Goal: Task Accomplishment & Management: Manage account settings

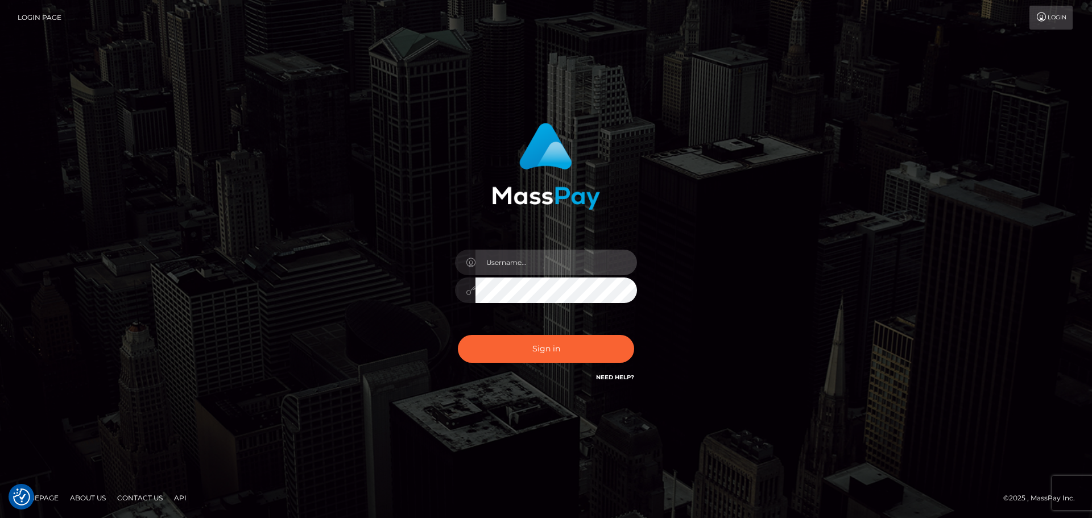
type input "[DOMAIN_NAME]"
click at [571, 333] on div "Sign in Need Help?" at bounding box center [545, 353] width 199 height 51
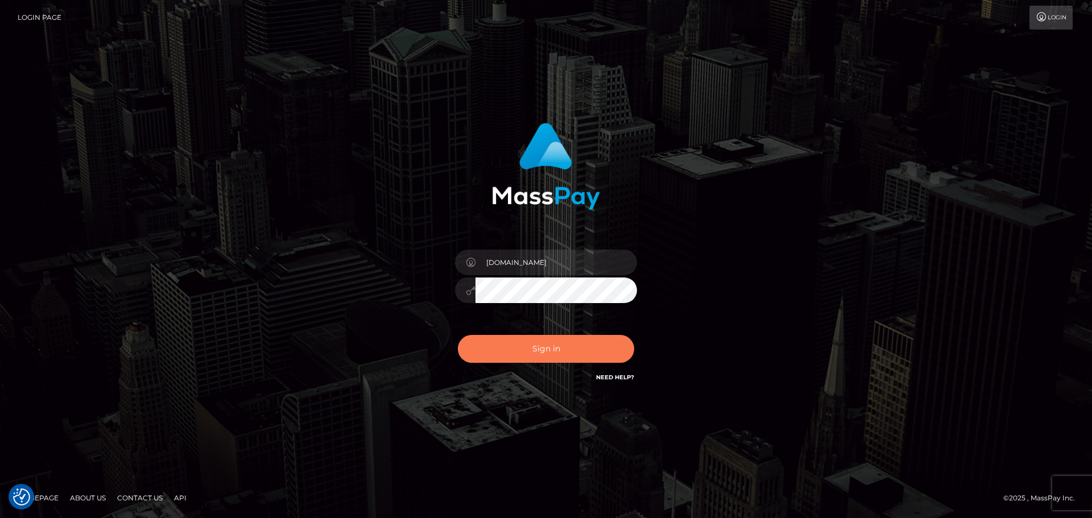
click at [577, 354] on button "Sign in" at bounding box center [546, 349] width 176 height 28
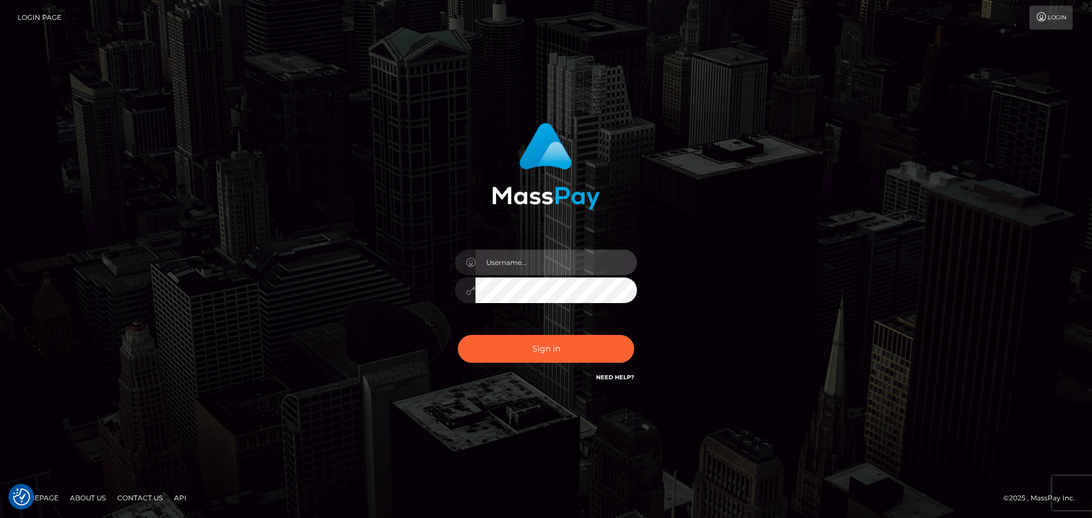
type input "[DOMAIN_NAME]"
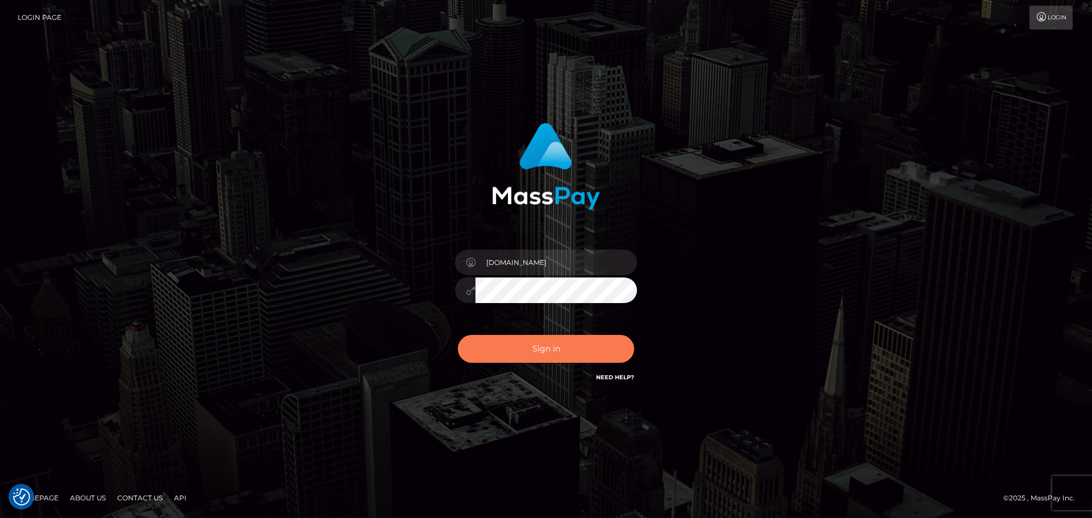
drag, startPoint x: 0, startPoint y: 0, endPoint x: 576, endPoint y: 354, distance: 675.9
click at [576, 354] on button "Sign in" at bounding box center [546, 349] width 176 height 28
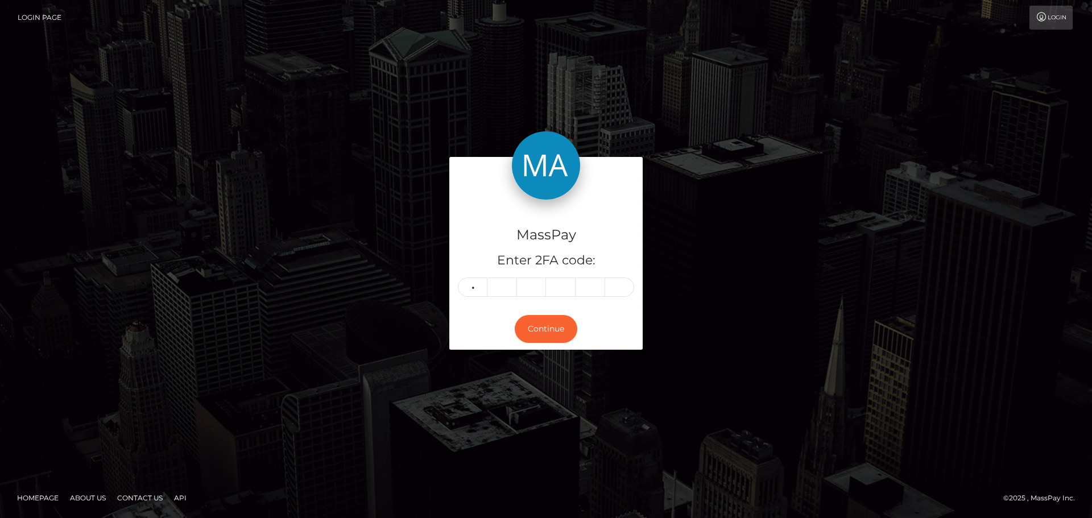
type input "1"
type input "2"
type input "7"
type input "4"
type input "2"
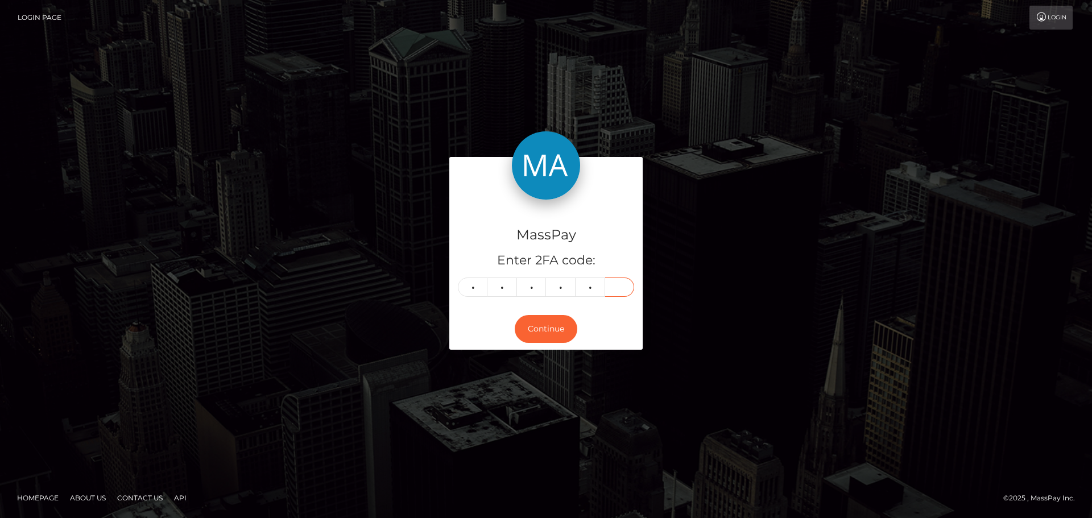
type input "5"
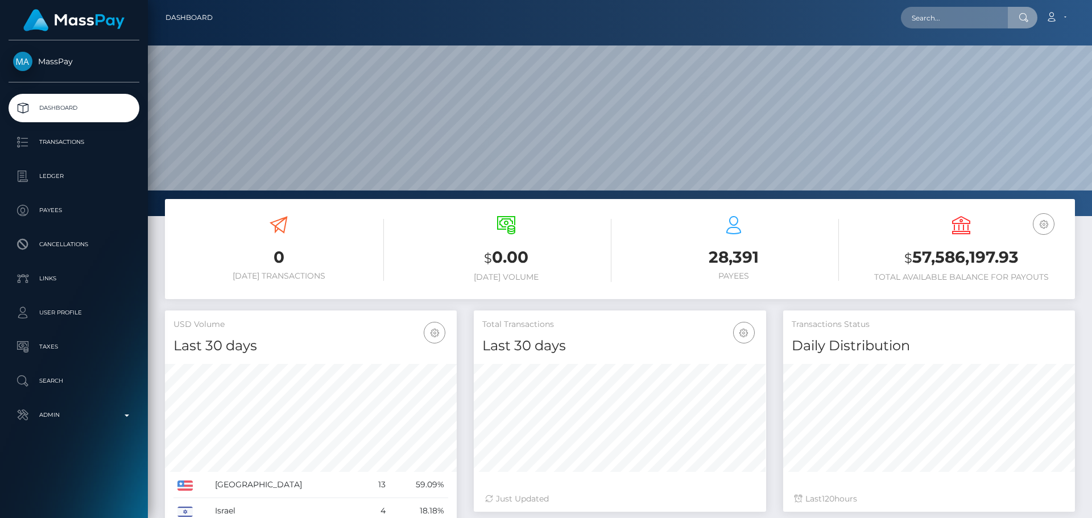
click at [948, 22] on input "text" at bounding box center [954, 18] width 107 height 22
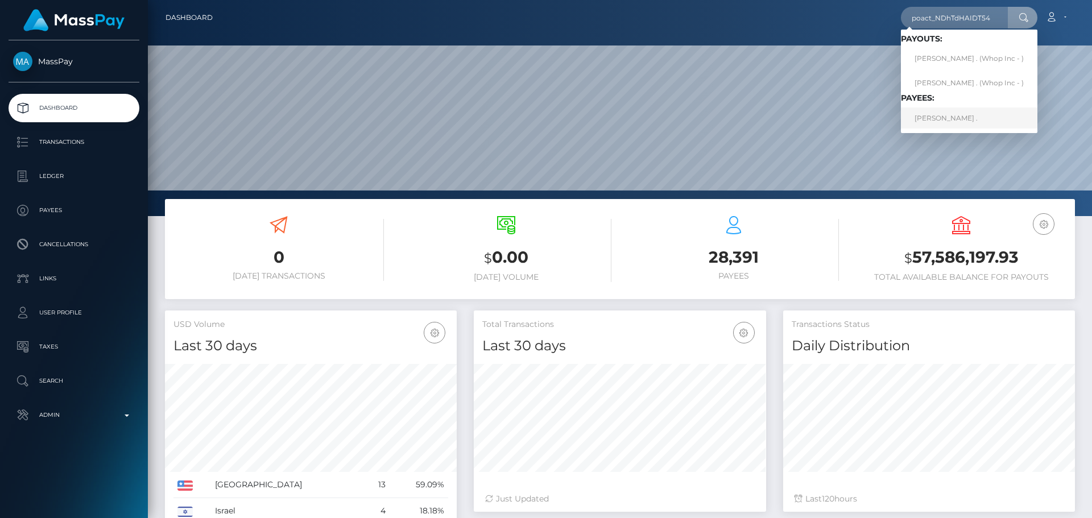
type input "poact_NDhTdHAIDT54"
click at [935, 117] on link "RONAK ." at bounding box center [969, 117] width 136 height 21
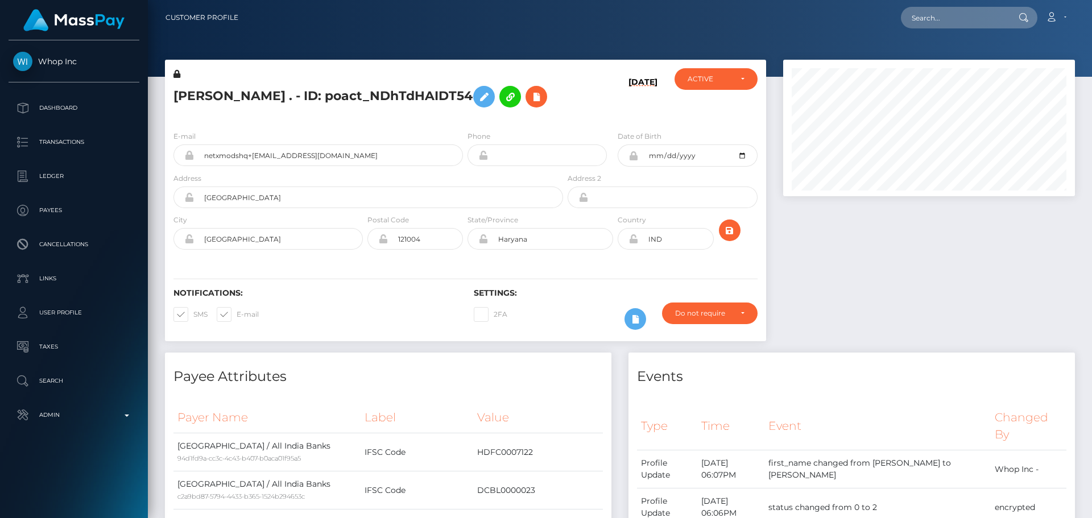
scroll to position [136, 292]
drag, startPoint x: 0, startPoint y: 0, endPoint x: 953, endPoint y: 18, distance: 953.6
click at [953, 18] on input "text" at bounding box center [954, 18] width 107 height 22
paste input "poact_Y68uaLXasLAb"
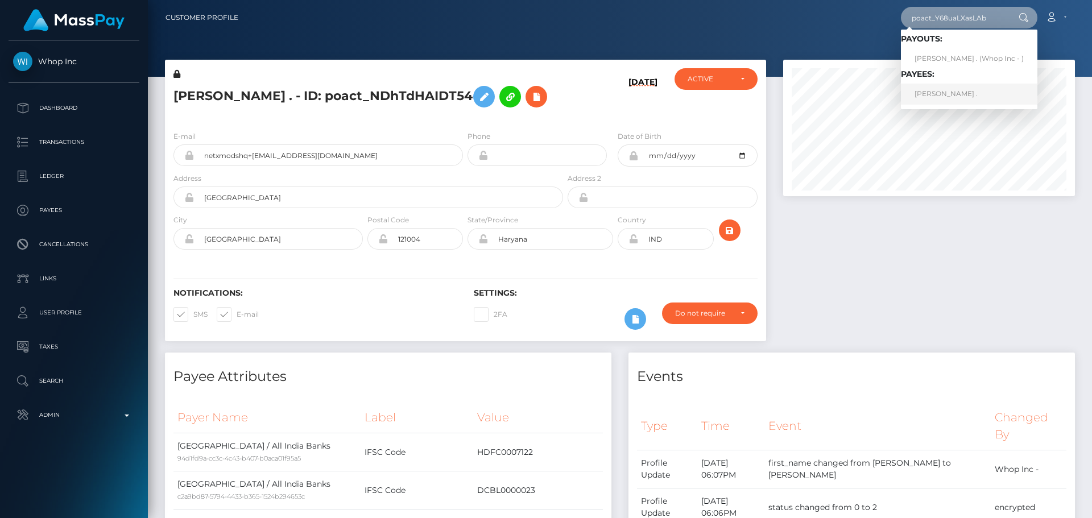
type input "poact_Y68uaLXasLAb"
click at [543, 101] on h5 "RONAK . - ID: poact_NDhTdHAIDT54" at bounding box center [364, 96] width 383 height 33
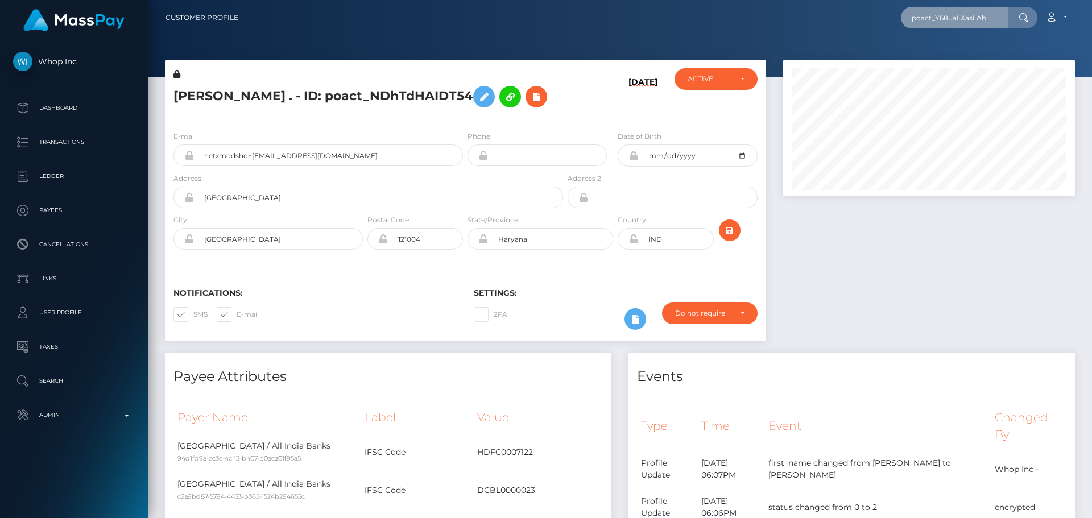
click at [969, 19] on input "poact_Y68uaLXasLAb" at bounding box center [954, 18] width 107 height 22
paste input "poact_wnamvMzamYzd"
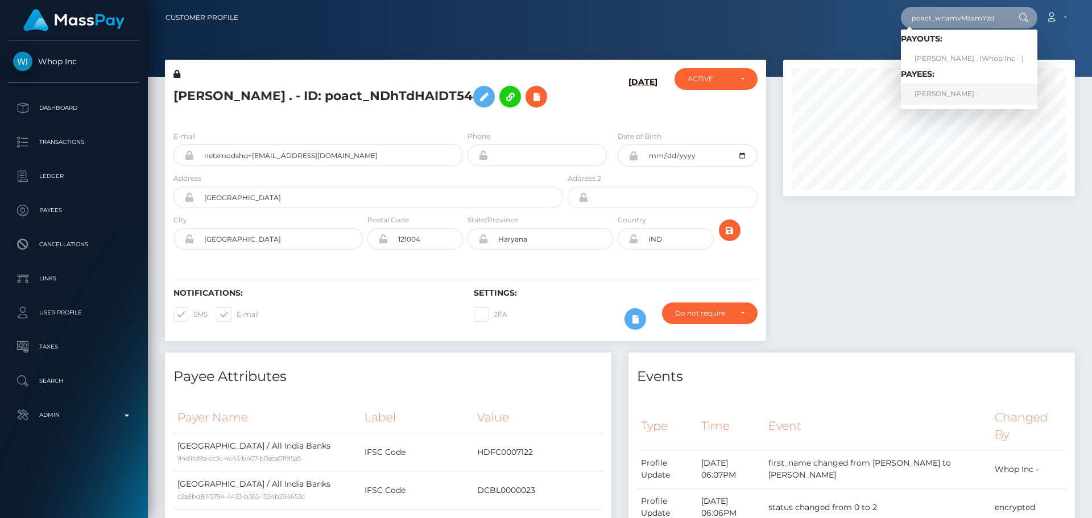
type input "poact_wnamvMzamYzd"
click at [535, 119] on div "RONAK . - ID: poact_NDhTdHAIDT54" at bounding box center [365, 94] width 400 height 53
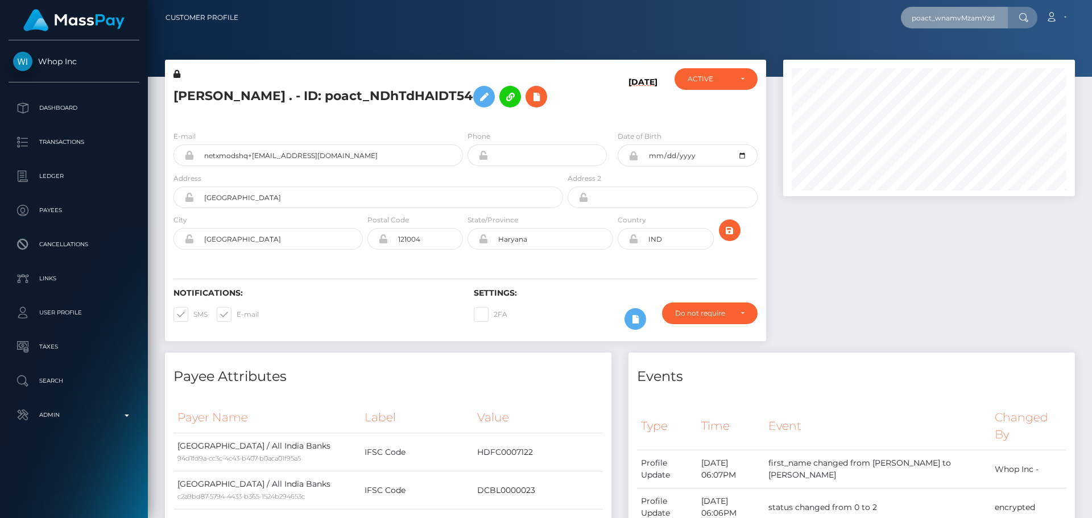
click at [964, 18] on input "poact_wnamvMzamYzd" at bounding box center [954, 18] width 107 height 22
paste input "poact_T7VrT0trvXpf"
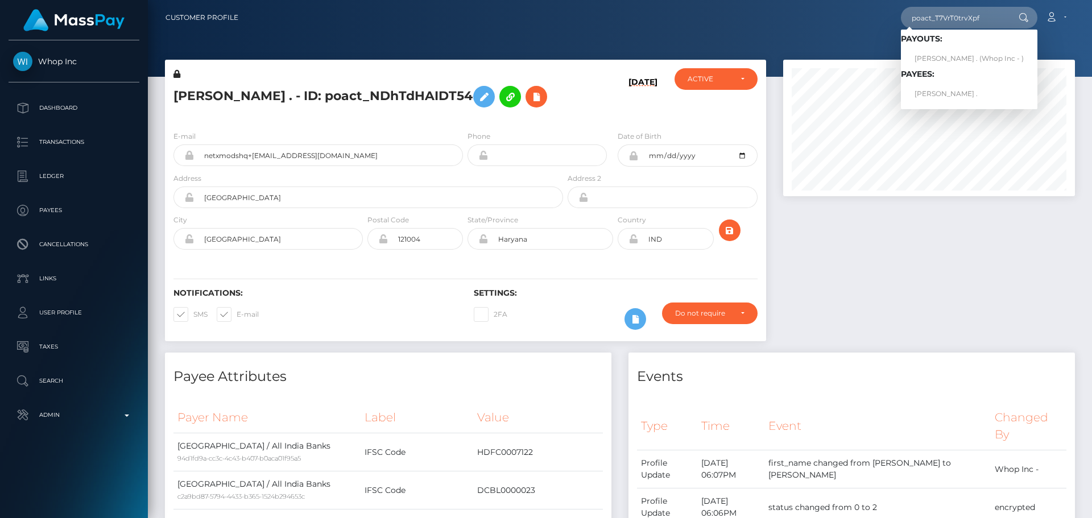
click at [592, 106] on div "09/17/25" at bounding box center [615, 94] width 100 height 53
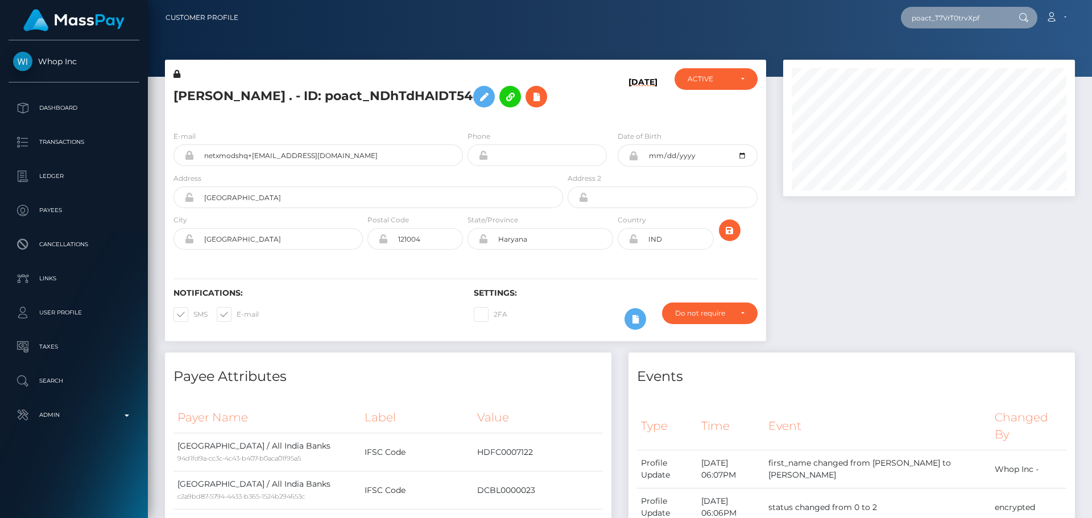
click at [946, 16] on input "poact_T7VrT0trvXpf" at bounding box center [954, 18] width 107 height 22
paste input "BpHNCp5j2GY9"
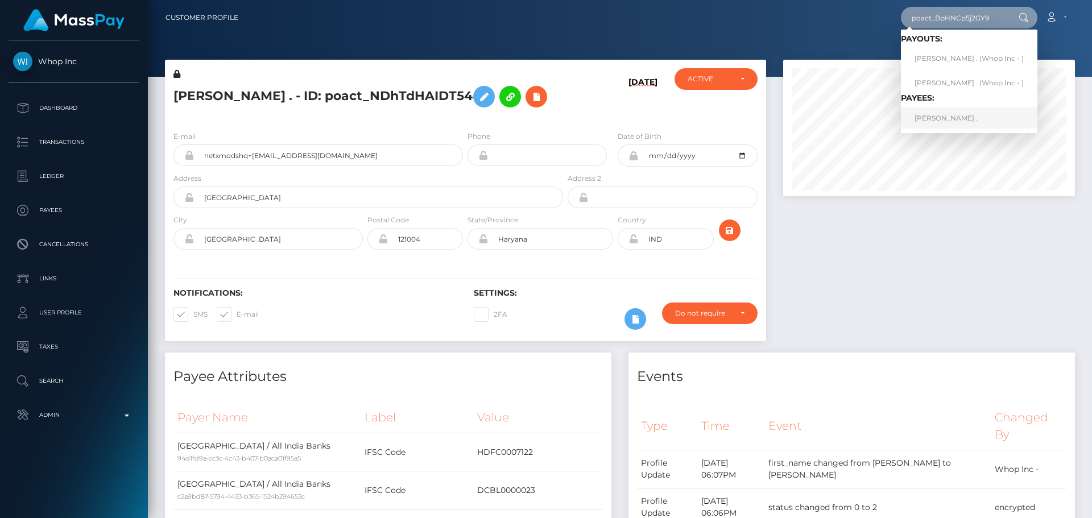
type input "poact_BpHNCp5j2GY9"
click at [957, 20] on input "poact_BpHNCp5j2GY9" at bounding box center [954, 18] width 107 height 22
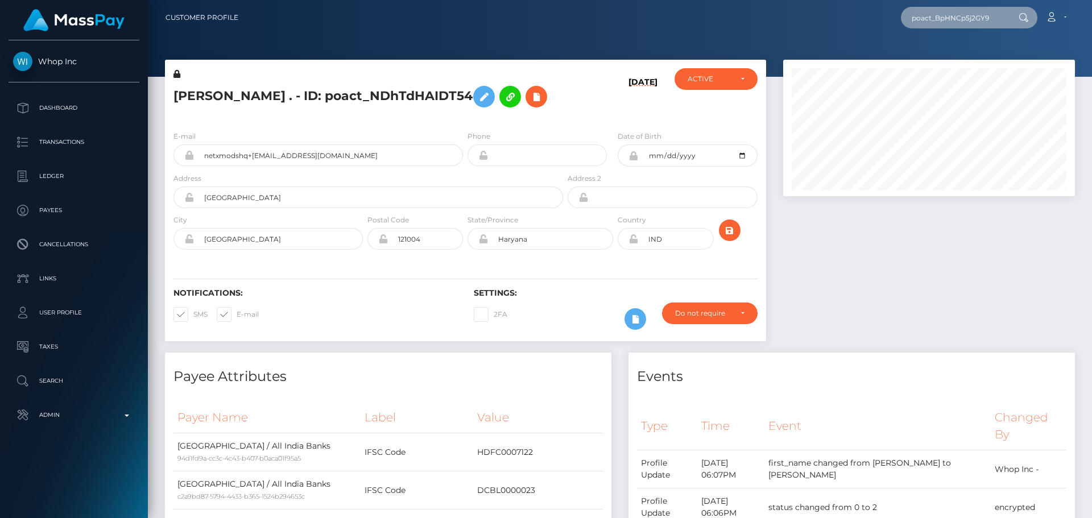
click at [957, 20] on input "poact_BpHNCp5j2GY9" at bounding box center [954, 18] width 107 height 22
click at [553, 97] on h5 "RONAK . - ID: poact_NDhTdHAIDT54" at bounding box center [364, 96] width 383 height 33
click at [553, 88] on h5 "RONAK . - ID: poact_NDhTdHAIDT54" at bounding box center [364, 96] width 383 height 33
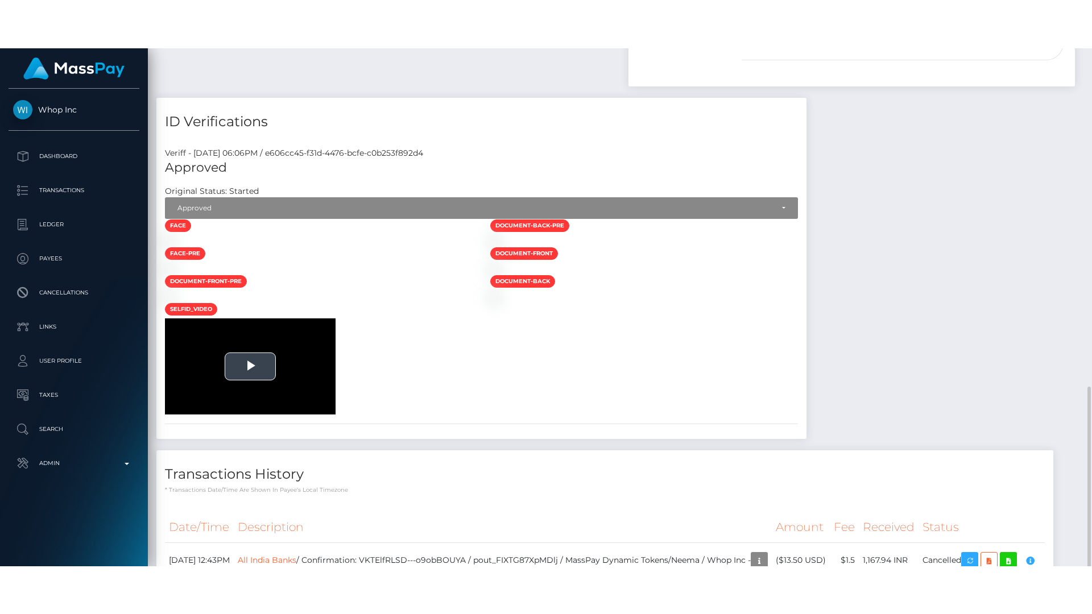
scroll to position [750, 0]
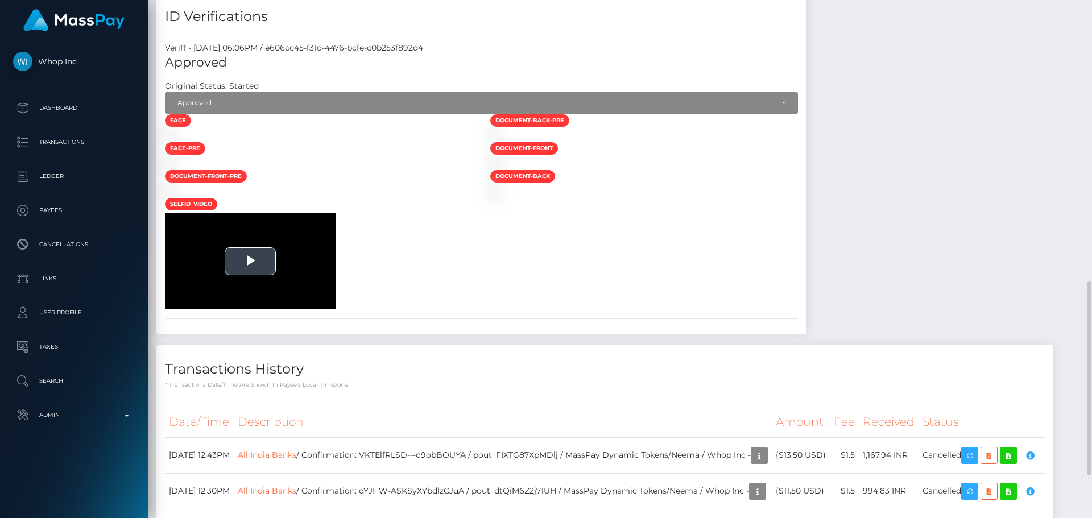
click at [250, 261] on span "Video Player" at bounding box center [250, 261] width 0 height 0
click at [324, 301] on span "Video Player" at bounding box center [324, 301] width 23 height 0
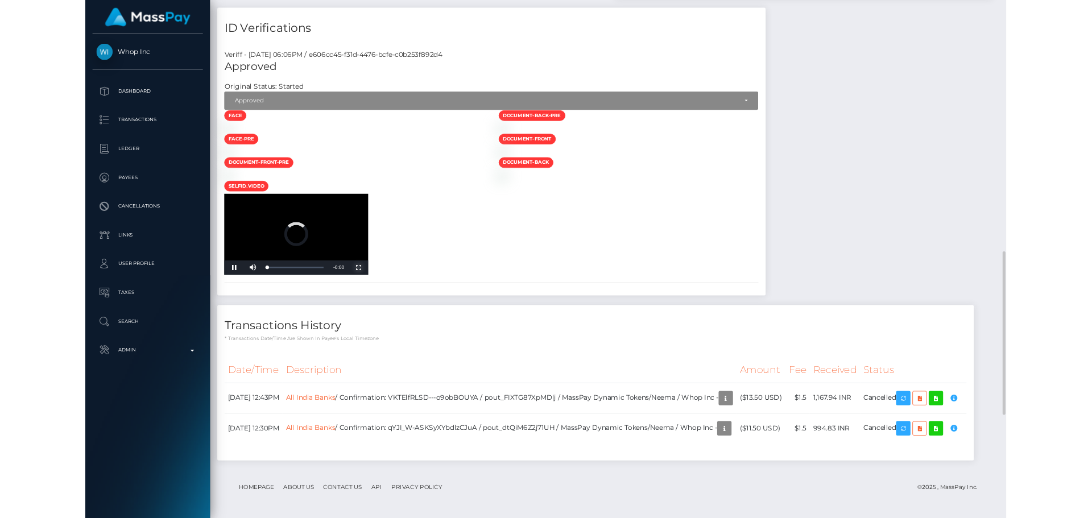
scroll to position [672, 0]
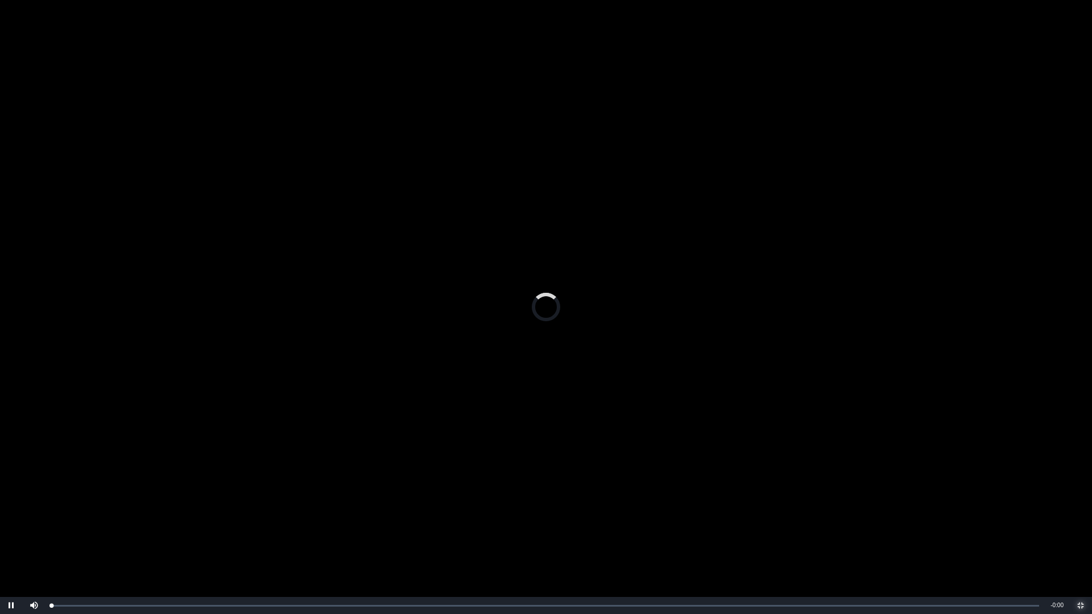
click at [1080, 517] on span "Video Player" at bounding box center [1080, 606] width 23 height 0
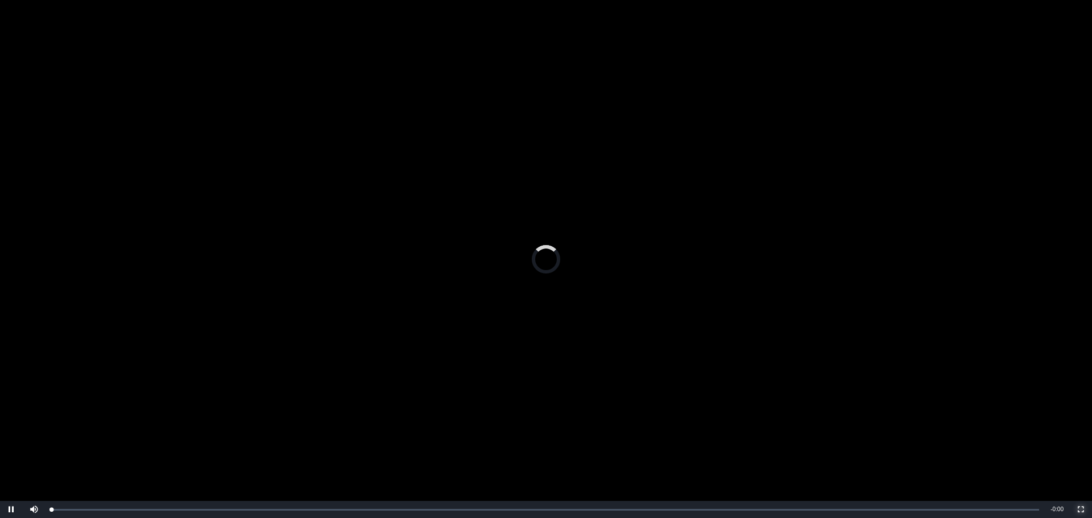
scroll to position [0, 0]
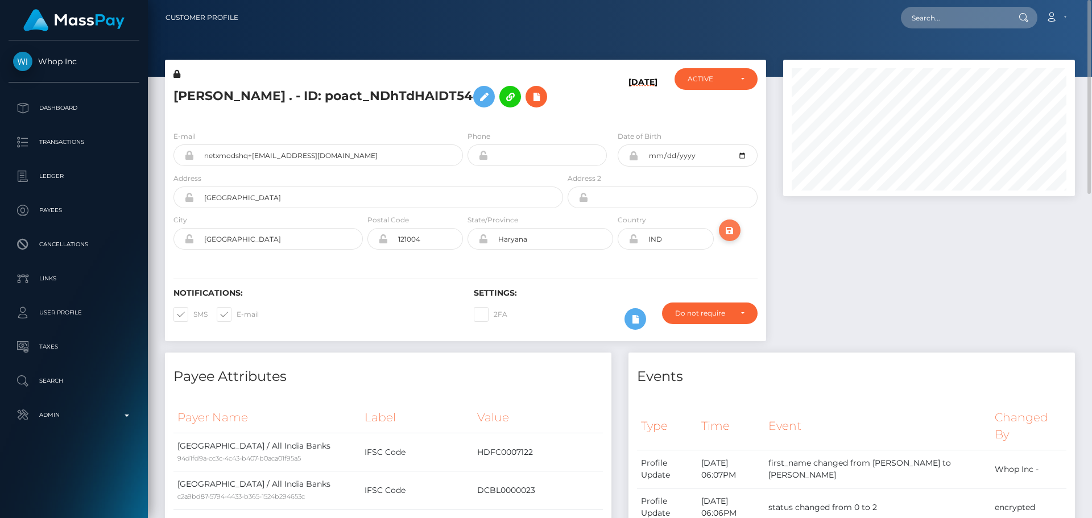
click at [734, 233] on icon "submit" at bounding box center [730, 230] width 14 height 14
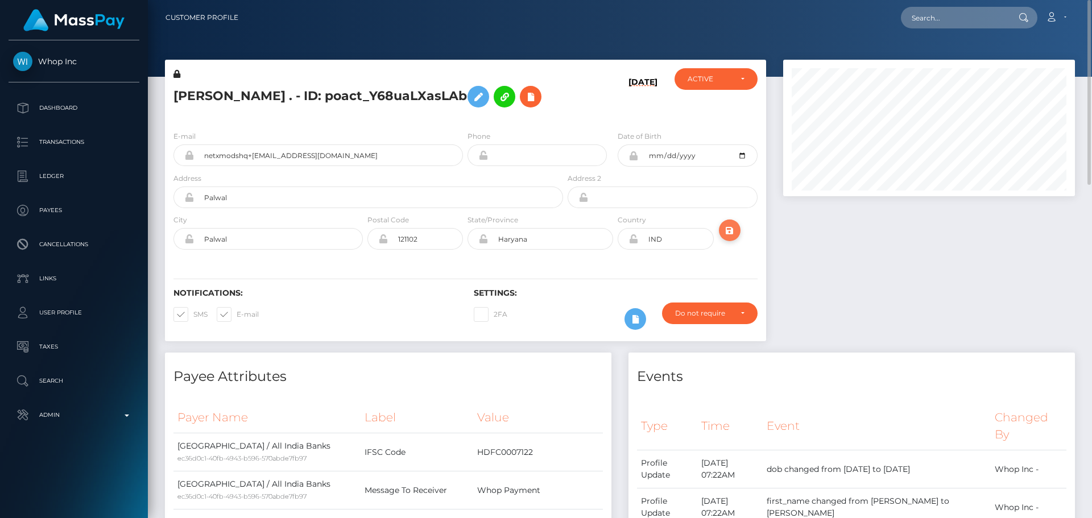
click at [731, 234] on icon "submit" at bounding box center [730, 230] width 14 height 14
click at [729, 229] on icon "submit" at bounding box center [730, 230] width 14 height 14
click at [728, 225] on icon "submit" at bounding box center [730, 230] width 14 height 14
click at [729, 233] on icon "submit" at bounding box center [730, 230] width 14 height 14
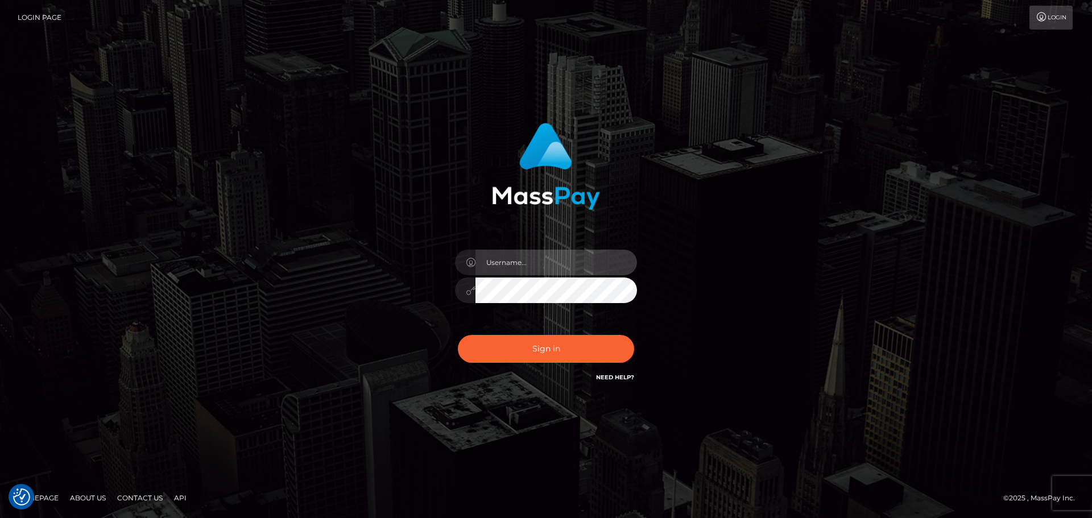
type input "constantin.mp"
click at [553, 364] on div "Sign in Need Help?" at bounding box center [545, 353] width 199 height 51
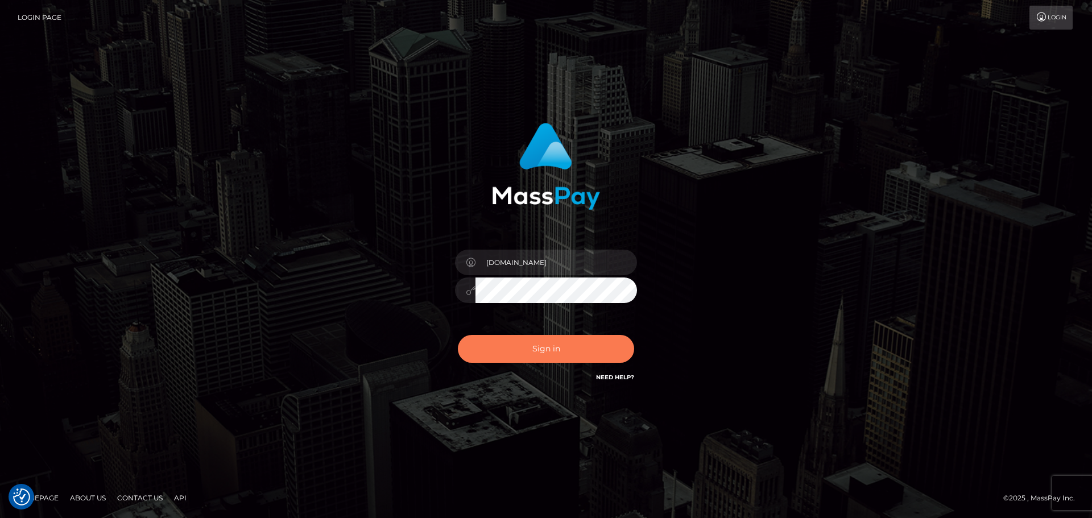
click at [558, 352] on button "Sign in" at bounding box center [546, 349] width 176 height 28
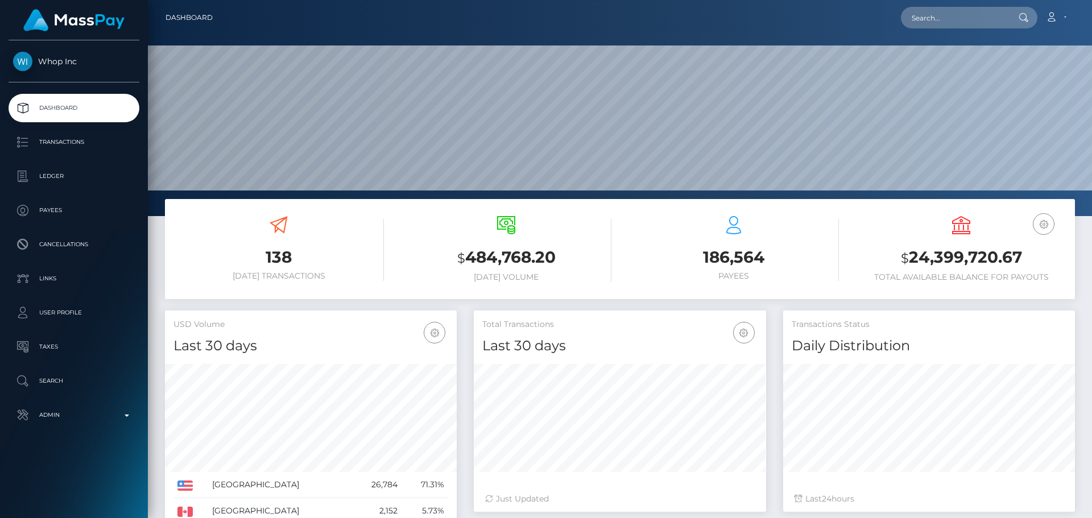
scroll to position [202, 292]
click at [969, 19] on input "text" at bounding box center [954, 18] width 107 height 22
paste input "poact_NDhTdHAIDT54"
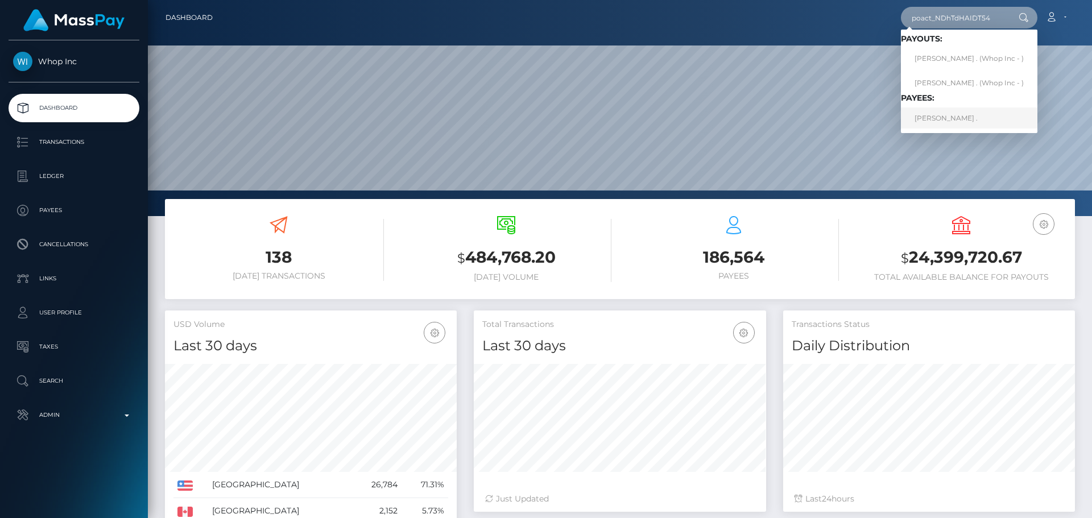
type input "poact_NDhTdHAIDT54"
click at [951, 114] on link "RONAK ." at bounding box center [969, 117] width 136 height 21
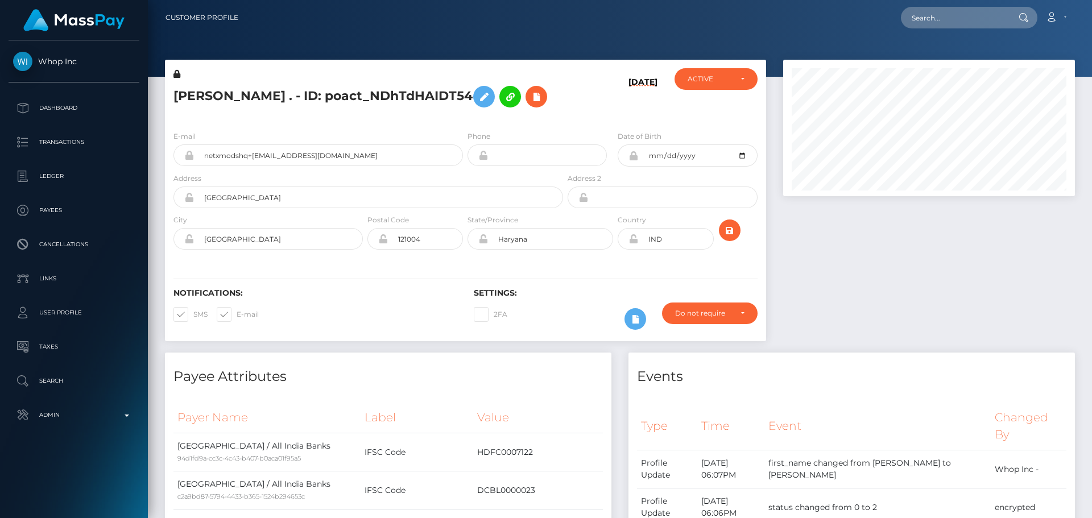
scroll to position [136, 292]
click at [532, 81] on h5 "RONAK . - ID: poact_NDhTdHAIDT54" at bounding box center [364, 96] width 383 height 33
click at [962, 20] on input "text" at bounding box center [954, 18] width 107 height 22
paste input "[EMAIL_ADDRESS][DOMAIN_NAME]"
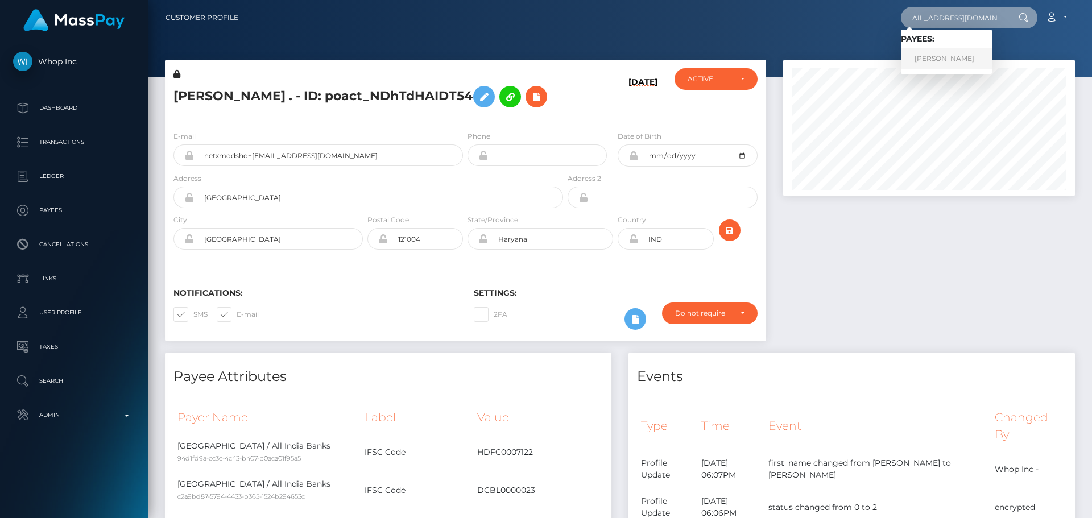
type input "[EMAIL_ADDRESS][DOMAIN_NAME]"
click at [936, 58] on link "Donnie Hill" at bounding box center [946, 58] width 91 height 21
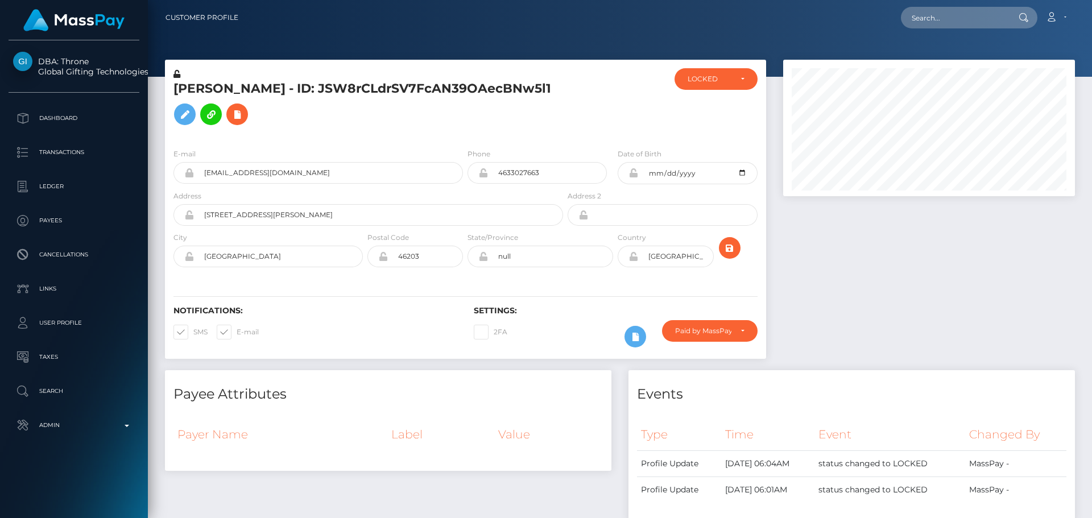
click at [462, 128] on h5 "[PERSON_NAME] - ID: JSW8rCLdrSV7FcAN39OAecBNw5l1" at bounding box center [364, 105] width 383 height 51
click at [721, 259] on button "submit" at bounding box center [730, 248] width 22 height 22
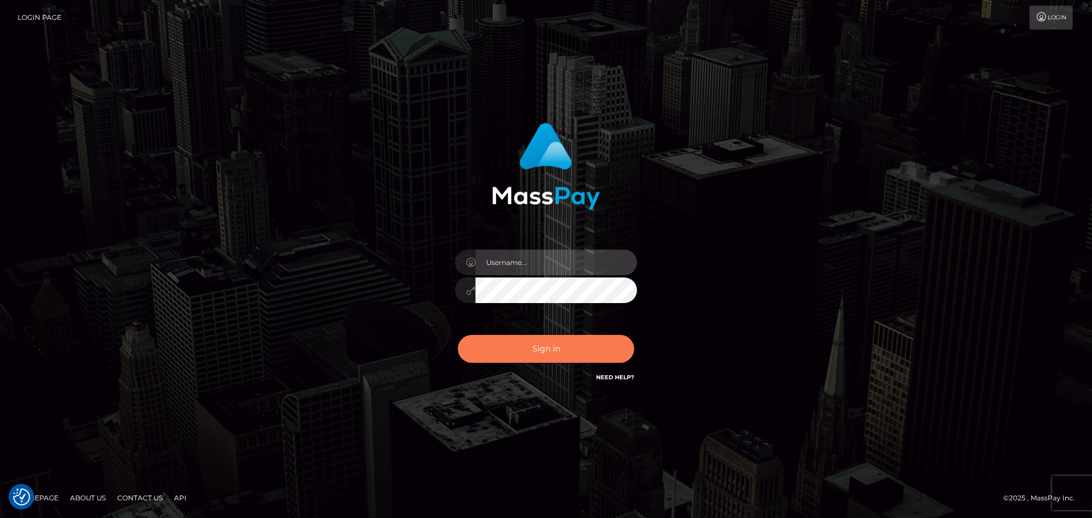
type input "constantin.mp"
click at [566, 345] on button "Sign in" at bounding box center [546, 349] width 176 height 28
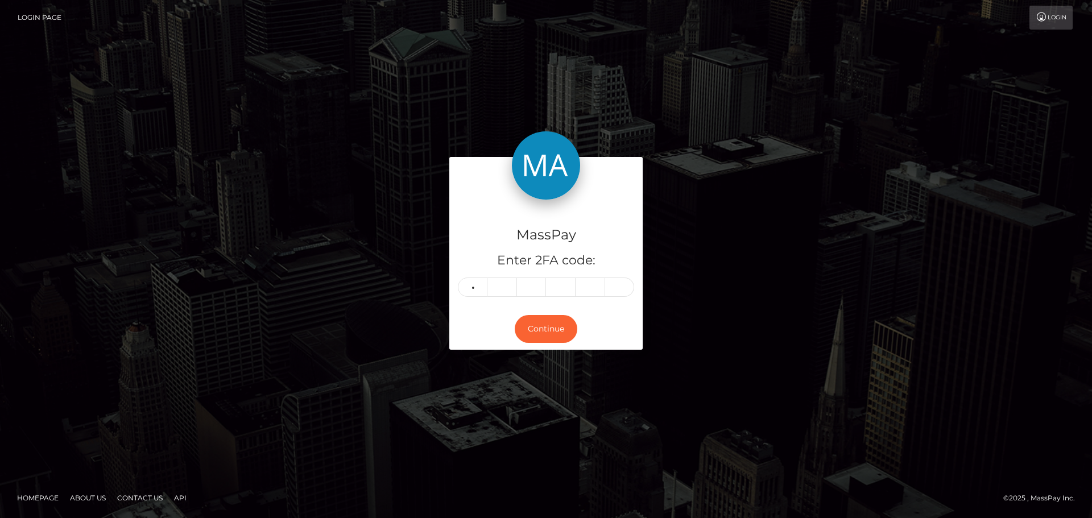
type input "4"
type input "8"
type input "0"
type input "5"
type input "1"
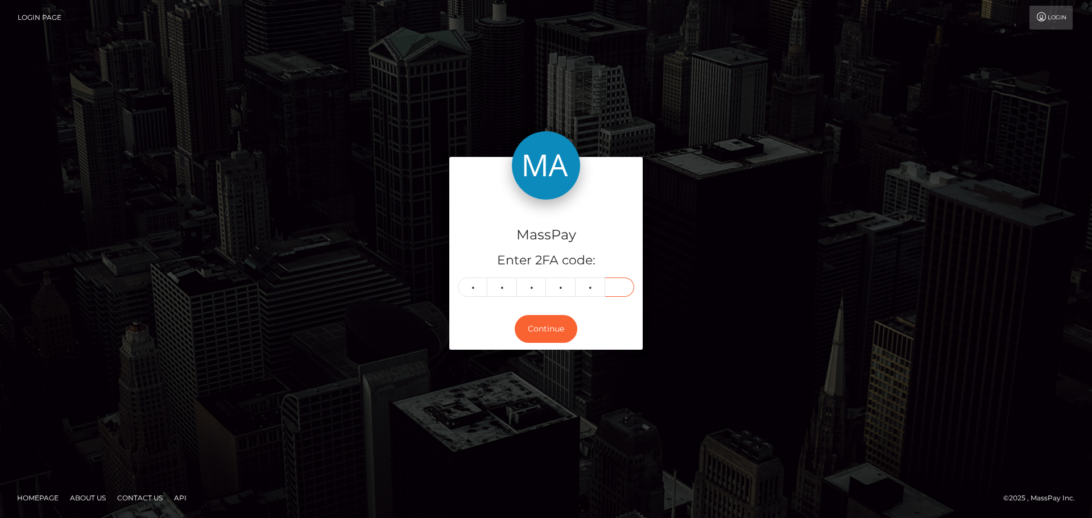
type input "2"
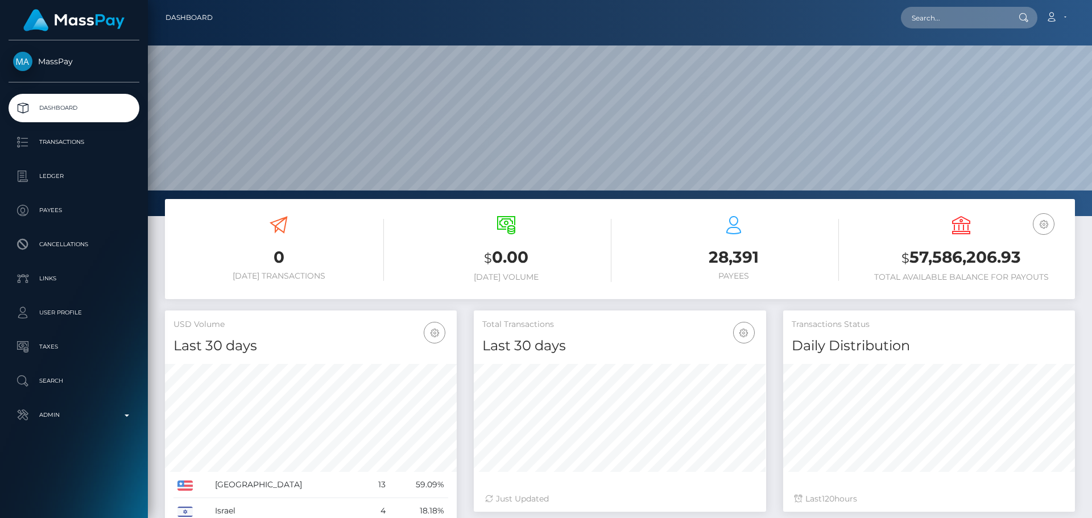
scroll to position [202, 292]
click at [967, 16] on input "text" at bounding box center [954, 18] width 107 height 22
paste input "titsmcgee12346@gmail.com"
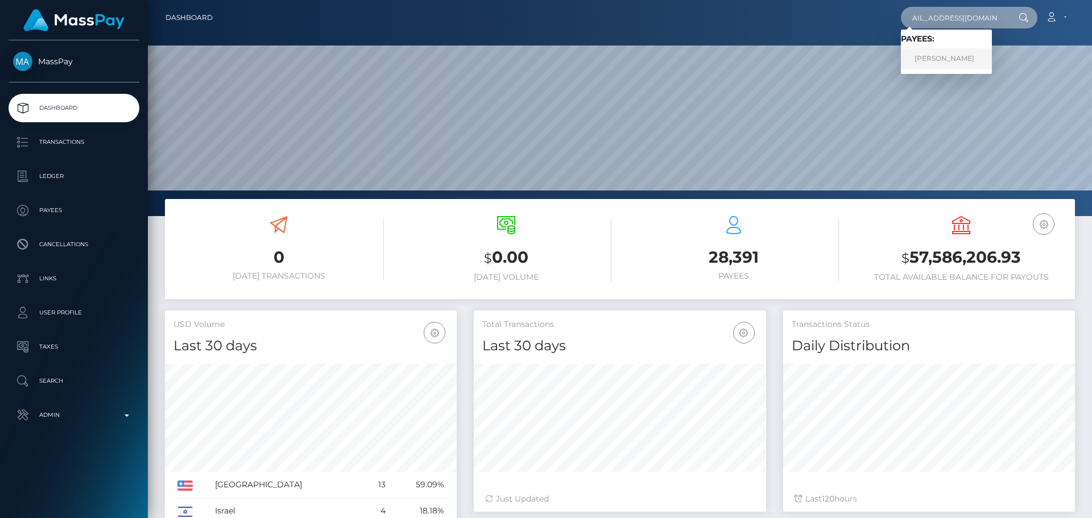
type input "titsmcgee12346@gmail.com"
click at [957, 51] on link "Donnie Hill" at bounding box center [946, 58] width 91 height 21
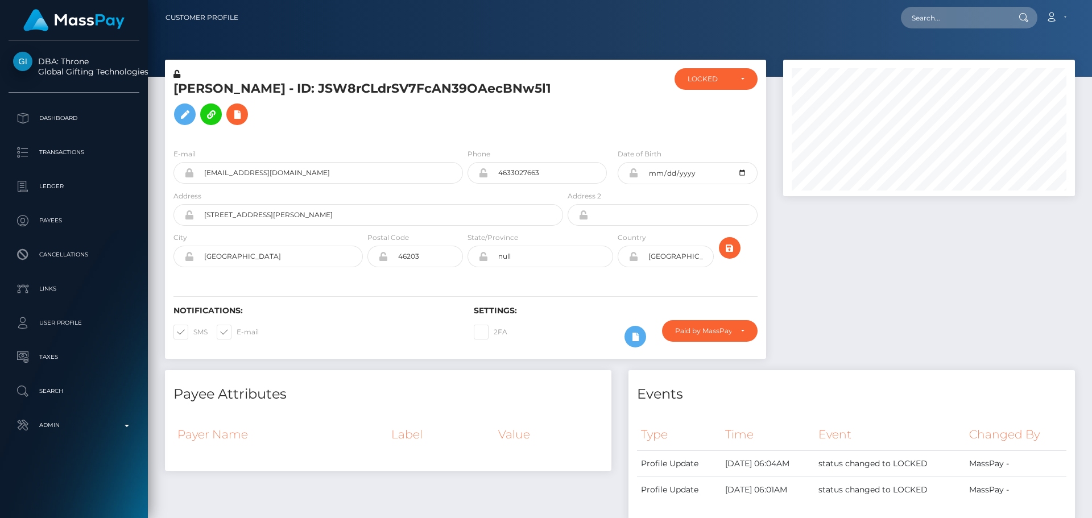
scroll to position [136, 292]
click at [463, 131] on h5 "[PERSON_NAME] - ID: JSW8rCLdrSV7FcAN39OAecBNw5l1" at bounding box center [364, 105] width 383 height 51
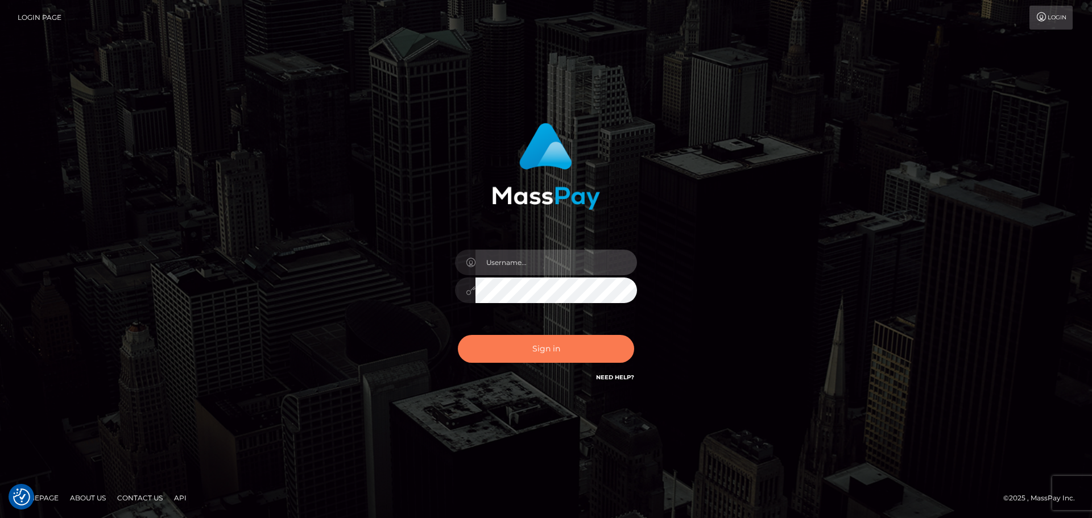
type input "constantin.mp"
click at [563, 347] on button "Sign in" at bounding box center [546, 349] width 176 height 28
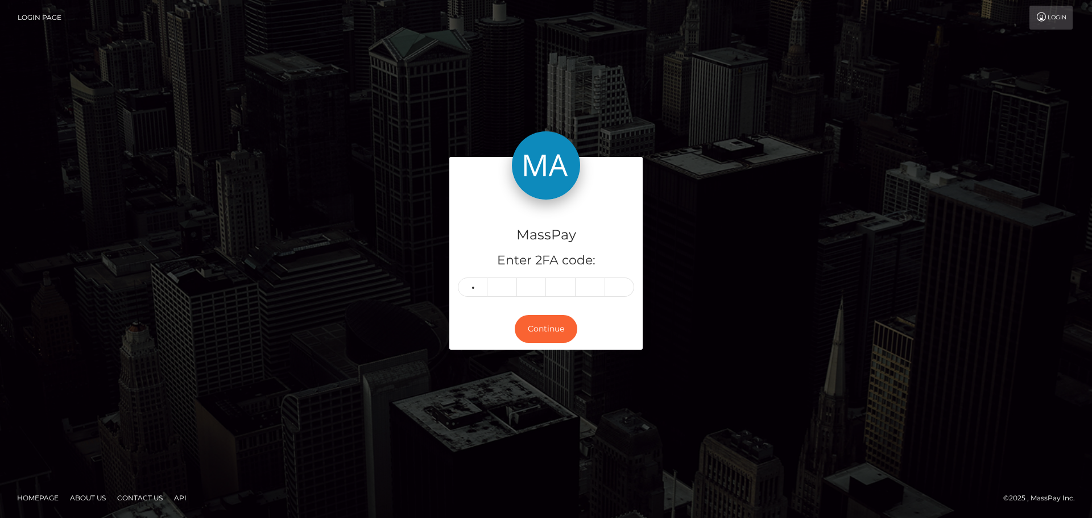
type input "6"
type input "8"
type input "7"
type input "4"
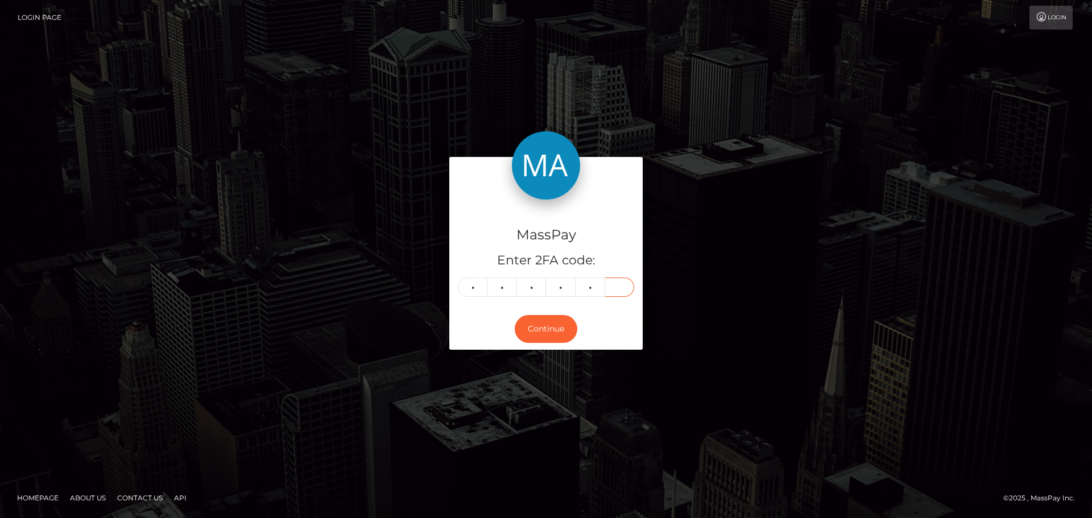
type input "6"
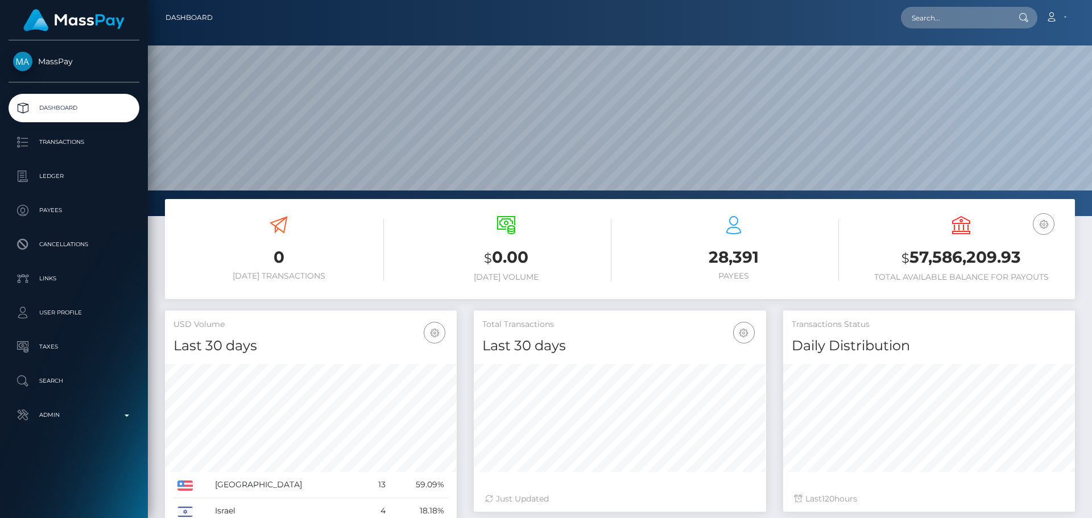
scroll to position [202, 292]
click at [953, 19] on input "text" at bounding box center [954, 18] width 107 height 22
paste input "titsmcgee12346@gmail.com"
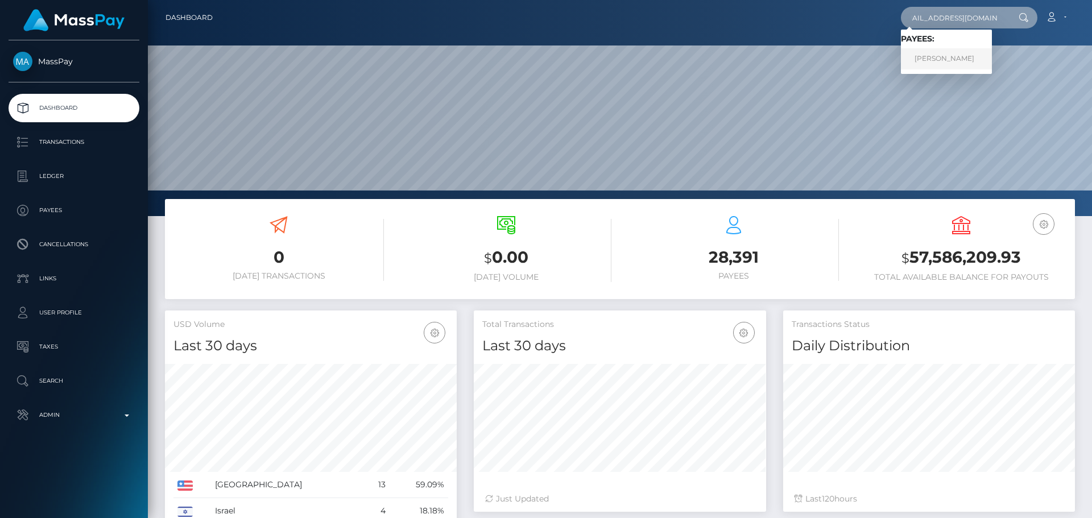
type input "titsmcgee12346@gmail.com"
click at [959, 53] on link "Donnie Hill" at bounding box center [946, 58] width 91 height 21
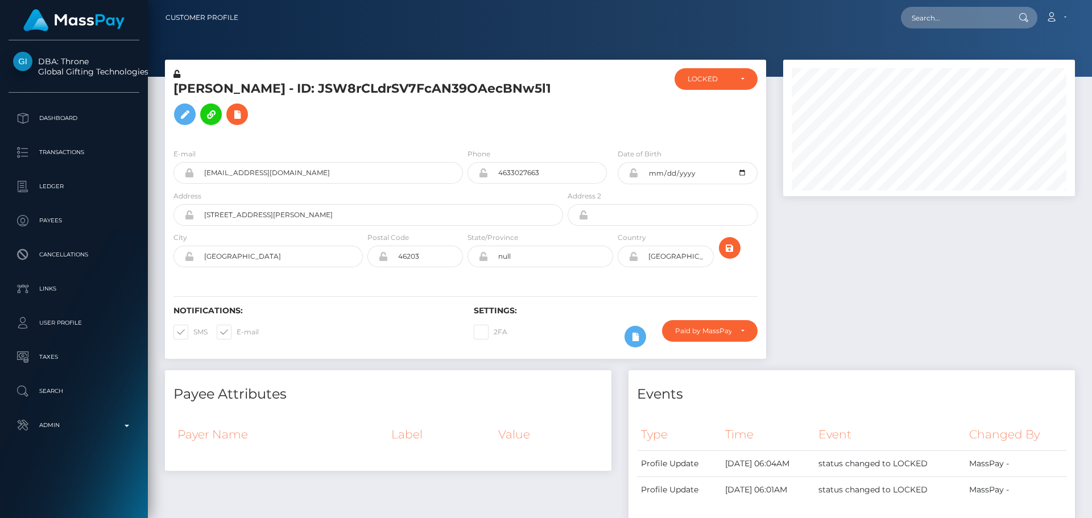
scroll to position [136, 292]
click at [557, 98] on h5 "Donnie Hill - ID: JSW8rCLdrSV7FcAN39OAecBNw5l1" at bounding box center [364, 105] width 383 height 51
click at [556, 98] on h5 "Donnie Hill - ID: JSW8rCLdrSV7FcAN39OAecBNw5l1" at bounding box center [364, 105] width 383 height 51
click at [555, 94] on h5 "Donnie Hill - ID: JSW8rCLdrSV7FcAN39OAecBNw5l1" at bounding box center [364, 105] width 383 height 51
drag, startPoint x: 572, startPoint y: 98, endPoint x: 578, endPoint y: 107, distance: 11.0
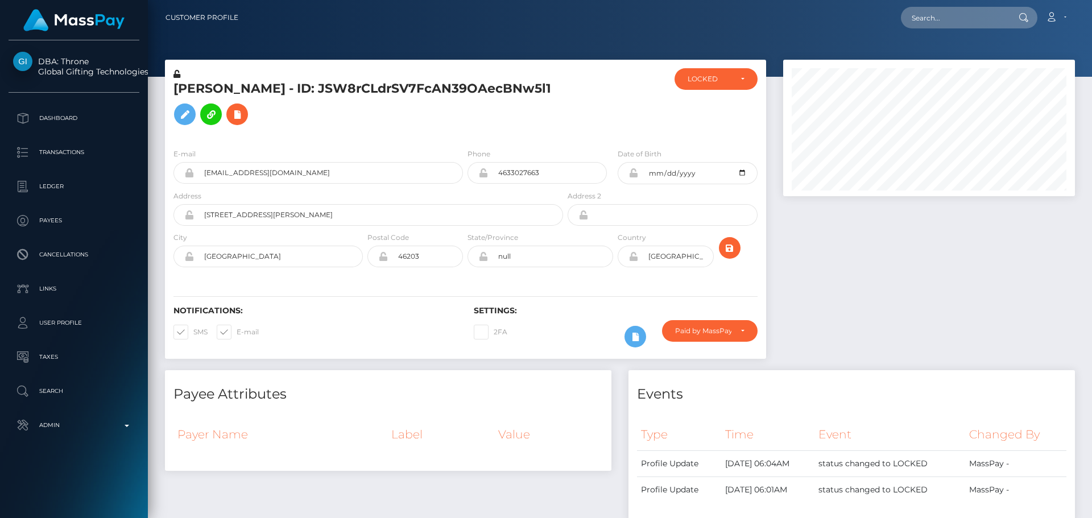
click at [573, 98] on div at bounding box center [615, 103] width 100 height 71
click at [583, 93] on div at bounding box center [615, 103] width 100 height 71
click at [612, 156] on div "E-mail titsmcgee12346@gmail.com Phone 4633027663" at bounding box center [465, 208] width 601 height 139
click at [582, 156] on div "E-mail titsmcgee12346@gmail.com Phone 4633027663" at bounding box center [465, 208] width 601 height 139
click at [536, 131] on h5 "Donnie Hill - ID: JSW8rCLdrSV7FcAN39OAecBNw5l1" at bounding box center [364, 105] width 383 height 51
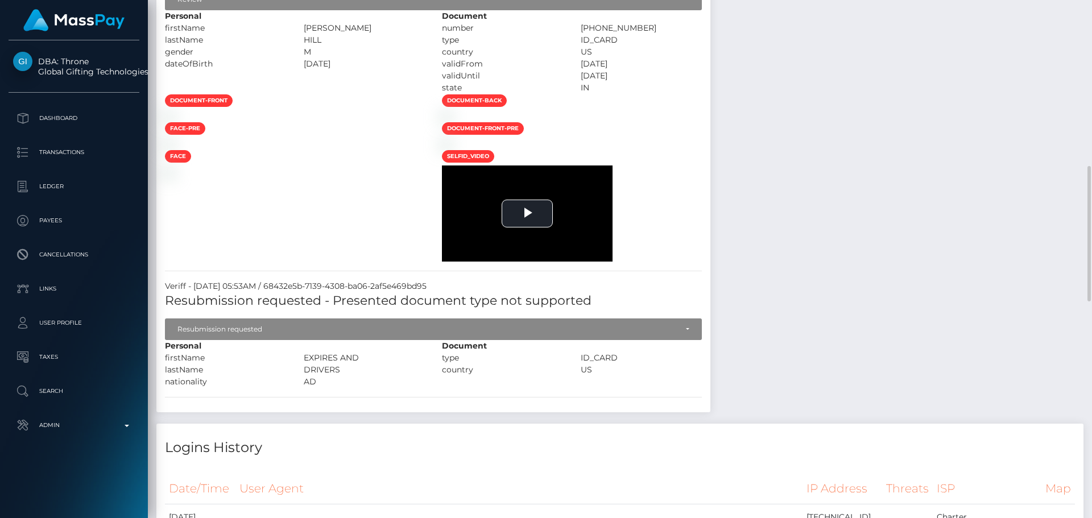
scroll to position [853, 0]
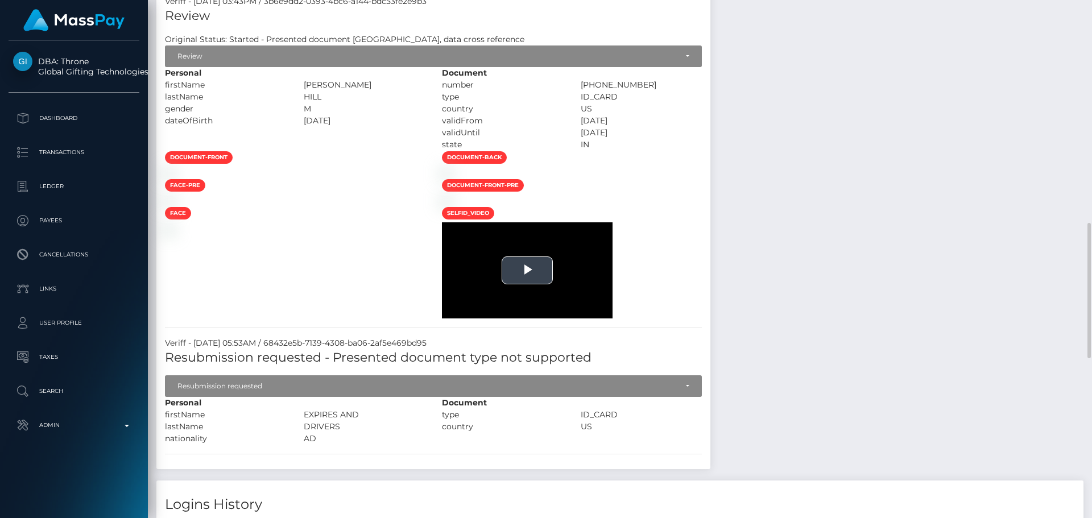
click at [527, 271] on span "Video Player" at bounding box center [527, 271] width 0 height 0
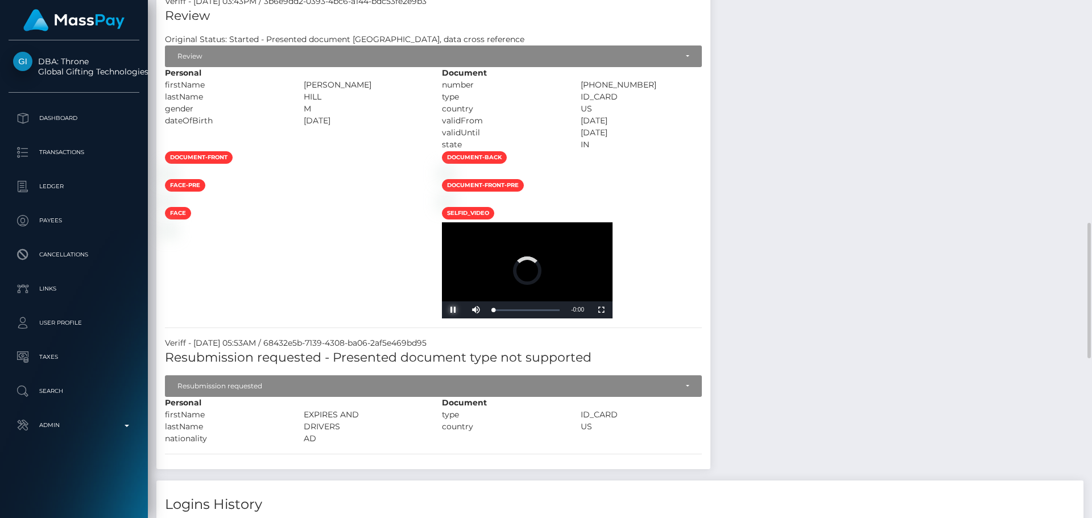
click at [452, 310] on span "Video Player" at bounding box center [453, 310] width 23 height 0
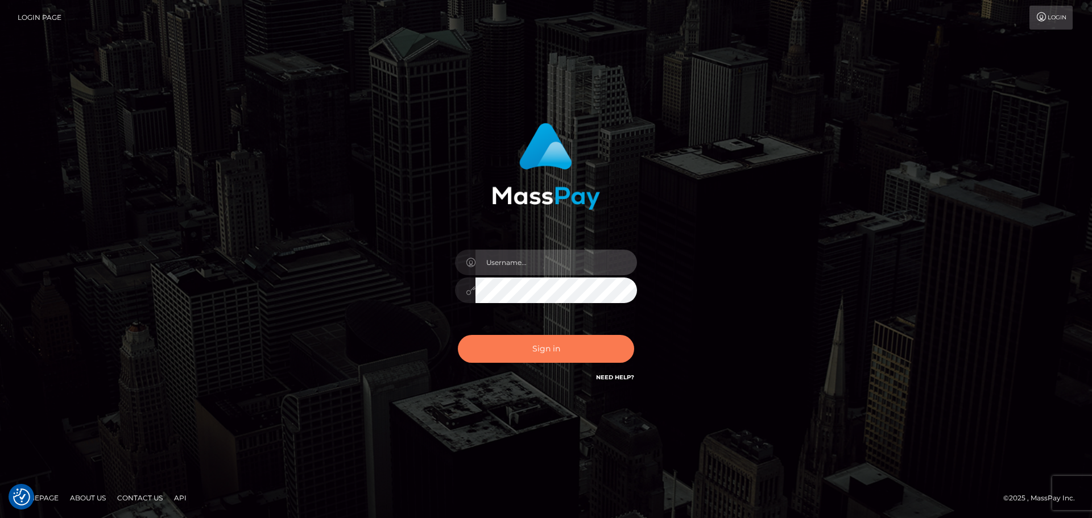
type input "[DOMAIN_NAME]"
click at [572, 354] on button "Sign in" at bounding box center [546, 349] width 176 height 28
type input "[DOMAIN_NAME]"
click at [572, 353] on button "Sign in" at bounding box center [546, 349] width 176 height 28
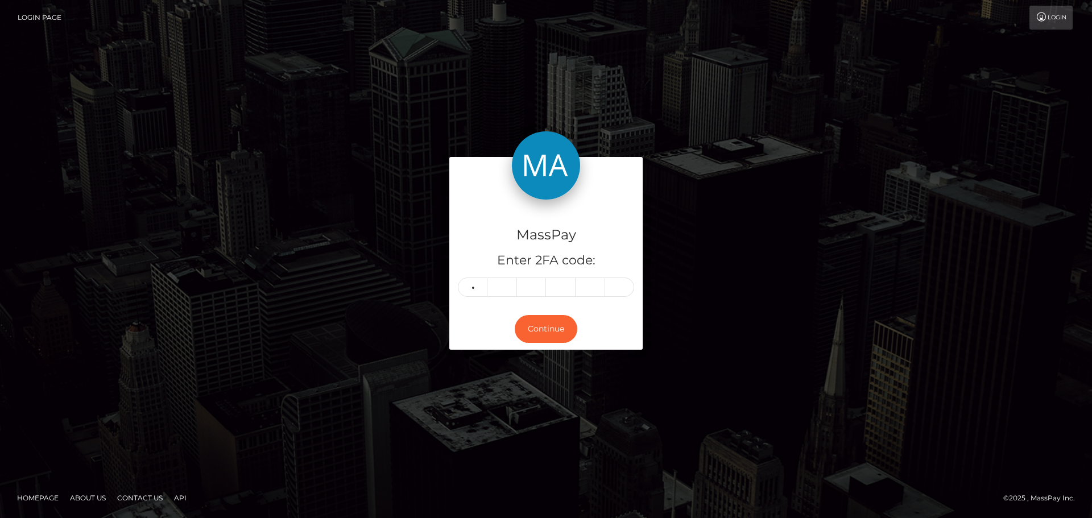
type input "7"
type input "4"
type input "0"
type input "5"
type input "1"
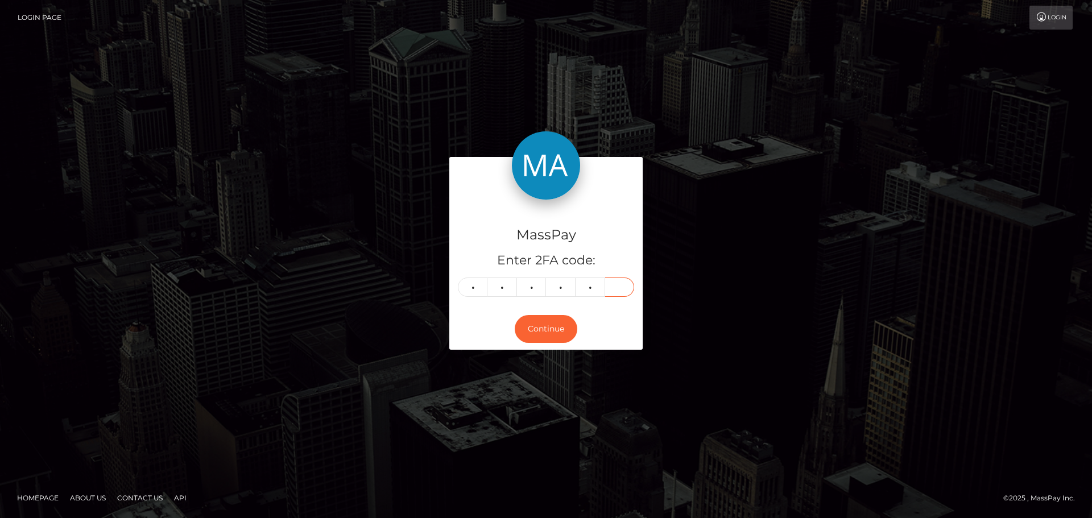
type input "1"
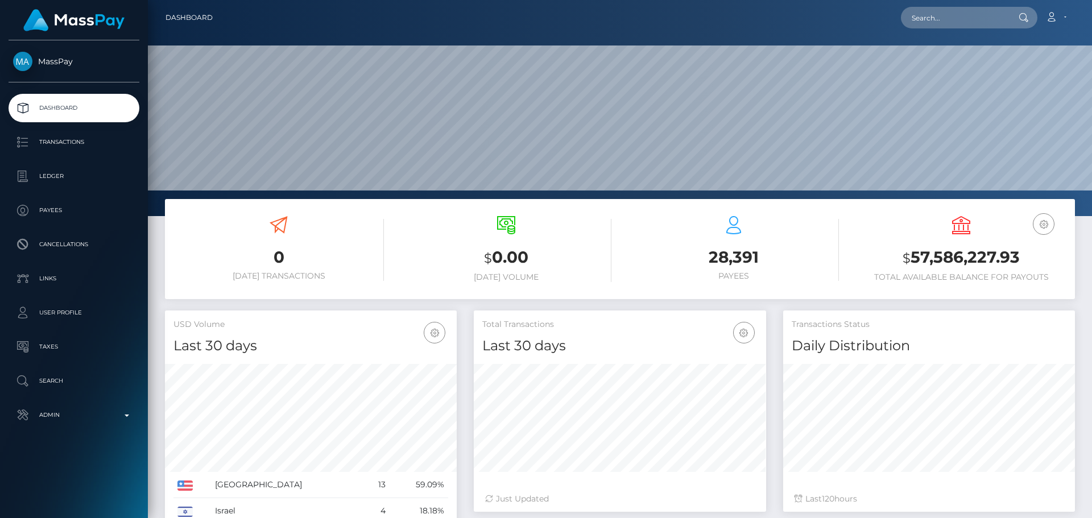
scroll to position [202, 292]
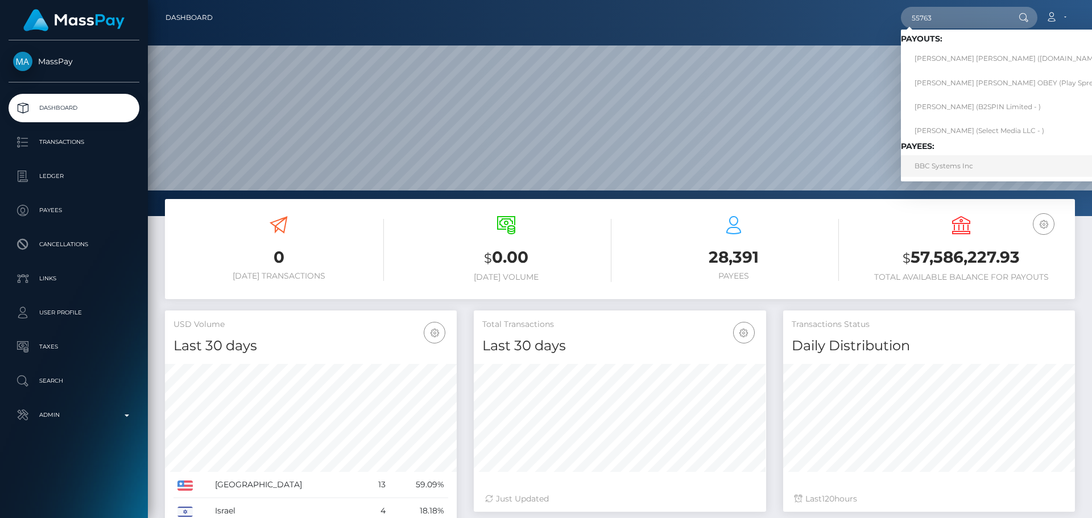
type input "55763"
click at [960, 169] on link "BBC Systems Inc" at bounding box center [1016, 165] width 231 height 21
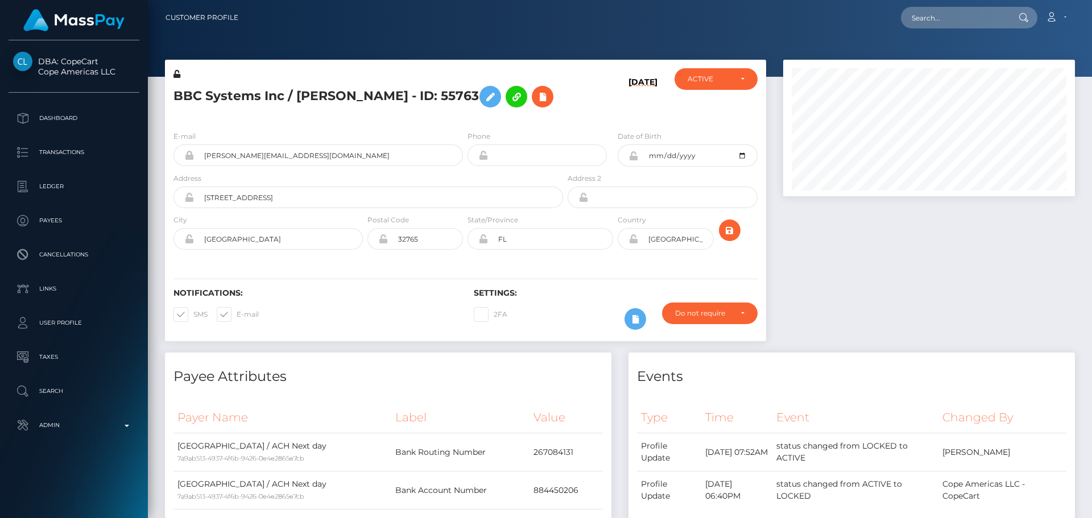
scroll to position [136, 292]
click at [430, 117] on div "BBC Systems Inc / Simon Harries - ID: 55763" at bounding box center [365, 94] width 400 height 53
click at [425, 117] on div "BBC Systems Inc / Simon Harries - ID: 55763" at bounding box center [365, 94] width 400 height 53
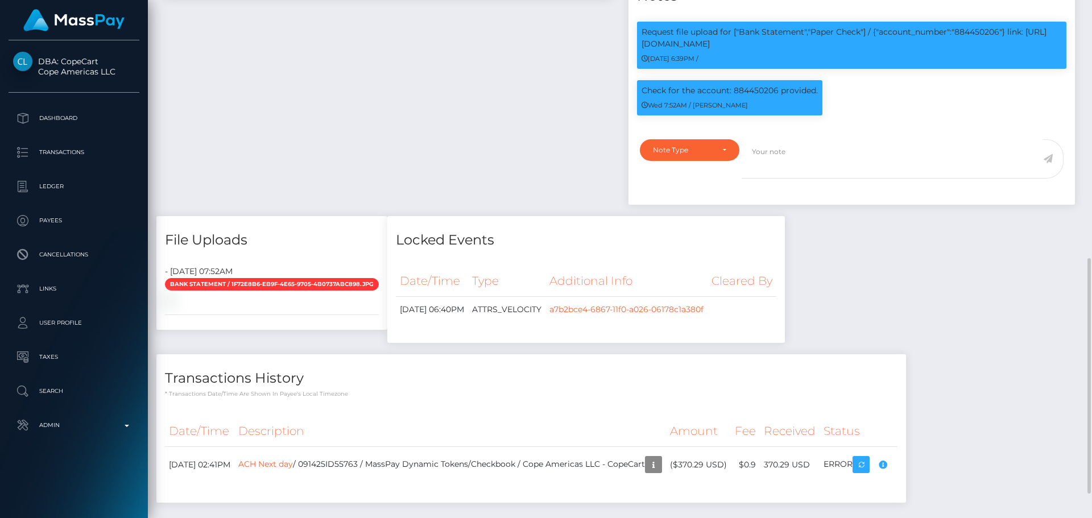
scroll to position [621, 0]
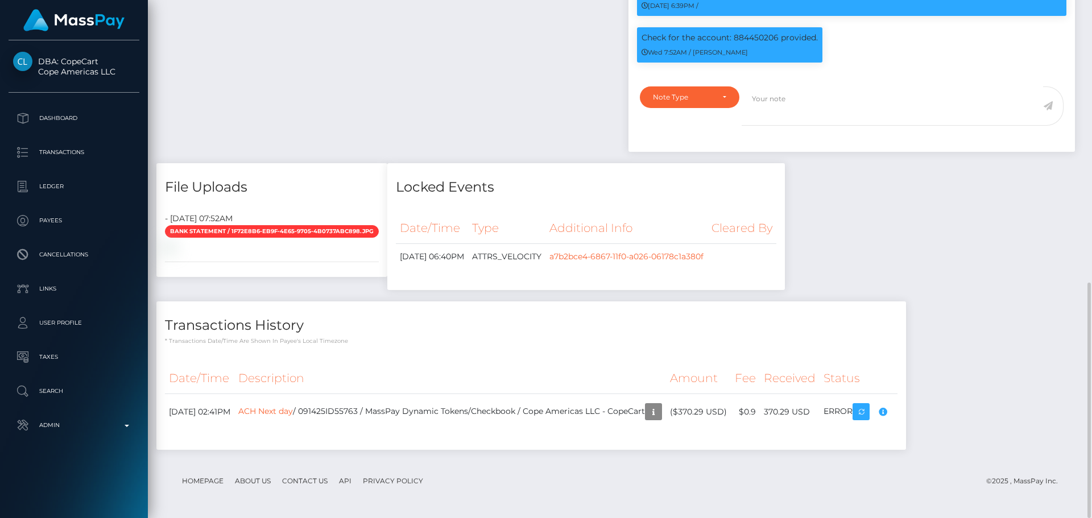
click at [291, 181] on h4 "File Uploads" at bounding box center [272, 187] width 214 height 20
click at [298, 186] on h4 "File Uploads" at bounding box center [272, 187] width 214 height 20
click at [304, 188] on h4 "File Uploads" at bounding box center [272, 187] width 214 height 20
click at [306, 186] on h4 "File Uploads" at bounding box center [272, 187] width 214 height 20
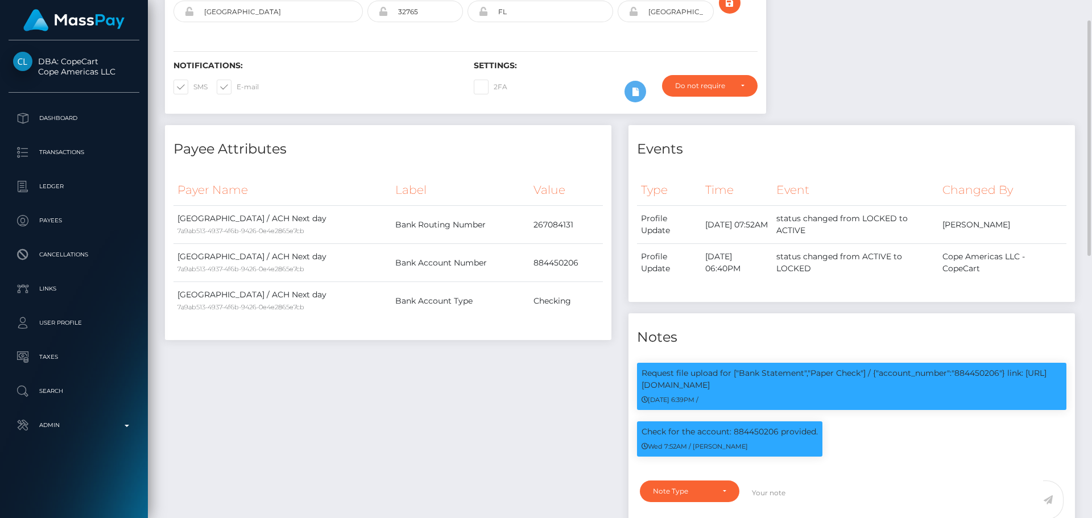
scroll to position [284, 0]
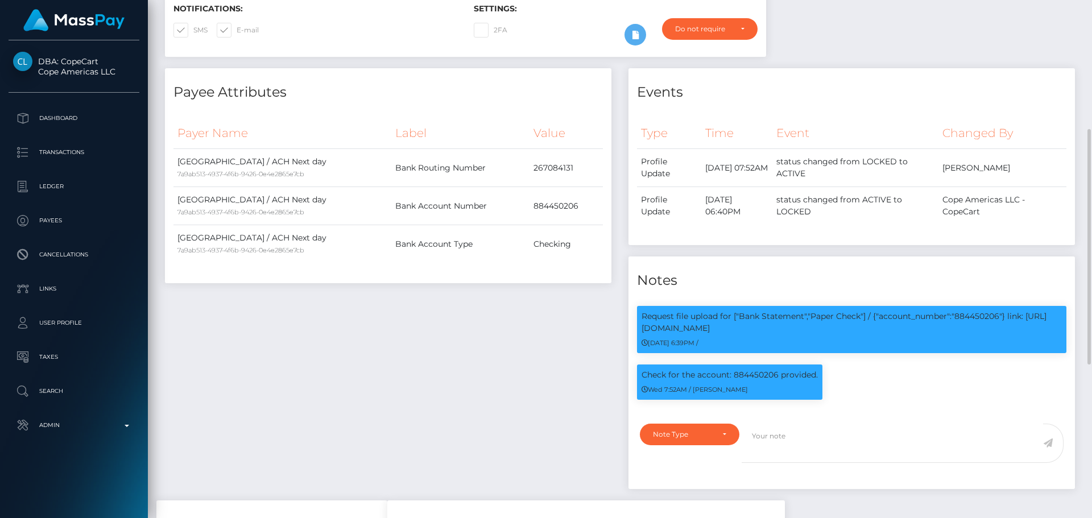
click at [439, 314] on div "Payee Attributes Payer Name Label Value United States / ACH Next day 7a9ab513-4…" at bounding box center [387, 284] width 463 height 432
click at [439, 325] on div "Payee Attributes Payer Name Label Value United States / ACH Next day 7a9ab513-4…" at bounding box center [387, 284] width 463 height 432
click at [441, 312] on div "Payee Attributes Payer Name Label Value United States / ACH Next day 7a9ab513-4…" at bounding box center [387, 284] width 463 height 432
click at [458, 322] on div "Payee Attributes Payer Name Label Value United States / ACH Next day 7a9ab513-4…" at bounding box center [387, 284] width 463 height 432
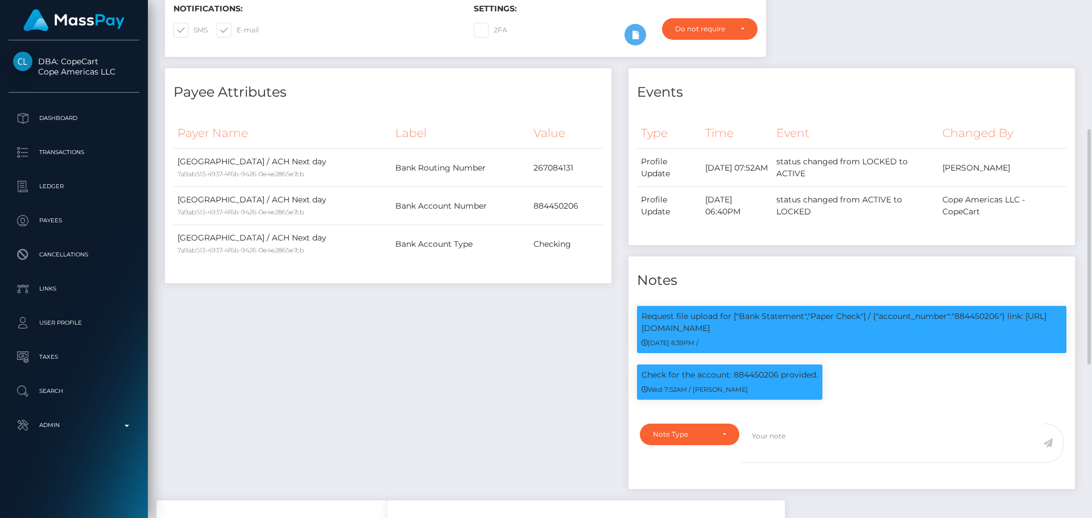
click at [507, 312] on div "Payee Attributes Payer Name Label Value United States / ACH Next day 7a9ab513-4…" at bounding box center [387, 284] width 463 height 432
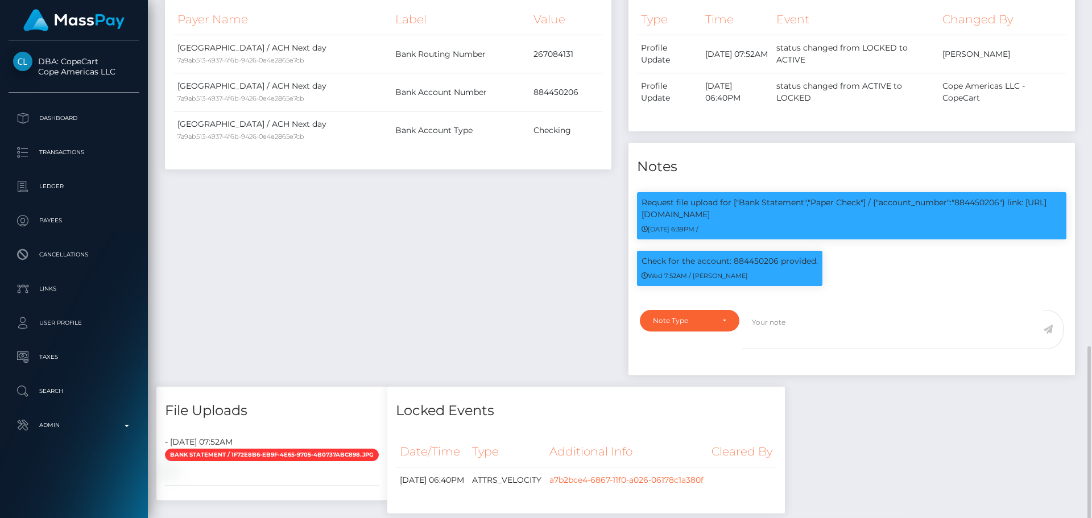
scroll to position [621, 0]
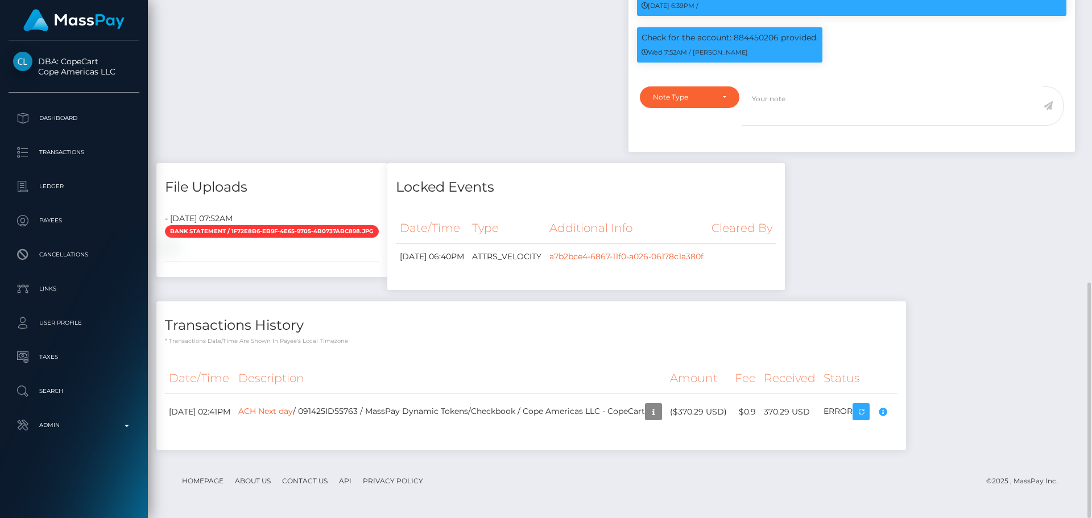
click at [488, 309] on div "Transactions History * Transactions date/time are shown in payee's local timezo…" at bounding box center [530, 323] width 749 height 44
click at [501, 329] on h4 "Transactions History" at bounding box center [531, 326] width 732 height 20
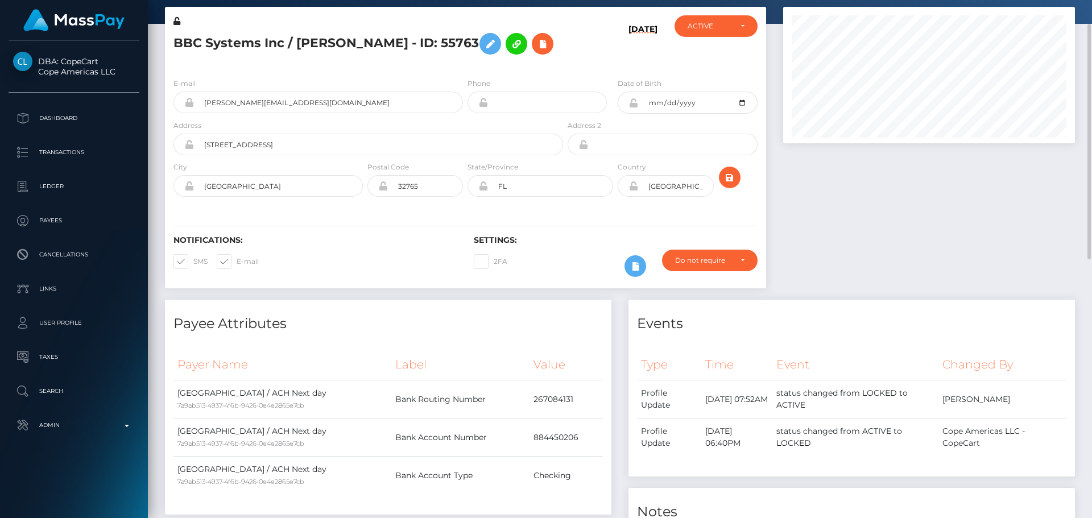
scroll to position [0, 0]
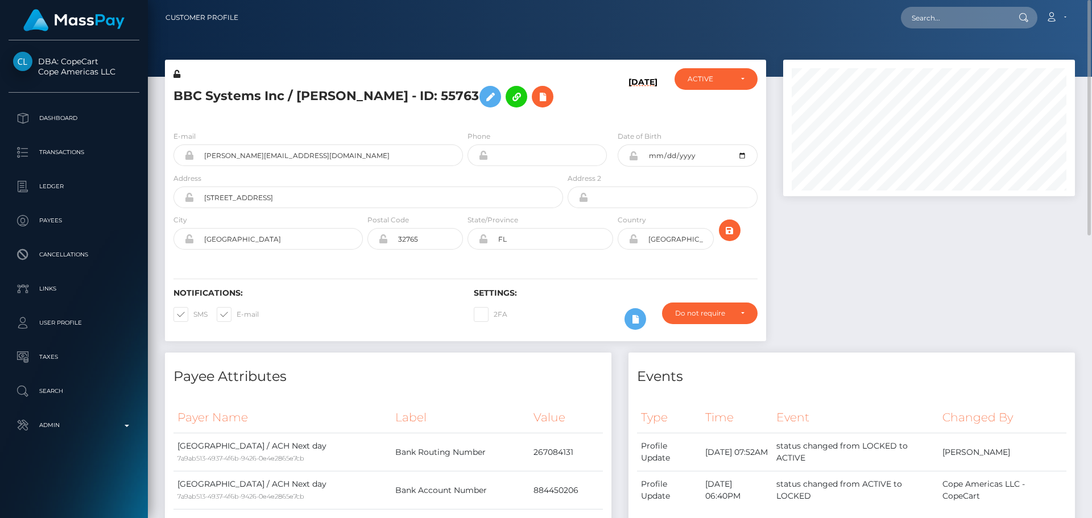
click at [465, 258] on div "E-mail simon@jvzoo.com Phone Date of Birth City" at bounding box center [465, 191] width 601 height 139
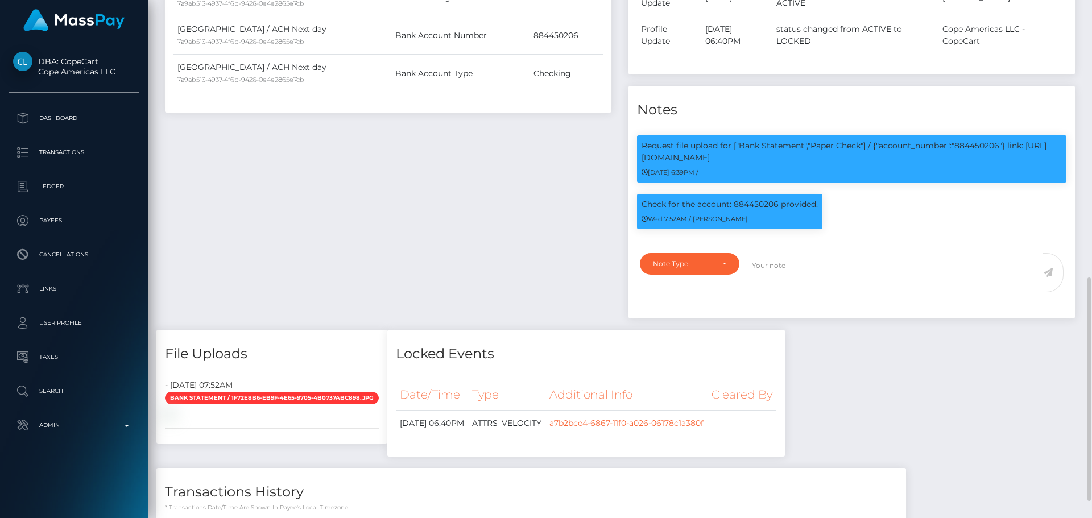
scroll to position [398, 0]
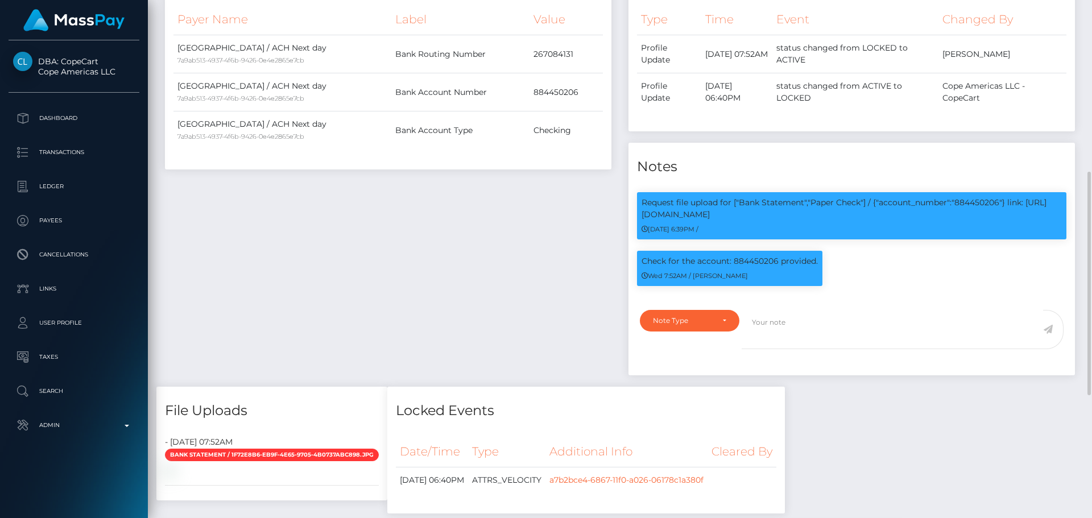
click at [546, 264] on div "Payee Attributes Payer Name Label Value United States / ACH Next day 7a9ab513-4…" at bounding box center [387, 171] width 463 height 432
click at [517, 252] on div "Payee Attributes Payer Name Label Value United States / ACH Next day 7a9ab513-4…" at bounding box center [387, 171] width 463 height 432
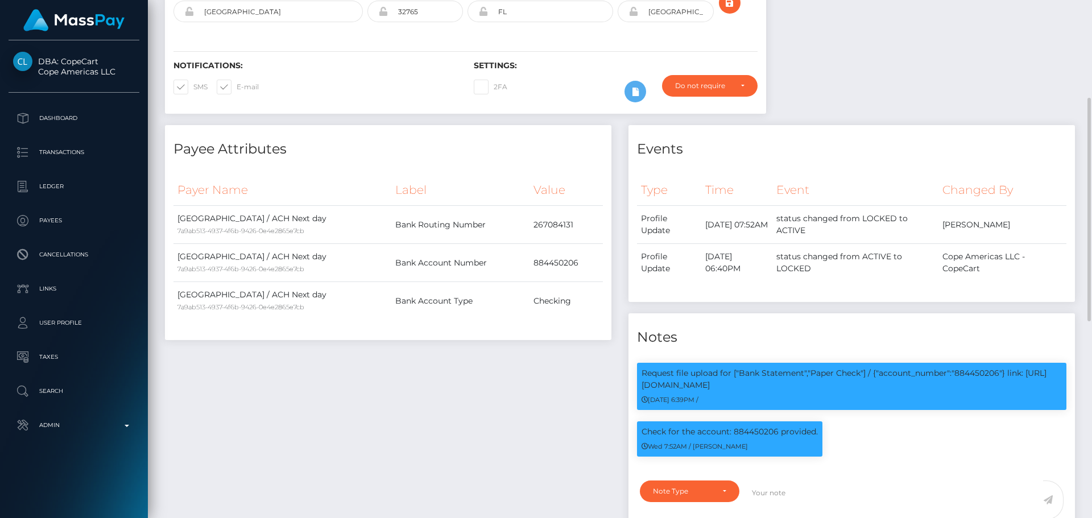
scroll to position [0, 0]
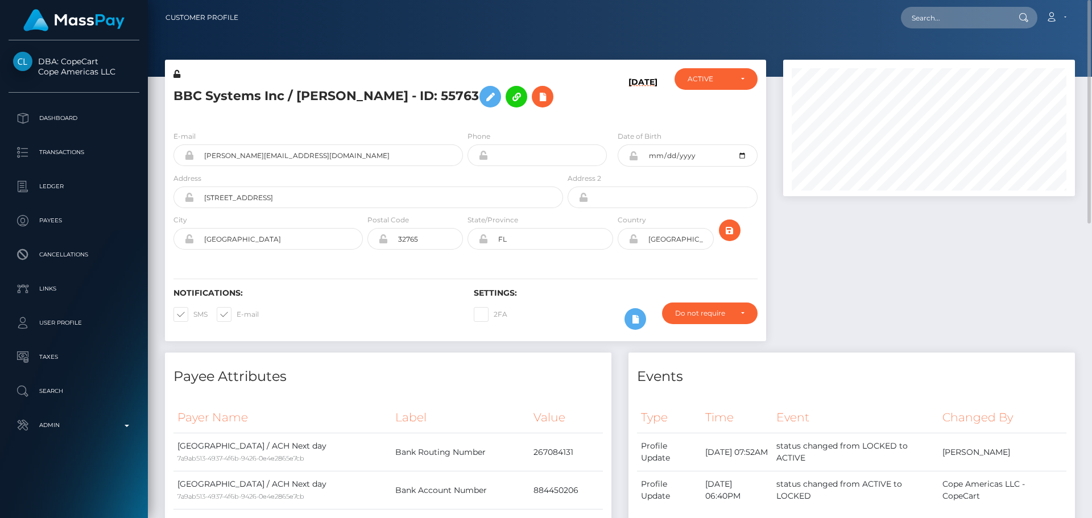
click at [369, 116] on div "BBC Systems Inc / Simon Harries - ID: 55763" at bounding box center [365, 94] width 400 height 53
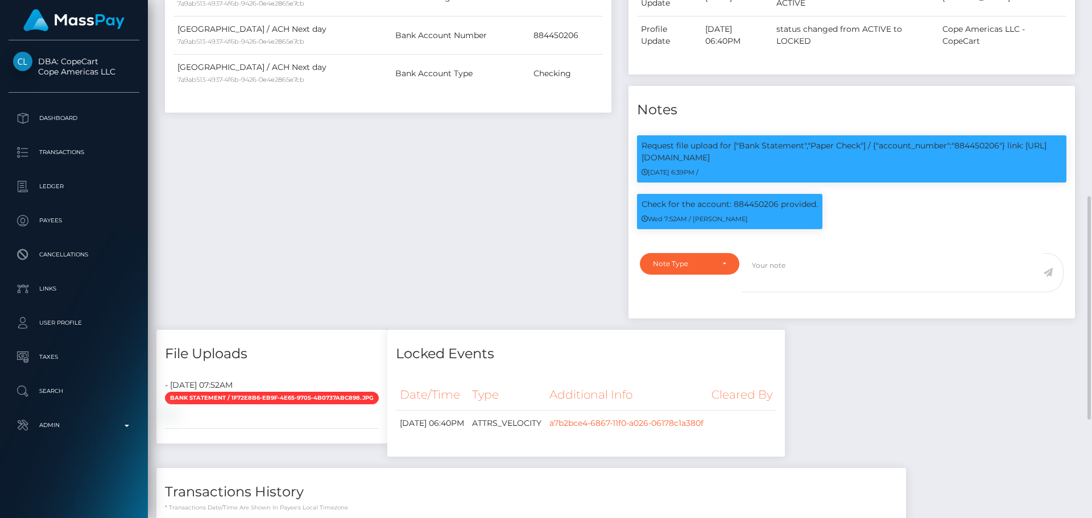
scroll to position [398, 0]
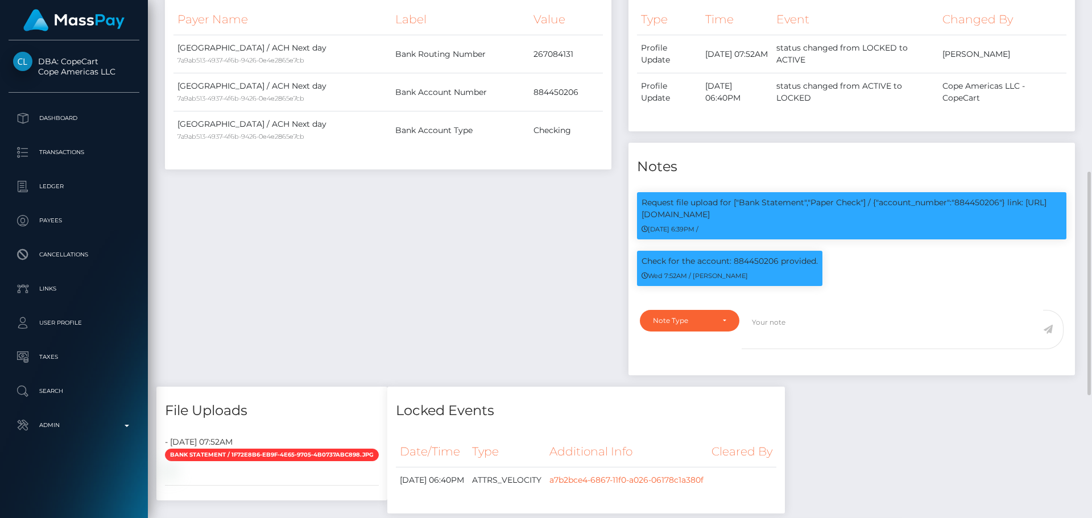
click at [521, 250] on div "Payee Attributes Payer Name Label Value United States / ACH Next day 7a9ab513-4…" at bounding box center [387, 171] width 463 height 432
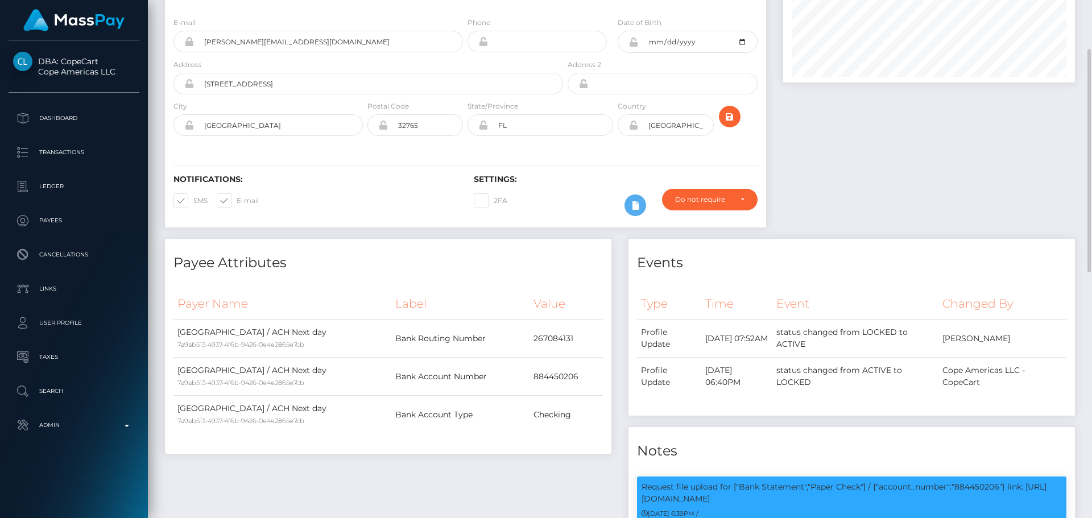
scroll to position [0, 0]
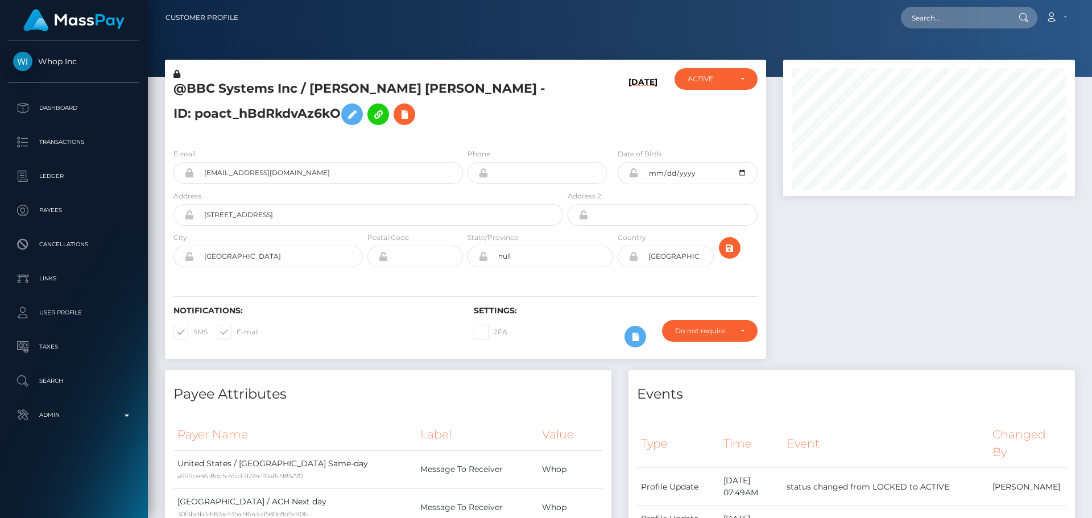
click at [517, 125] on h5 "@BBC Systems Inc / [PERSON_NAME] [PERSON_NAME] - ID: poact_hBdRkdvAz6kO" at bounding box center [364, 105] width 383 height 51
click at [500, 126] on h5 "@BBC Systems Inc / [PERSON_NAME] [PERSON_NAME] - ID: poact_hBdRkdvAz6kO" at bounding box center [364, 105] width 383 height 51
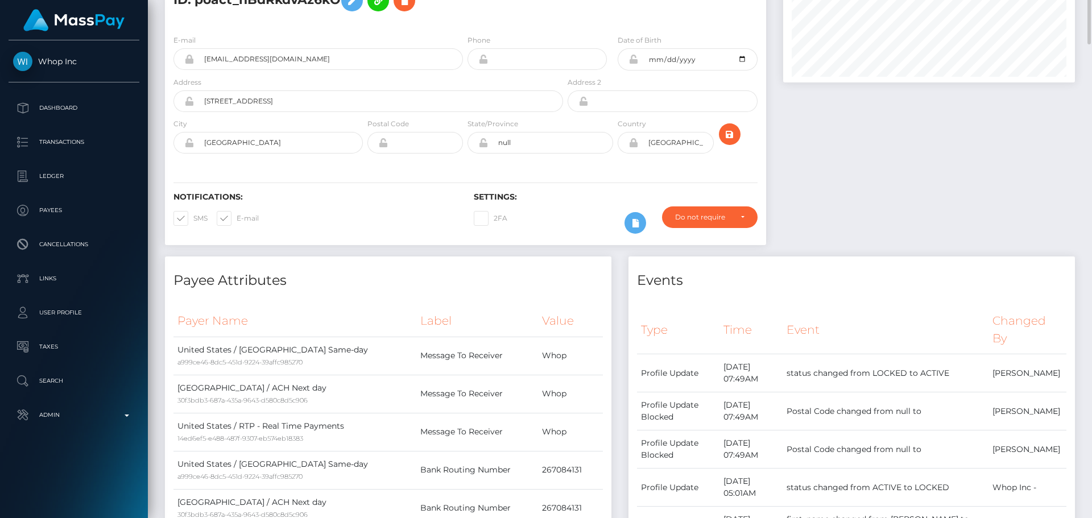
scroll to position [0, 0]
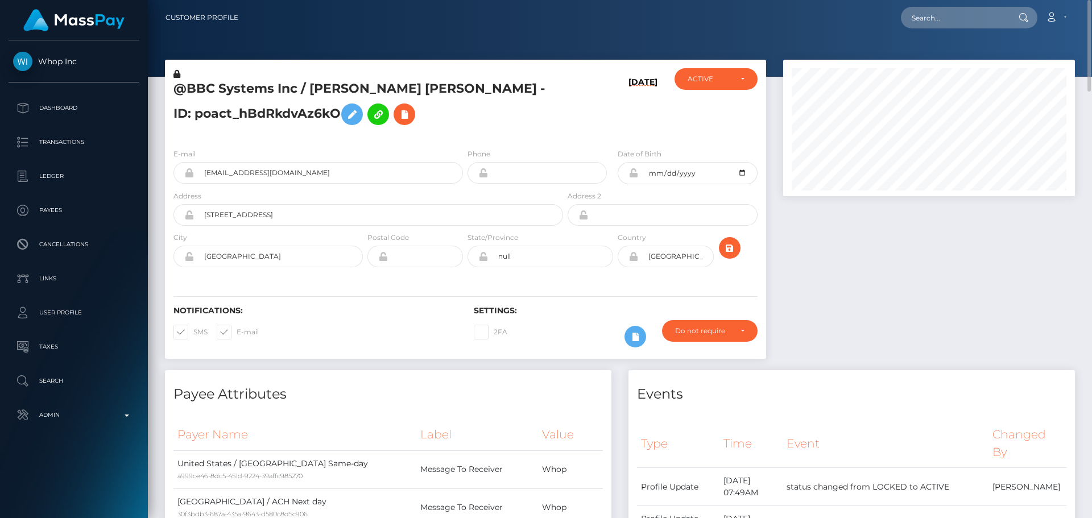
click at [454, 283] on div "Notifications: SMS E-mail Settings: 2FA" at bounding box center [465, 319] width 601 height 80
click at [467, 277] on div "E-mail [EMAIL_ADDRESS][DOMAIN_NAME] Phone" at bounding box center [465, 208] width 601 height 139
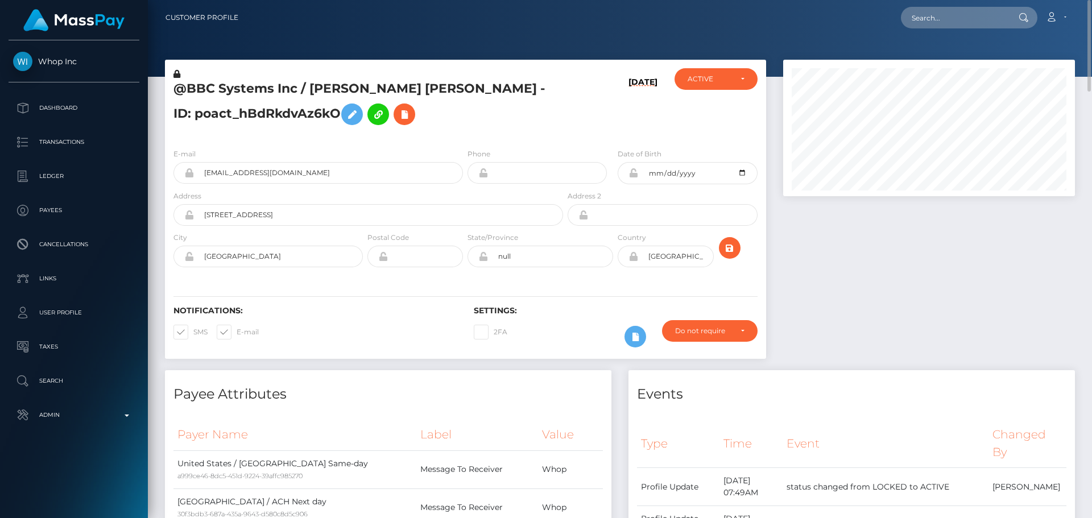
click at [467, 277] on div "E-mail [EMAIL_ADDRESS][DOMAIN_NAME] Phone" at bounding box center [465, 208] width 601 height 139
click at [471, 279] on div "Notifications: SMS E-mail Settings: 2FA" at bounding box center [465, 319] width 601 height 80
click at [465, 279] on div "Notifications: SMS E-mail Settings: 2FA" at bounding box center [465, 319] width 601 height 80
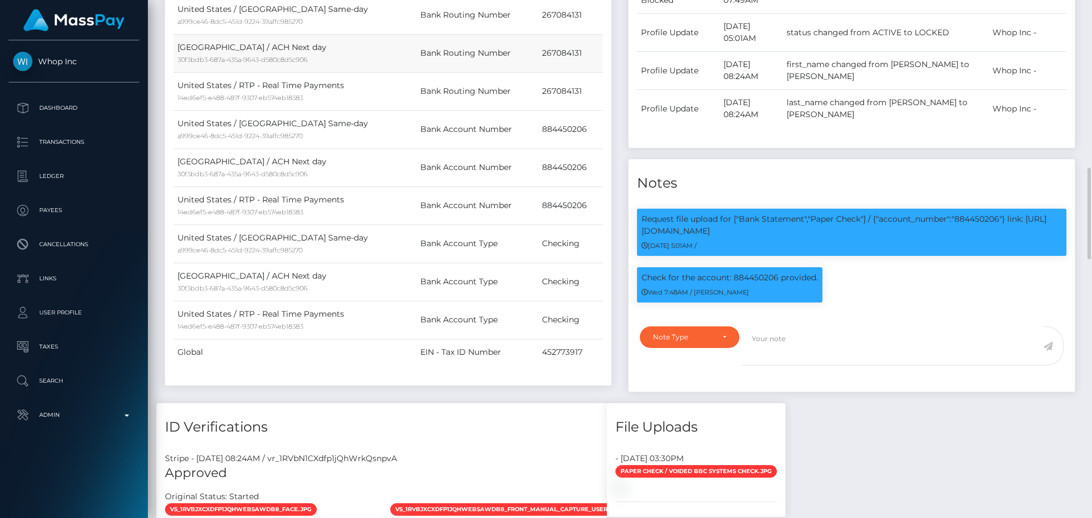
scroll to position [682, 0]
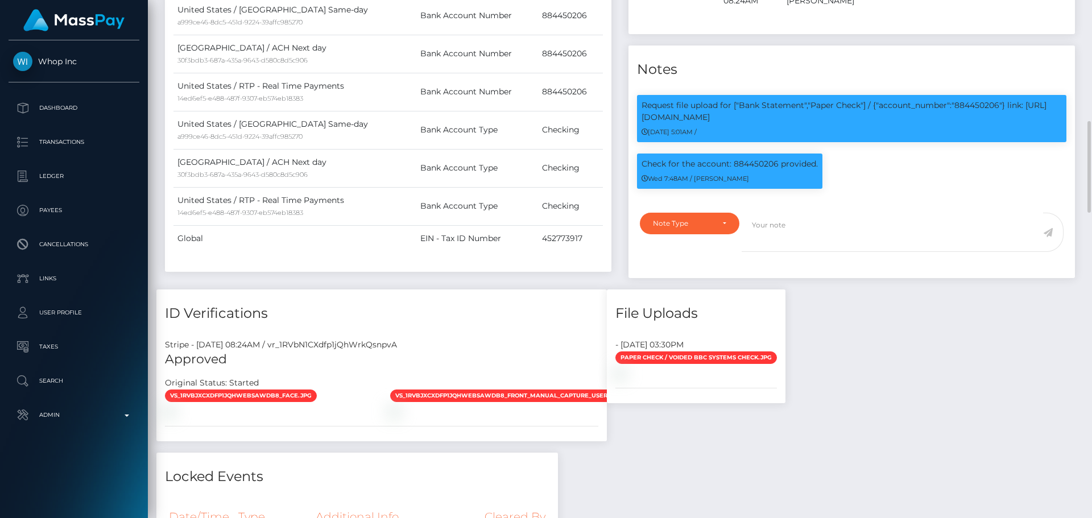
click at [480, 264] on div "Payer Name Label Value [GEOGRAPHIC_DATA] / ACH Same-day a999ce46-8dc5-451d-9224…" at bounding box center [387, 1] width 429 height 529
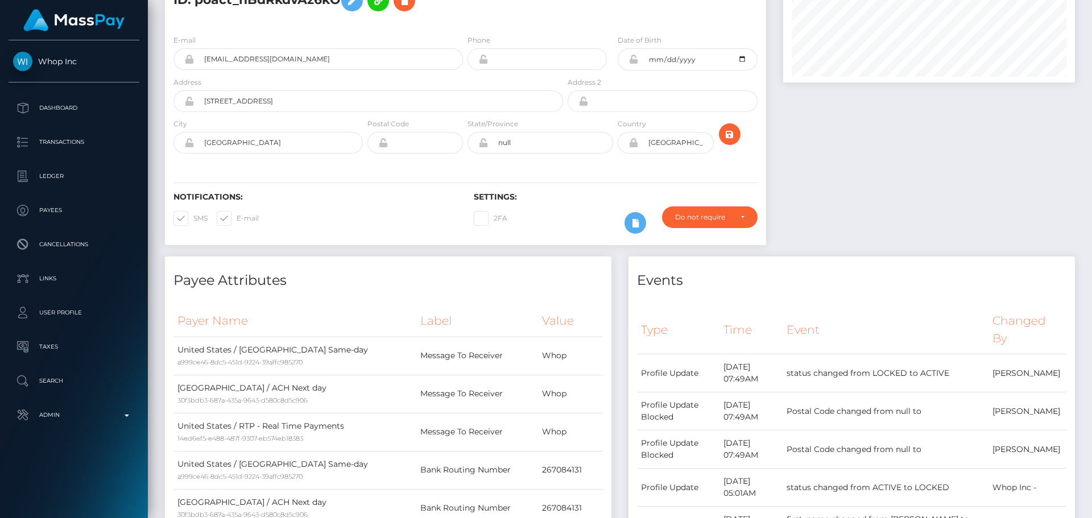
scroll to position [0, 0]
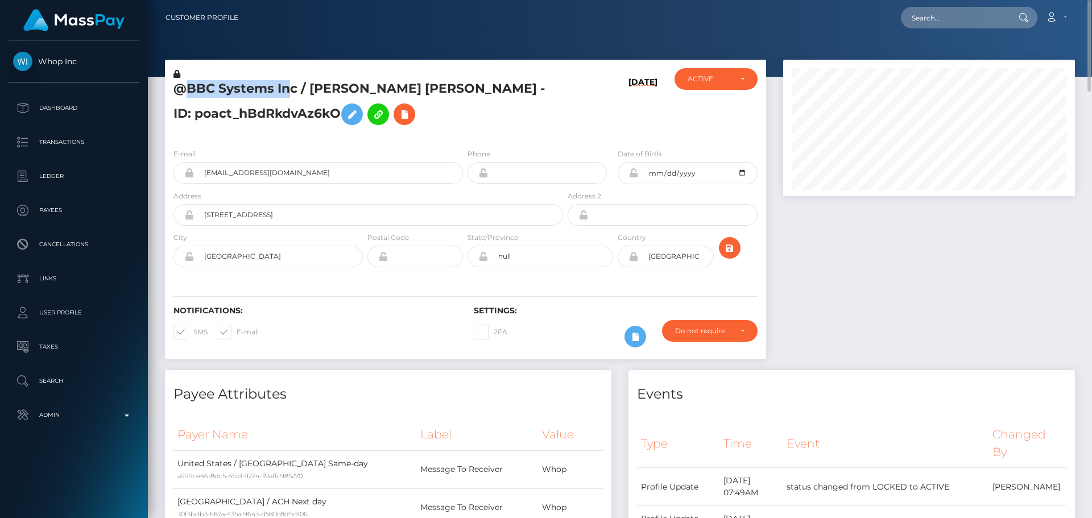
drag, startPoint x: 185, startPoint y: 86, endPoint x: 293, endPoint y: 93, distance: 107.6
click at [293, 93] on h5 "@BBC Systems Inc / [PERSON_NAME] [PERSON_NAME] - ID: poact_hBdRkdvAz6kO" at bounding box center [364, 105] width 383 height 51
click at [289, 90] on h5 "@BBC Systems Inc / [PERSON_NAME] [PERSON_NAME] - ID: poact_hBdRkdvAz6kO" at bounding box center [364, 105] width 383 height 51
drag, startPoint x: 188, startPoint y: 89, endPoint x: 298, endPoint y: 91, distance: 109.7
click at [298, 91] on h5 "@BBC Systems Inc / LAURA GARDNER CASSELMAN - ID: poact_hBdRkdvAz6kO" at bounding box center [364, 105] width 383 height 51
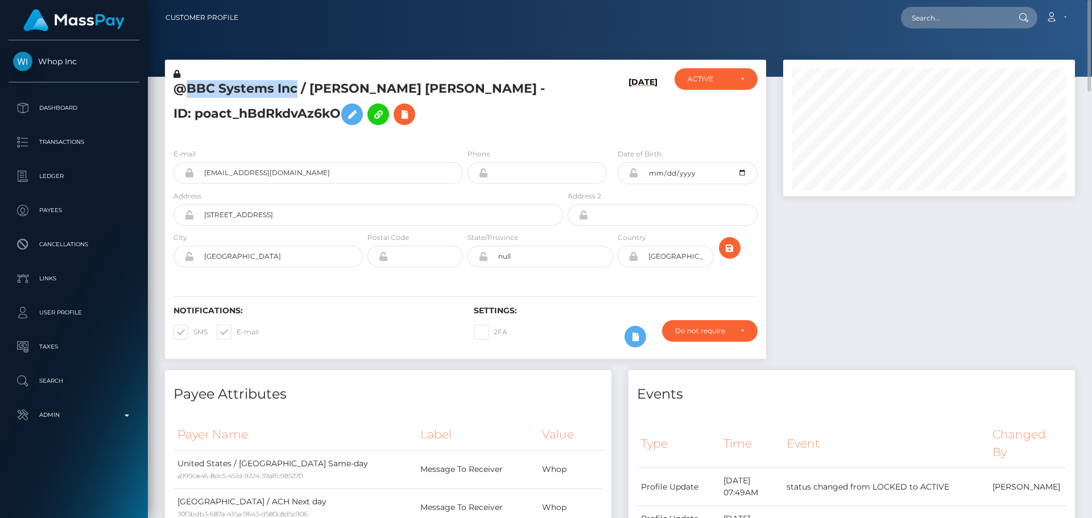
copy h5 "BBC Systems Inc"
click at [451, 120] on h5 "@BBC Systems Inc / LAURA GARDNER CASSELMAN - ID: poact_hBdRkdvAz6kO" at bounding box center [364, 105] width 383 height 51
drag, startPoint x: 173, startPoint y: 86, endPoint x: 183, endPoint y: 85, distance: 9.1
click at [183, 85] on h5 "@BBC Systems Inc / LAURA GARDNER CASSELMAN - ID: poact_hBdRkdvAz6kO" at bounding box center [364, 105] width 383 height 51
click at [330, 144] on div "E-mail fc4b47eb-c377-41b0-92ec-904fa2818dd5@payouts.whop.com Phone" at bounding box center [465, 208] width 601 height 139
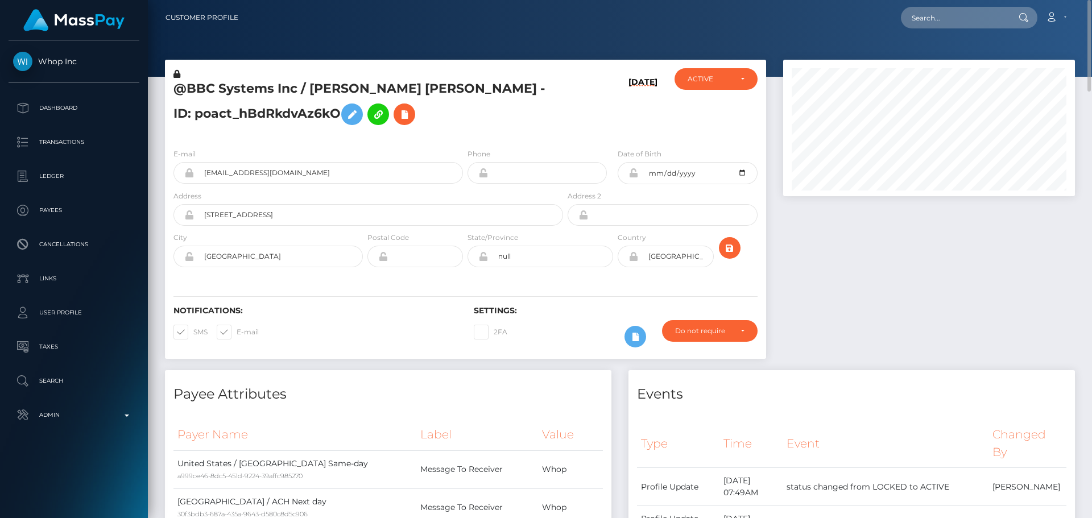
click at [328, 144] on div "E-mail fc4b47eb-c377-41b0-92ec-904fa2818dd5@payouts.whop.com Phone" at bounding box center [465, 208] width 601 height 139
click at [177, 74] on icon at bounding box center [176, 74] width 7 height 8
click at [345, 114] on icon at bounding box center [352, 114] width 14 height 14
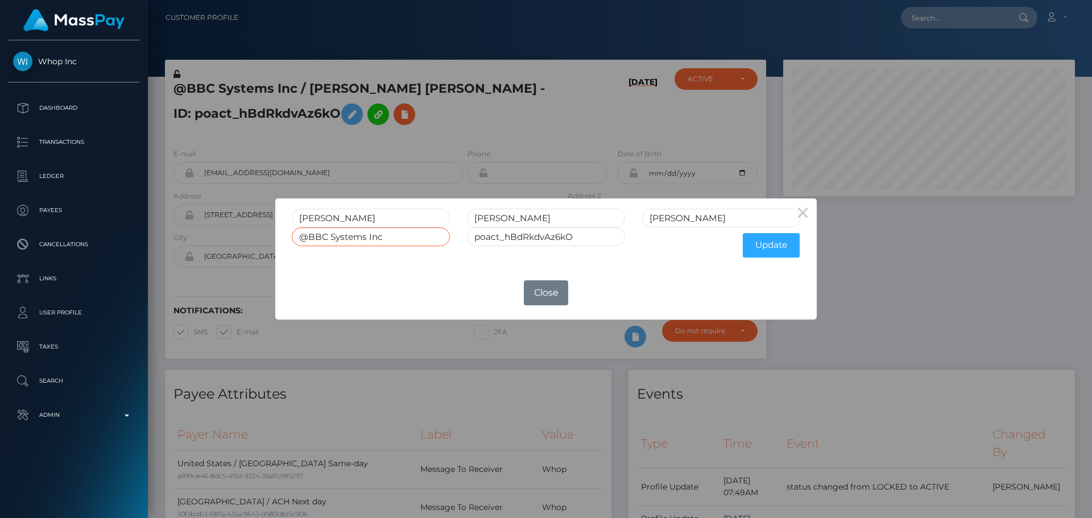
click at [309, 237] on input "@BBC Systems Inc" at bounding box center [371, 236] width 158 height 19
type input "BBC Systems Inc"
click at [769, 252] on button "Update" at bounding box center [771, 245] width 57 height 24
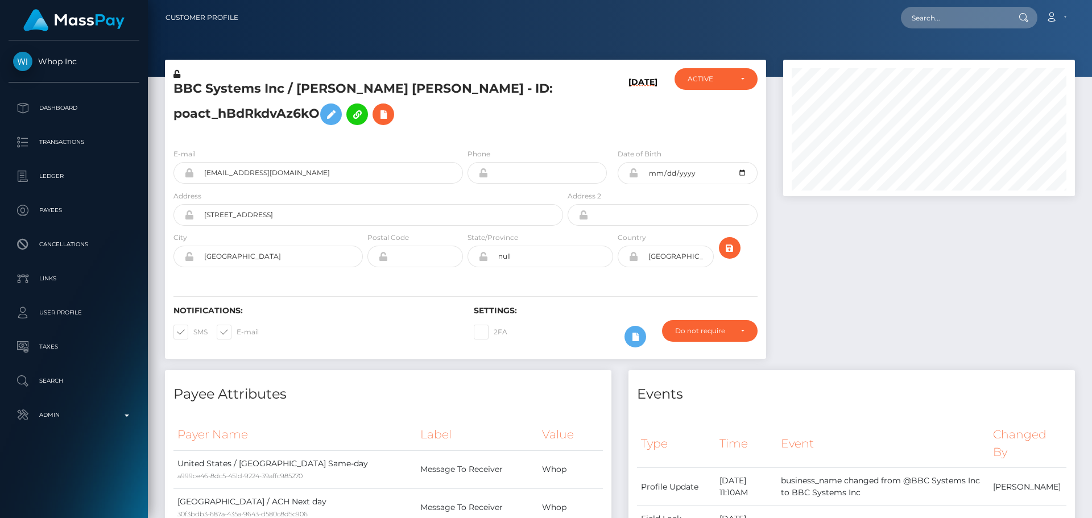
scroll to position [136, 292]
click at [464, 135] on div "BBC Systems Inc / [PERSON_NAME] [PERSON_NAME] - ID: poact_hBdRkdvAz6kO" at bounding box center [365, 103] width 400 height 71
click at [733, 246] on icon "submit" at bounding box center [730, 248] width 14 height 14
click at [177, 73] on icon at bounding box center [176, 74] width 7 height 8
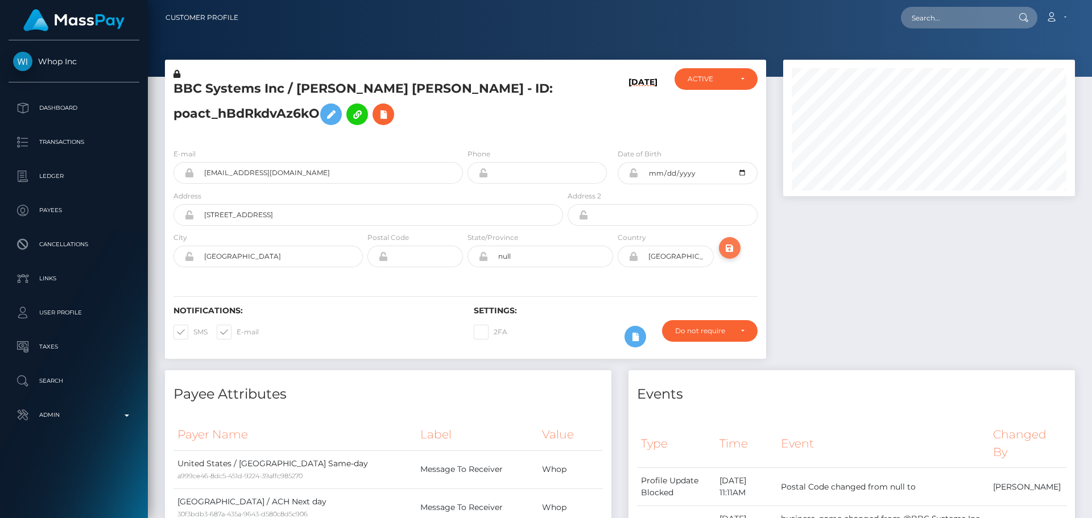
click at [729, 251] on icon "submit" at bounding box center [730, 248] width 14 height 14
click at [275, 114] on h5 "BBC Systems Inc / [PERSON_NAME] [PERSON_NAME] - ID: poact_hBdRkdvAz6kO" at bounding box center [364, 105] width 383 height 51
drag, startPoint x: 275, startPoint y: 114, endPoint x: 299, endPoint y: 119, distance: 24.4
click at [299, 119] on h5 "BBC Systems Inc / [PERSON_NAME] [PERSON_NAME] - ID: poact_hBdRkdvAz6kO" at bounding box center [364, 105] width 383 height 51
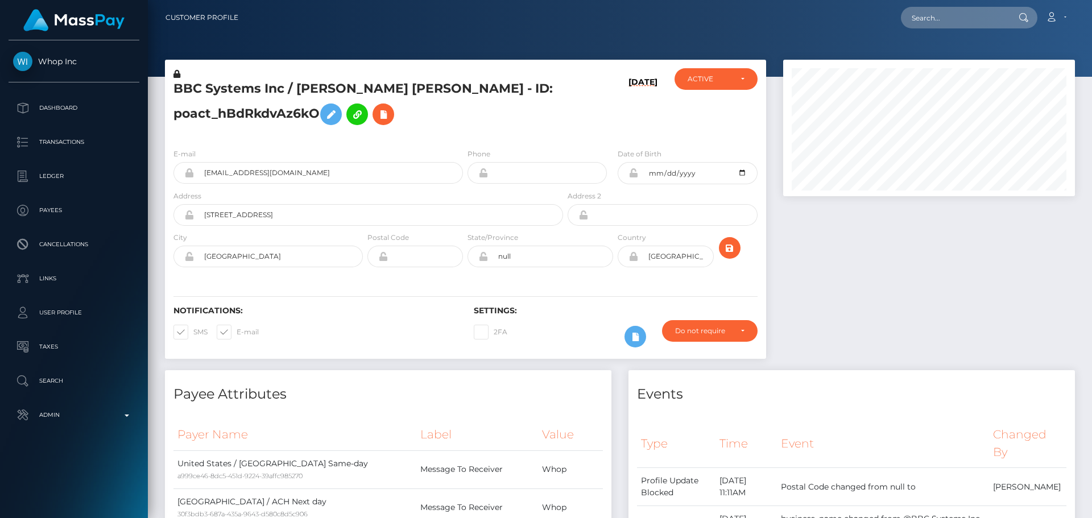
click at [284, 108] on h5 "BBC Systems Inc / [PERSON_NAME] [PERSON_NAME] - ID: poact_hBdRkdvAz6kO" at bounding box center [364, 105] width 383 height 51
copy h5 "poact_hBdRkdvAz6kO"
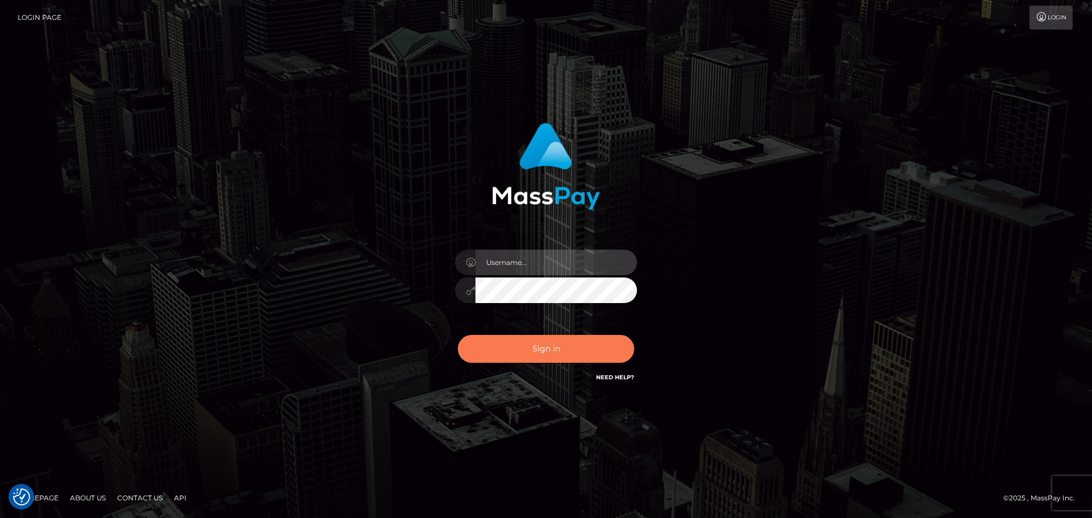
type input "constantin.mp"
click at [608, 350] on button "Sign in" at bounding box center [546, 349] width 176 height 28
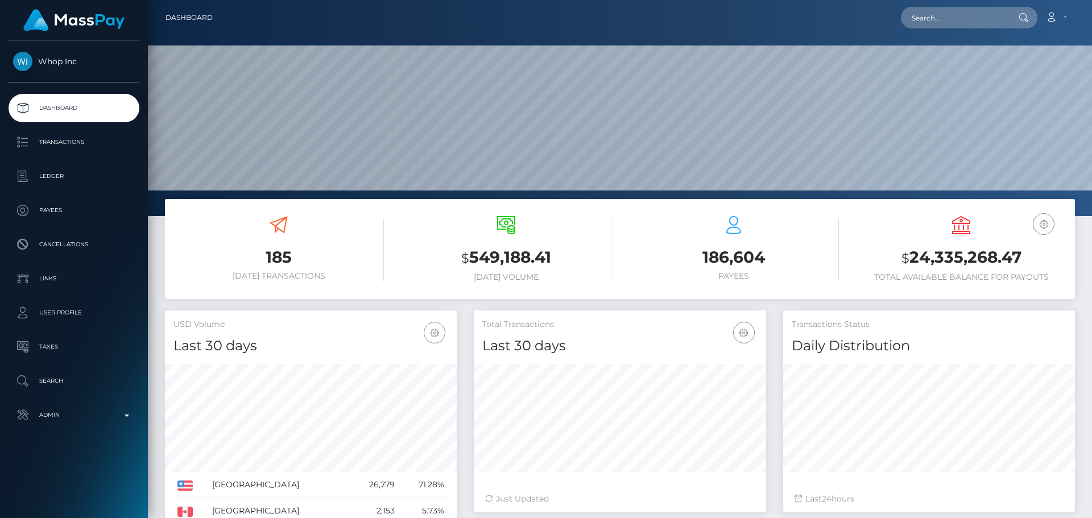
scroll to position [202, 292]
click at [955, 17] on input "text" at bounding box center [954, 18] width 107 height 22
paste input "titsmcgee12346@gmail.com"
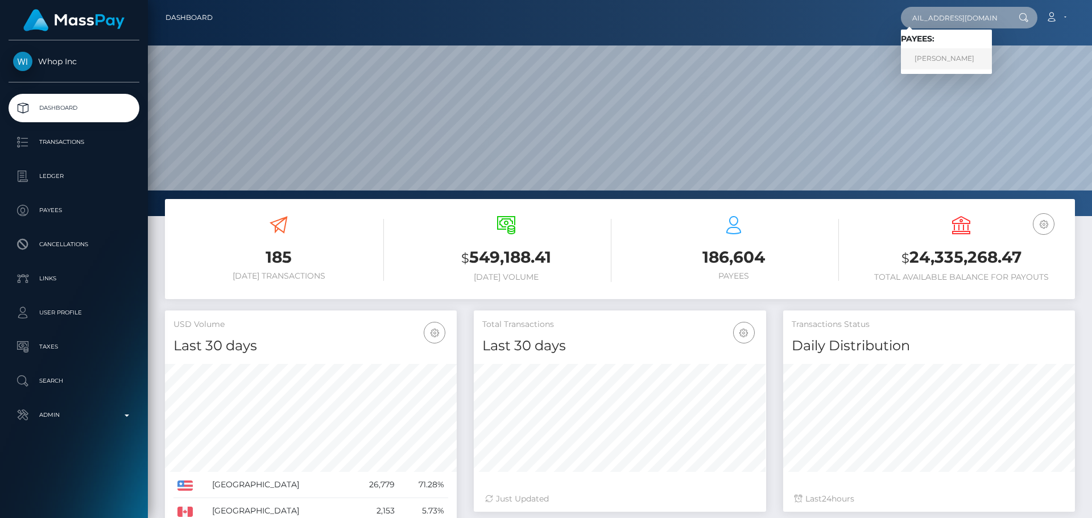
type input "titsmcgee12346@gmail.com"
click at [929, 62] on link "Donnie Hill" at bounding box center [946, 58] width 91 height 21
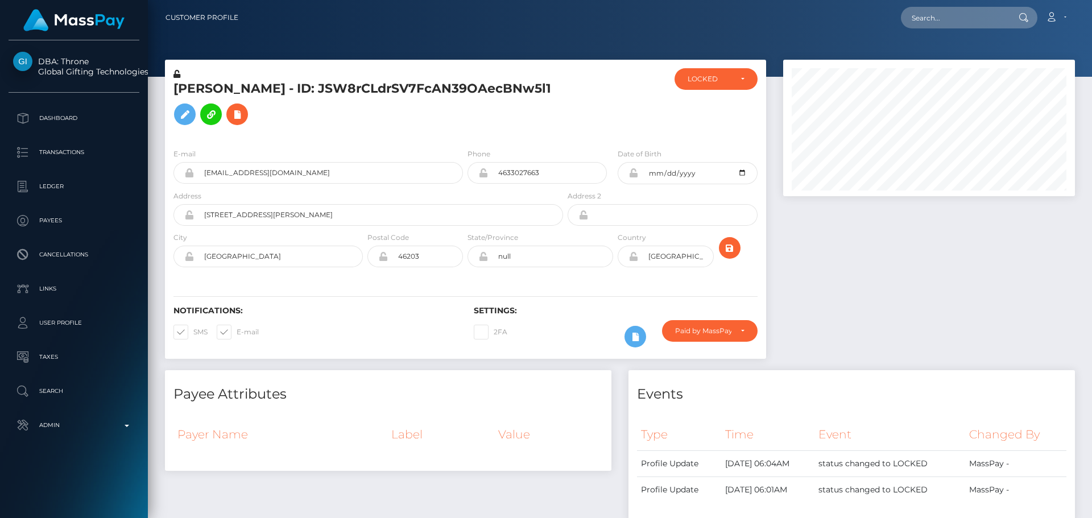
scroll to position [136, 292]
click at [622, 101] on div at bounding box center [615, 103] width 100 height 71
click at [581, 85] on div at bounding box center [615, 103] width 100 height 71
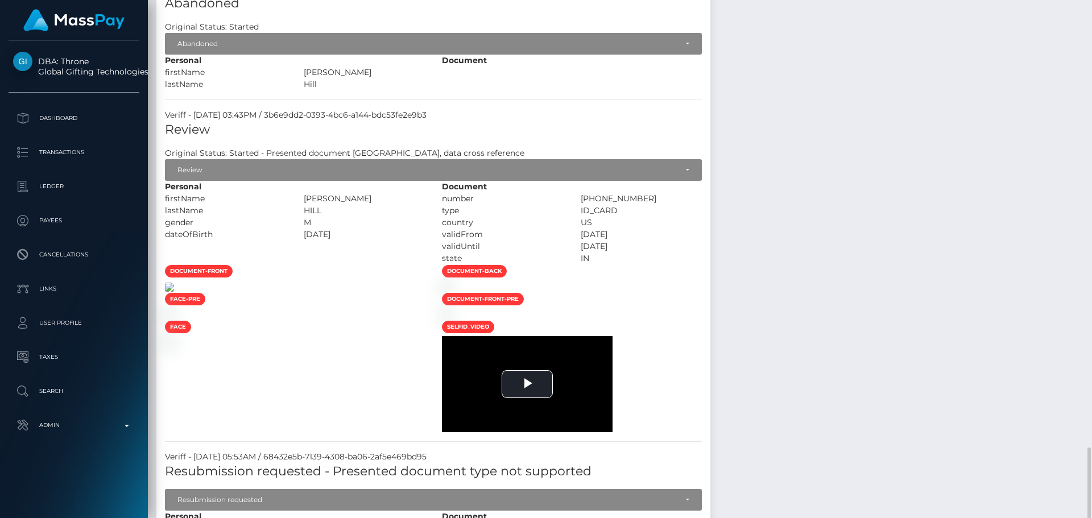
scroll to position [967, 0]
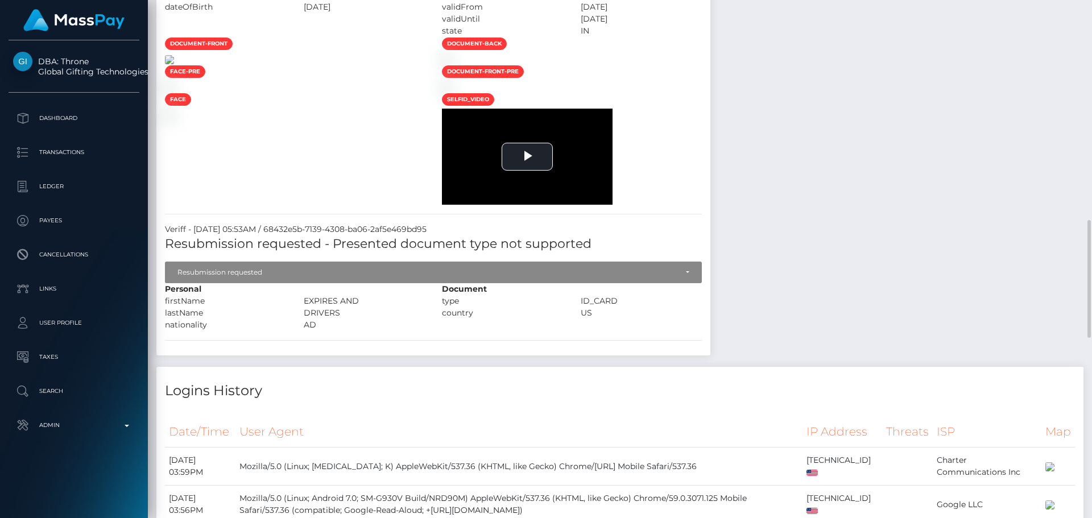
click at [174, 64] on img at bounding box center [169, 59] width 9 height 9
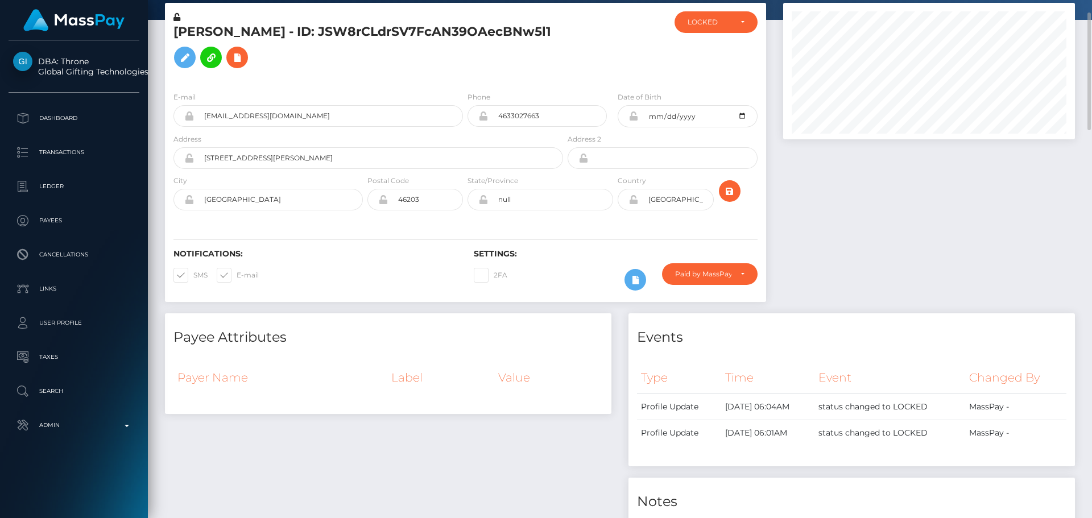
scroll to position [0, 0]
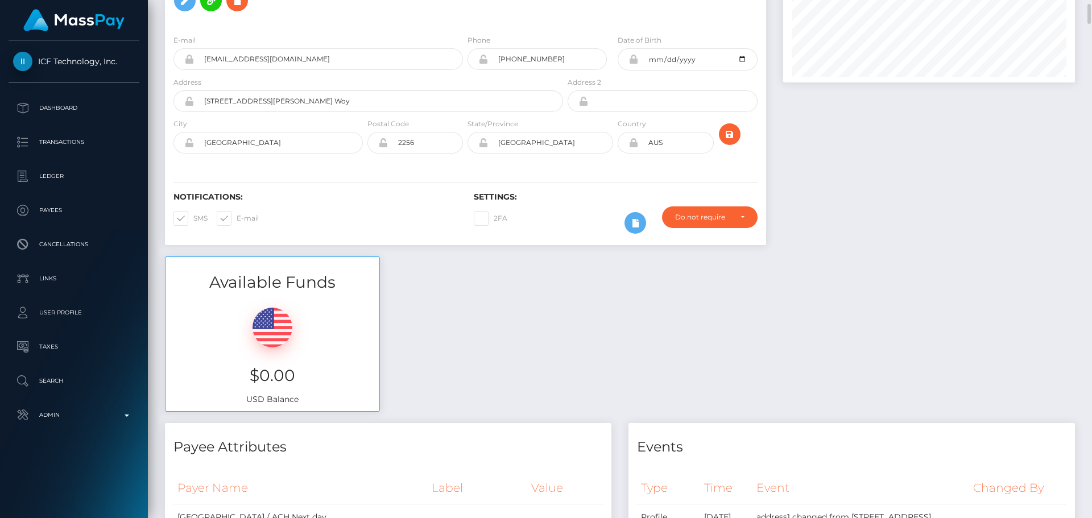
scroll to position [227, 0]
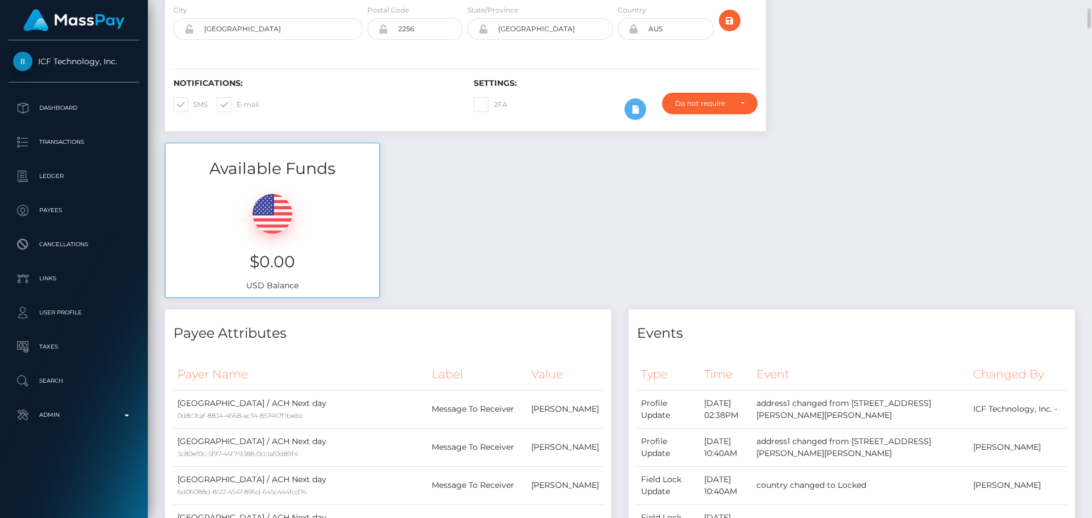
click at [543, 182] on div "Available Funds $0.00 USD Balance" at bounding box center [619, 226] width 927 height 167
click at [516, 180] on div "Available Funds $0.00 USD Balance" at bounding box center [619, 226] width 927 height 167
click at [495, 176] on div "Available Funds $0.00 USD Balance" at bounding box center [619, 226] width 927 height 167
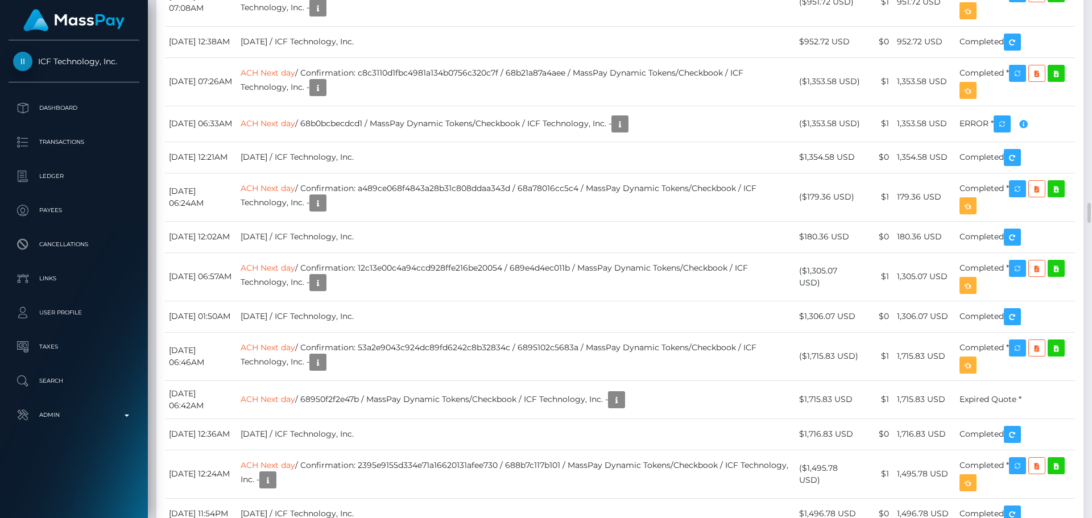
scroll to position [5117, 0]
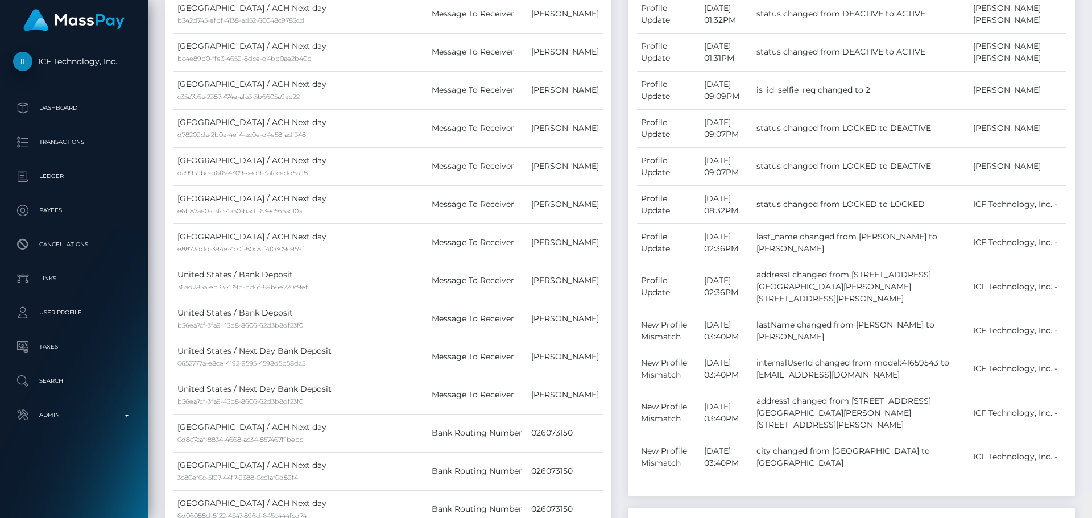
scroll to position [0, 0]
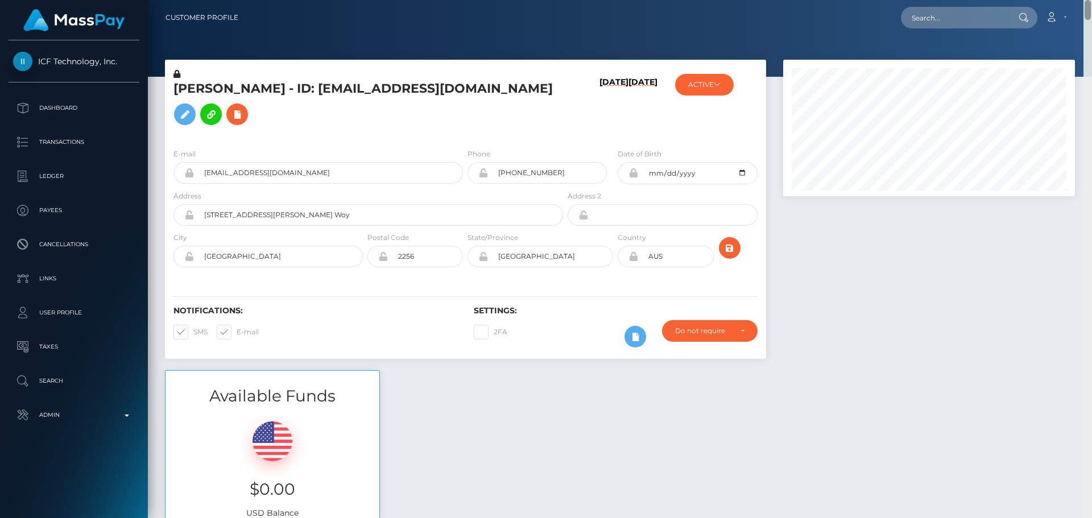
drag, startPoint x: 1089, startPoint y: 204, endPoint x: 1089, endPoint y: -15, distance: 219.5
click at [1089, 0] on html "ICF Technology, Inc. Dashboard Transactions Ledger Payees Links" at bounding box center [546, 259] width 1092 height 518
click at [947, 18] on input "text" at bounding box center [954, 18] width 107 height 22
paste input "poact_NDhTdHAIDT54"
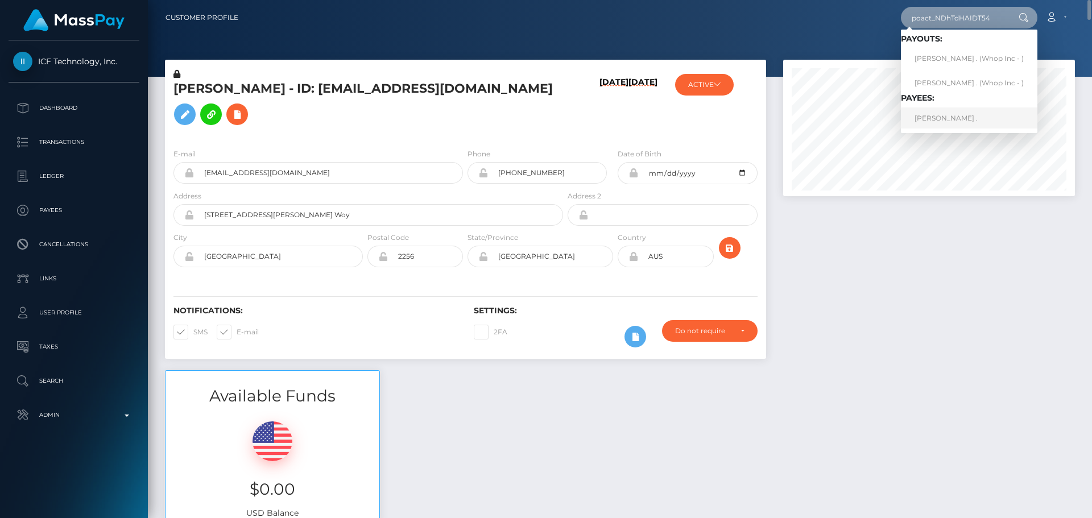
type input "poact_NDhTdHAIDT54"
click at [936, 118] on link "RONAK ." at bounding box center [969, 117] width 136 height 21
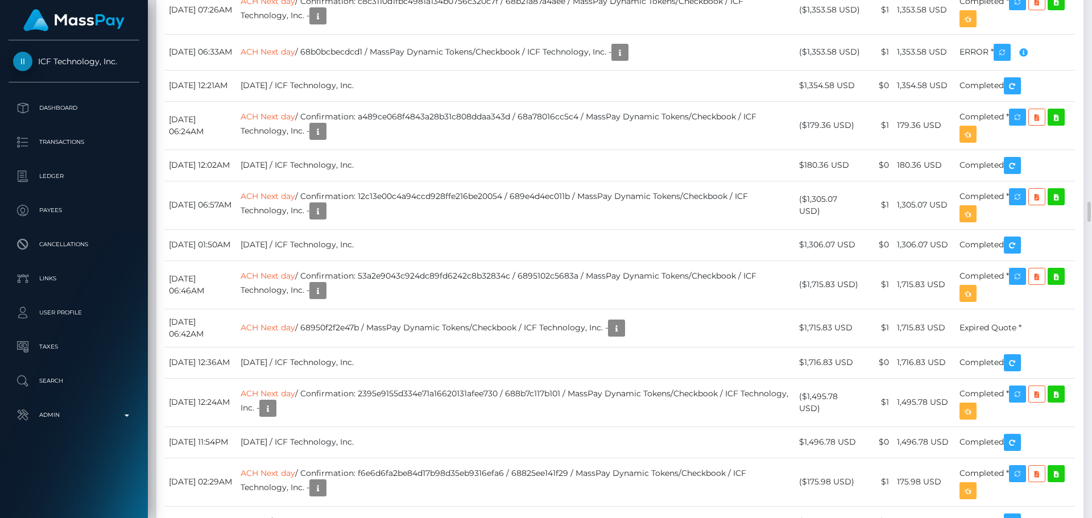
scroll to position [5189, 0]
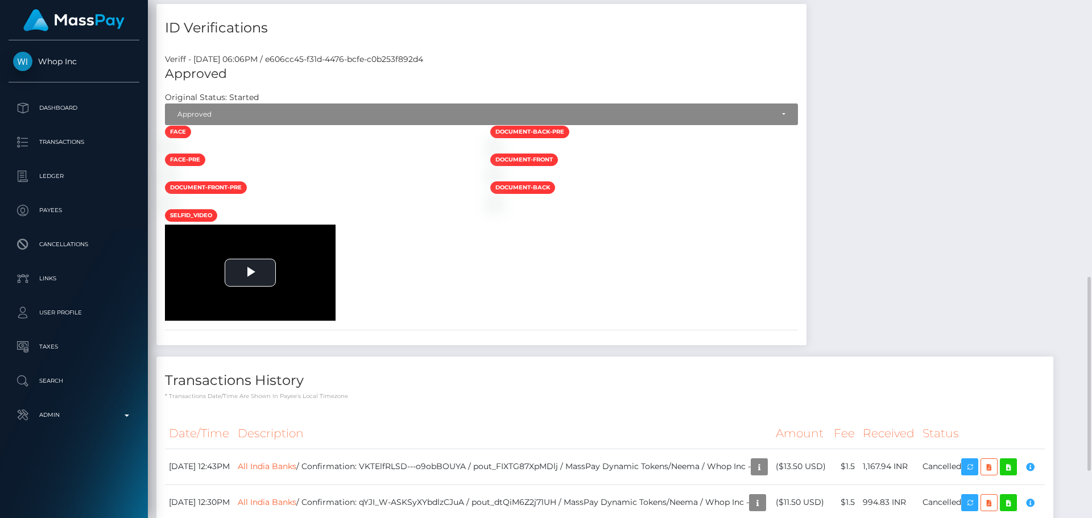
scroll to position [682, 0]
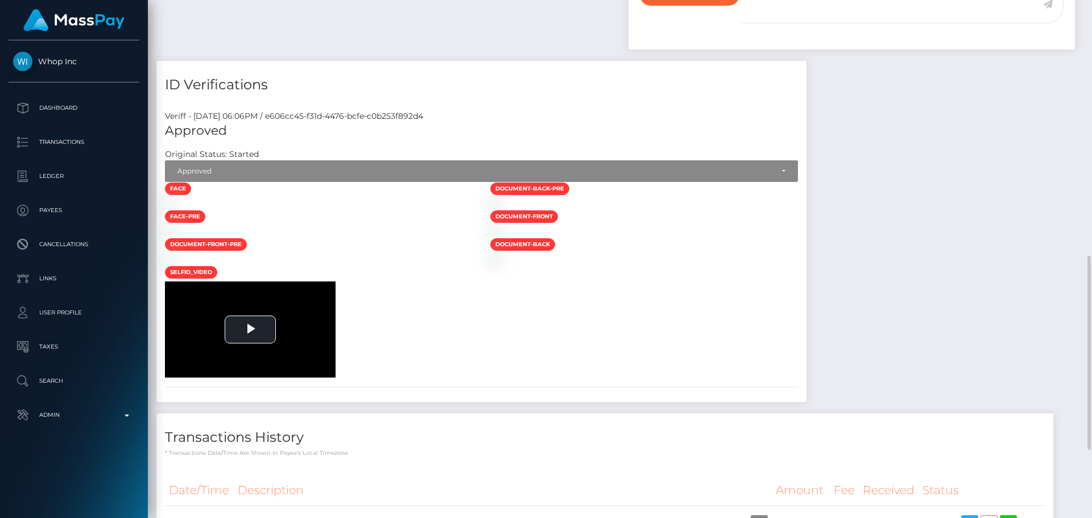
click at [428, 203] on div at bounding box center [318, 204] width 325 height 12
click at [426, 198] on div "face" at bounding box center [318, 196] width 325 height 28
click at [397, 231] on div at bounding box center [318, 232] width 325 height 12
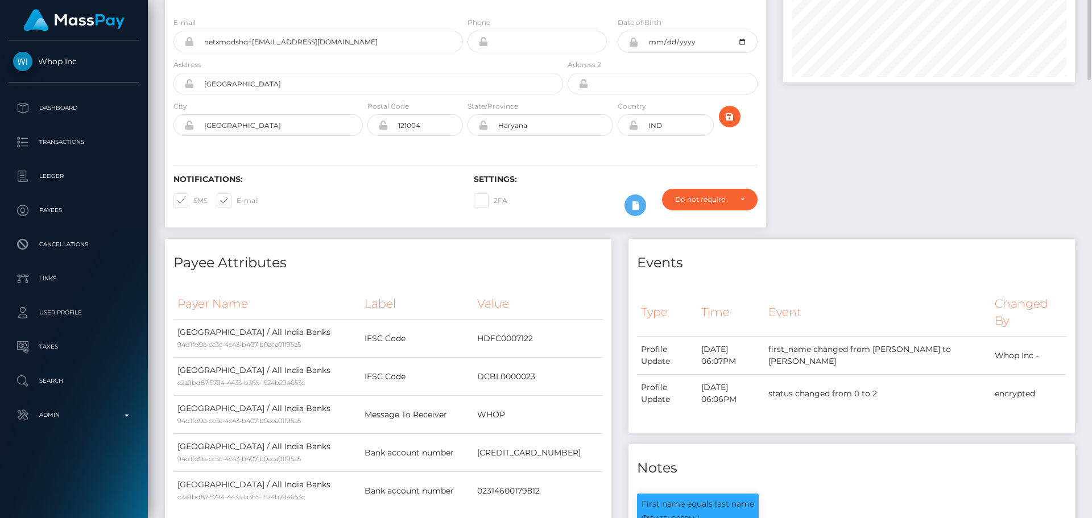
scroll to position [0, 0]
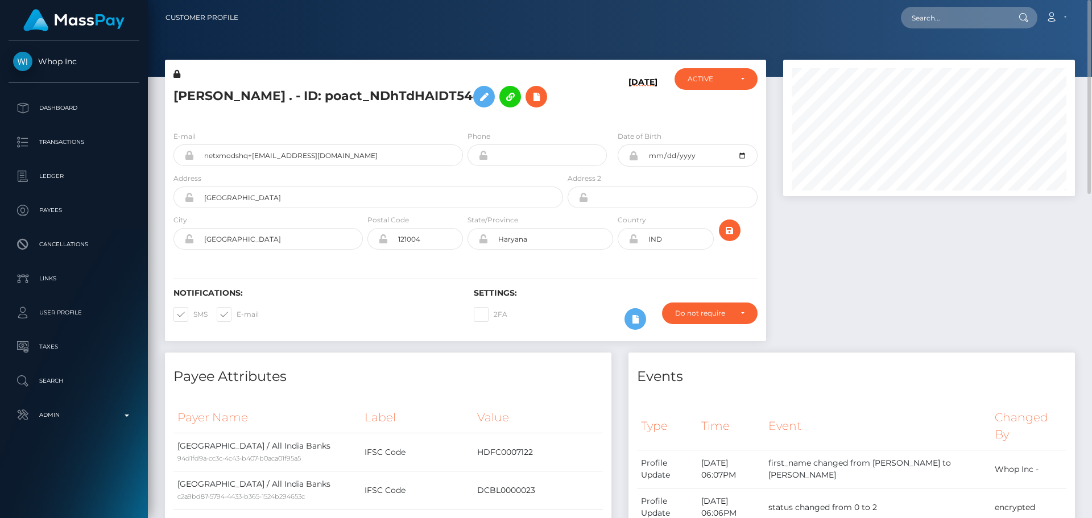
click at [191, 91] on h5 "RONAK . - ID: poact_NDhTdHAIDT54" at bounding box center [364, 96] width 383 height 33
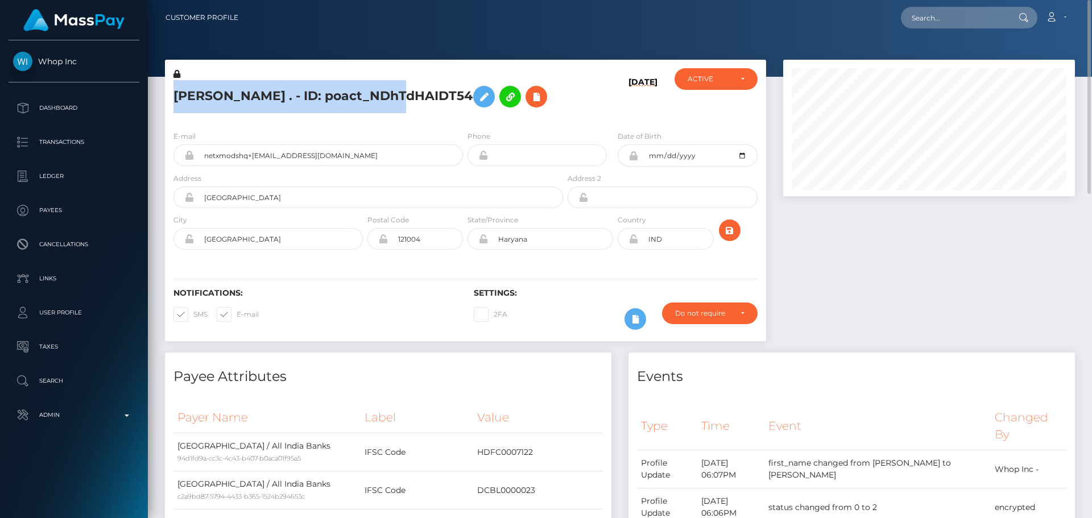
drag, startPoint x: 194, startPoint y: 91, endPoint x: 395, endPoint y: 89, distance: 200.7
click at [395, 89] on h5 "RONAK . - ID: poact_NDhTdHAIDT54" at bounding box center [364, 96] width 383 height 33
copy h5 "RONAK . - ID: poact_NDhTdHAIDT54"
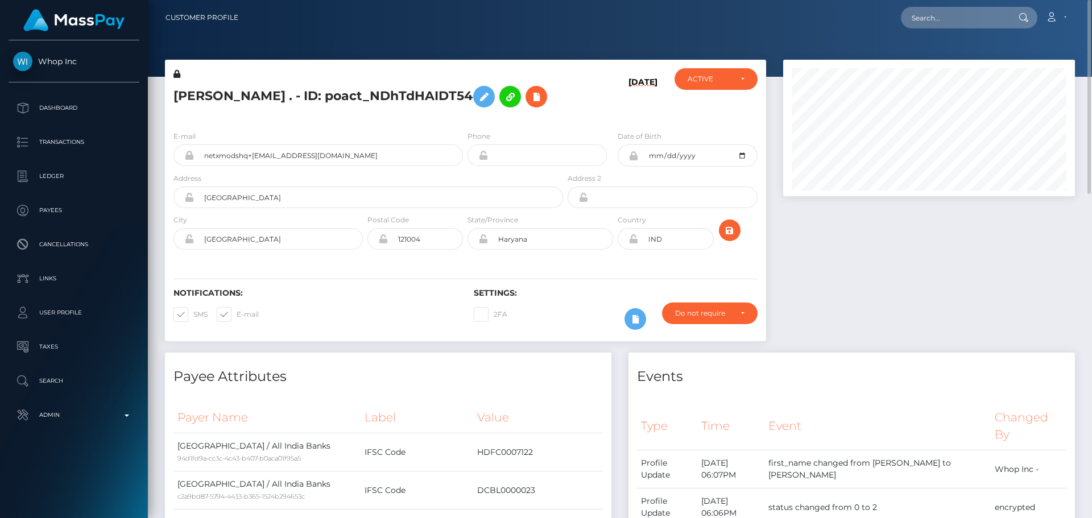
click at [537, 93] on h5 "RONAK . - ID: poact_NDhTdHAIDT54" at bounding box center [364, 96] width 383 height 33
click at [534, 88] on h5 "RONAK . - ID: poact_NDhTdHAIDT54" at bounding box center [364, 96] width 383 height 33
click at [733, 235] on icon "submit" at bounding box center [730, 230] width 14 height 14
click at [463, 119] on div "[PERSON_NAME] . - ID: poact_NDhTdHAIDT54" at bounding box center [365, 94] width 400 height 53
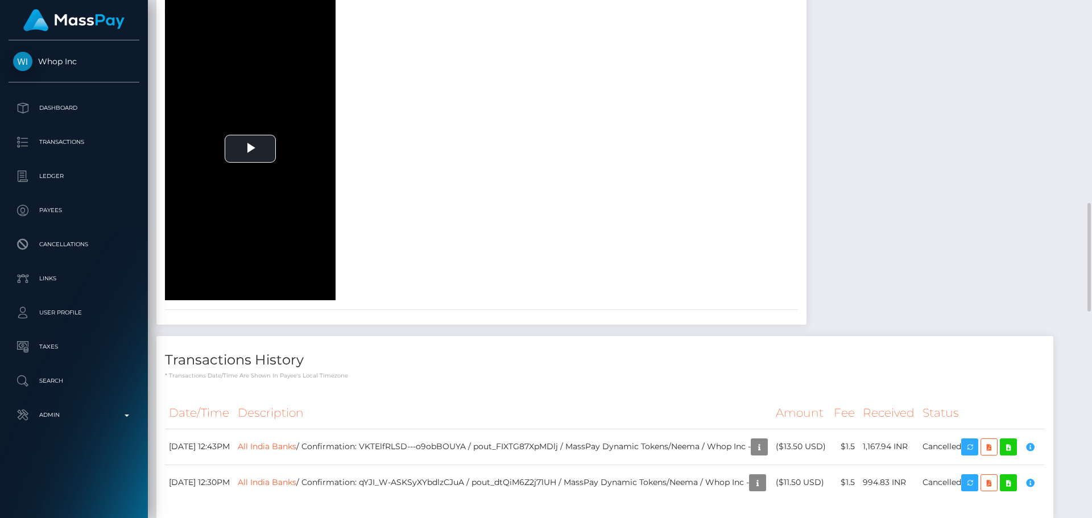
scroll to position [739, 0]
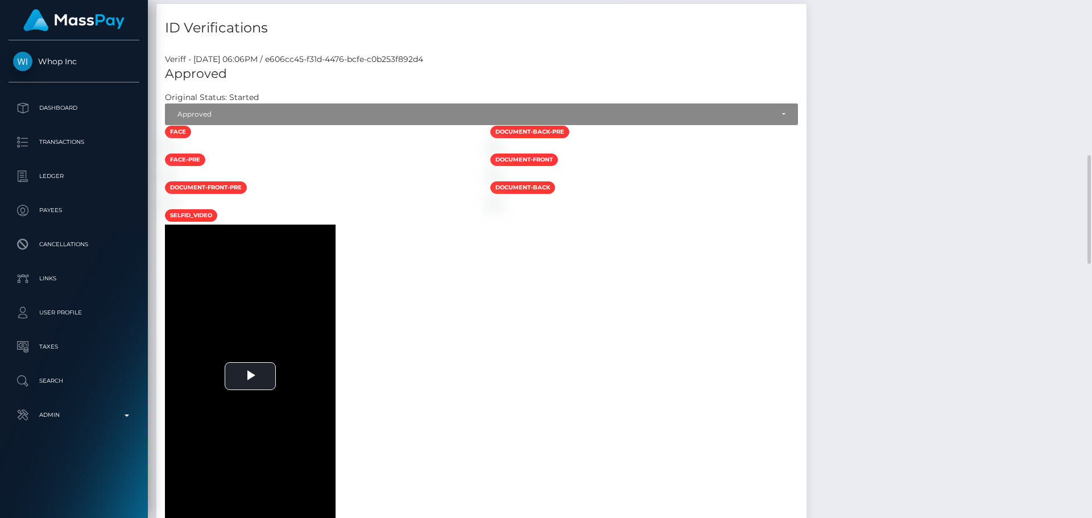
click at [482, 153] on div at bounding box center [318, 147] width 325 height 12
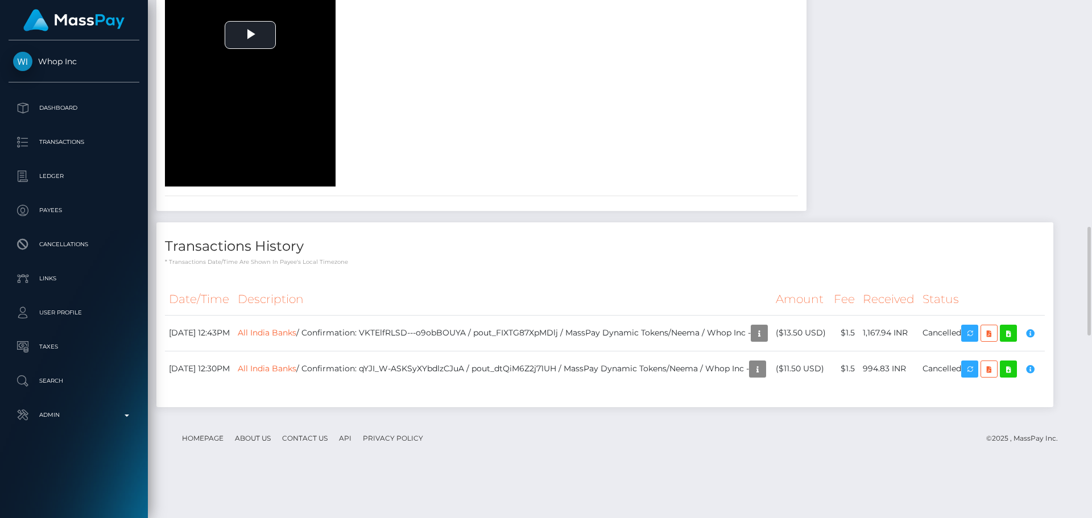
scroll to position [1023, 0]
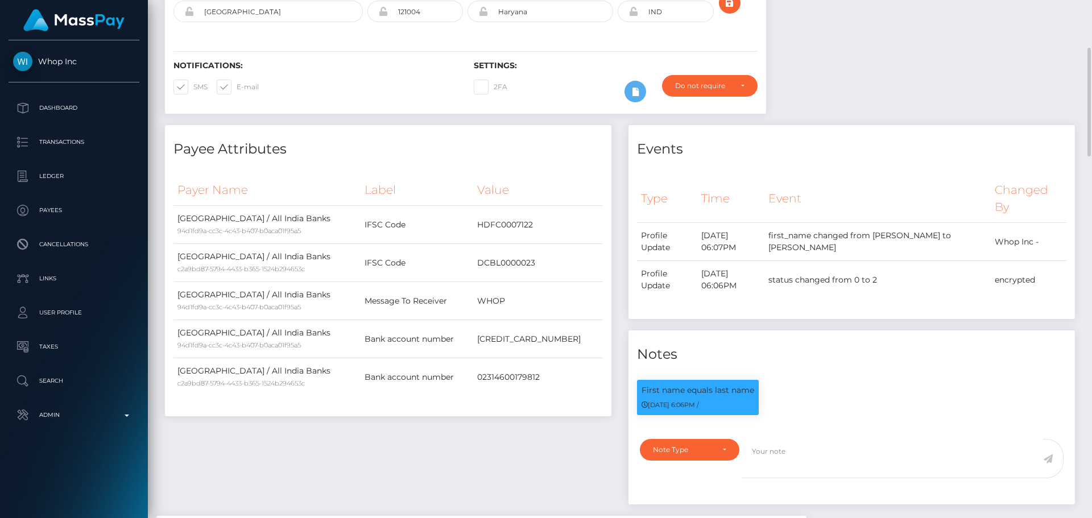
scroll to position [0, 0]
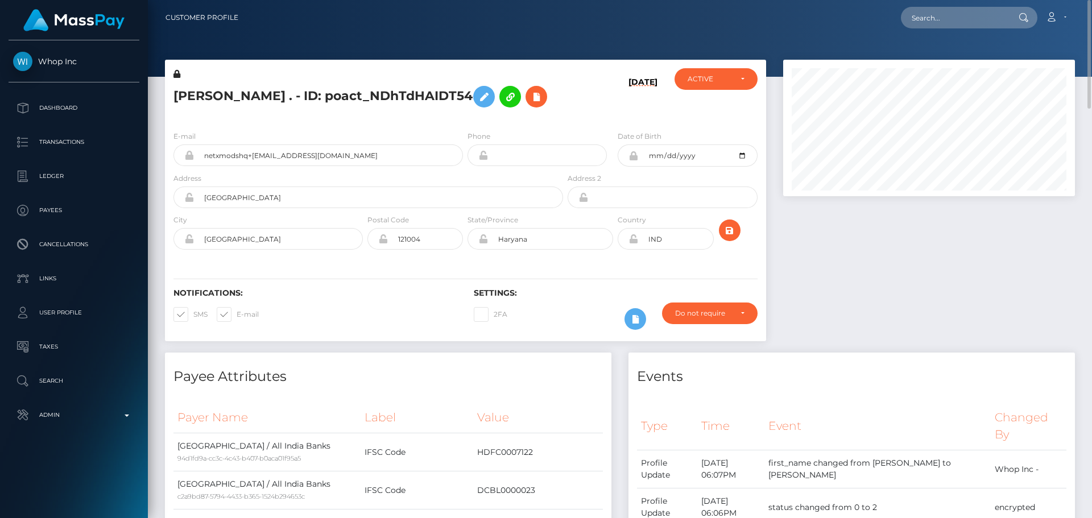
click at [176, 75] on icon at bounding box center [176, 74] width 7 height 8
click at [477, 98] on icon at bounding box center [484, 97] width 14 height 14
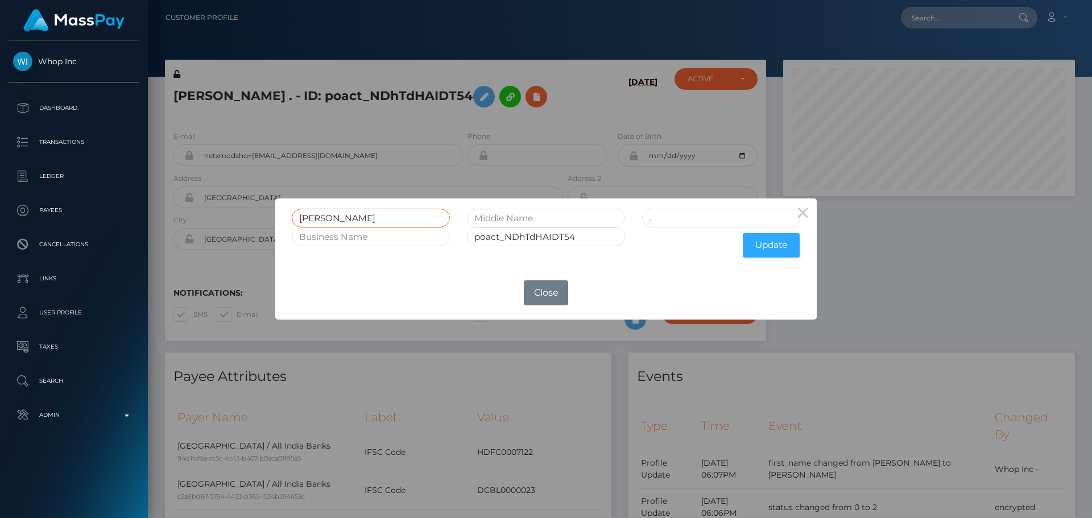
click at [321, 216] on input "RONAK" at bounding box center [371, 218] width 158 height 19
click at [676, 219] on input "." at bounding box center [721, 218] width 158 height 19
paste input "RONAK"
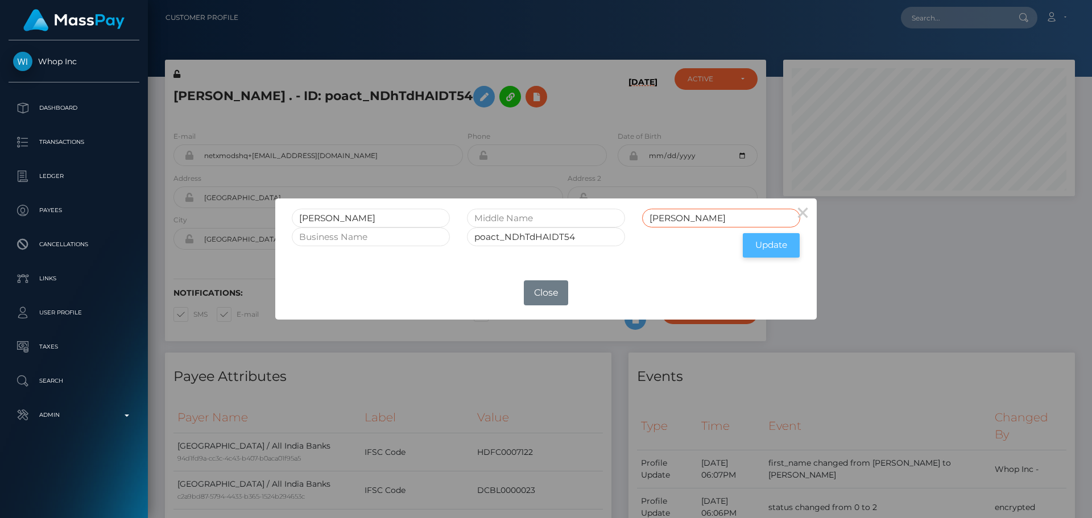
type input "RONAK"
click at [767, 245] on button "Update" at bounding box center [771, 245] width 57 height 24
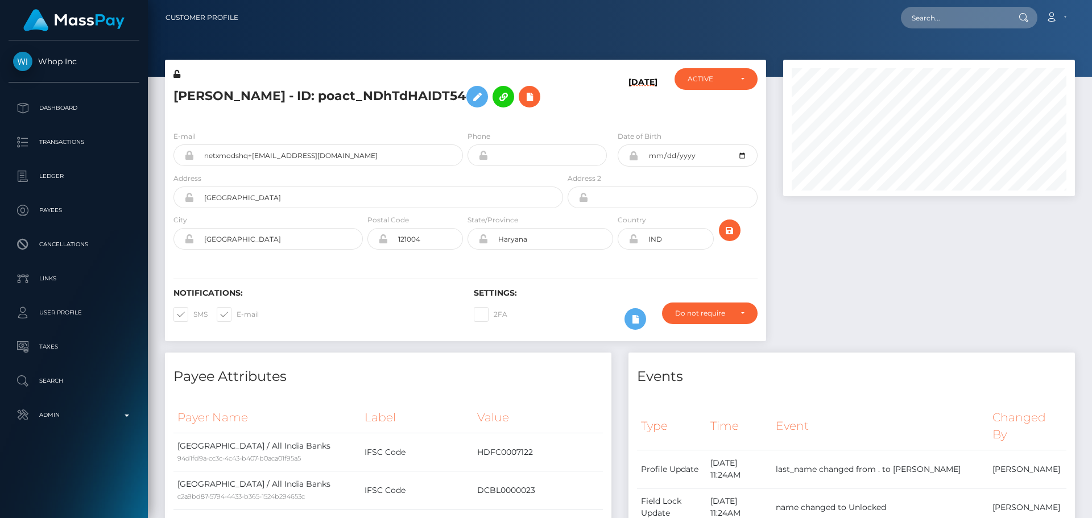
scroll to position [136, 292]
click at [939, 15] on input "text" at bounding box center [954, 18] width 107 height 22
paste input "poact_Y68uaLXasLAb"
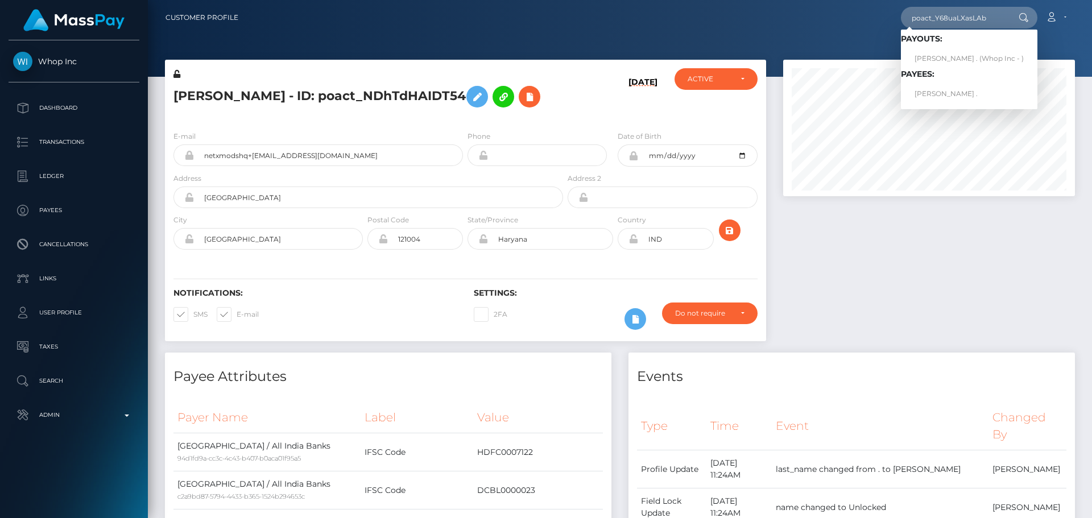
click at [617, 114] on div "[DATE]" at bounding box center [615, 94] width 100 height 53
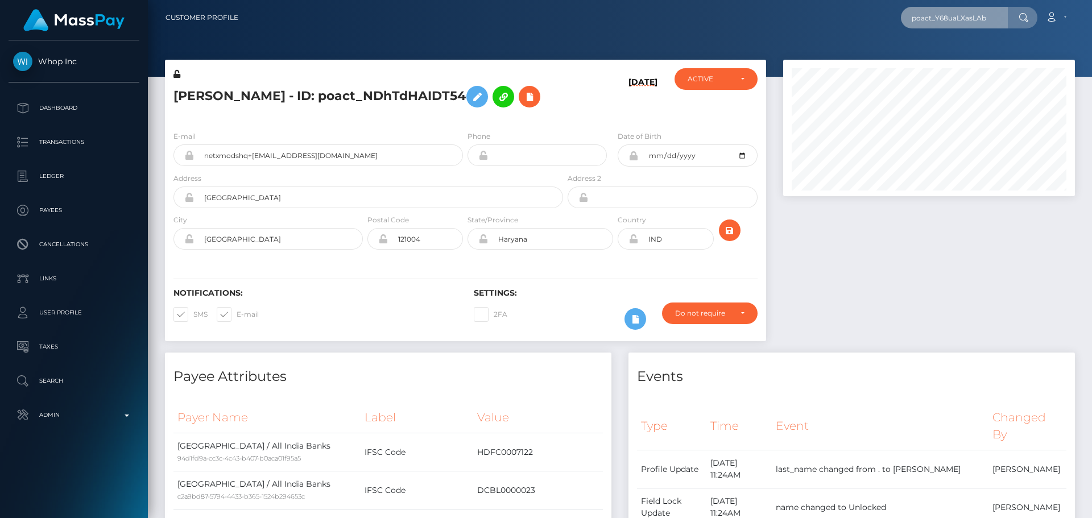
click at [949, 22] on input "poact_Y68uaLXasLAb" at bounding box center [954, 18] width 107 height 22
paste input "wnamvMzamYzd"
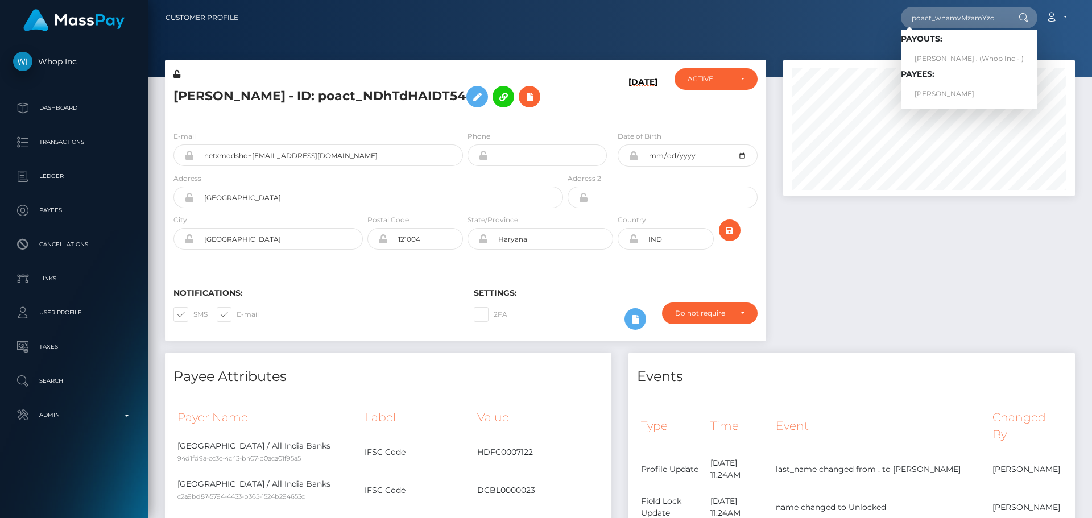
drag, startPoint x: 566, startPoint y: 113, endPoint x: 559, endPoint y: 112, distance: 6.9
click at [566, 113] on div "09/17/25" at bounding box center [615, 94] width 100 height 53
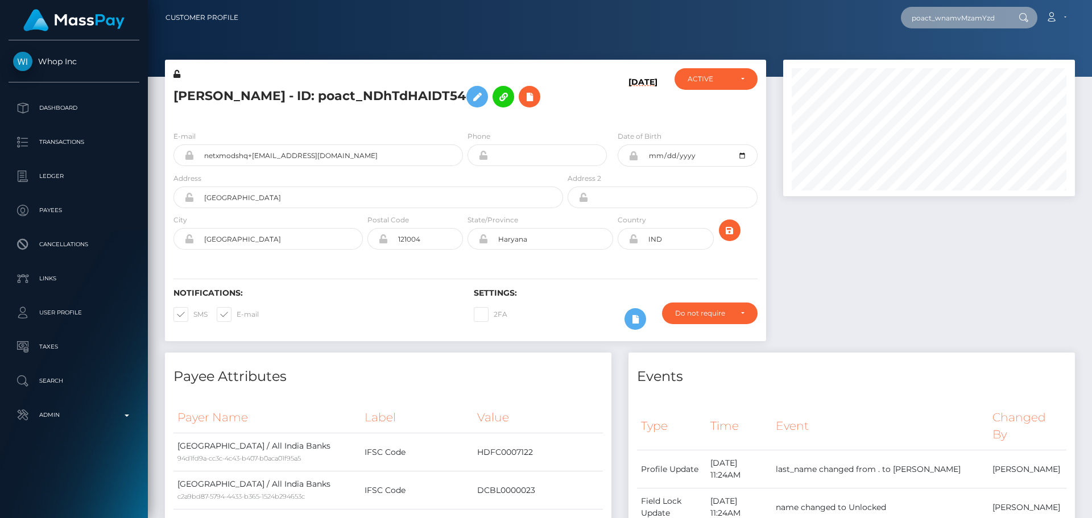
click at [936, 22] on input "poact_wnamvMzamYzd" at bounding box center [954, 18] width 107 height 22
paste input "T7VrT0trvXpf"
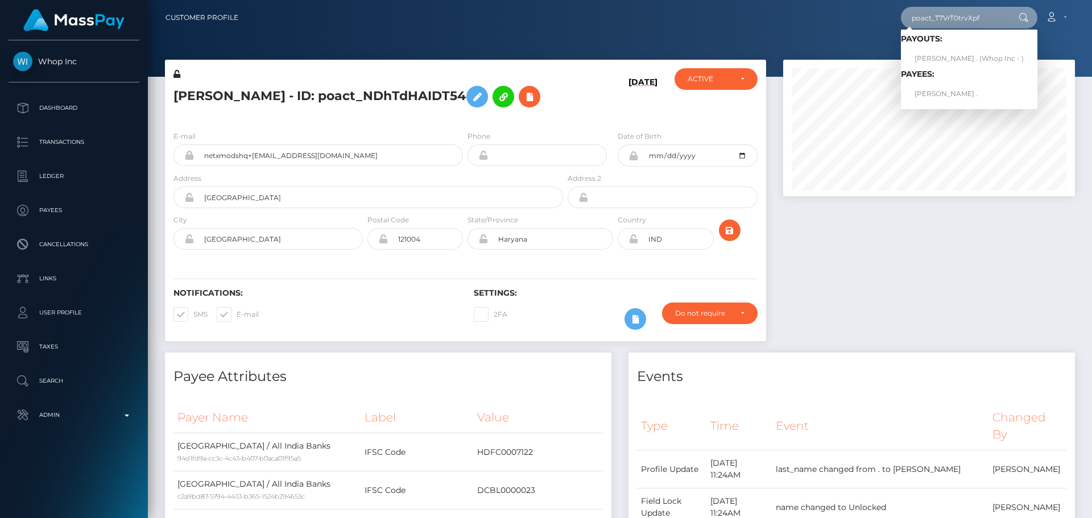
click at [942, 24] on input "poact_T7VrT0trvXpf" at bounding box center [954, 18] width 107 height 22
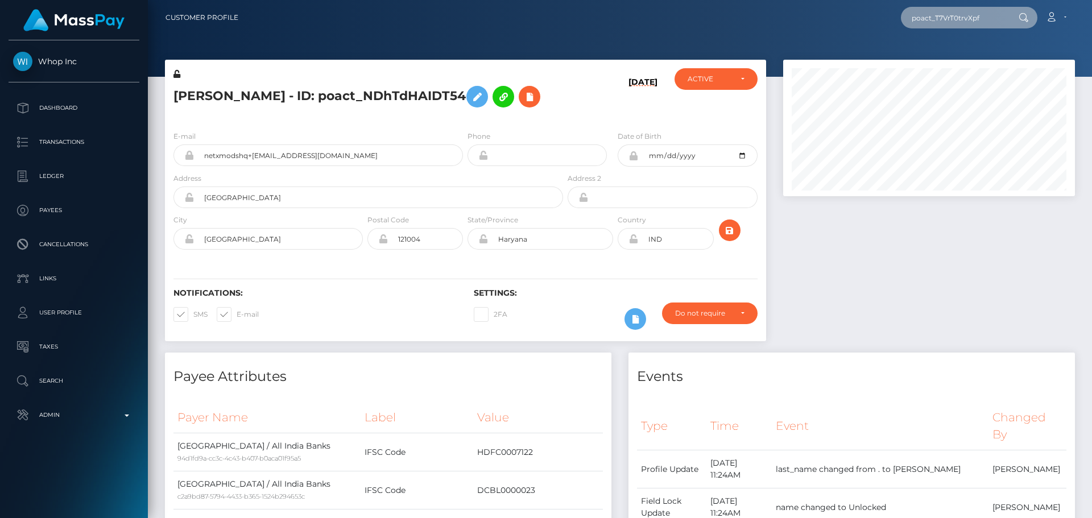
click at [942, 24] on input "poact_T7VrT0trvXpf" at bounding box center [954, 18] width 107 height 22
paste input "BpHNCp5j2GY9"
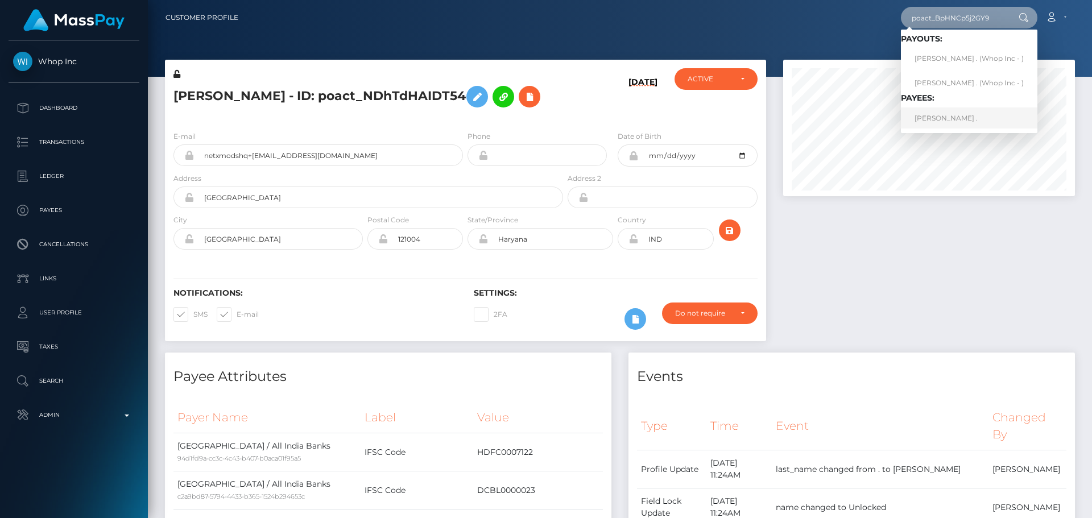
type input "poact_BpHNCp5j2GY9"
click at [555, 114] on div "RONAK RONAK - ID: poact_NDhTdHAIDT54" at bounding box center [365, 94] width 400 height 53
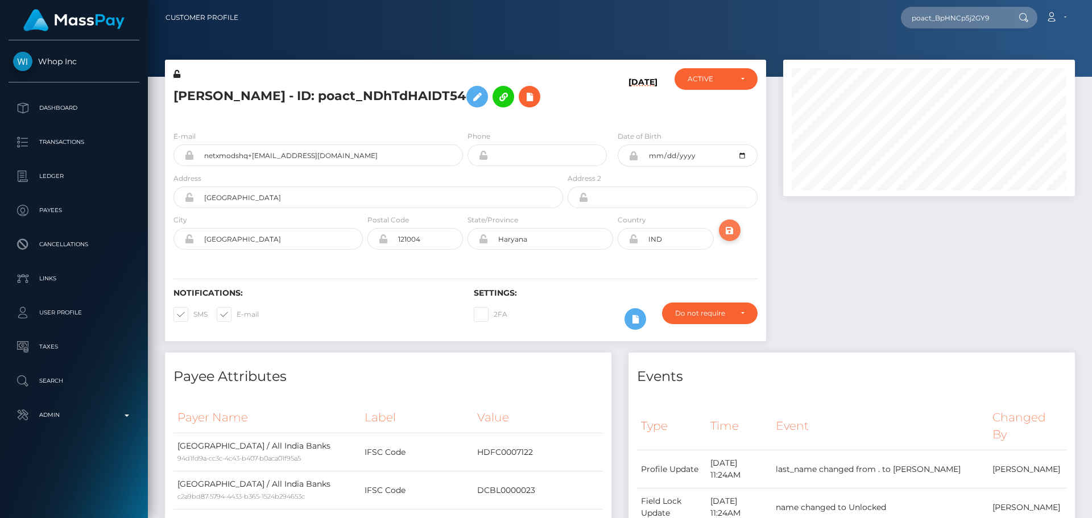
click at [731, 234] on icon "submit" at bounding box center [730, 230] width 14 height 14
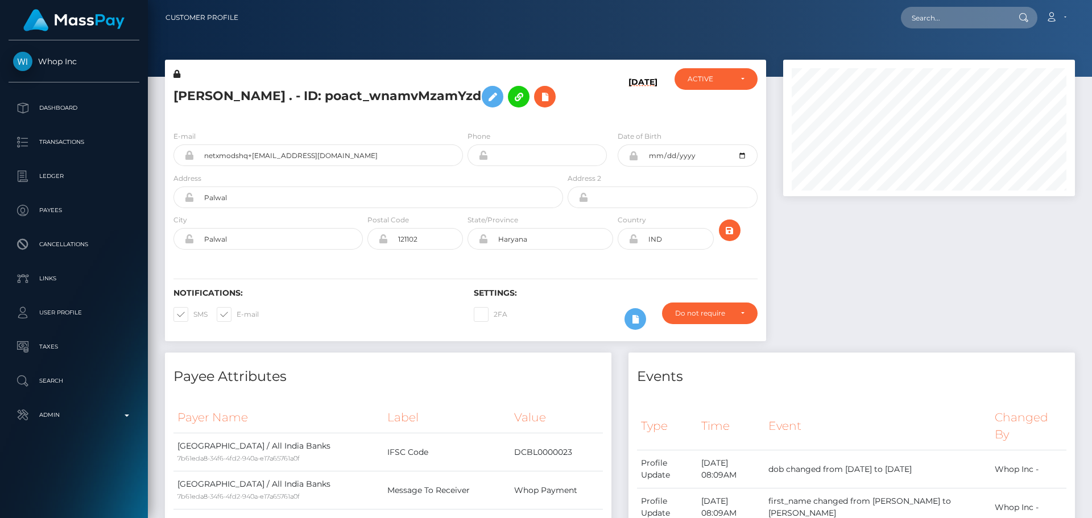
scroll to position [136, 292]
click at [176, 72] on icon at bounding box center [176, 74] width 7 height 8
click at [486, 96] on icon at bounding box center [493, 97] width 14 height 14
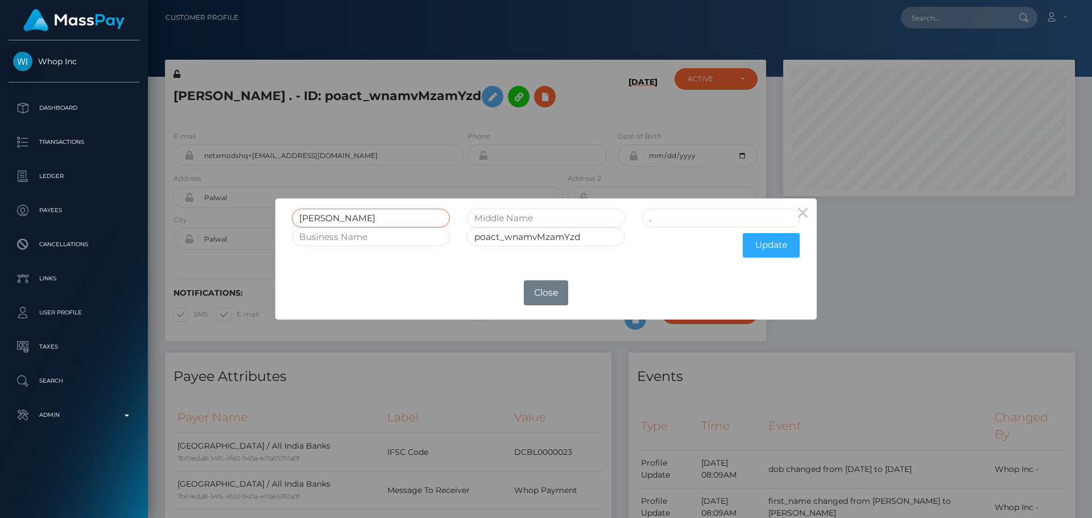
click at [319, 219] on input "RONAK" at bounding box center [371, 218] width 158 height 19
click at [679, 218] on input "." at bounding box center [721, 218] width 158 height 19
paste input "RONAK"
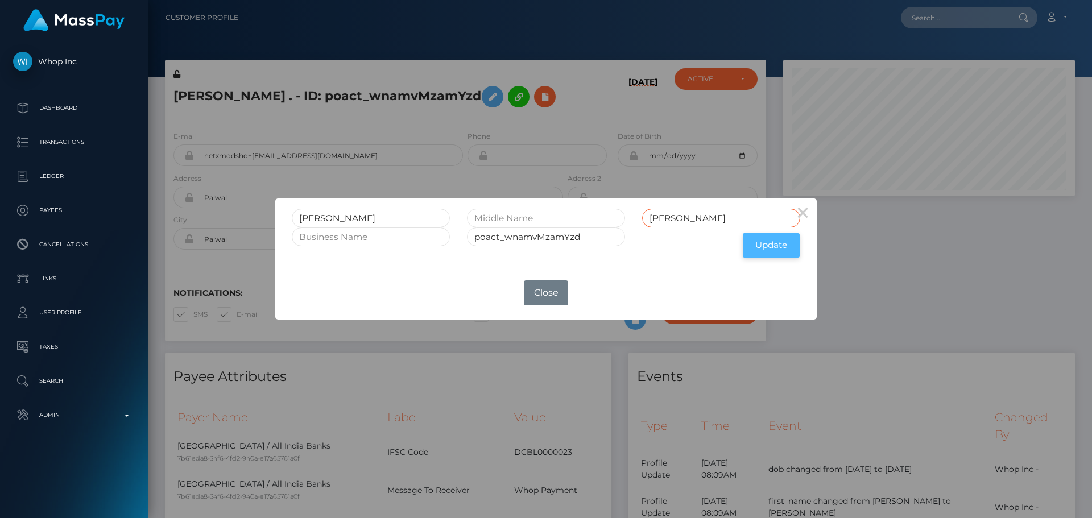
type input "RONAK"
click at [767, 244] on button "Update" at bounding box center [771, 245] width 57 height 24
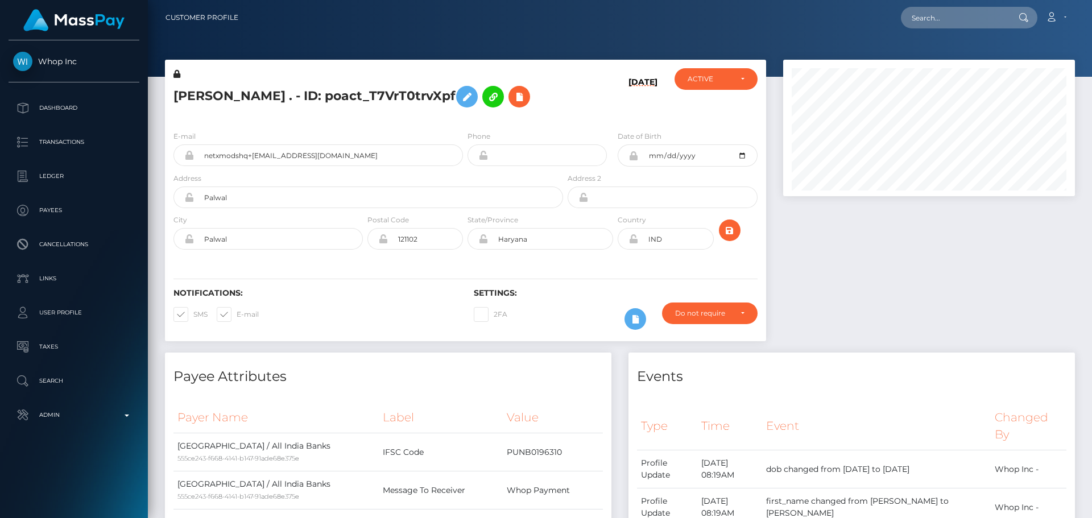
scroll to position [136, 292]
drag, startPoint x: 177, startPoint y: 74, endPoint x: 401, endPoint y: 96, distance: 224.5
click at [177, 74] on icon at bounding box center [176, 74] width 7 height 8
click at [460, 96] on icon at bounding box center [467, 97] width 14 height 14
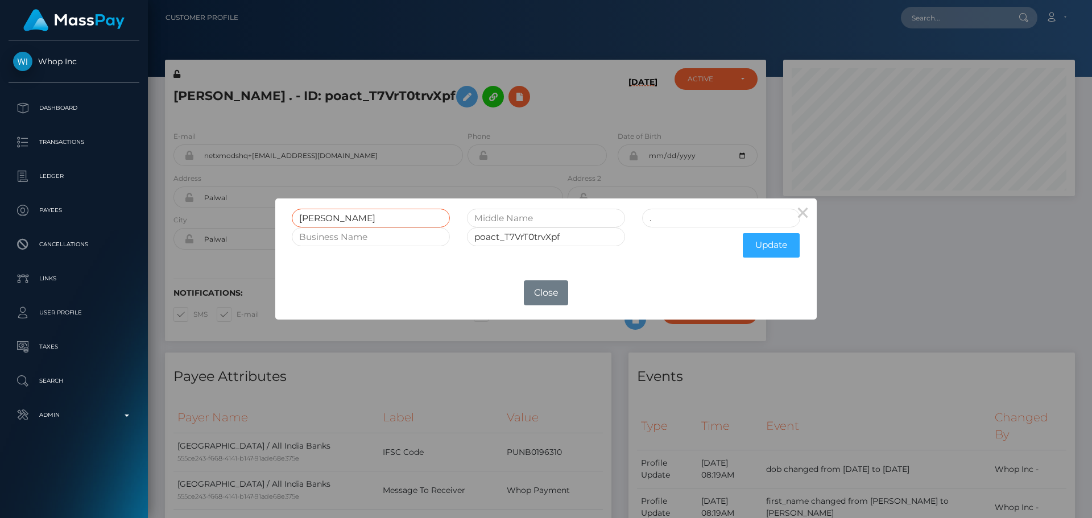
click at [324, 217] on input "[PERSON_NAME]" at bounding box center [371, 218] width 158 height 19
click at [722, 219] on input "." at bounding box center [721, 218] width 158 height 19
paste input "[PERSON_NAME]"
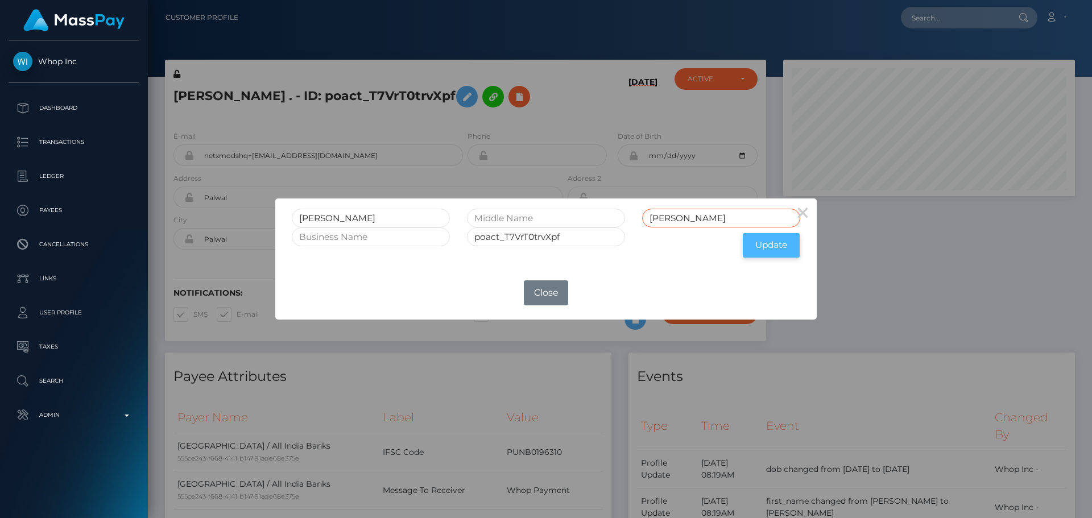
type input "[PERSON_NAME]"
click at [777, 247] on button "Update" at bounding box center [771, 245] width 57 height 24
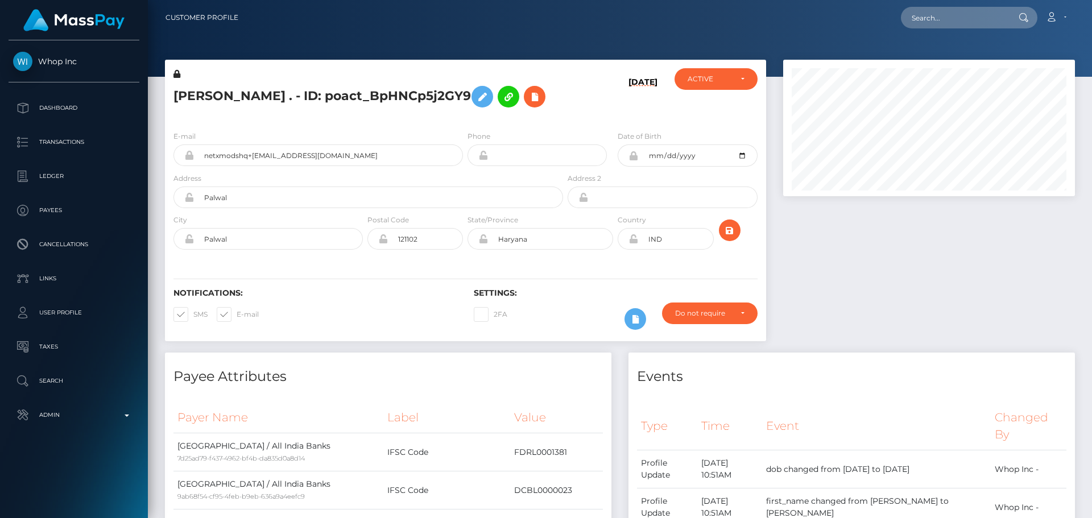
scroll to position [136, 292]
click at [175, 76] on icon at bounding box center [176, 74] width 7 height 8
click at [475, 98] on icon at bounding box center [482, 97] width 14 height 14
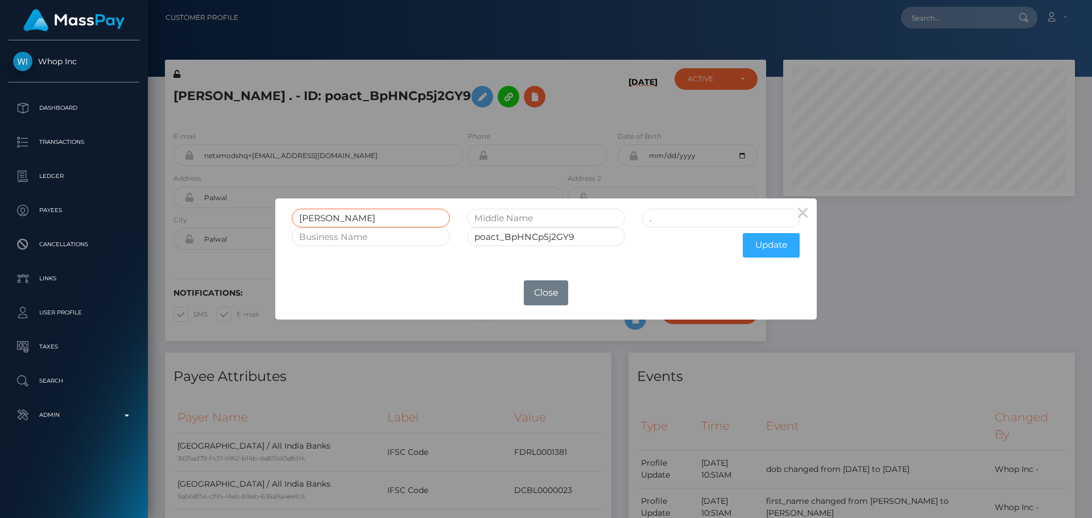
click at [313, 215] on input "[PERSON_NAME]" at bounding box center [371, 218] width 158 height 19
click at [698, 221] on input "." at bounding box center [721, 218] width 158 height 19
paste input "[PERSON_NAME]"
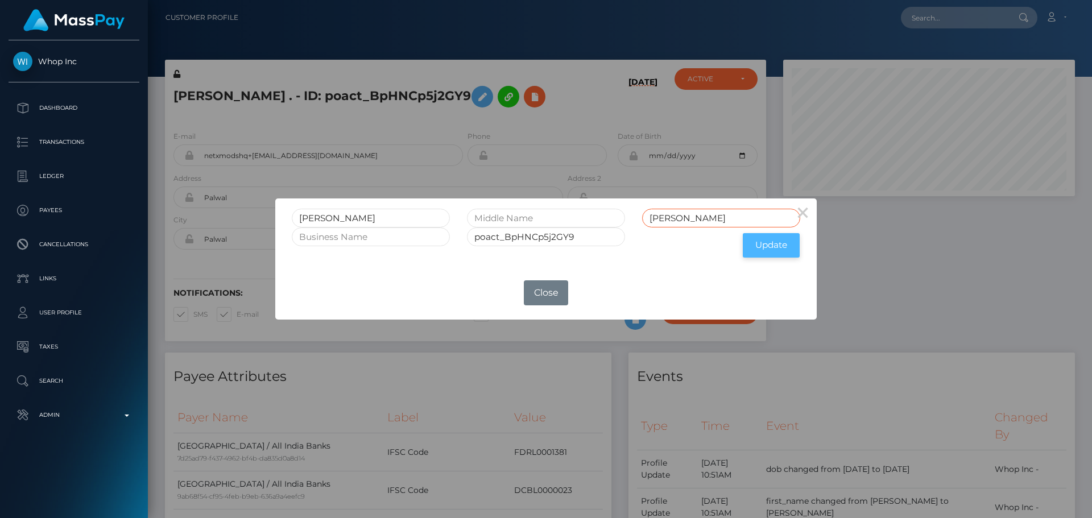
type input "[PERSON_NAME]"
click at [776, 249] on button "Update" at bounding box center [771, 245] width 57 height 24
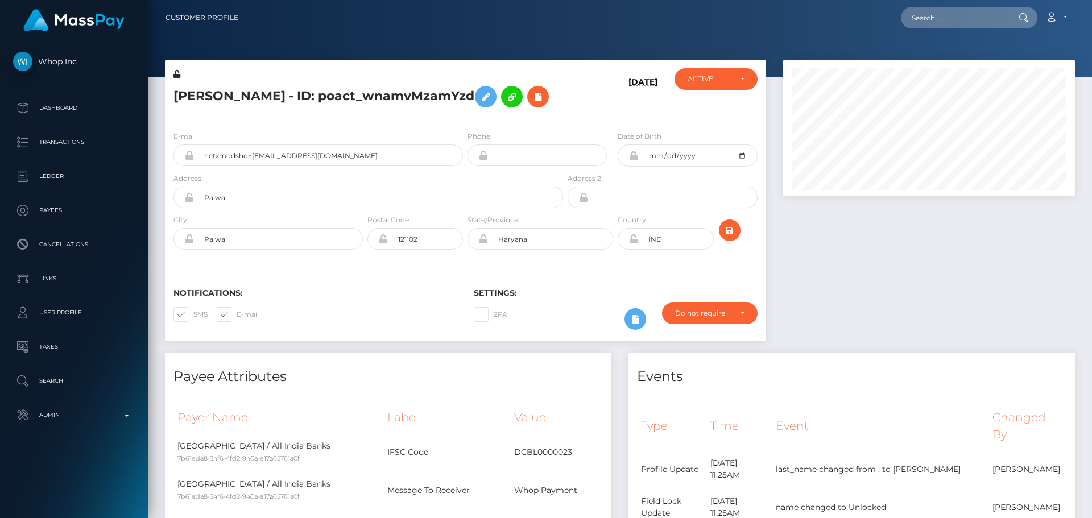
scroll to position [136, 292]
click at [175, 76] on icon at bounding box center [176, 74] width 7 height 8
click at [177, 74] on icon at bounding box center [176, 74] width 7 height 8
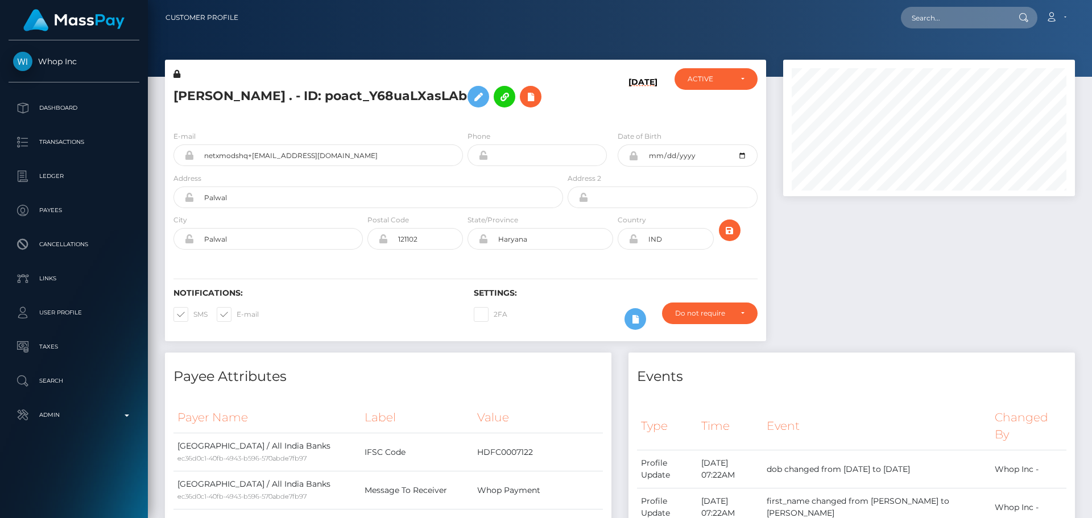
scroll to position [136, 292]
click at [177, 74] on icon at bounding box center [176, 74] width 7 height 8
click at [471, 99] on icon at bounding box center [478, 97] width 14 height 14
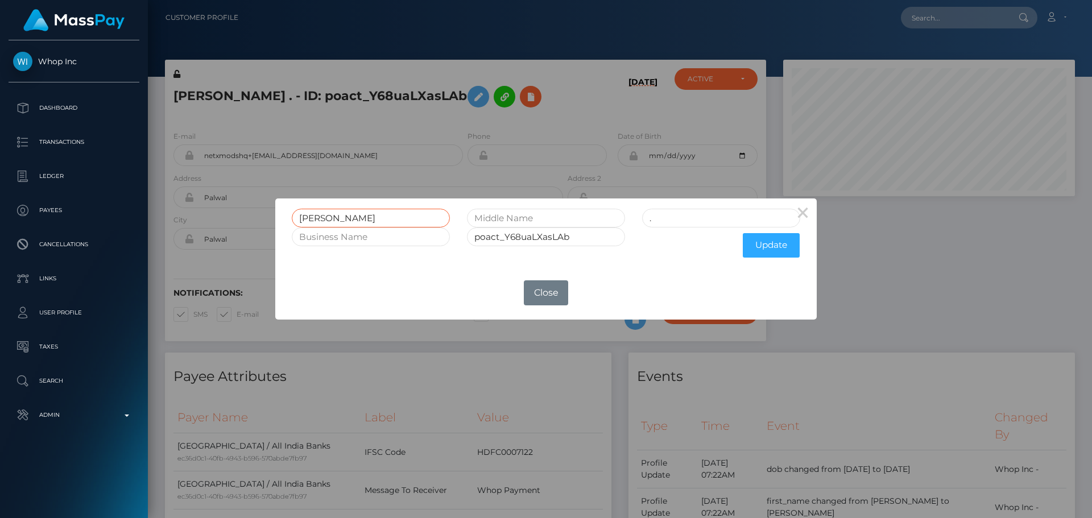
click at [318, 215] on input "[PERSON_NAME]" at bounding box center [371, 218] width 158 height 19
click at [684, 221] on input "." at bounding box center [721, 218] width 158 height 19
paste input "RONAK"
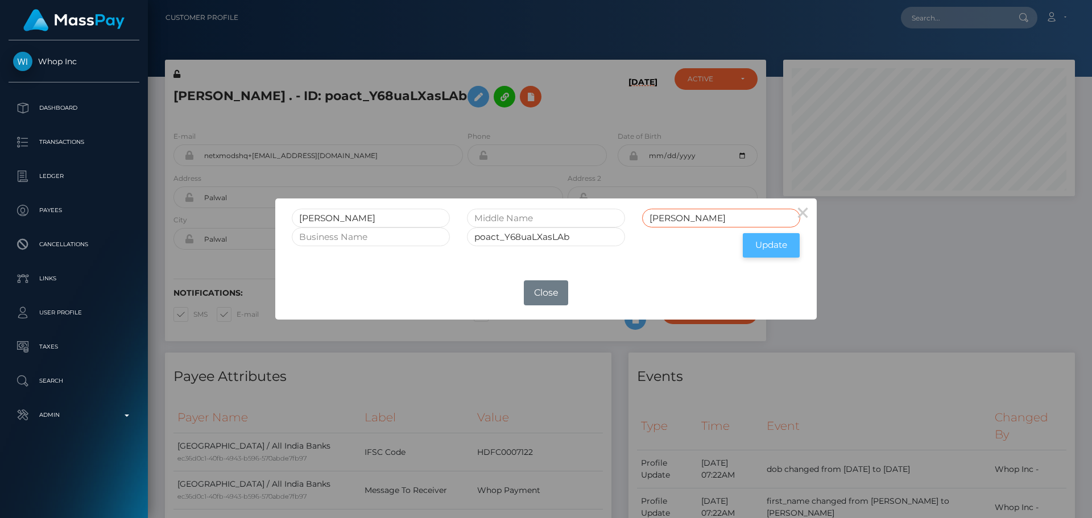
type input "RONAK"
click at [764, 244] on button "Update" at bounding box center [771, 245] width 57 height 24
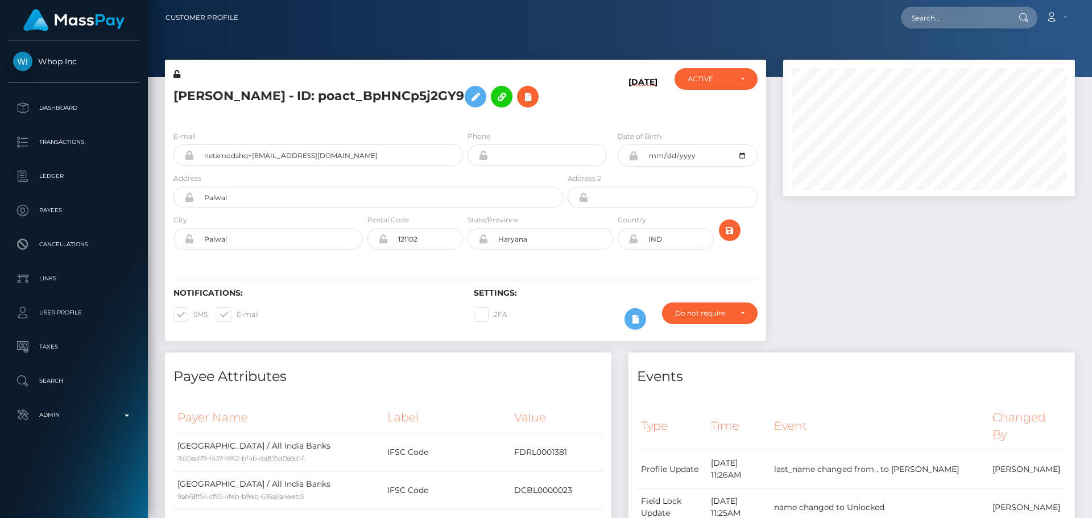
scroll to position [136, 292]
click at [177, 73] on icon at bounding box center [176, 74] width 7 height 8
click at [178, 74] on icon at bounding box center [176, 74] width 7 height 8
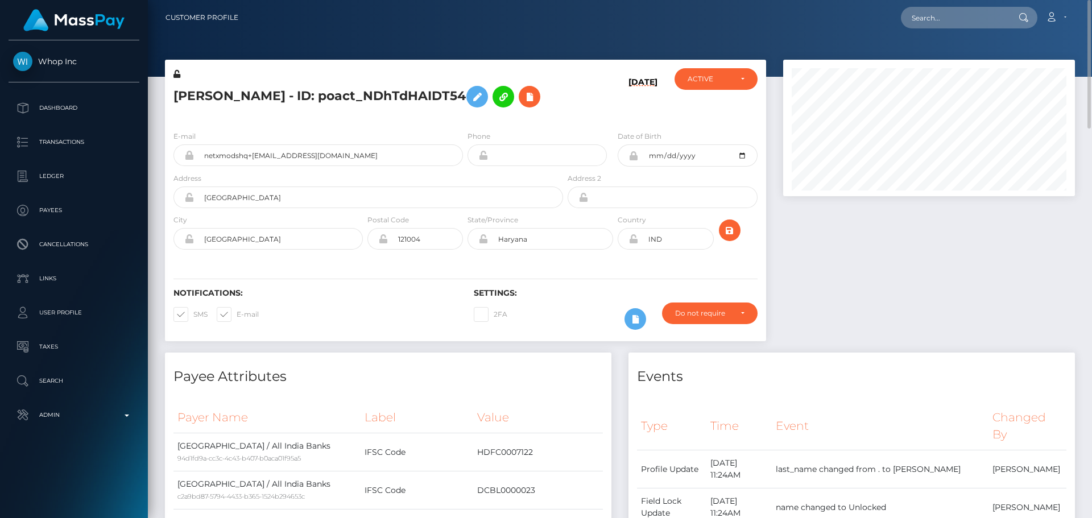
click at [271, 122] on div "E-mail netxmodshq+09fb463a1e@outlook.com Phone" at bounding box center [465, 191] width 601 height 139
click at [178, 77] on icon at bounding box center [176, 74] width 7 height 8
click at [193, 99] on h5 "RONAK RONAK - ID: poact_NDhTdHAIDT54" at bounding box center [364, 96] width 383 height 33
drag, startPoint x: 193, startPoint y: 99, endPoint x: 244, endPoint y: 94, distance: 52.0
click at [244, 94] on h5 "RONAK RONAK - ID: poact_NDhTdHAIDT54" at bounding box center [364, 96] width 383 height 33
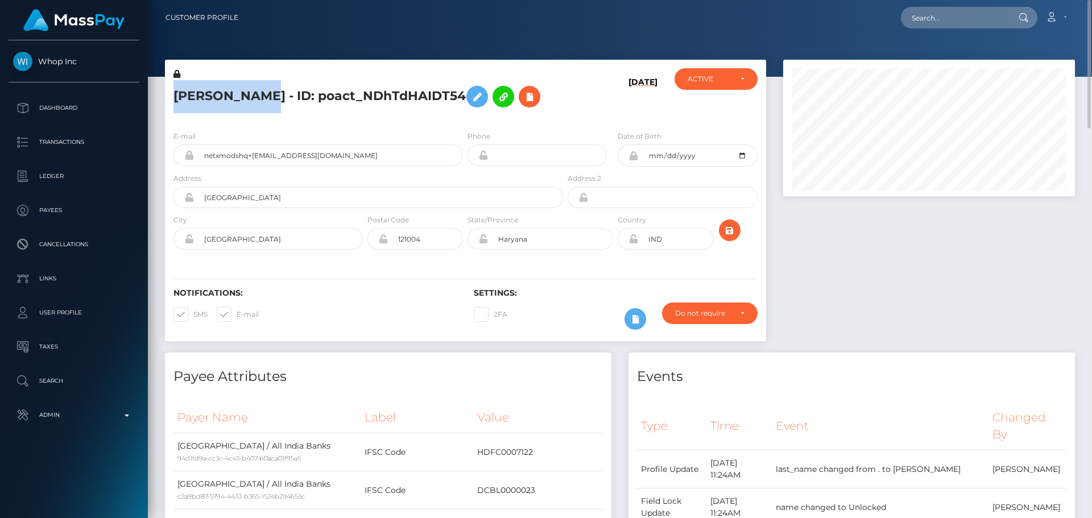
copy h5 "RONAK RONAK"
click at [383, 128] on div "E-mail netxmodshq+09fb463a1e@outlook.com Phone" at bounding box center [465, 191] width 601 height 139
click at [340, 128] on div "E-mail netxmodshq+09fb463a1e@outlook.com Phone" at bounding box center [465, 191] width 601 height 139
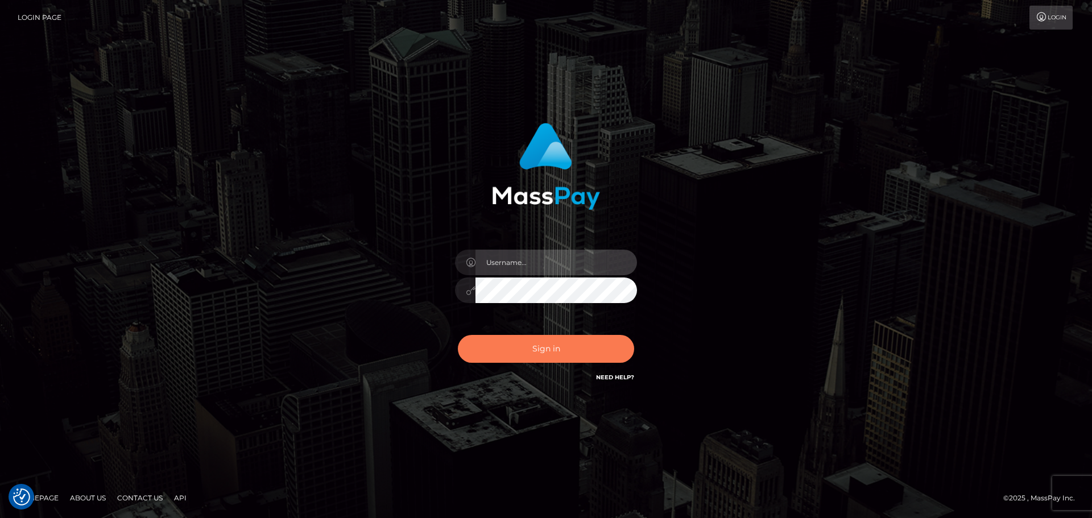
type input "[DOMAIN_NAME]"
click at [556, 337] on button "Sign in" at bounding box center [546, 349] width 176 height 28
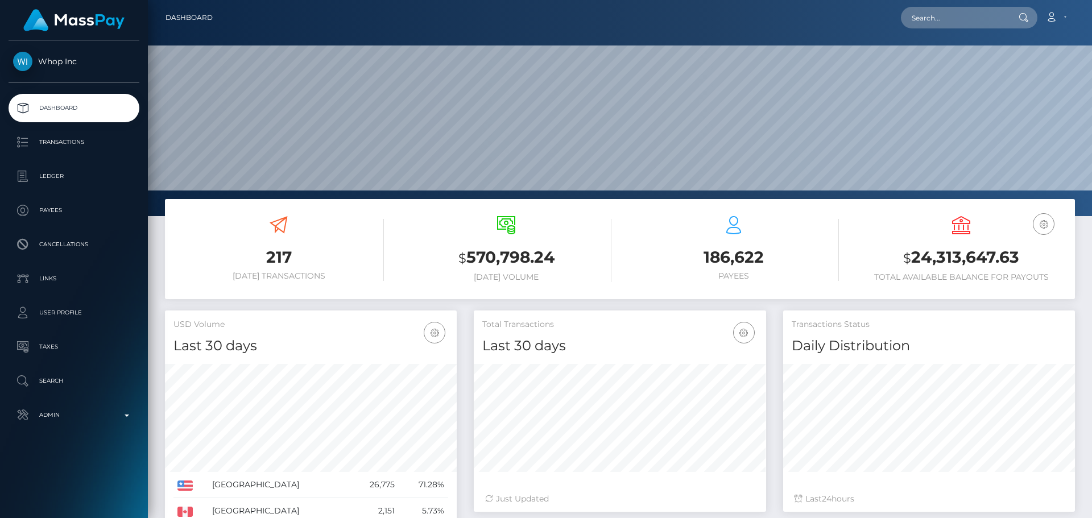
scroll to position [202, 292]
click at [973, 15] on input "text" at bounding box center [954, 18] width 107 height 22
paste input "[EMAIL_ADDRESS][DOMAIN_NAME]"
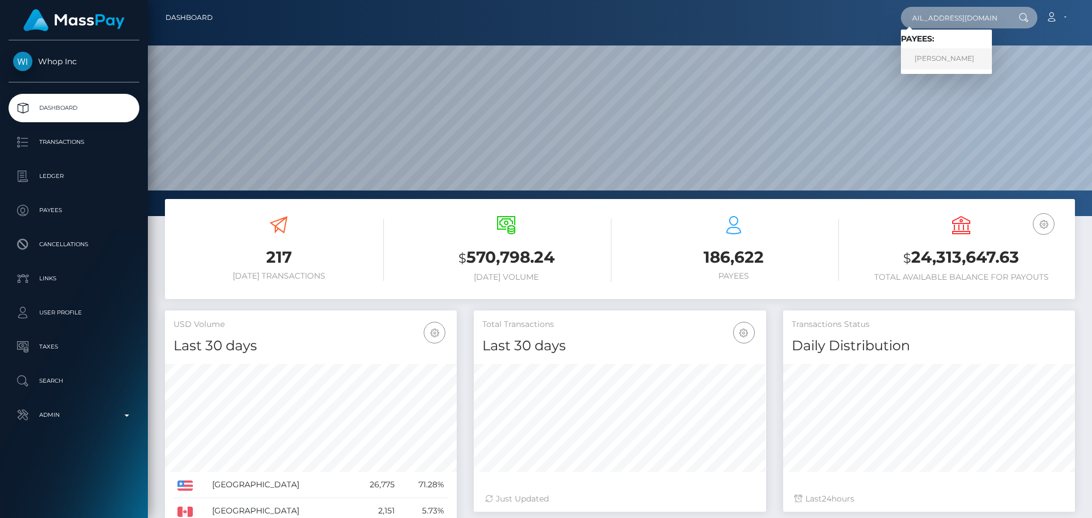
type input "[EMAIL_ADDRESS][DOMAIN_NAME]"
click at [947, 61] on link "Donnie Hill" at bounding box center [946, 58] width 91 height 21
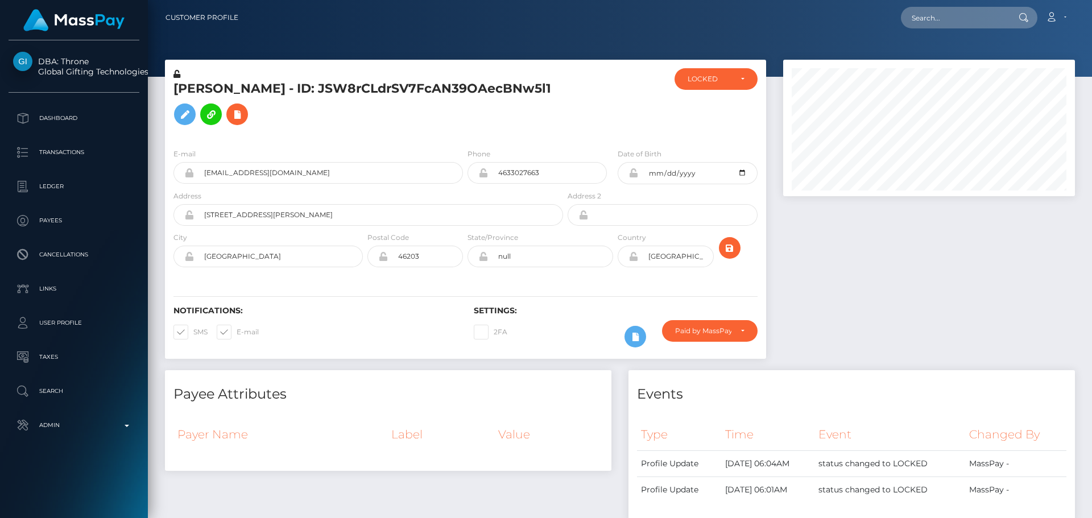
scroll to position [136, 292]
click at [413, 131] on h5 "[PERSON_NAME] - ID: JSW8rCLdrSV7FcAN39OAecBNw5l1" at bounding box center [364, 105] width 383 height 51
click at [397, 139] on div "[PERSON_NAME] - ID: JSW8rCLdrSV7FcAN39OAecBNw5l1" at bounding box center [365, 103] width 400 height 71
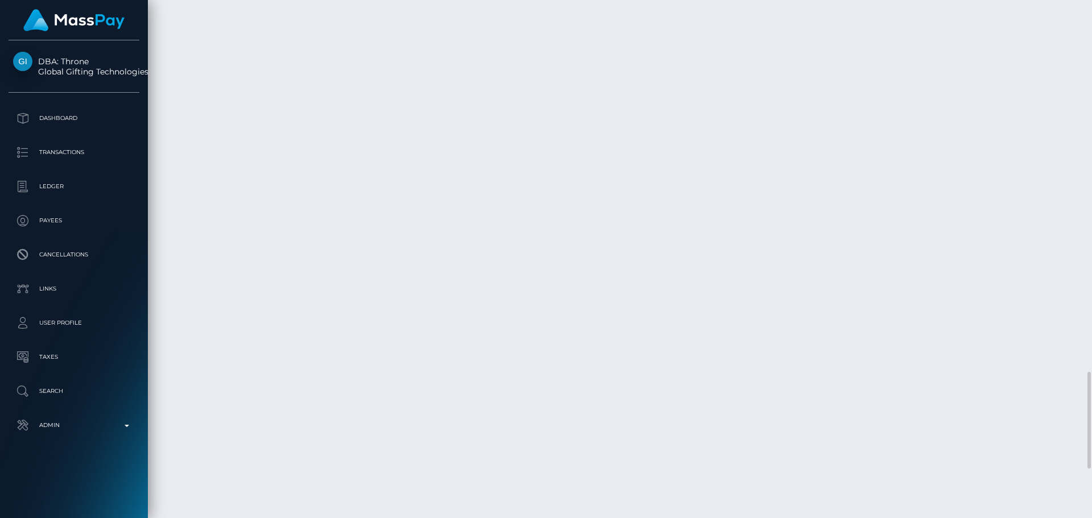
scroll to position [1649, 0]
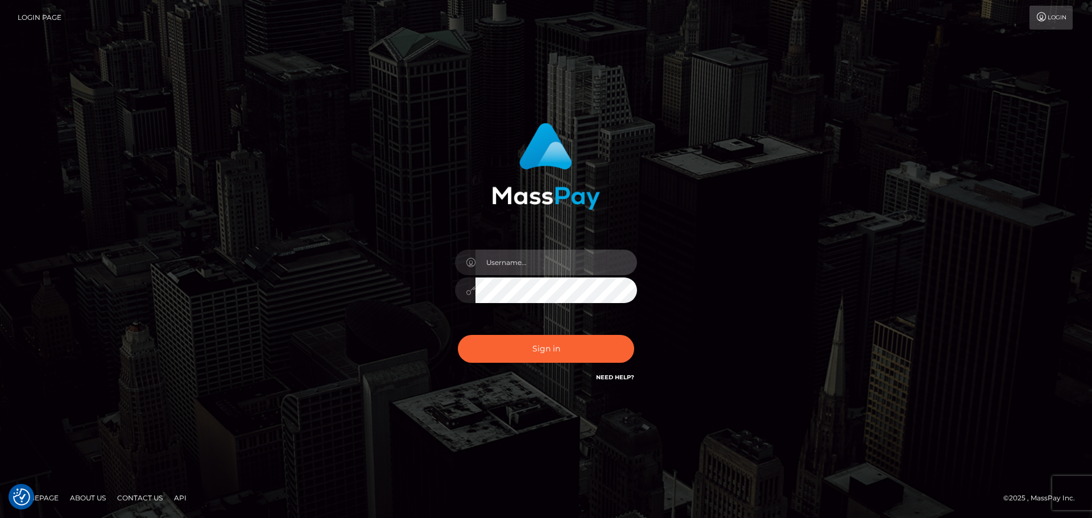
type input "constantin.mp"
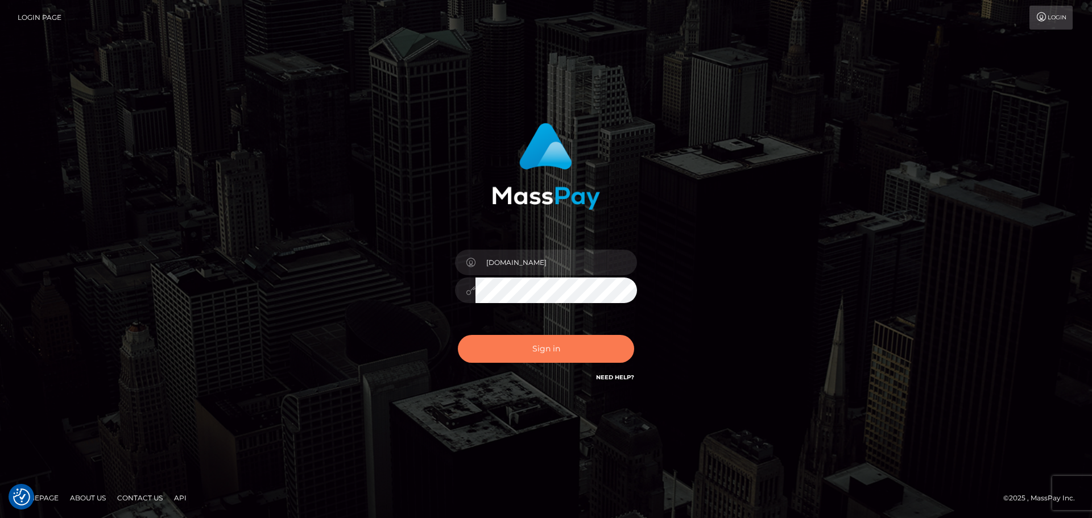
click at [531, 356] on button "Sign in" at bounding box center [546, 349] width 176 height 28
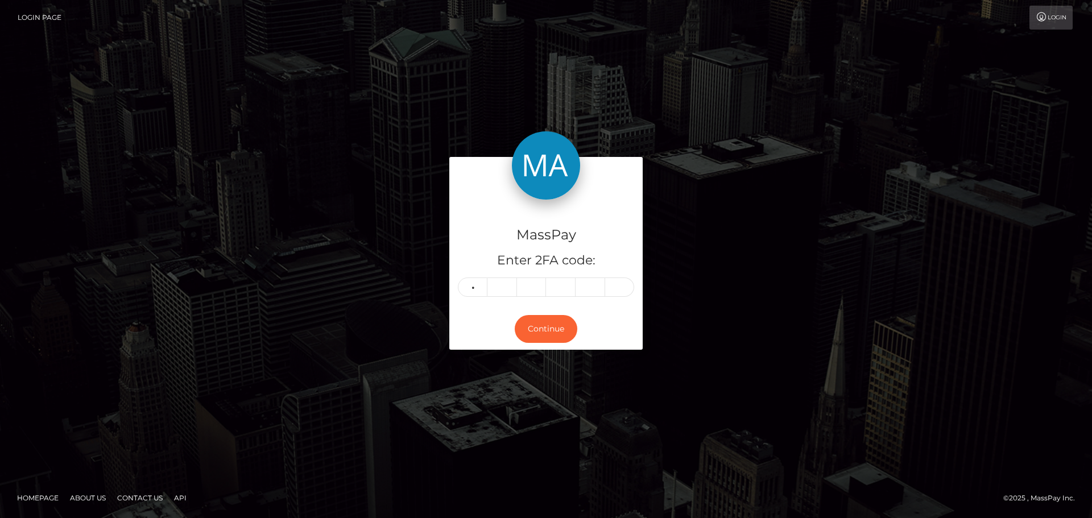
type input "1"
type input "6"
type input "4"
type input "3"
type input "9"
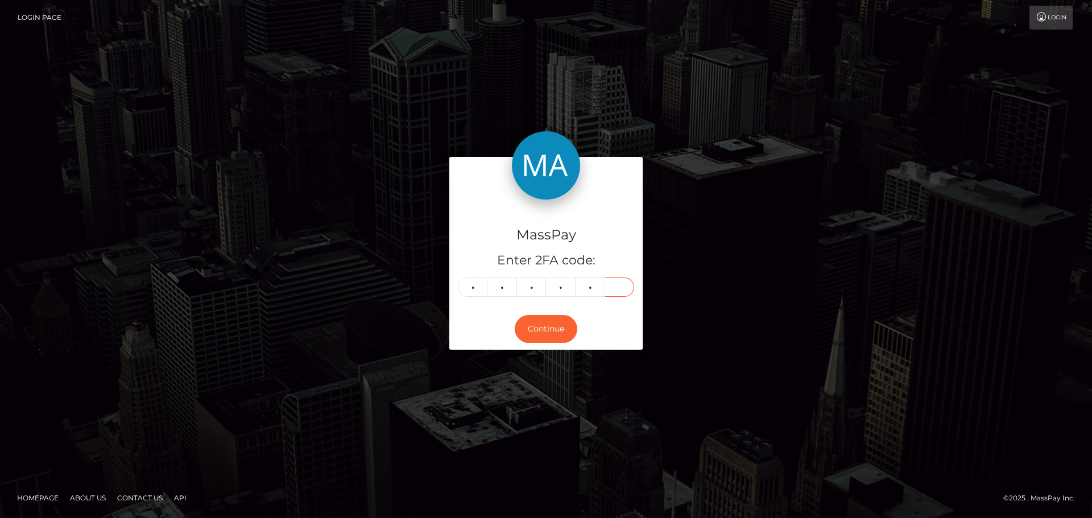
type input "6"
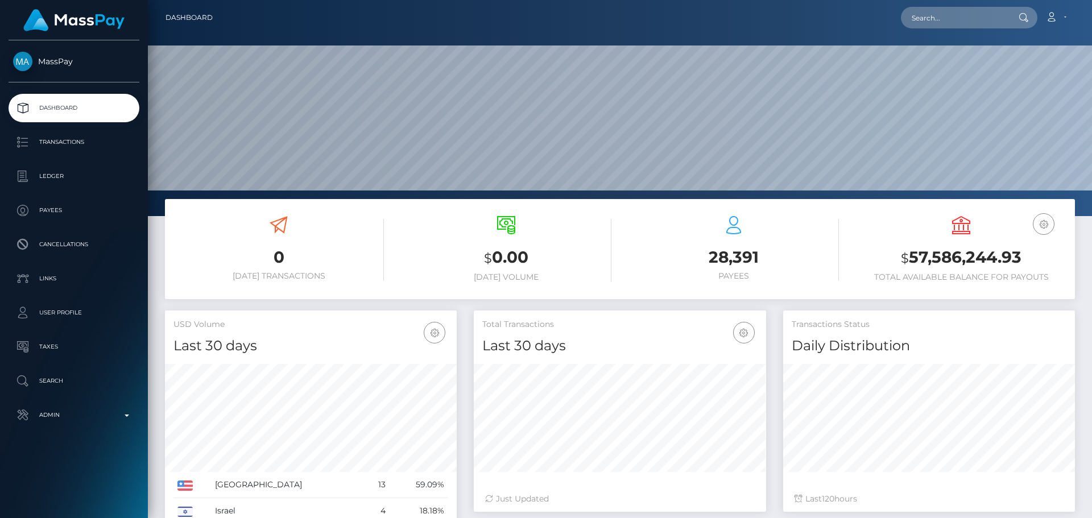
scroll to position [202, 292]
click at [950, 18] on input "text" at bounding box center [954, 18] width 107 height 22
paste input "[EMAIL_ADDRESS][DOMAIN_NAME]"
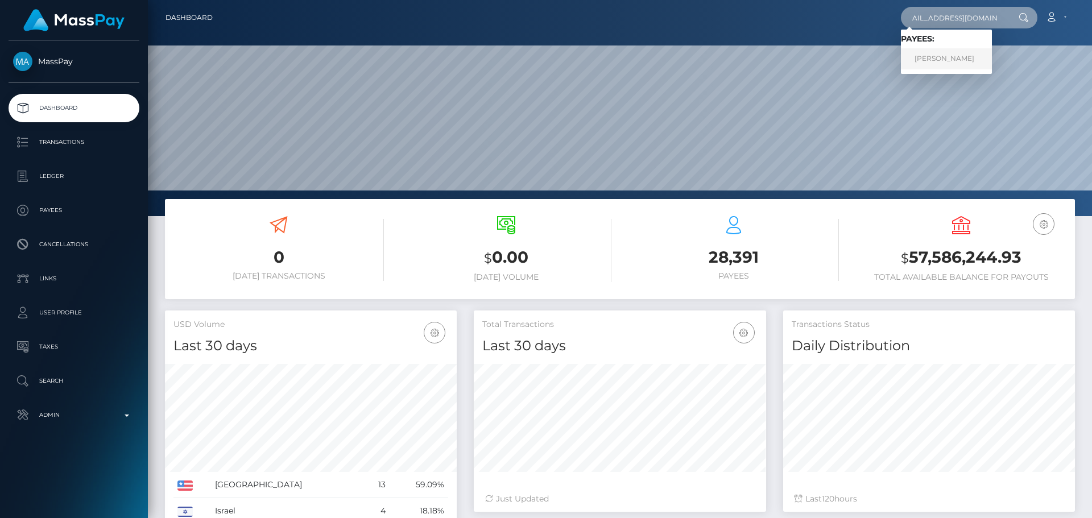
type input "[EMAIL_ADDRESS][DOMAIN_NAME]"
click at [947, 66] on link "Donnie Hill" at bounding box center [946, 58] width 91 height 21
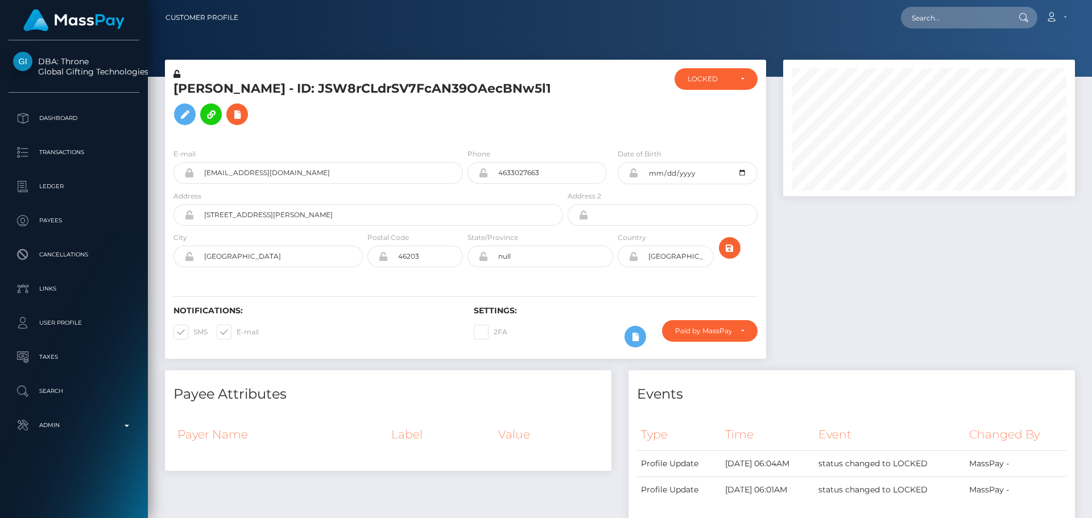
scroll to position [136, 292]
click at [555, 118] on h5 "[PERSON_NAME] - ID: JSW8rCLdrSV7FcAN39OAecBNw5l1" at bounding box center [364, 105] width 383 height 51
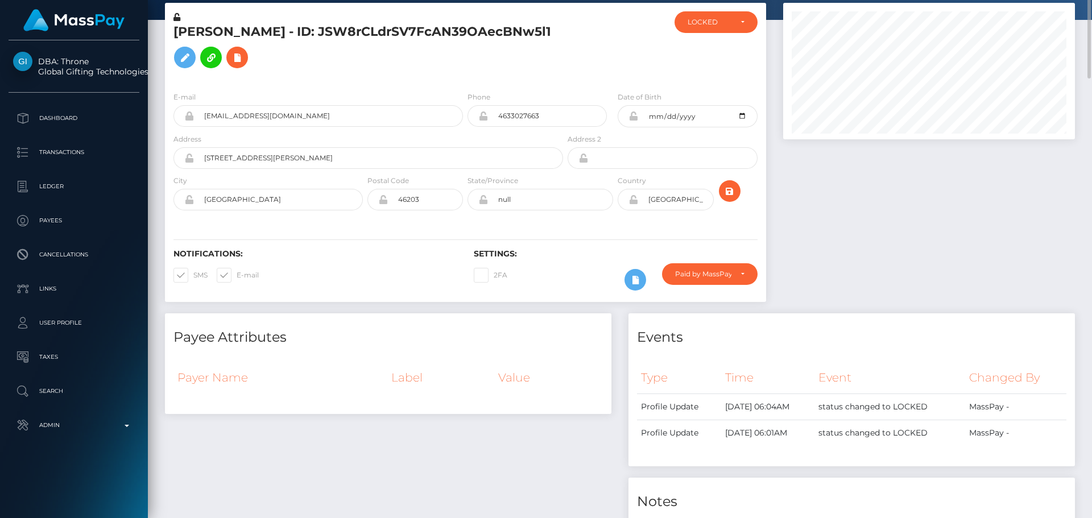
scroll to position [0, 0]
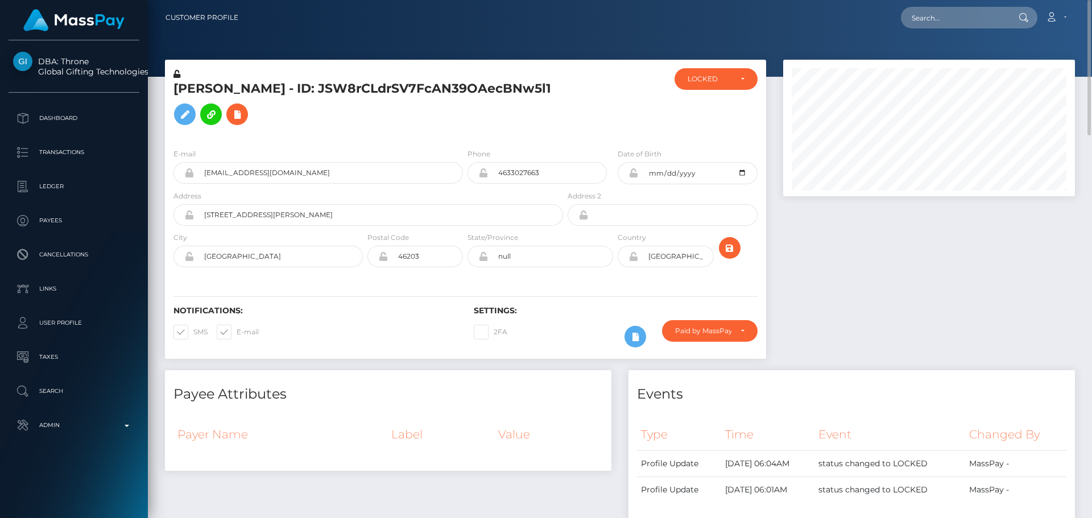
click at [487, 139] on div "Donnie Hill - ID: JSW8rCLdrSV7FcAN39OAecBNw5l1" at bounding box center [365, 103] width 400 height 71
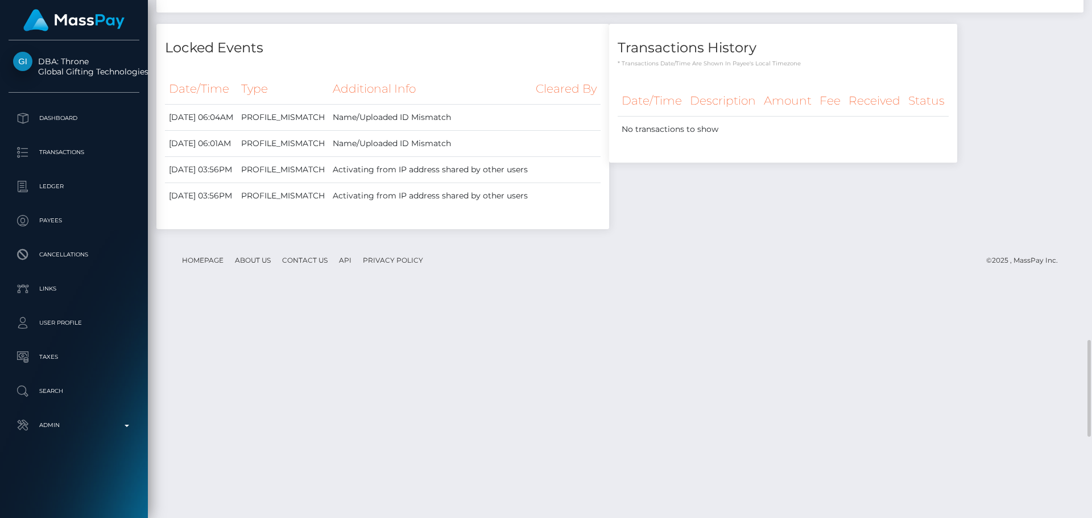
scroll to position [1876, 0]
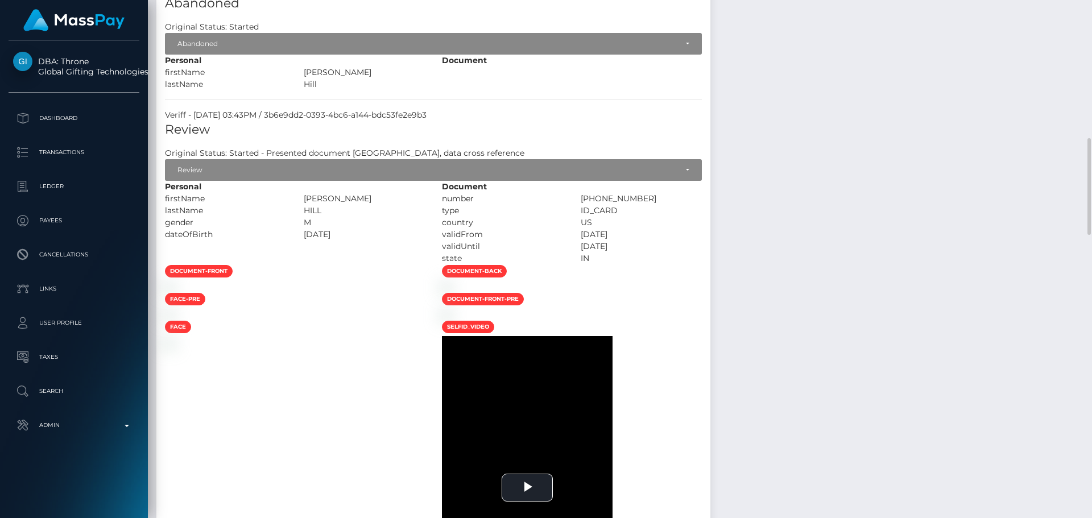
scroll to position [625, 0]
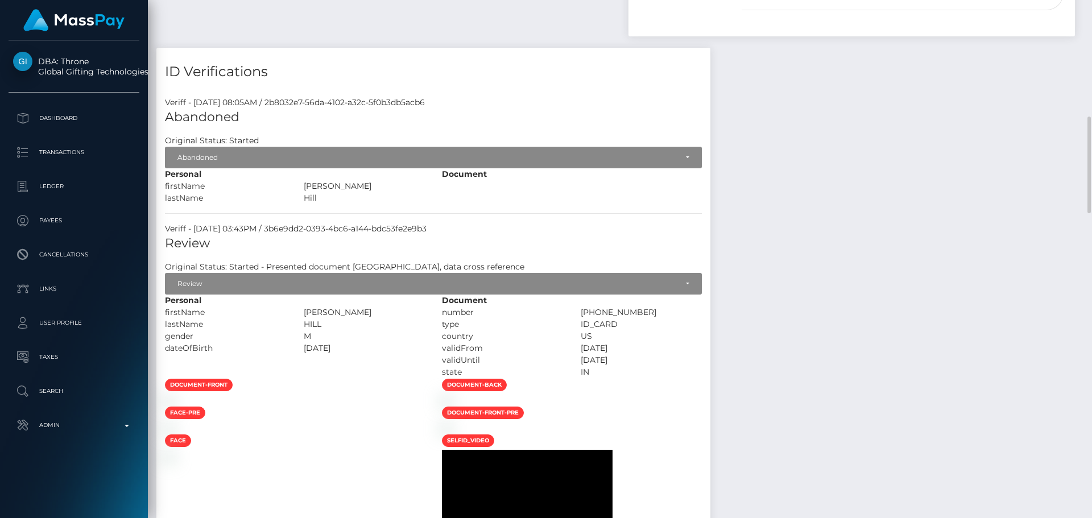
click at [434, 204] on div "Hill" at bounding box center [364, 198] width 139 height 12
click at [434, 192] on div "Donnie" at bounding box center [364, 186] width 139 height 12
click at [434, 204] on div "Hill" at bounding box center [364, 198] width 139 height 12
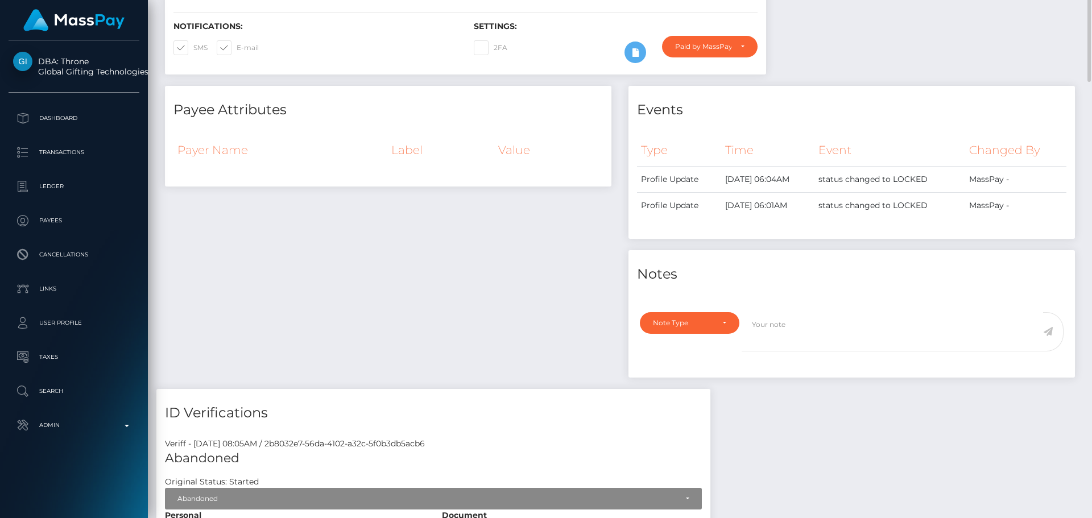
scroll to position [0, 0]
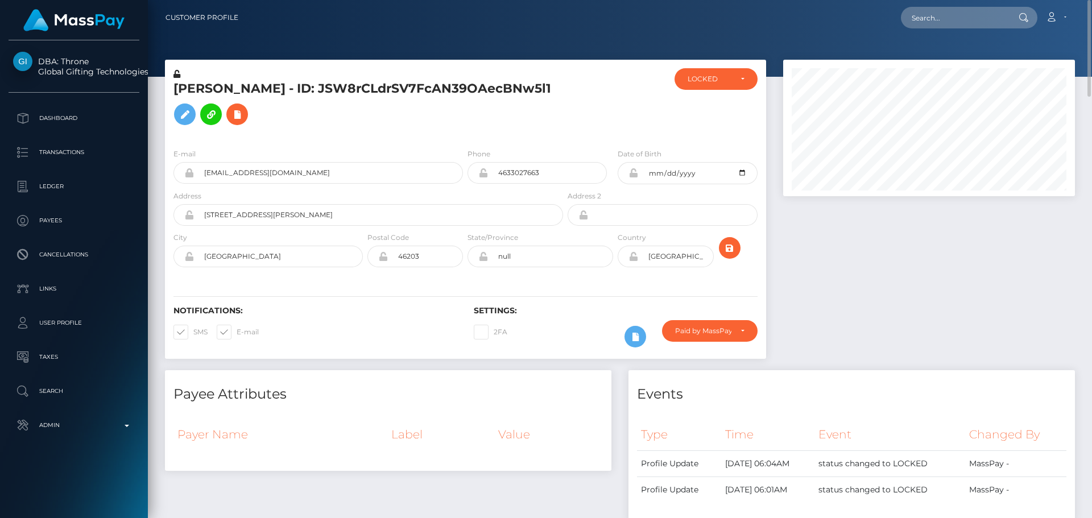
click at [586, 128] on div at bounding box center [615, 103] width 100 height 71
click at [486, 130] on h5 "Donnie Hill - ID: JSW8rCLdrSV7FcAN39OAecBNw5l1" at bounding box center [364, 105] width 383 height 51
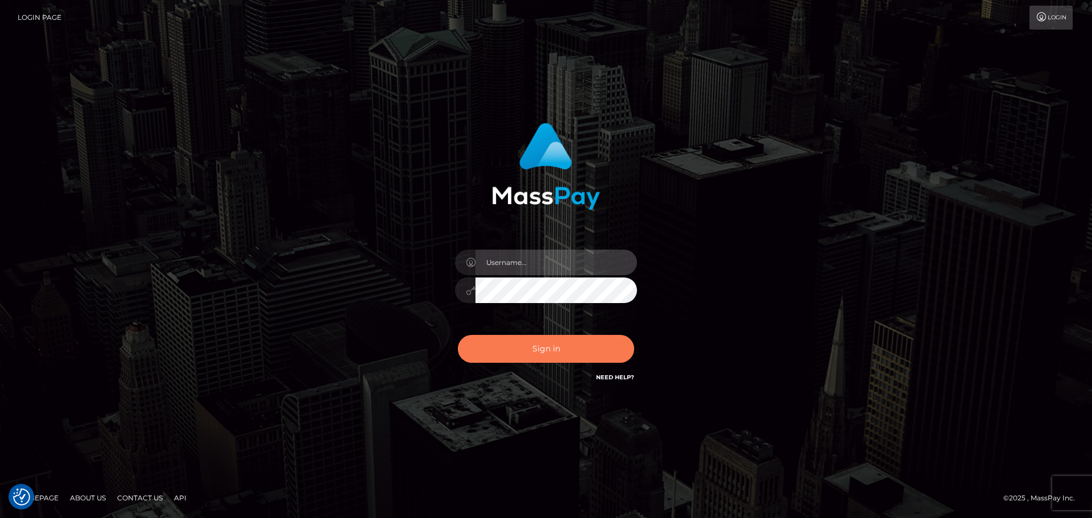
type input "[DOMAIN_NAME]"
click at [532, 351] on button "Sign in" at bounding box center [546, 349] width 176 height 28
type input "constantin.mp"
click at [532, 351] on button "Sign in" at bounding box center [546, 349] width 176 height 28
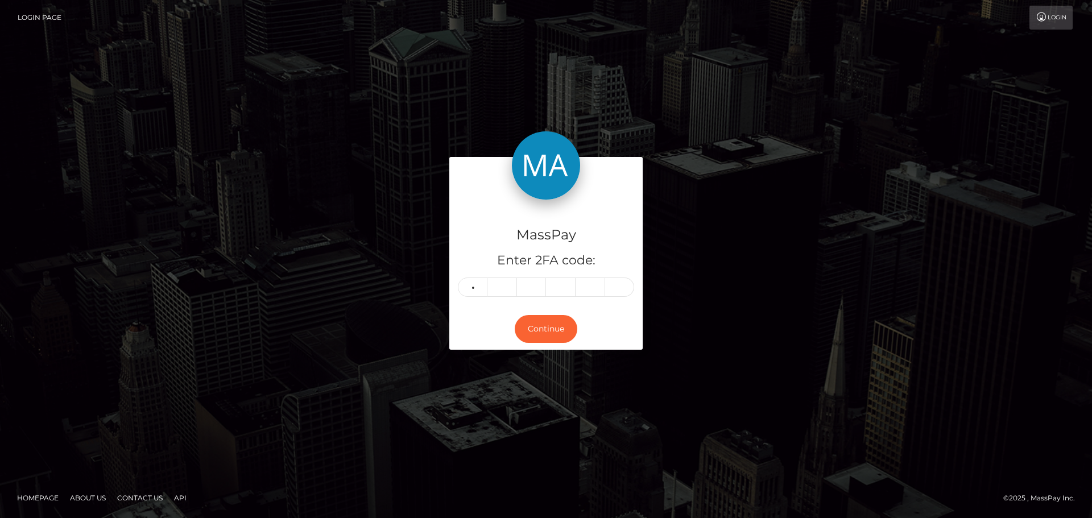
type input "7"
type input "4"
type input "5"
type input "0"
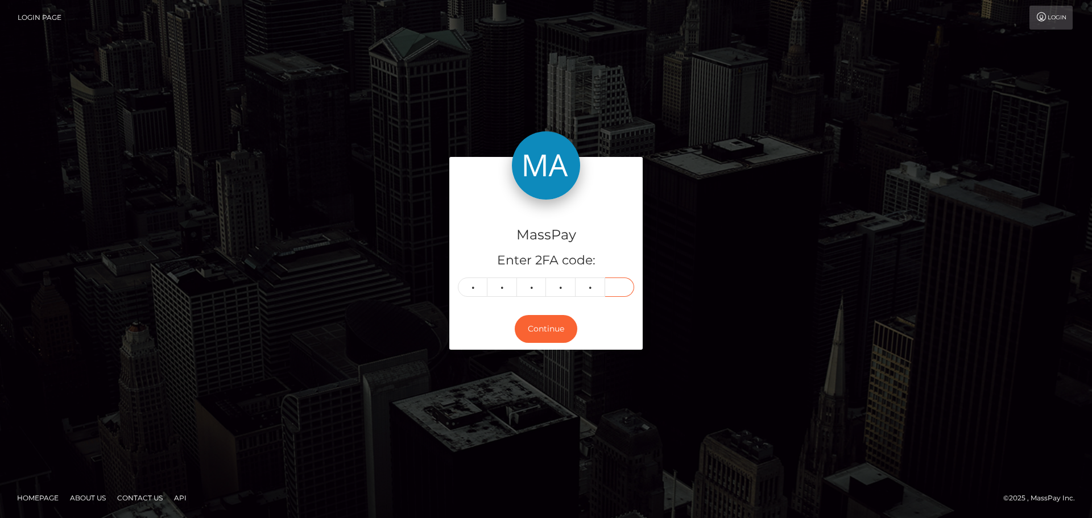
type input "7"
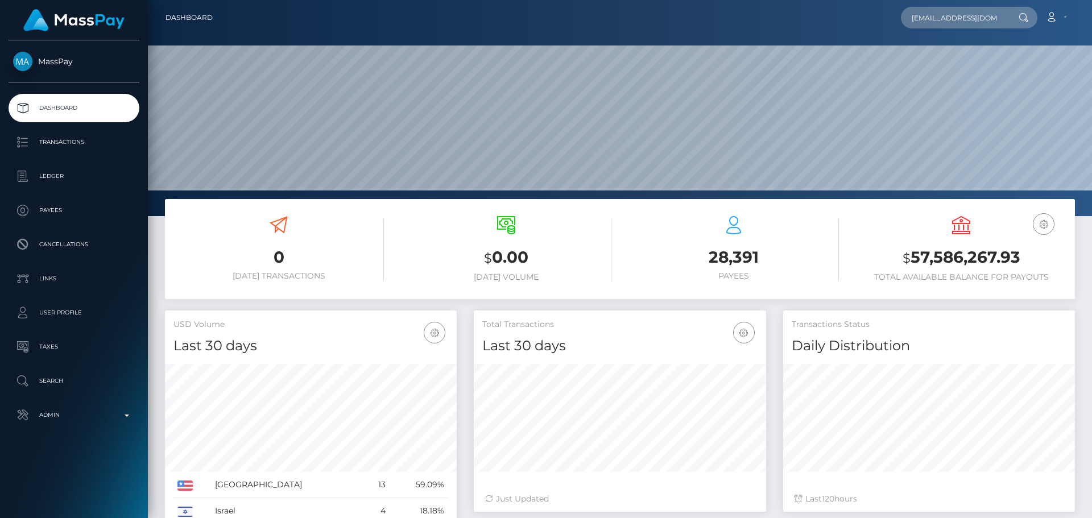
scroll to position [0, 13]
type input "[EMAIL_ADDRESS][DOMAIN_NAME]"
click at [955, 63] on link "Donnie Hill" at bounding box center [946, 58] width 91 height 21
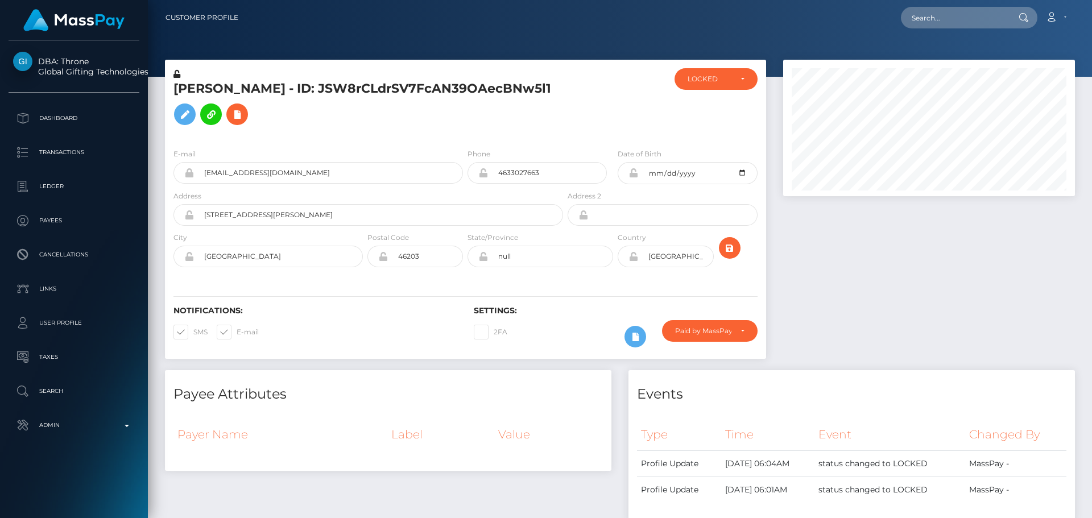
scroll to position [136, 292]
click at [603, 109] on div at bounding box center [615, 103] width 100 height 71
click at [602, 109] on div at bounding box center [615, 103] width 100 height 71
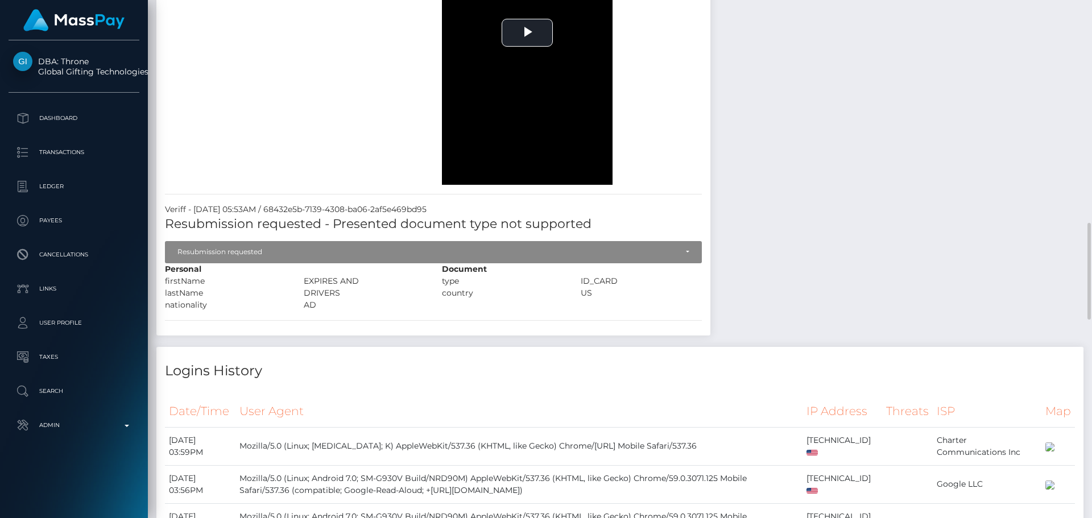
scroll to position [1023, 0]
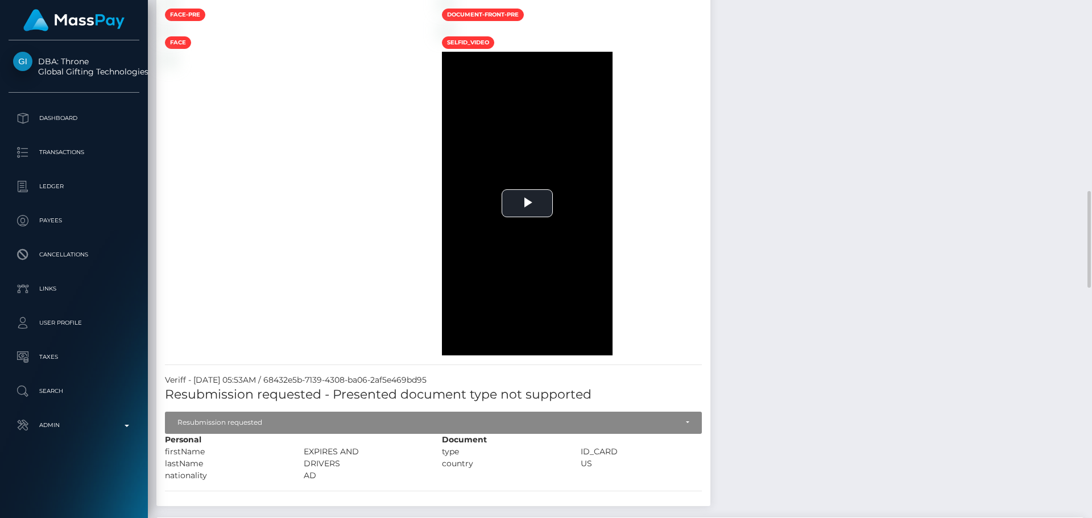
click at [433, 8] on div at bounding box center [294, 2] width 277 height 12
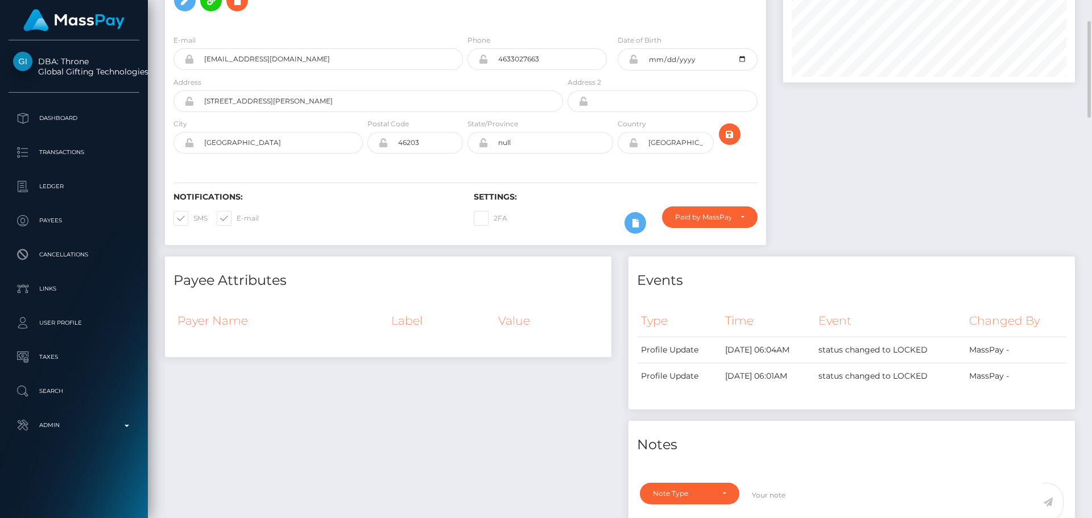
scroll to position [0, 0]
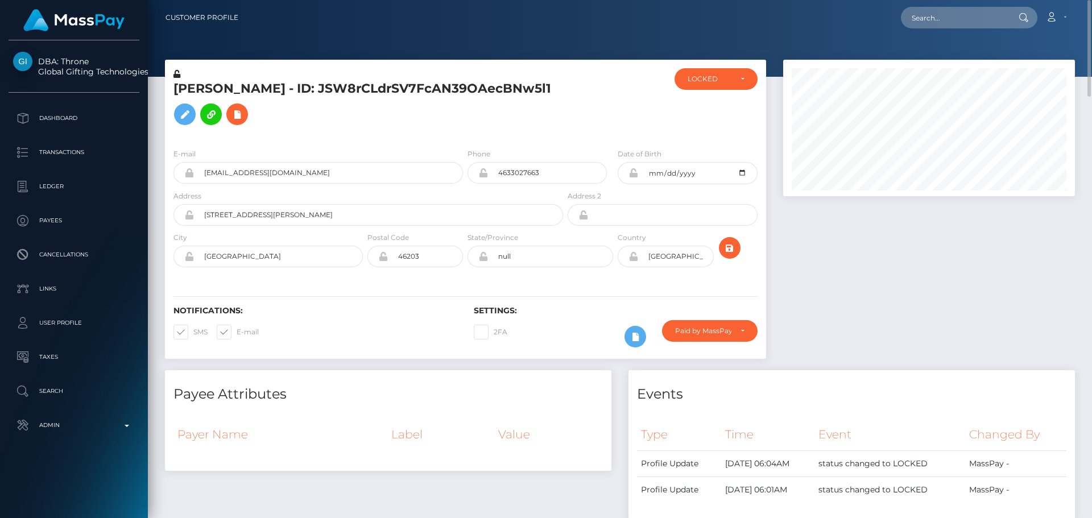
click at [306, 93] on h5 "[PERSON_NAME] - ID: JSW8rCLdrSV7FcAN39OAecBNw5l1" at bounding box center [364, 105] width 383 height 51
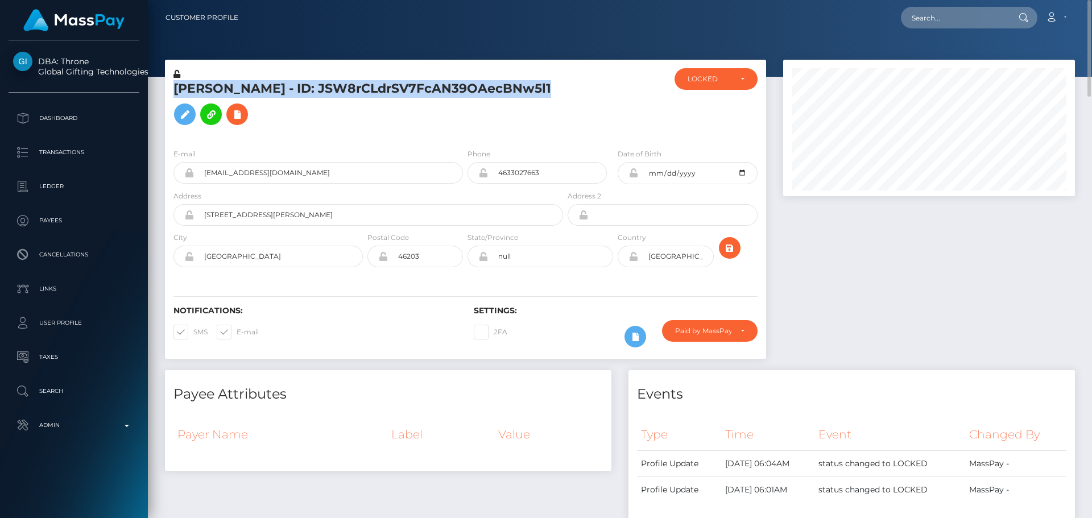
click at [306, 92] on h5 "[PERSON_NAME] - ID: JSW8rCLdrSV7FcAN39OAecBNw5l1" at bounding box center [364, 105] width 383 height 51
copy h5 "[PERSON_NAME] - ID: JSW8rCLdrSV7FcAN39OAecBNw5l1"
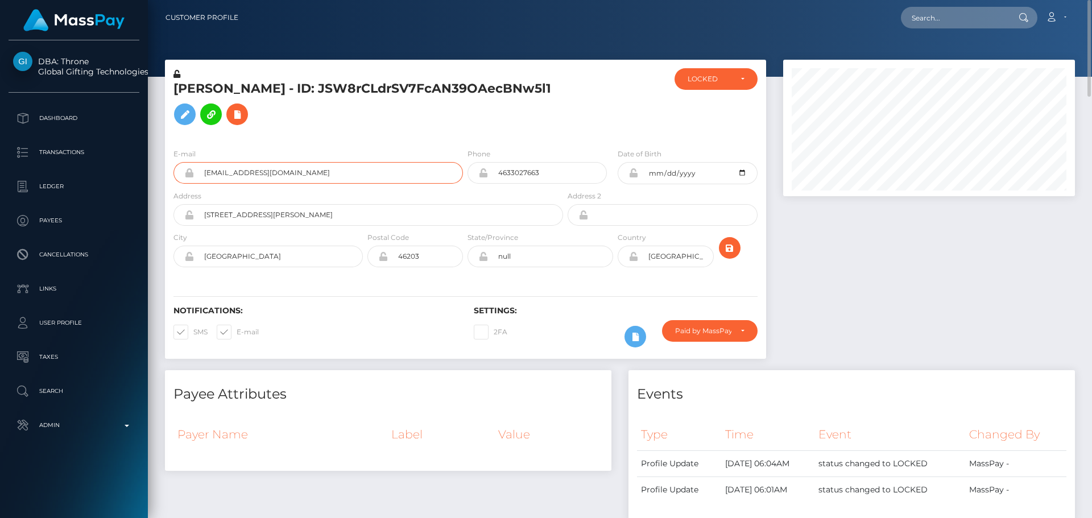
drag, startPoint x: 288, startPoint y: 188, endPoint x: 168, endPoint y: 188, distance: 120.5
click at [168, 188] on div "E-mail [EMAIL_ADDRESS][DOMAIN_NAME]" at bounding box center [315, 169] width 300 height 42
click at [626, 132] on div at bounding box center [615, 103] width 100 height 71
click at [956, 20] on input "text" at bounding box center [954, 18] width 107 height 22
paste input "poact_eEXlIY5wpyRy"
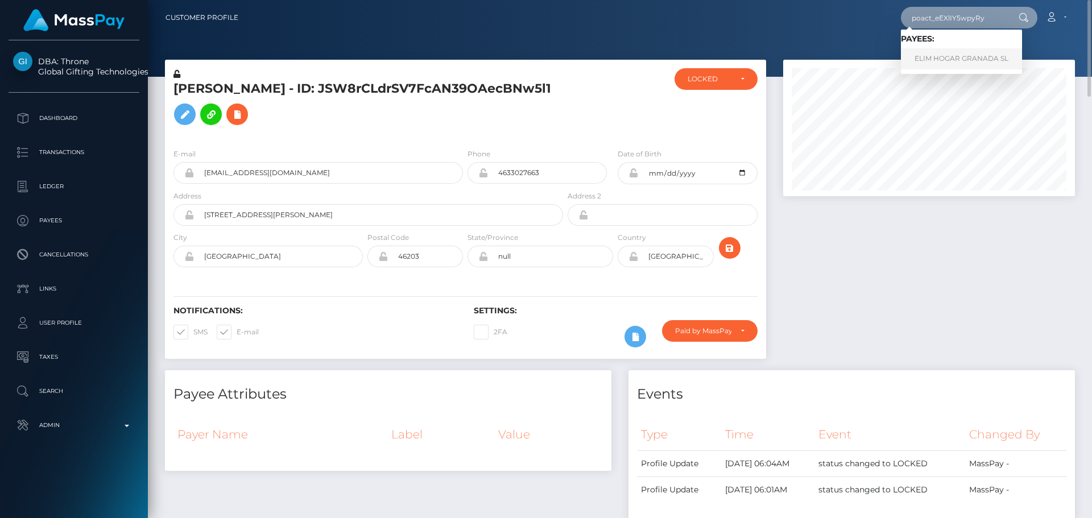
type input "poact_eEXlIY5wpyRy"
click at [944, 57] on link "ELIM HOGAR GRANADA SL" at bounding box center [961, 58] width 121 height 21
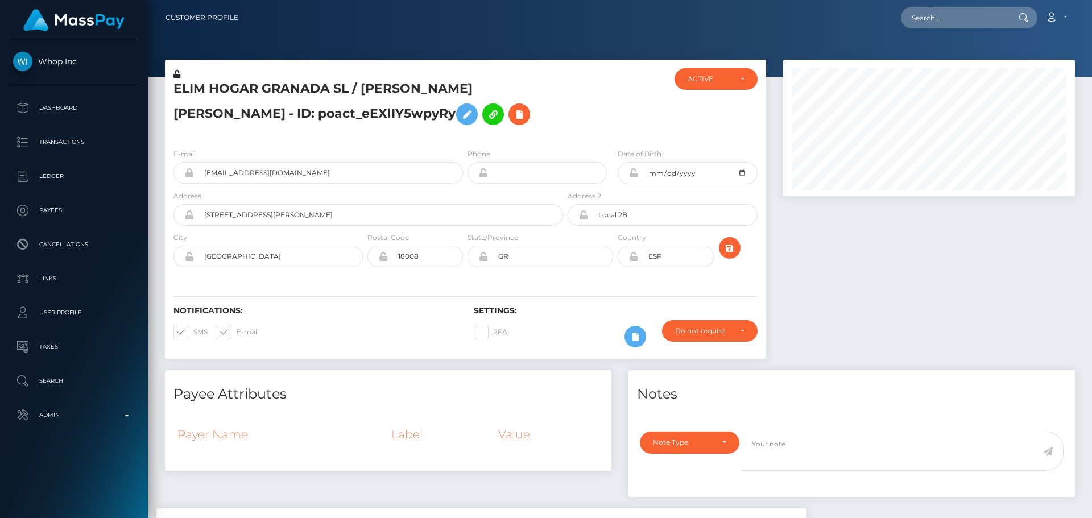
scroll to position [136, 292]
click at [488, 132] on div "ELIM HOGAR GRANADA SL / Carlos Ortega Lopez - ID: poact_eEXlIY5wpyRy" at bounding box center [365, 103] width 400 height 71
click at [507, 126] on h5 "ELIM HOGAR GRANADA SL / Carlos Ortega Lopez - ID: poact_eEXlIY5wpyRy" at bounding box center [364, 105] width 383 height 51
click at [501, 126] on h5 "ELIM HOGAR GRANADA SL / Carlos Ortega Lopez - ID: poact_eEXlIY5wpyRy" at bounding box center [364, 105] width 383 height 51
click at [496, 126] on h5 "ELIM HOGAR GRANADA SL / Carlos Ortega Lopez - ID: poact_eEXlIY5wpyRy" at bounding box center [364, 105] width 383 height 51
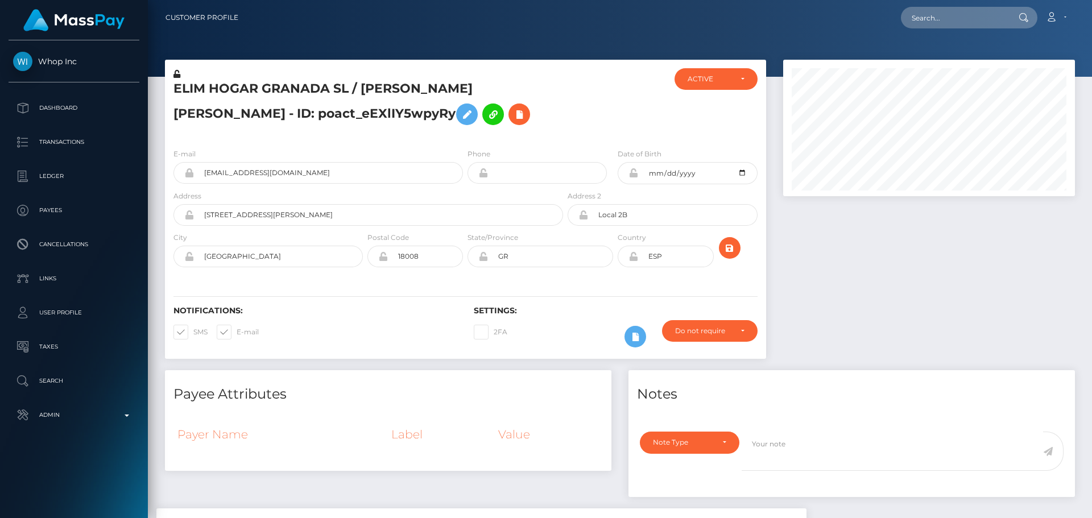
click at [496, 126] on h5 "ELIM HOGAR GRANADA SL / Carlos Ortega Lopez - ID: poact_eEXlIY5wpyRy" at bounding box center [364, 105] width 383 height 51
click at [464, 135] on div "ELIM HOGAR GRANADA SL / Carlos Ortega Lopez - ID: poact_eEXlIY5wpyRy" at bounding box center [365, 103] width 400 height 71
click at [465, 136] on div "ELIM HOGAR GRANADA SL / Carlos Ortega Lopez - ID: poact_eEXlIY5wpyRy" at bounding box center [365, 103] width 400 height 71
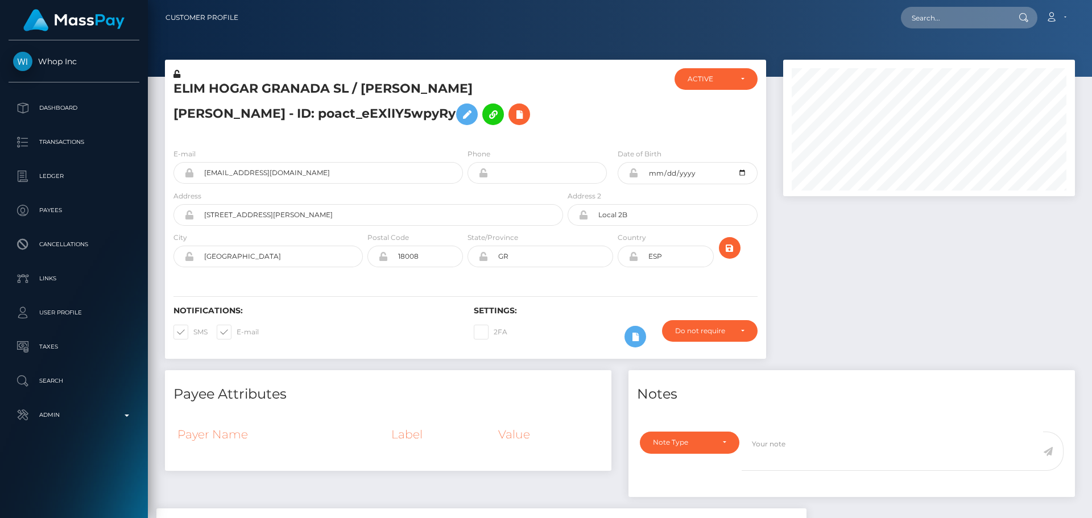
click at [465, 135] on div "ELIM HOGAR GRANADA SL / Carlos Ortega Lopez - ID: poact_eEXlIY5wpyRy" at bounding box center [365, 103] width 400 height 71
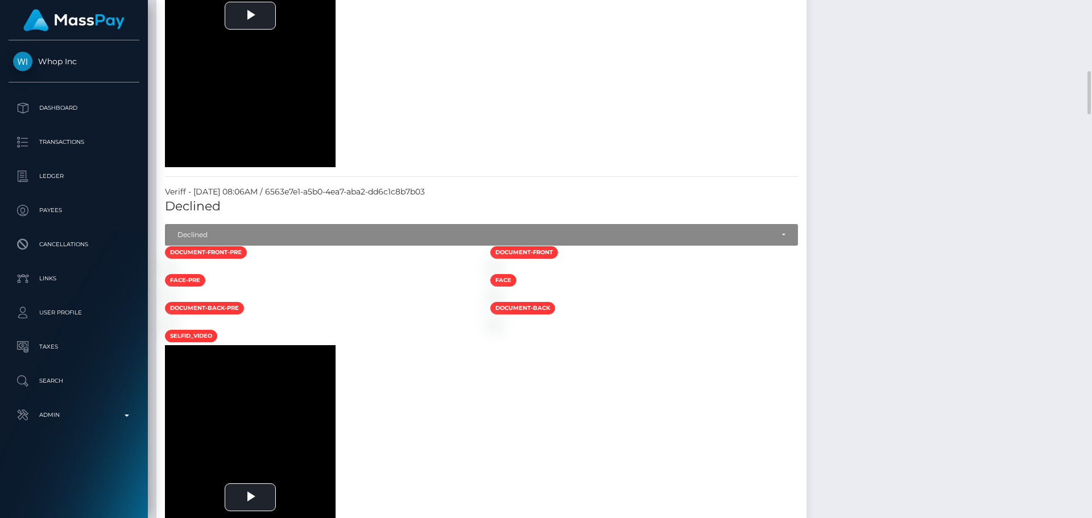
scroll to position [739, 0]
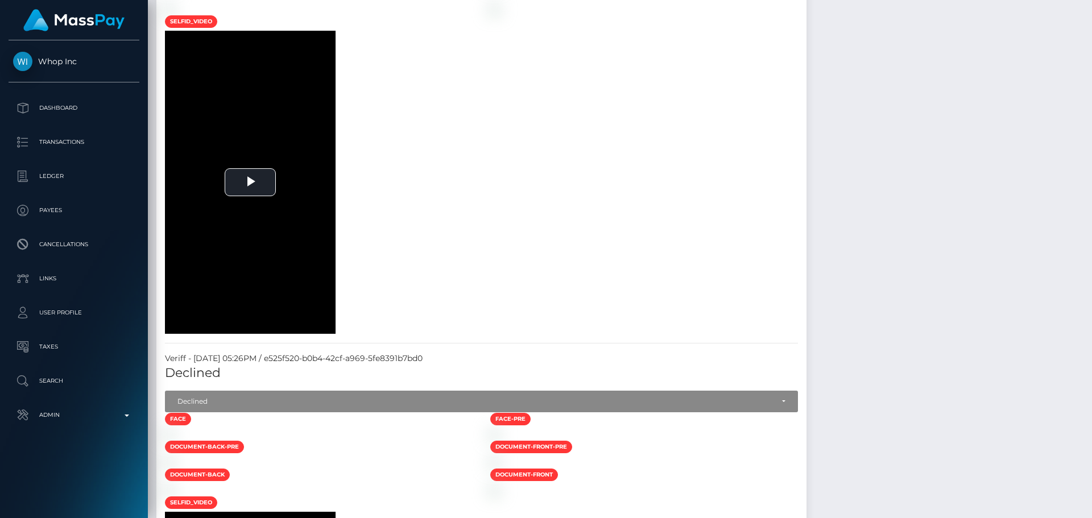
scroll to position [1478, 0]
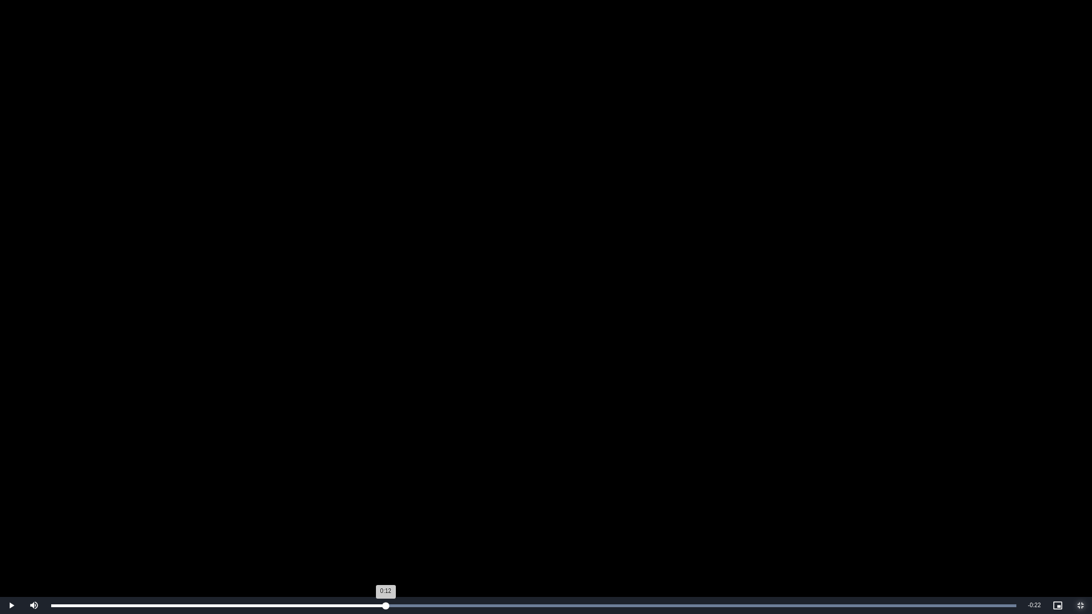
click at [385, 517] on div "Loaded : 100.00% 0:12 0:12" at bounding box center [533, 605] width 976 height 17
click at [467, 517] on div "Loaded : 100.00% 0:15 0:13" at bounding box center [533, 605] width 976 height 17
click at [551, 517] on div "Loaded : 100.00% 0:18 0:15" at bounding box center [533, 605] width 976 height 17
click at [640, 517] on div "Loaded : 100.00% 0:21 0:19" at bounding box center [533, 605] width 976 height 17
click at [733, 517] on div "Loaded : 100.00% 0:24 0:22" at bounding box center [533, 605] width 965 height 3
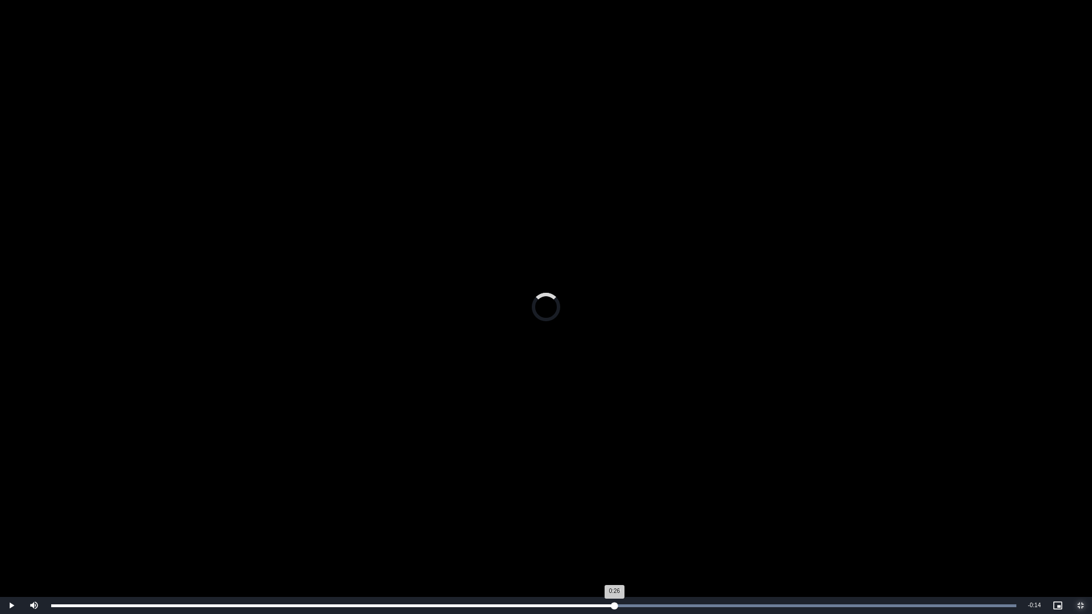
click at [614, 517] on div "Loaded : 100.00% 0:20 0:26" at bounding box center [533, 605] width 965 height 3
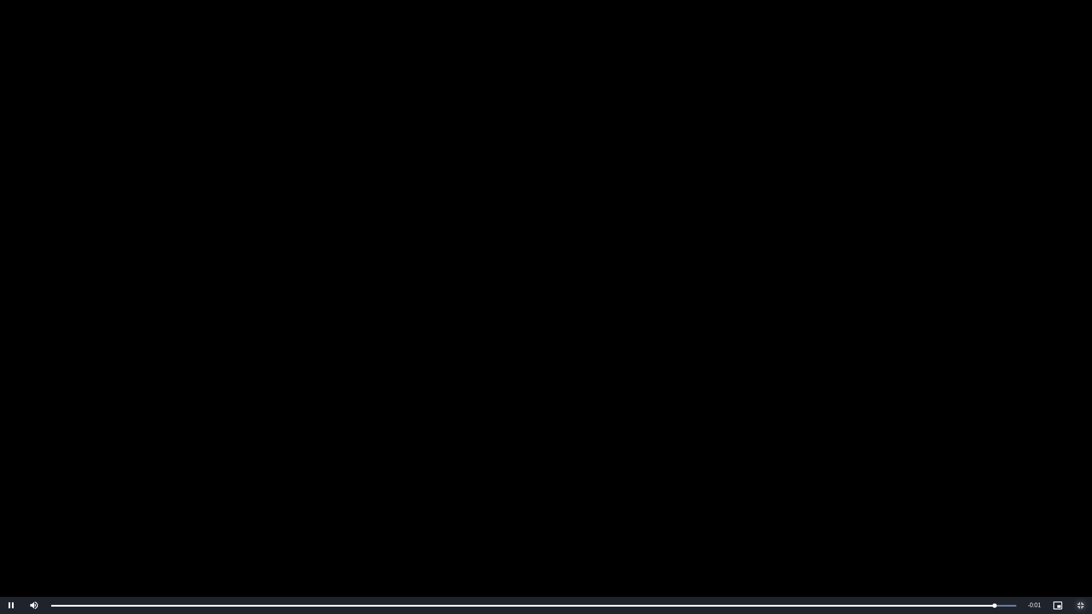
click at [1079, 517] on span "Video Player" at bounding box center [1080, 606] width 23 height 0
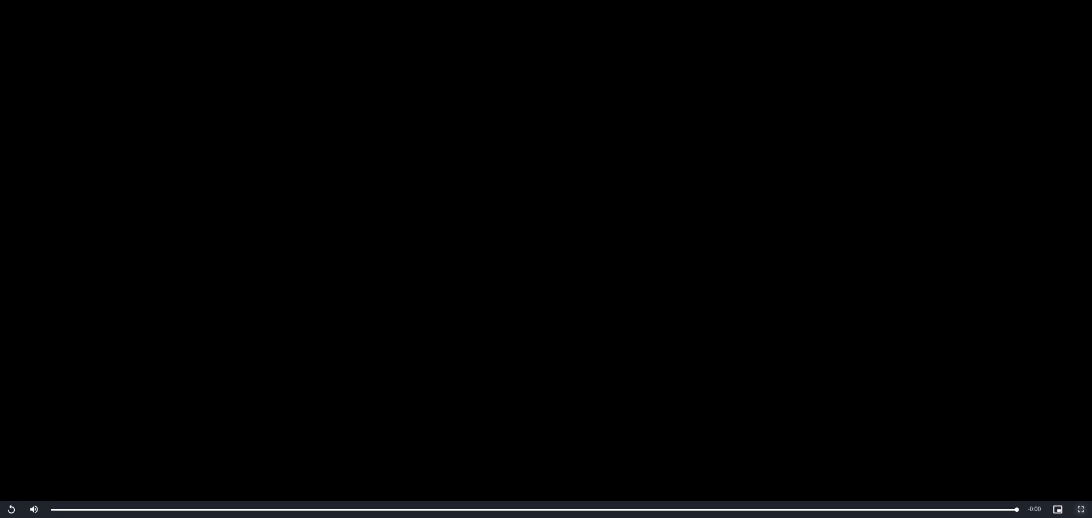
scroll to position [2843, 0]
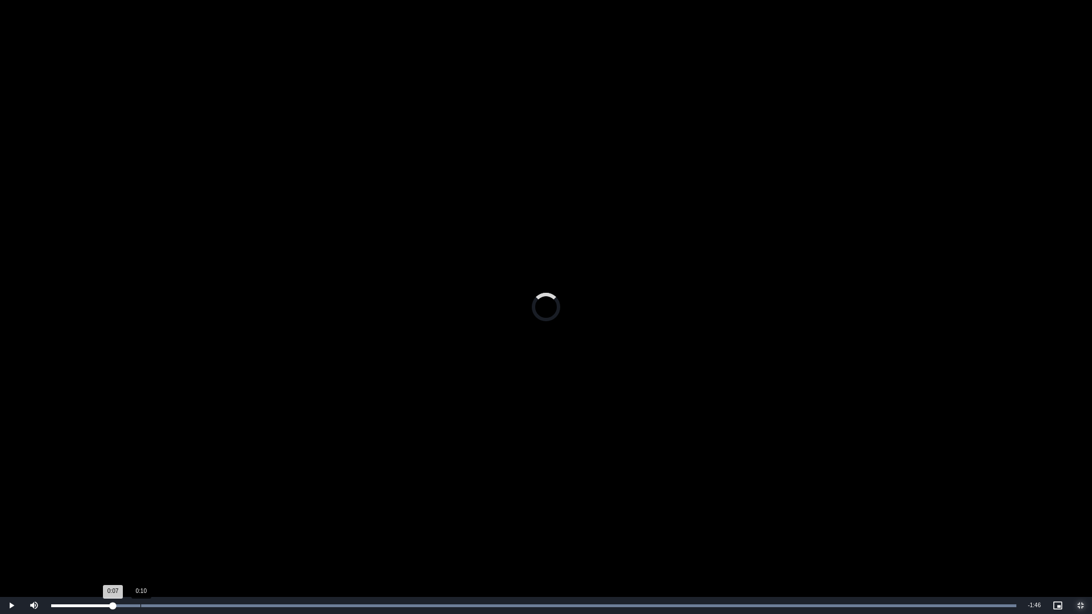
click at [142, 517] on div "Progress Bar" at bounding box center [533, 605] width 965 height 3
click at [176, 517] on div "0:15" at bounding box center [176, 605] width 1 height 3
click at [216, 517] on div "Progress Bar" at bounding box center [533, 605] width 965 height 3
click at [255, 517] on div "Loaded : 100.00% 0:24 0:24" at bounding box center [533, 605] width 965 height 3
click at [306, 517] on div "Loaded : 100.00% 0:30 0:30" at bounding box center [533, 605] width 965 height 3
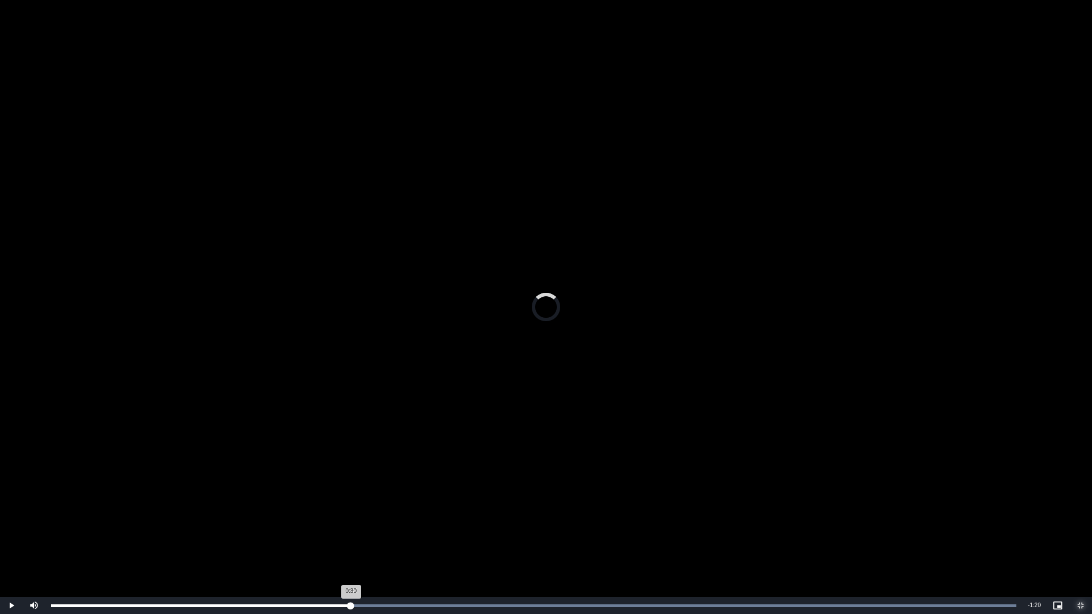
click at [351, 517] on div "Loaded : 100.00% 0:36 0:30" at bounding box center [533, 605] width 976 height 17
click at [392, 517] on div "Loaded : 100.00% 0:41 0:36" at bounding box center [533, 605] width 976 height 17
click at [452, 517] on div "Loaded : 100.00% 0:48 0:41" at bounding box center [533, 605] width 976 height 17
click at [505, 517] on div "Loaded : 100.00% 0:54 0:48" at bounding box center [533, 605] width 976 height 17
click at [563, 517] on div "Loaded : 100.00% 1:01 0:58" at bounding box center [533, 605] width 976 height 17
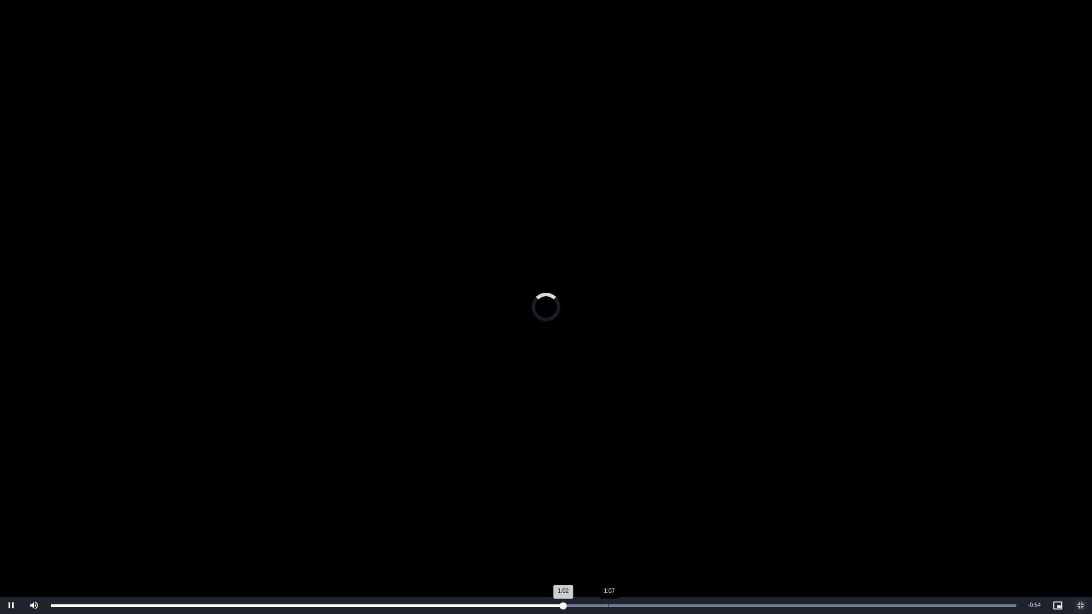
click at [608, 517] on div "Loaded : 100.00% 1:07 1:02" at bounding box center [533, 605] width 965 height 3
click at [647, 517] on div "1:12" at bounding box center [647, 605] width 1 height 3
click at [687, 517] on div "Loaded : 100.00% 1:17 1:12" at bounding box center [533, 605] width 976 height 17
click at [743, 517] on div "Loaded : 100.00% 1:23 1:23" at bounding box center [533, 605] width 976 height 17
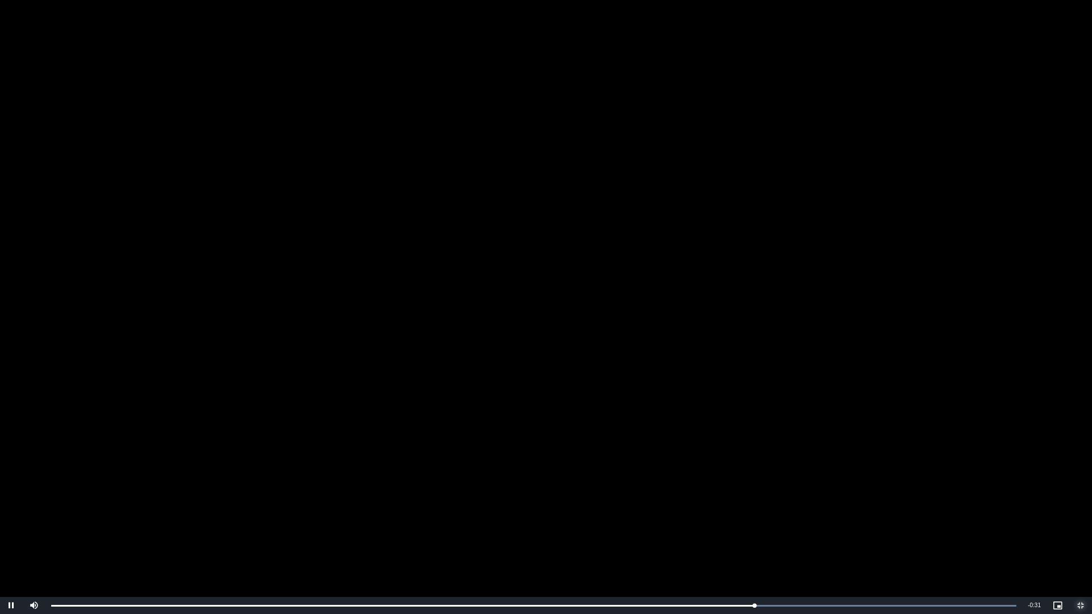
click at [1090, 517] on span "Video Player" at bounding box center [1080, 606] width 23 height 0
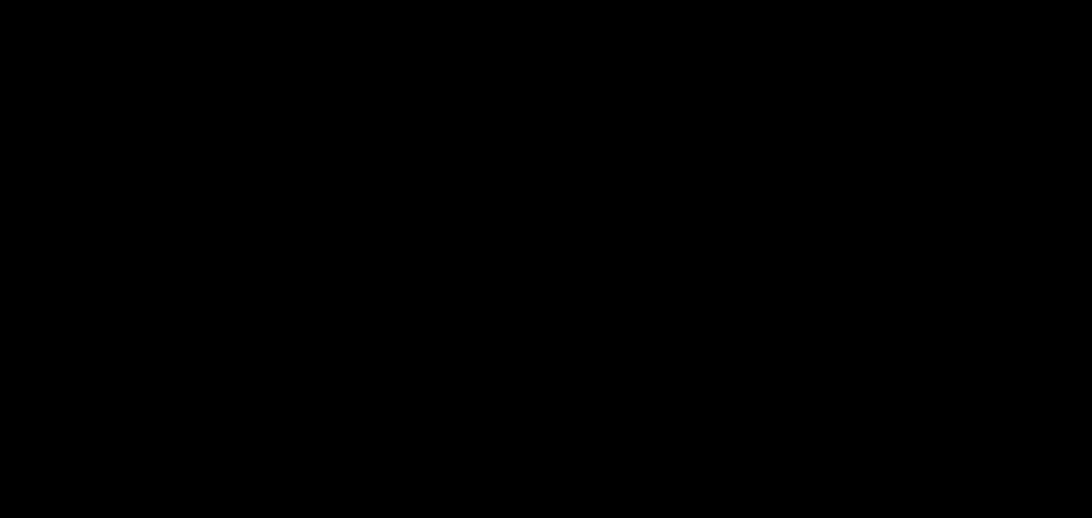
scroll to position [0, 0]
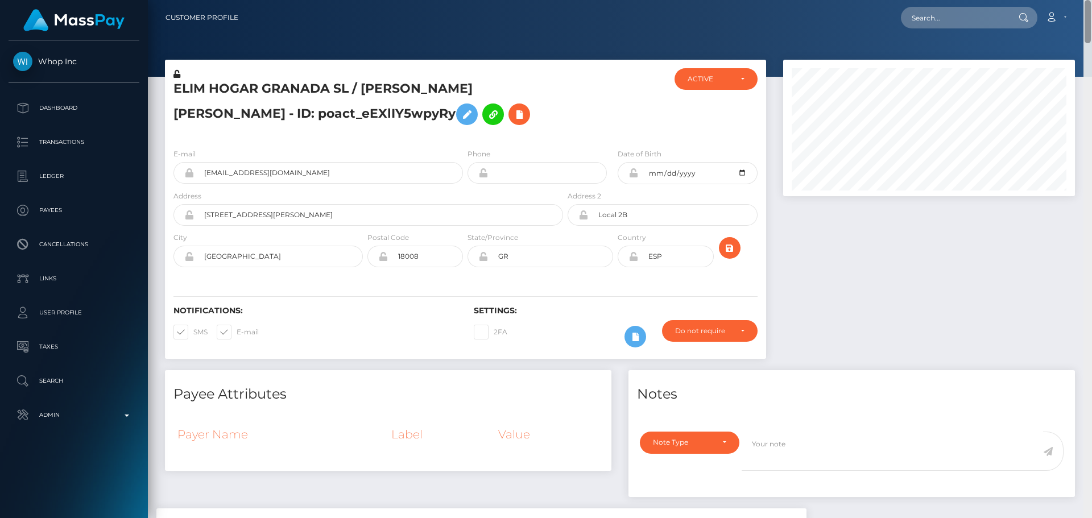
drag, startPoint x: 1089, startPoint y: 384, endPoint x: 1071, endPoint y: 5, distance: 379.7
click at [1071, 5] on div "Customer Profile Loading... Loading..." at bounding box center [620, 259] width 944 height 518
click at [1071, 5] on nav "Customer Profile Loading... Loading... Account" at bounding box center [620, 17] width 944 height 35
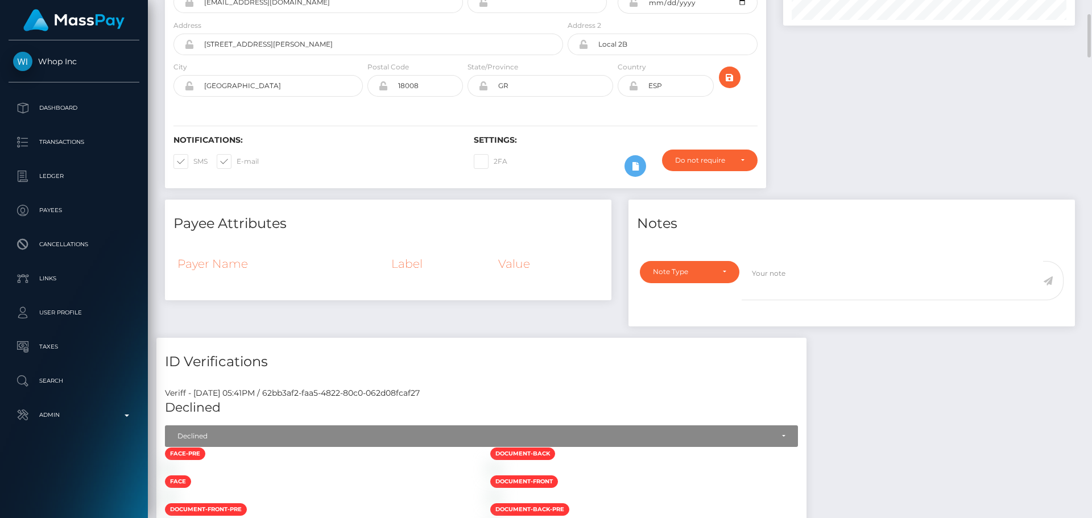
scroll to position [227, 0]
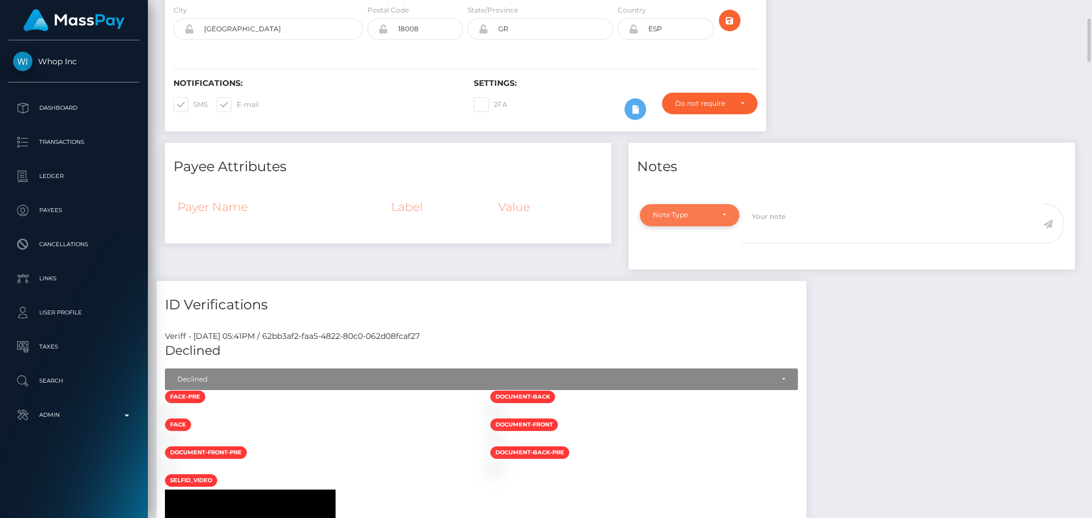
click at [733, 218] on div "Note Type" at bounding box center [689, 215] width 99 height 22
click at [692, 266] on span "Compliance" at bounding box center [674, 269] width 42 height 10
select select "COMPLIANCE"
click at [804, 225] on textarea at bounding box center [891, 223] width 301 height 39
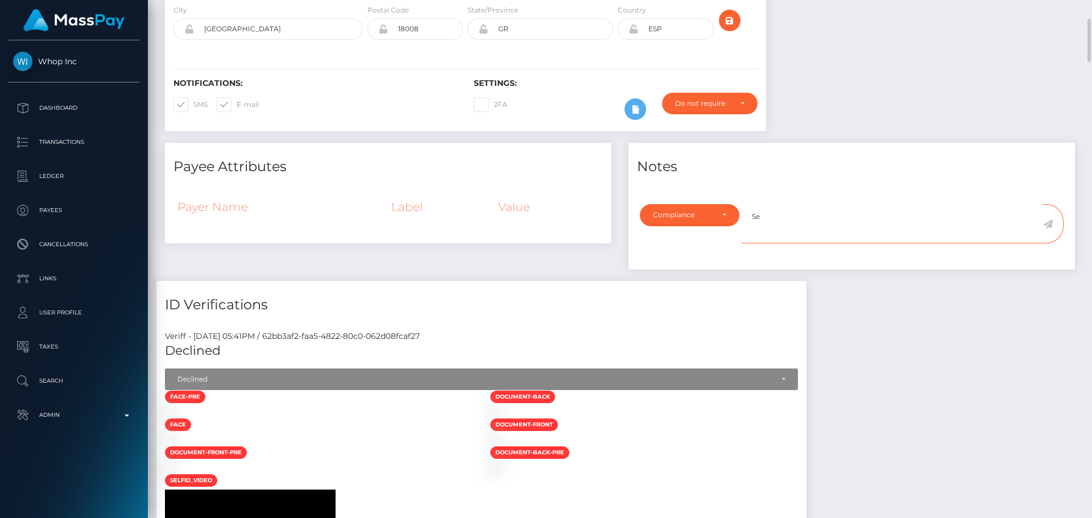
type textarea "S"
click at [398, 82] on h6 "Notifications:" at bounding box center [314, 83] width 283 height 10
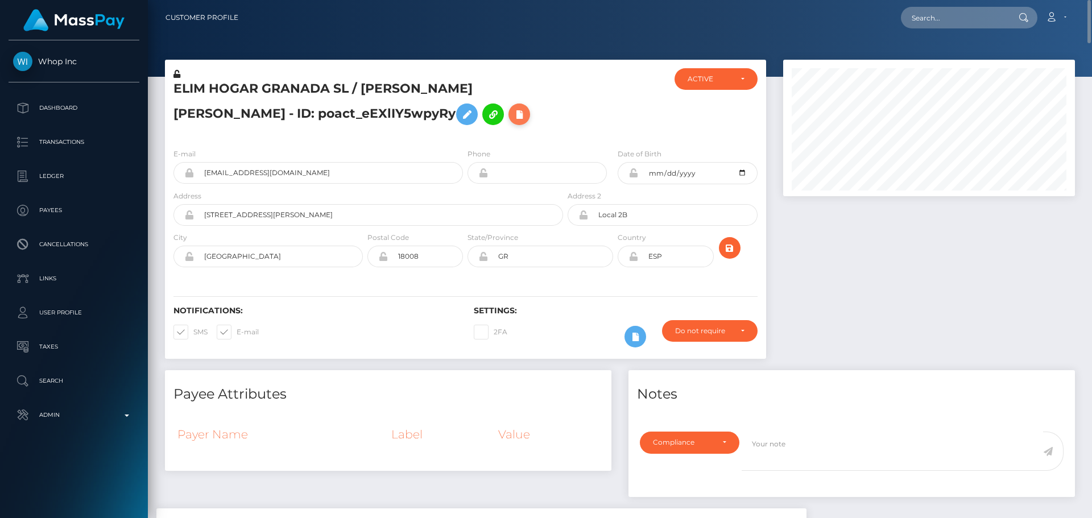
click at [512, 110] on icon at bounding box center [519, 114] width 14 height 14
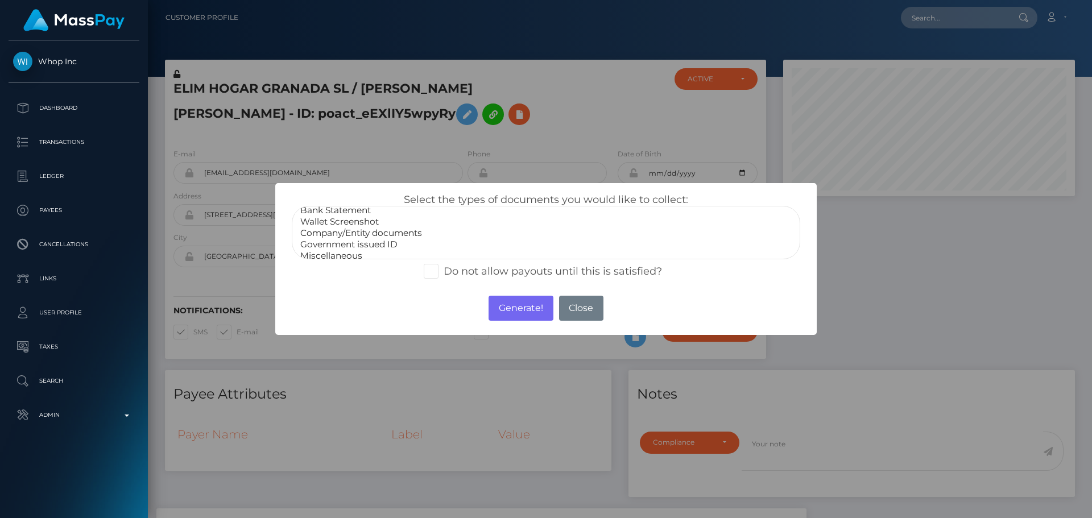
scroll to position [23, 0]
select select "Government issued ID"
click at [342, 239] on option "Government issued ID" at bounding box center [546, 238] width 494 height 11
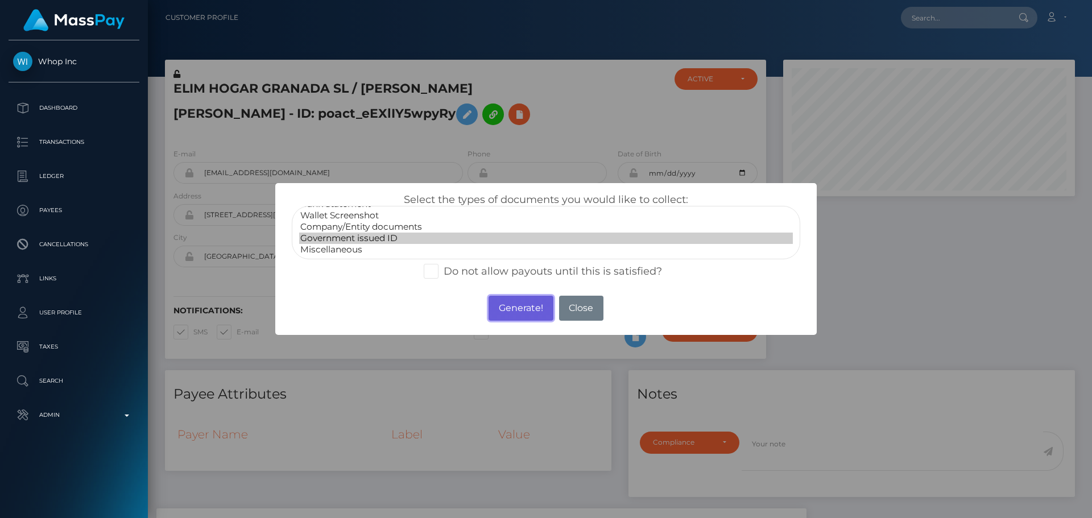
click at [517, 310] on button "Generate!" at bounding box center [520, 308] width 64 height 25
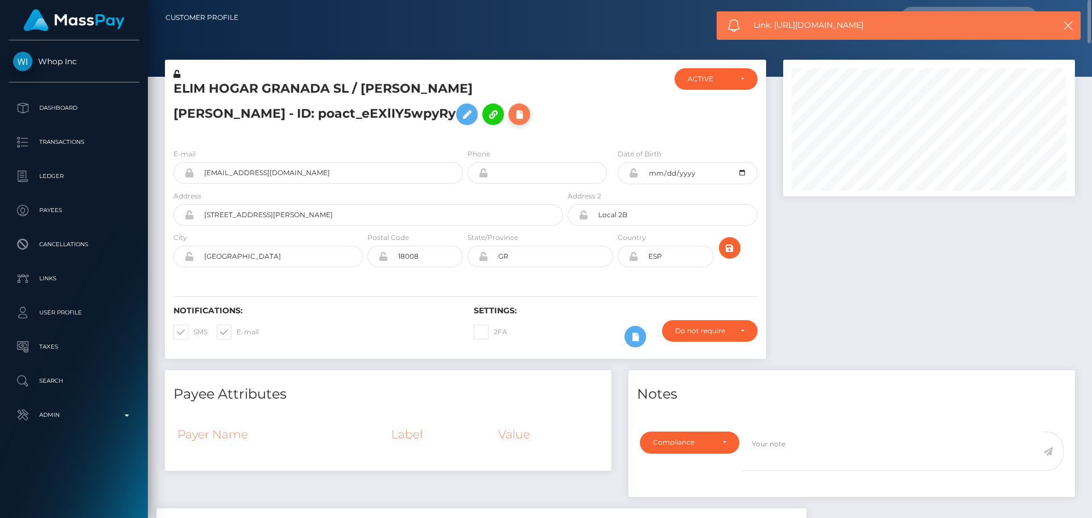
click at [512, 112] on icon at bounding box center [519, 114] width 14 height 14
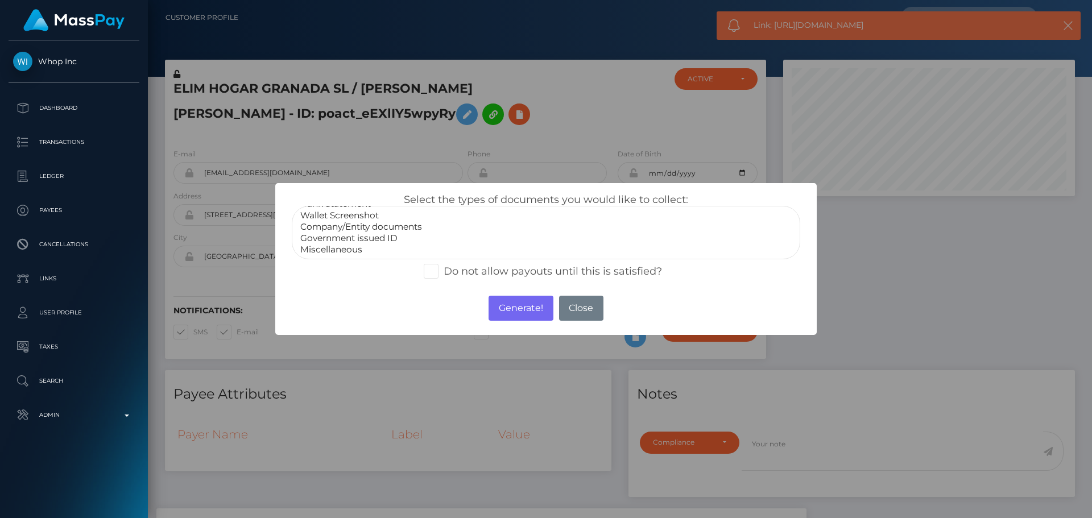
select select "Miscellaneous"
click at [337, 250] on option "Miscellaneous" at bounding box center [546, 249] width 494 height 11
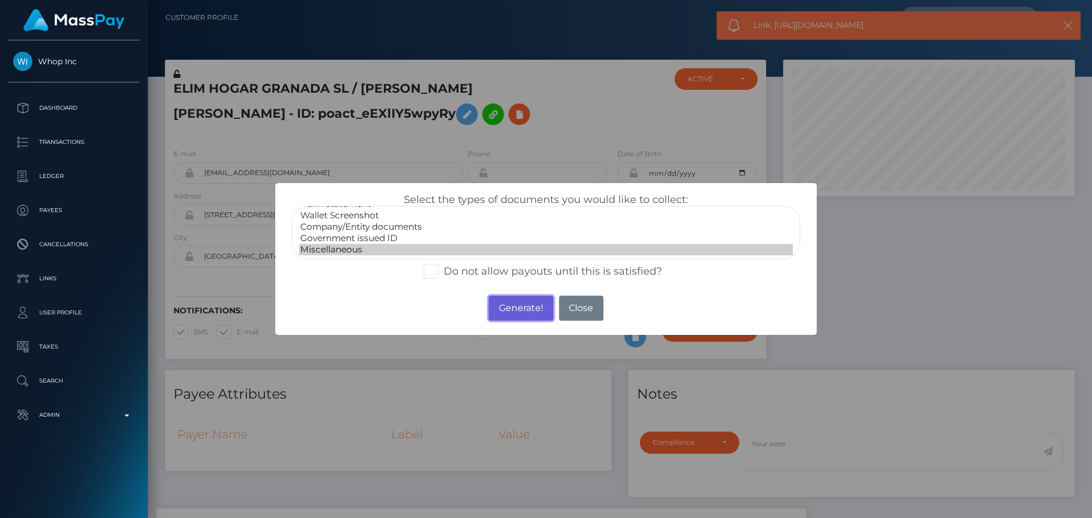
click at [516, 312] on button "Generate!" at bounding box center [520, 308] width 64 height 25
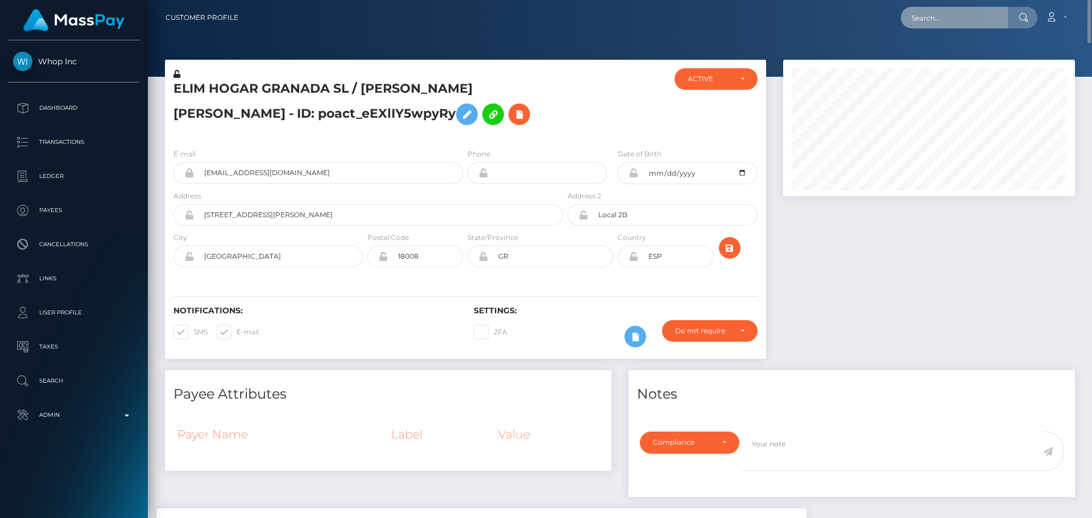
click at [965, 18] on input "text" at bounding box center [954, 18] width 107 height 22
paste input "poact_UoVwDsWvYE77"
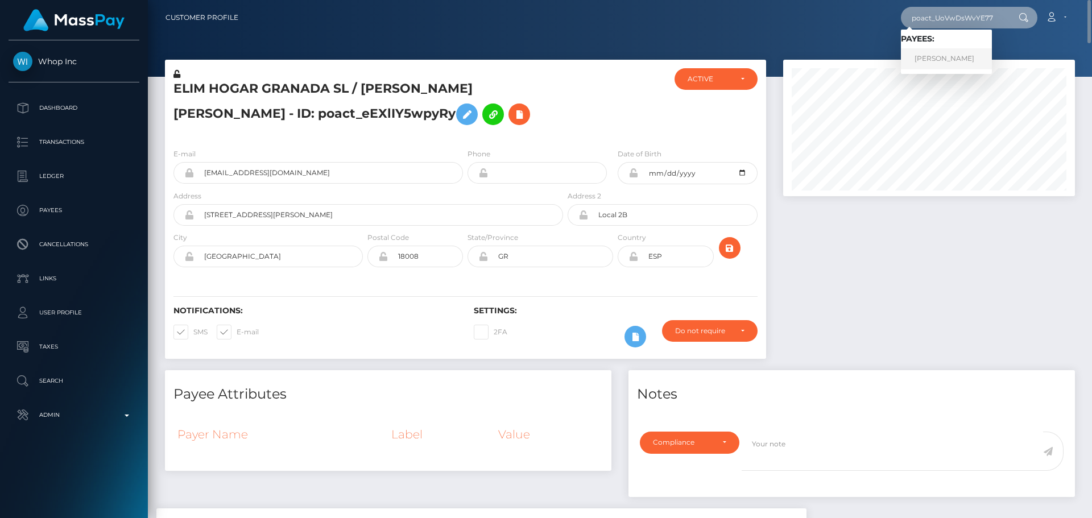
type input "poact_UoVwDsWvYE77"
click at [946, 61] on link "ARSHAD MOHAMMED" at bounding box center [946, 58] width 91 height 21
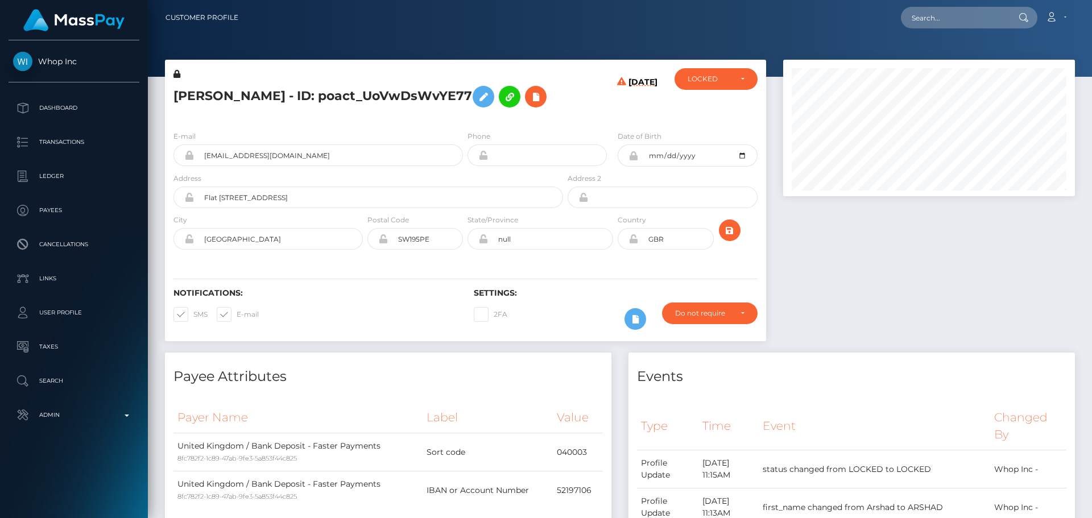
scroll to position [136, 292]
click at [449, 113] on h5 "[PERSON_NAME] - ID: poact_UoVwDsWvYE77" at bounding box center [364, 96] width 383 height 33
drag, startPoint x: 474, startPoint y: 138, endPoint x: 467, endPoint y: 136, distance: 7.2
click at [474, 113] on h5 "[PERSON_NAME] - ID: poact_UoVwDsWvYE77" at bounding box center [364, 96] width 383 height 33
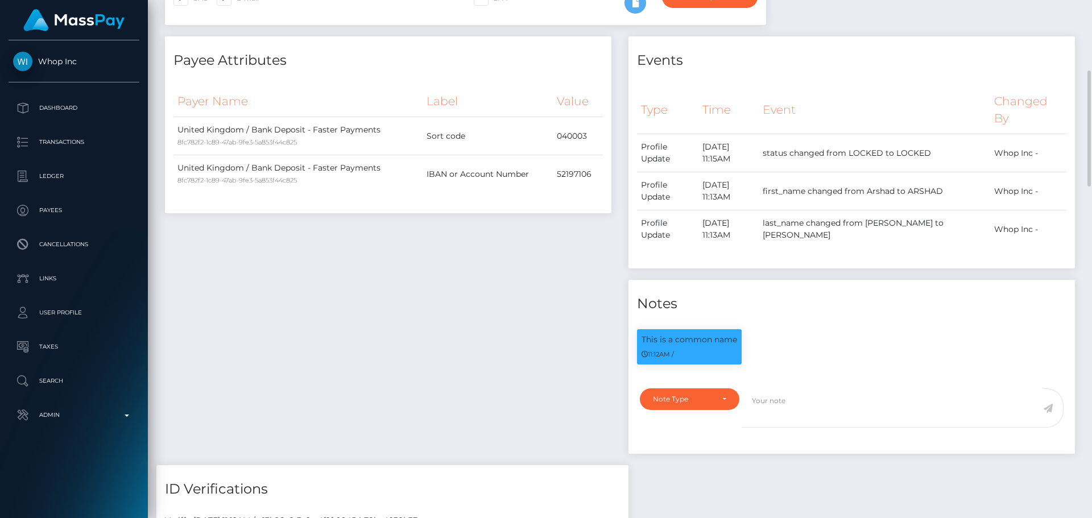
scroll to position [0, 0]
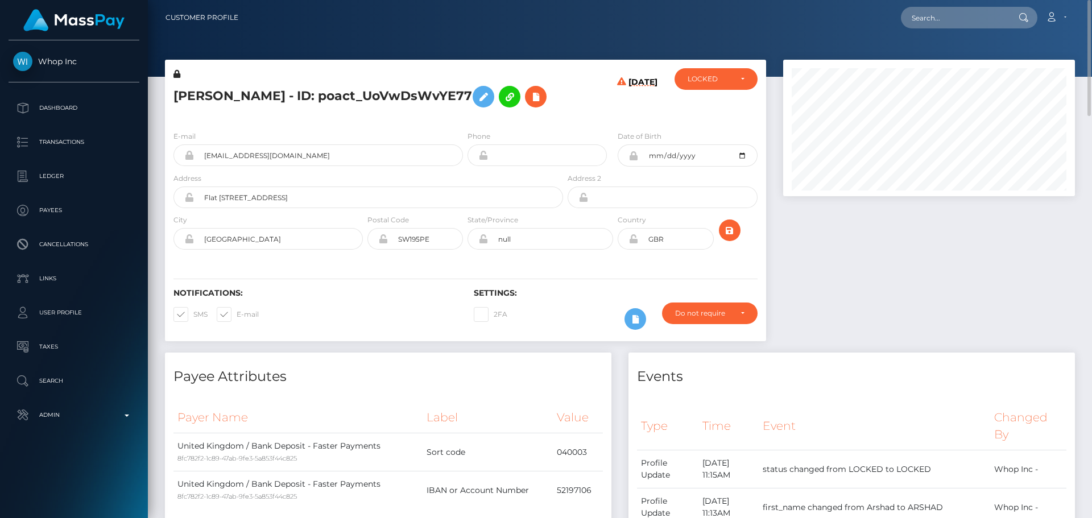
click at [200, 93] on h5 "[PERSON_NAME] - ID: poact_UoVwDsWvYE77" at bounding box center [364, 96] width 383 height 33
copy h5 "ARSHAD"
click at [287, 100] on h5 "[PERSON_NAME] - ID: poact_UoVwDsWvYE77" at bounding box center [364, 96] width 383 height 33
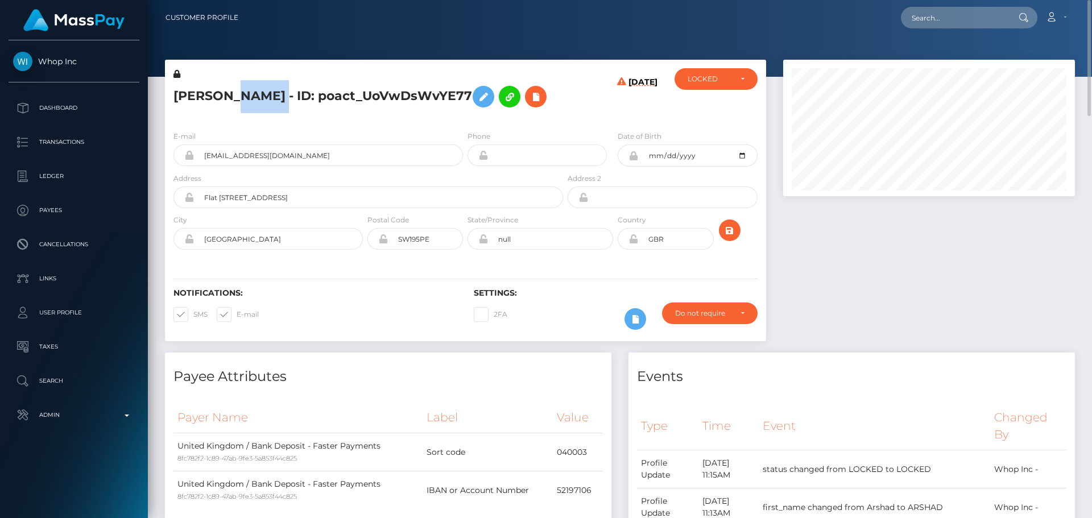
copy h5 "MOHAMMED"
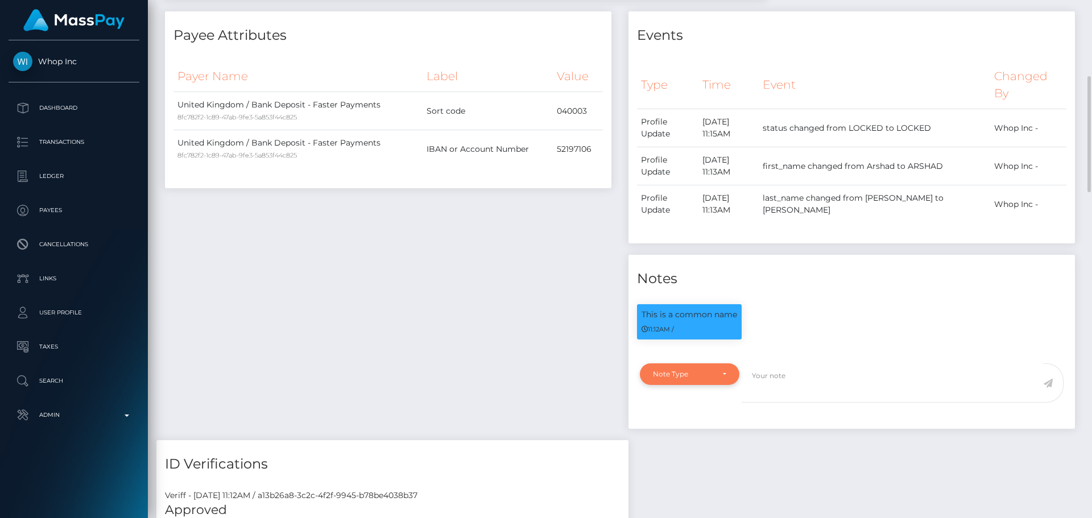
scroll to position [569, 0]
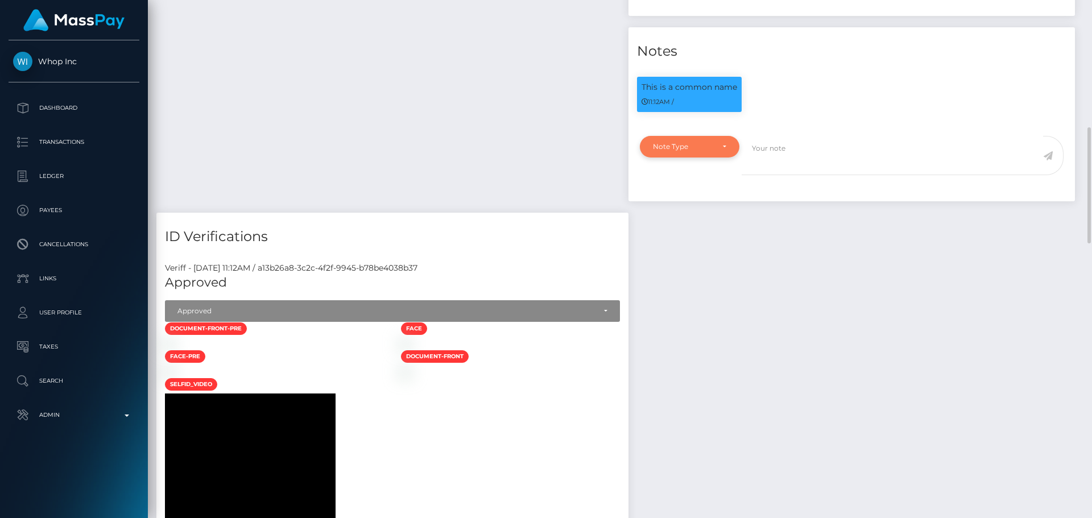
click at [731, 157] on div "Note Type" at bounding box center [689, 147] width 99 height 22
click at [681, 236] on link "Clear Compliance" at bounding box center [689, 225] width 99 height 21
select select "CLEAR_COMPLIANCE"
click at [797, 175] on textarea at bounding box center [891, 155] width 301 height 39
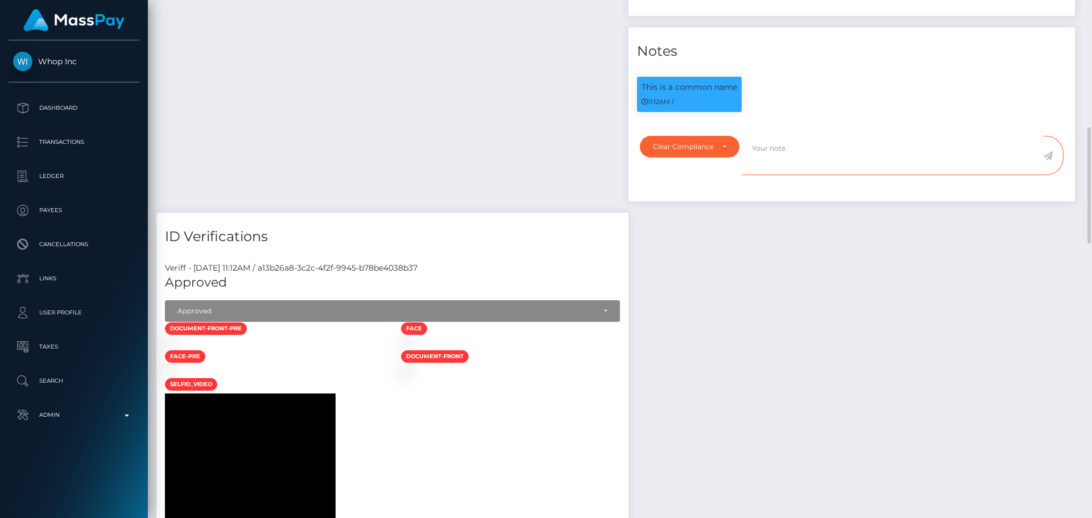
paste textarea "ComplyAdvantage potential hit refers to a person with a different . Flag cleare…"
type textarea "ComplyAdvantage potential hit refers to a person with a different . Flag cleare…"
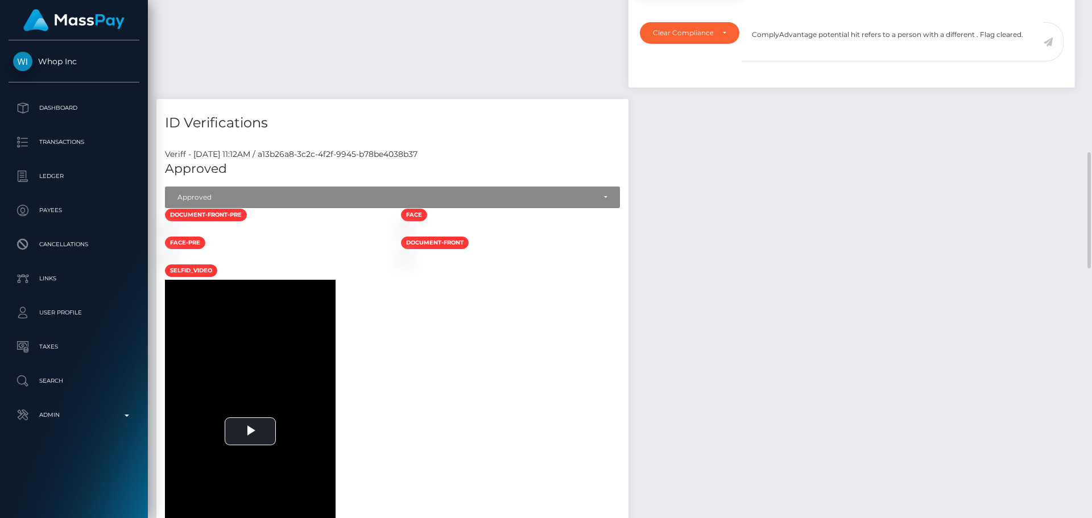
scroll to position [853, 0]
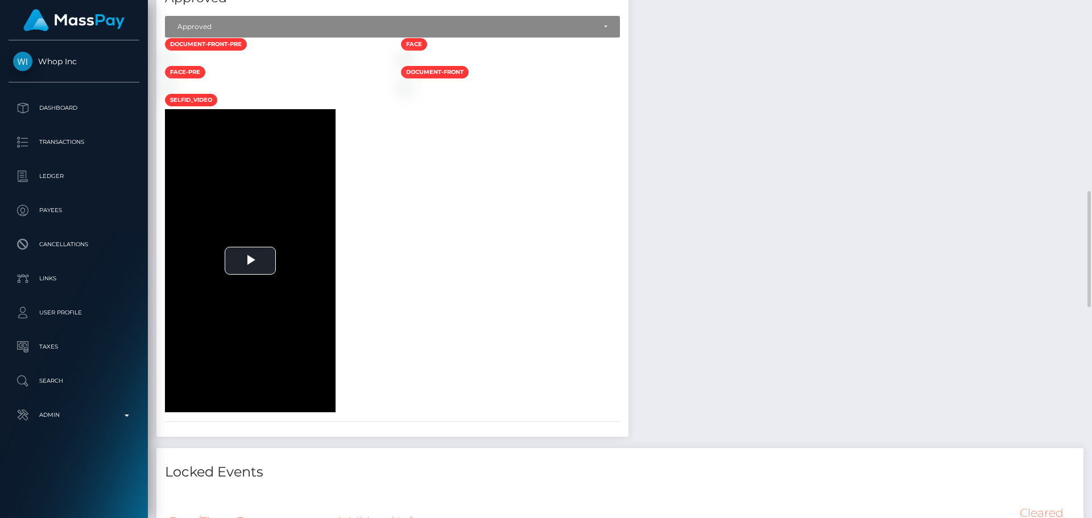
click at [392, 65] on div at bounding box center [274, 59] width 236 height 12
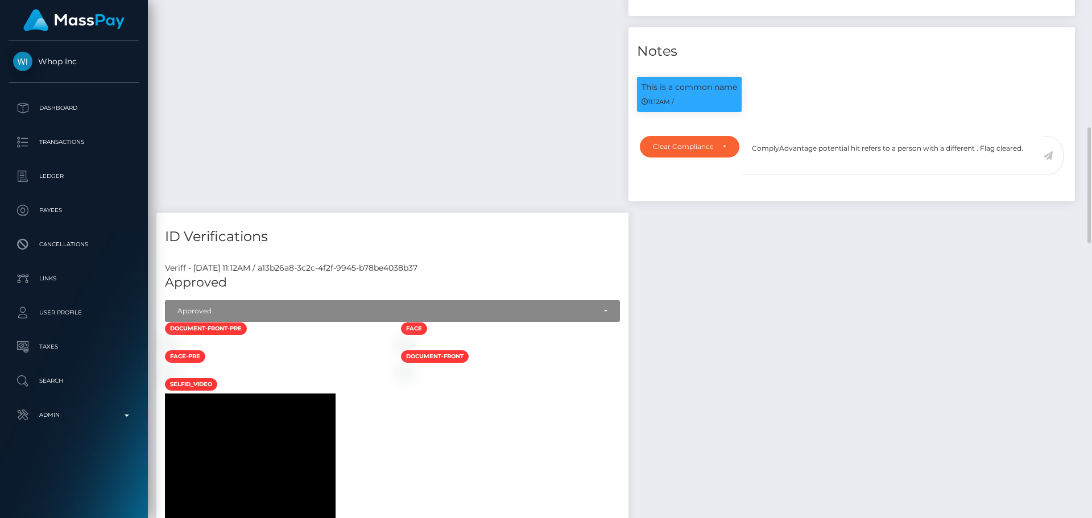
scroll to position [136, 292]
click at [783, 175] on textarea "ComplyAdvantage potential hit refers to a person with a different . Flag cleare…" at bounding box center [891, 155] width 301 height 39
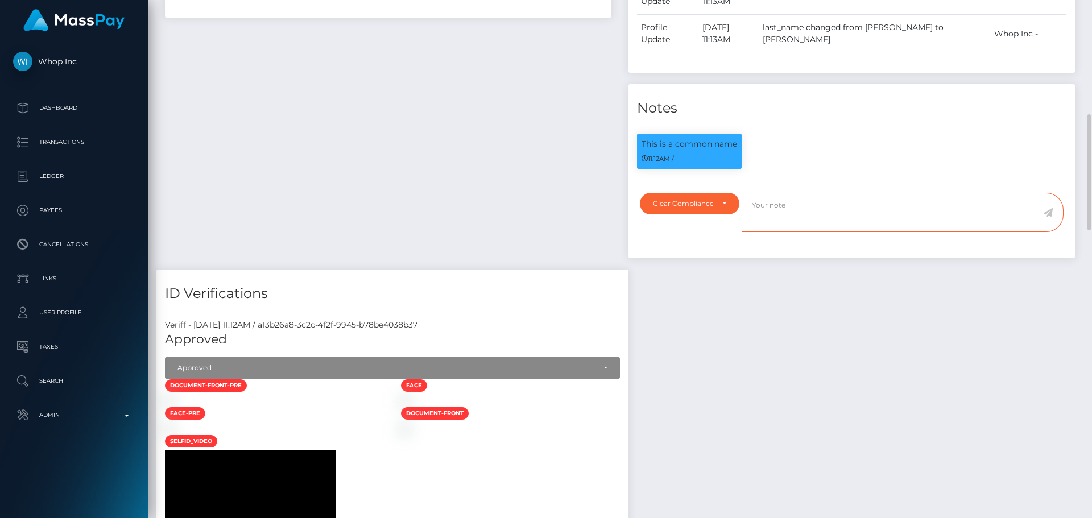
click at [798, 232] on textarea at bounding box center [891, 212] width 301 height 39
paste textarea "ComplyAdvantage potential first through seventh hits refer to persons with diff…"
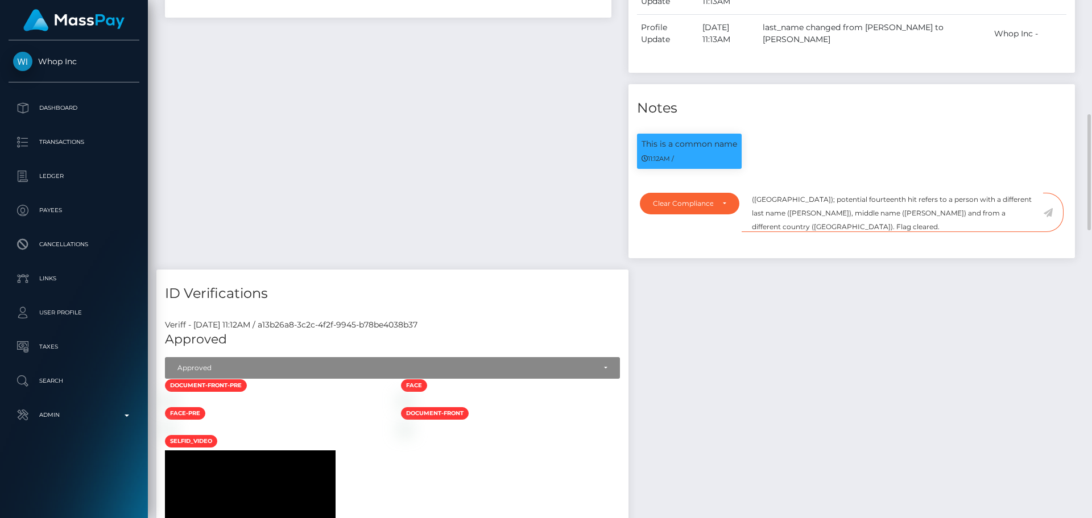
type textarea "ComplyAdvantage potential first through seventh hits refer to persons with diff…"
click at [874, 232] on textarea "ComplyAdvantage potential first through seventh hits refer to persons with diff…" at bounding box center [891, 212] width 301 height 39
click at [1048, 217] on icon at bounding box center [1048, 212] width 10 height 9
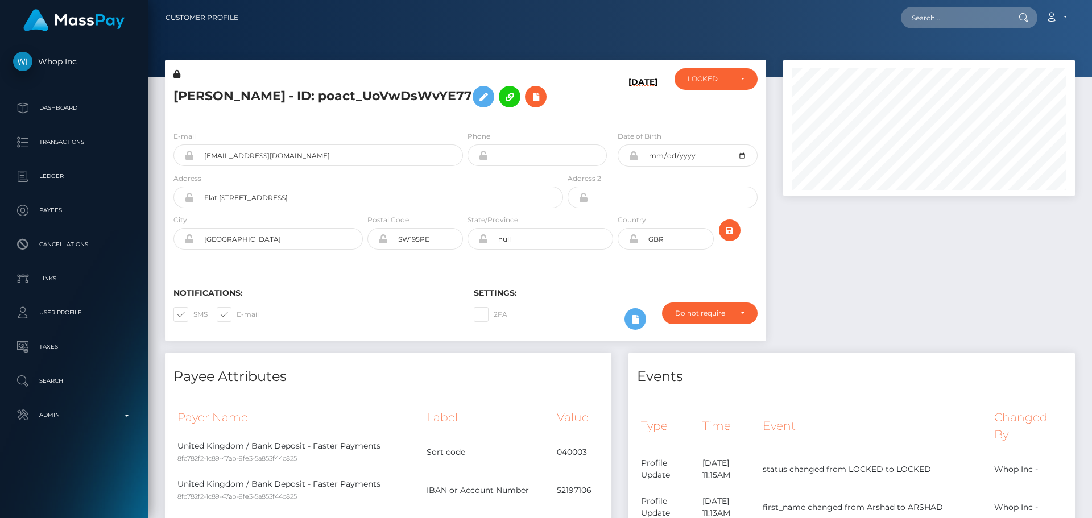
scroll to position [136, 292]
click at [643, 117] on h6 "[DATE]" at bounding box center [642, 97] width 29 height 40
click at [729, 238] on icon "submit" at bounding box center [730, 230] width 14 height 14
click at [604, 117] on div "[DATE]" at bounding box center [615, 94] width 100 height 53
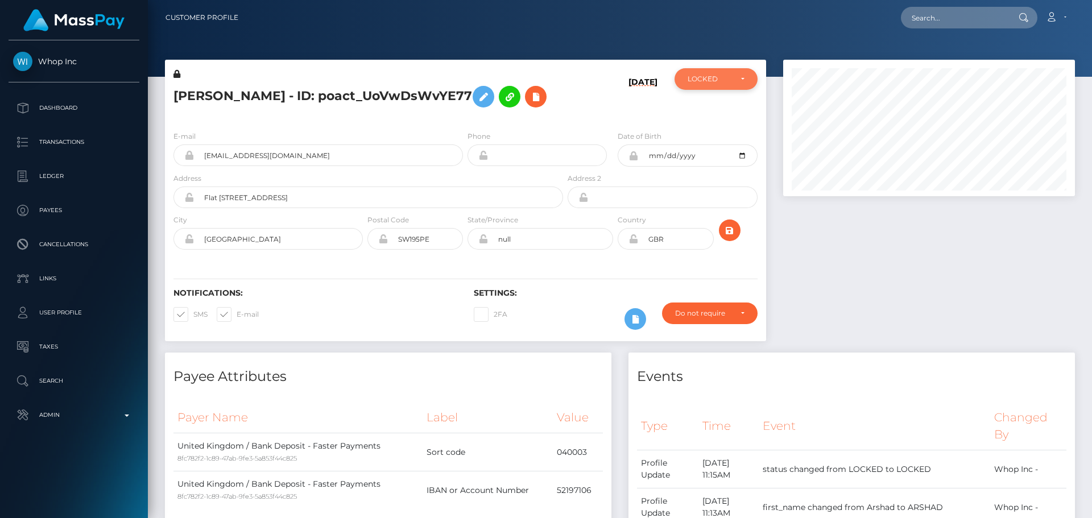
click at [721, 81] on div "LOCKED" at bounding box center [709, 78] width 44 height 9
click at [714, 108] on link "ACTIVE" at bounding box center [715, 109] width 83 height 21
select select "ACTIVE"
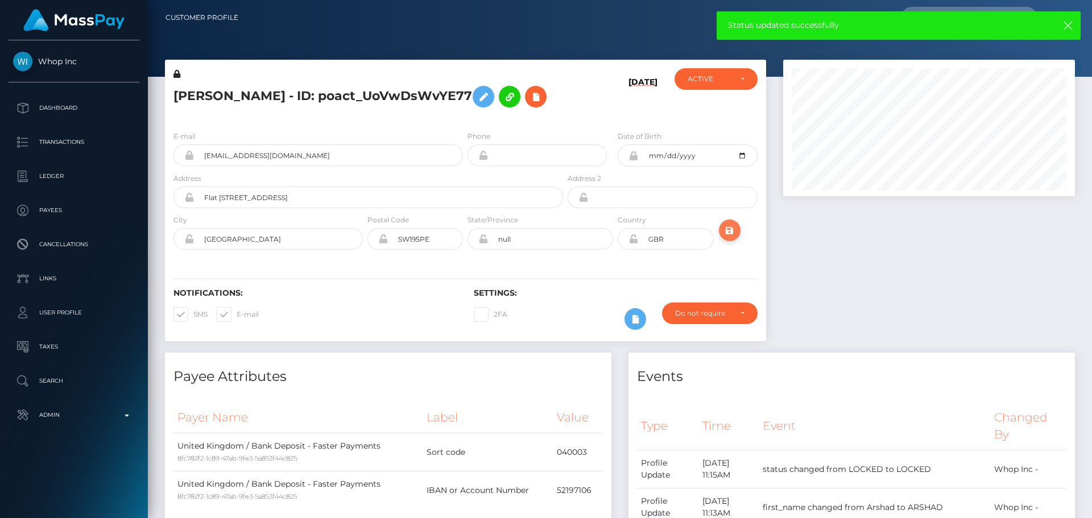
click at [729, 238] on icon "submit" at bounding box center [730, 230] width 14 height 14
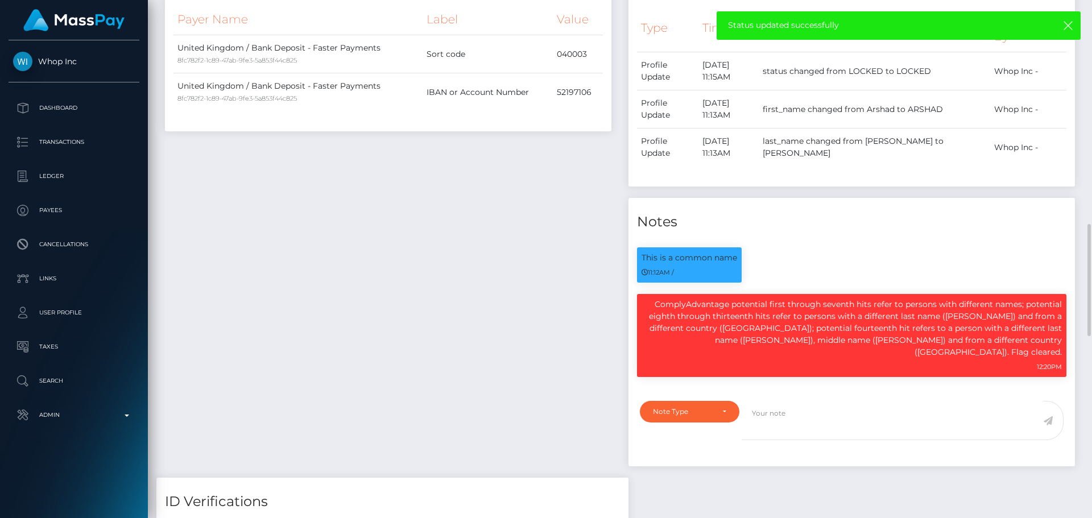
scroll to position [569, 0]
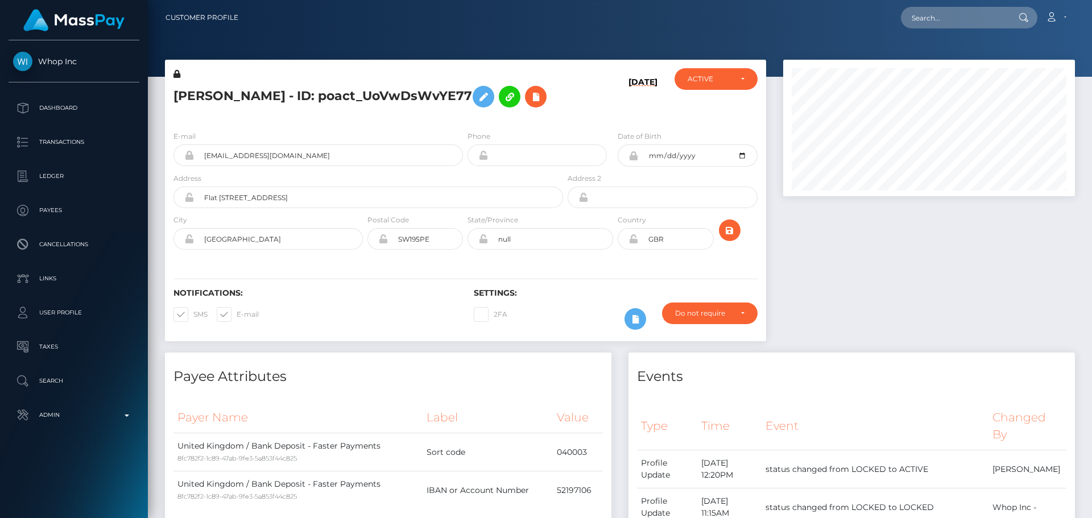
scroll to position [136, 292]
click at [632, 243] on icon at bounding box center [633, 238] width 10 height 9
click at [609, 305] on div "Notifications: SMS E-mail Settings: 2FA" at bounding box center [465, 301] width 601 height 80
click at [729, 238] on icon "submit" at bounding box center [730, 230] width 14 height 14
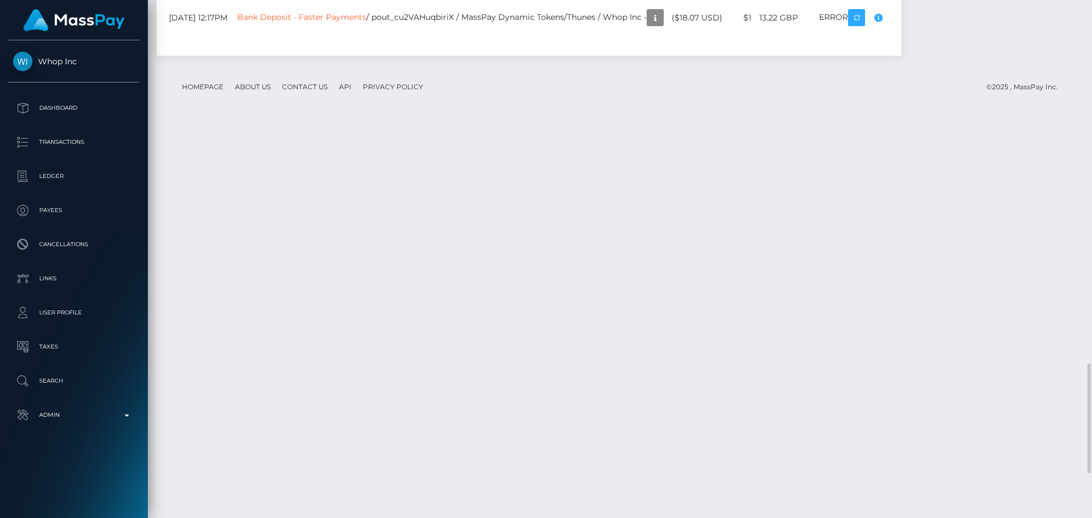
scroll to position [1915, 0]
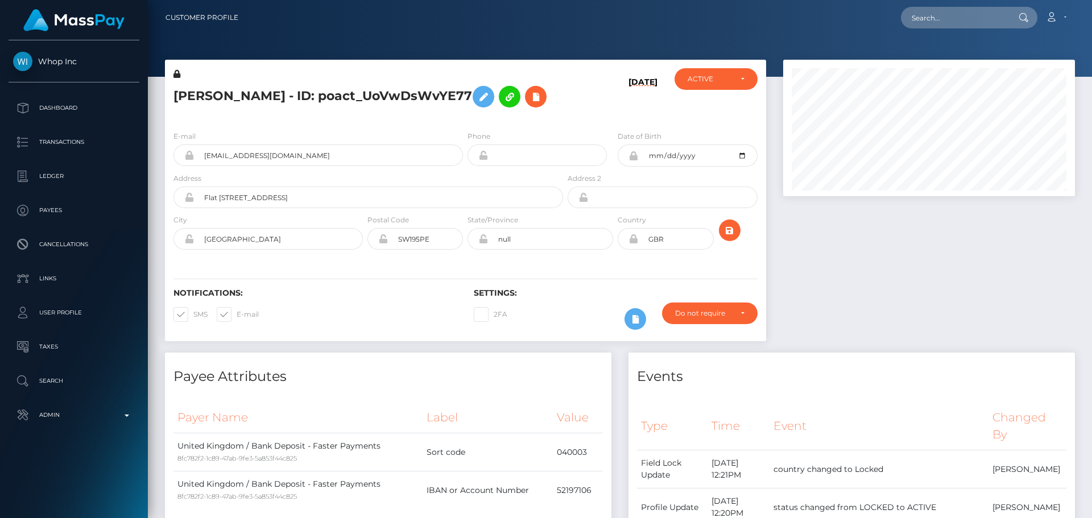
scroll to position [136, 292]
click at [296, 93] on h5 "ARSHAD MOHAMMED - ID: poact_UoVwDsWvYE77" at bounding box center [364, 96] width 383 height 33
copy h5 "ARSHAD MOHAMMED - ID: poact_UoVwDsWvYE77"
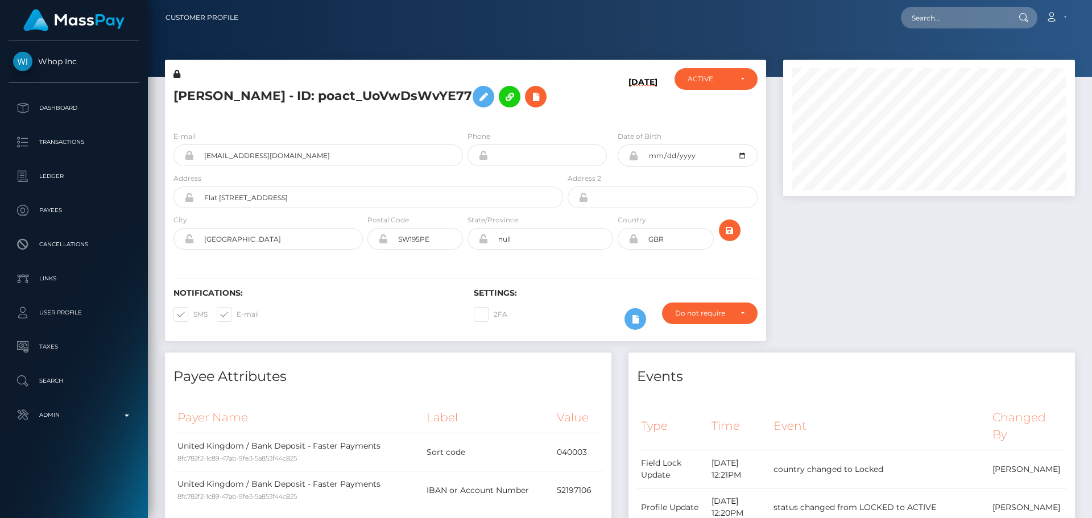
click at [553, 113] on h5 "ARSHAD MOHAMMED - ID: poact_UoVwDsWvYE77" at bounding box center [364, 96] width 383 height 33
click at [953, 24] on input "text" at bounding box center [954, 18] width 107 height 22
paste input "poact_nWy8d3FZpa4I"
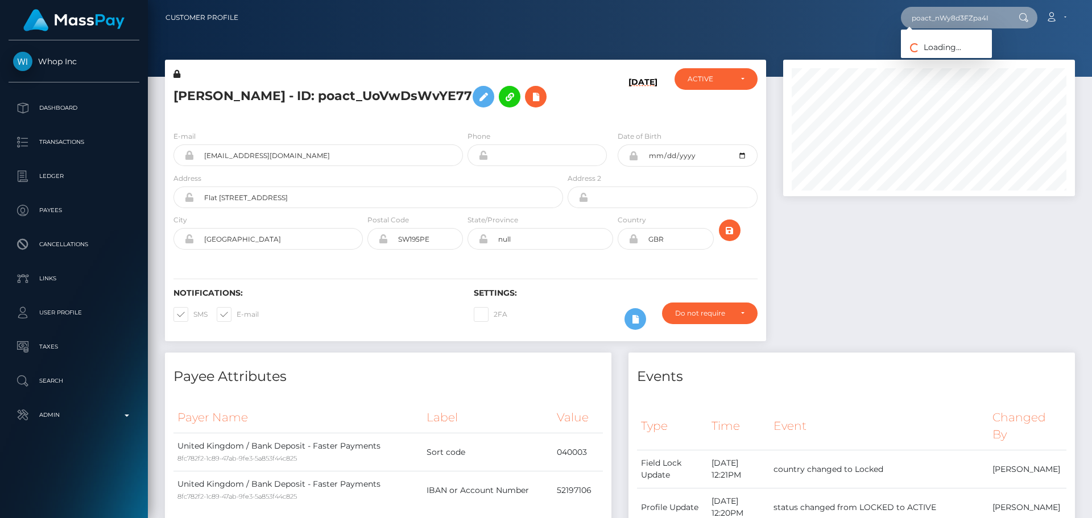
type input "poact_nWy8d3FZpa4I"
click at [943, 55] on link "Abhishek Dhamdhere" at bounding box center [946, 58] width 91 height 21
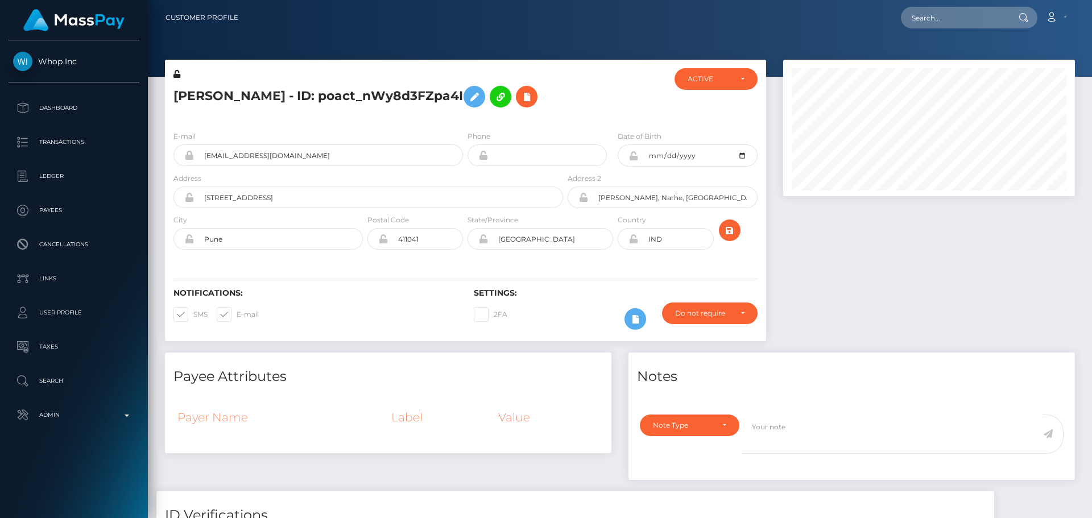
scroll to position [136, 292]
click at [479, 113] on h5 "[PERSON_NAME] - ID: poact_nWy8d3FZpa4I" at bounding box center [364, 96] width 383 height 33
click at [472, 113] on h5 "[PERSON_NAME] - ID: poact_nWy8d3FZpa4I" at bounding box center [364, 96] width 383 height 33
click at [463, 122] on div "[PERSON_NAME] - ID: poact_nWy8d3FZpa4I" at bounding box center [365, 94] width 400 height 53
click at [465, 122] on div "[PERSON_NAME] - ID: poact_nWy8d3FZpa4I" at bounding box center [365, 94] width 400 height 53
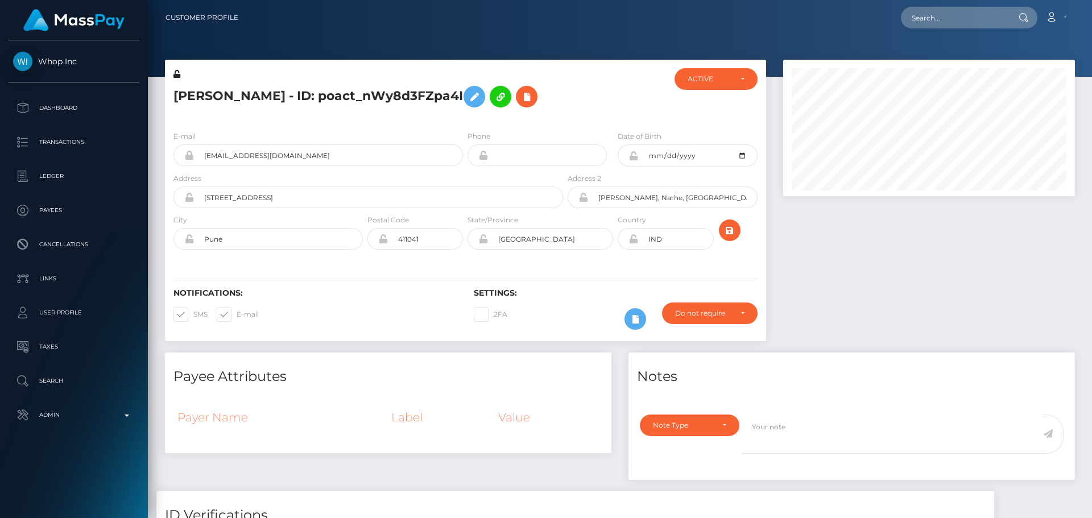
click at [465, 122] on div "[PERSON_NAME] - ID: poact_nWy8d3FZpa4I" at bounding box center [365, 94] width 400 height 53
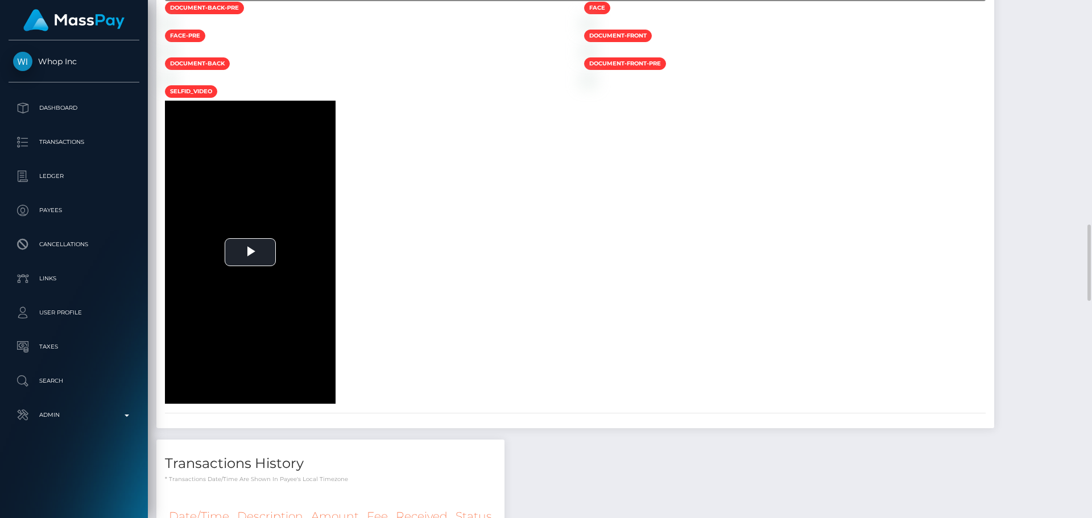
scroll to position [1194, 0]
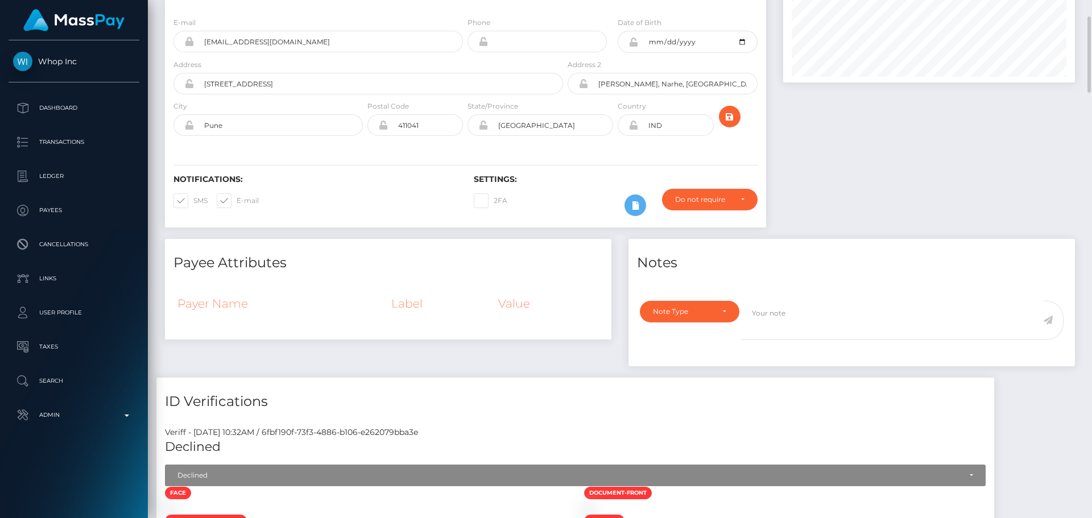
scroll to position [0, 0]
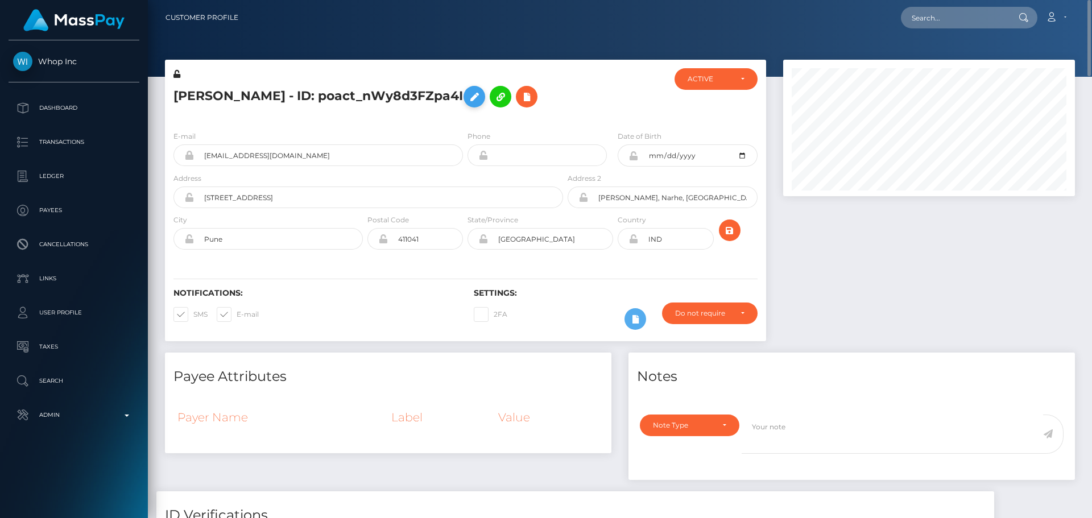
click at [481, 93] on icon at bounding box center [474, 97] width 14 height 14
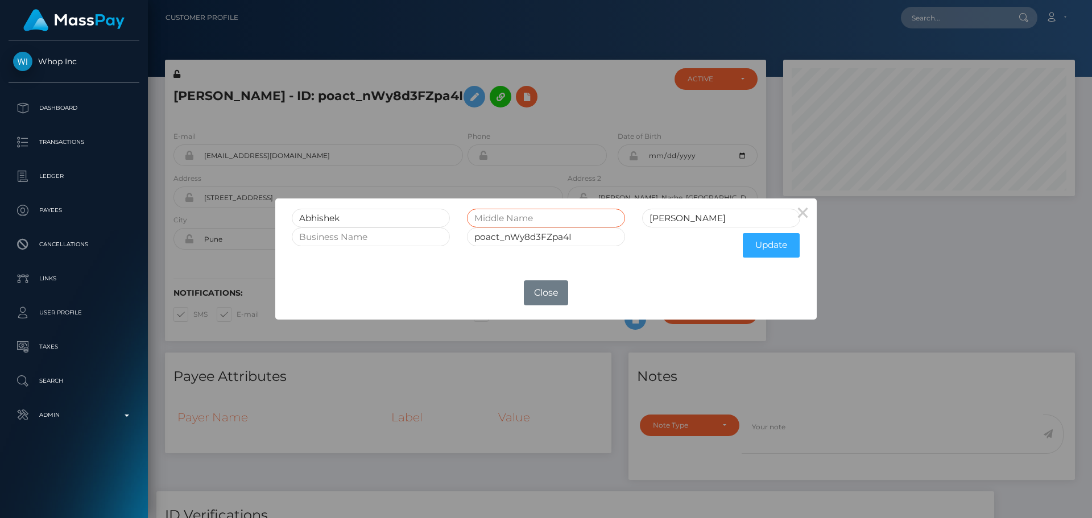
click at [529, 219] on input "text" at bounding box center [546, 218] width 158 height 19
type input "Shivaji"
click at [766, 245] on button "Update" at bounding box center [771, 245] width 57 height 24
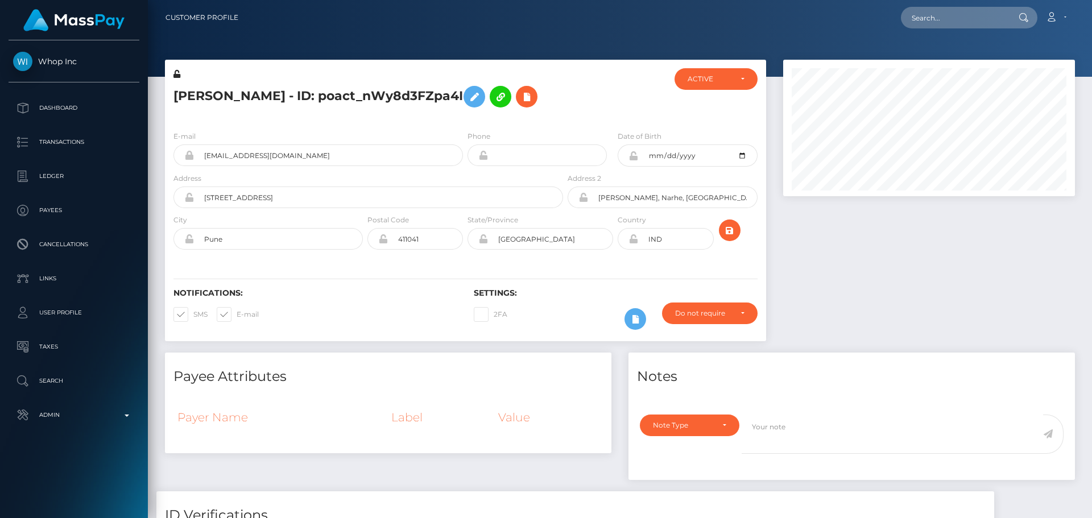
scroll to position [136, 292]
click at [466, 113] on h5 "[PERSON_NAME] - ID: poact_nWy8d3FZpa4I" at bounding box center [364, 96] width 383 height 33
click at [465, 113] on h5 "[PERSON_NAME] - ID: poact_nWy8d3FZpa4I" at bounding box center [364, 96] width 383 height 33
click at [634, 243] on icon at bounding box center [633, 238] width 10 height 9
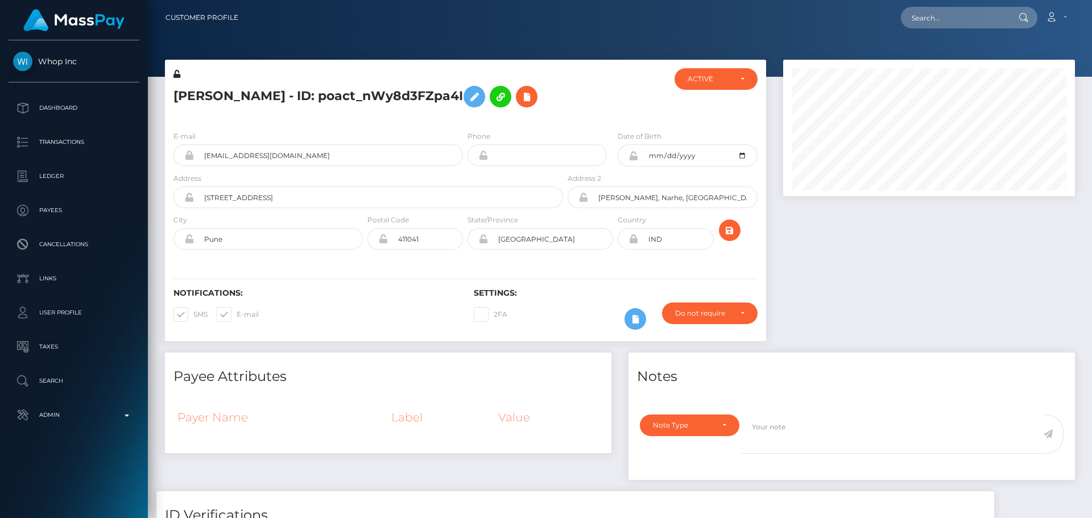
click at [635, 160] on icon at bounding box center [633, 155] width 10 height 9
click at [177, 73] on icon at bounding box center [176, 74] width 7 height 8
click at [465, 122] on div "[PERSON_NAME] - ID: poact_nWy8d3FZpa4I" at bounding box center [365, 94] width 400 height 53
click at [464, 122] on div "[PERSON_NAME] - ID: poact_nWy8d3FZpa4I" at bounding box center [365, 94] width 400 height 53
click at [462, 122] on div "[PERSON_NAME] - ID: poact_nWy8d3FZpa4I" at bounding box center [365, 94] width 400 height 53
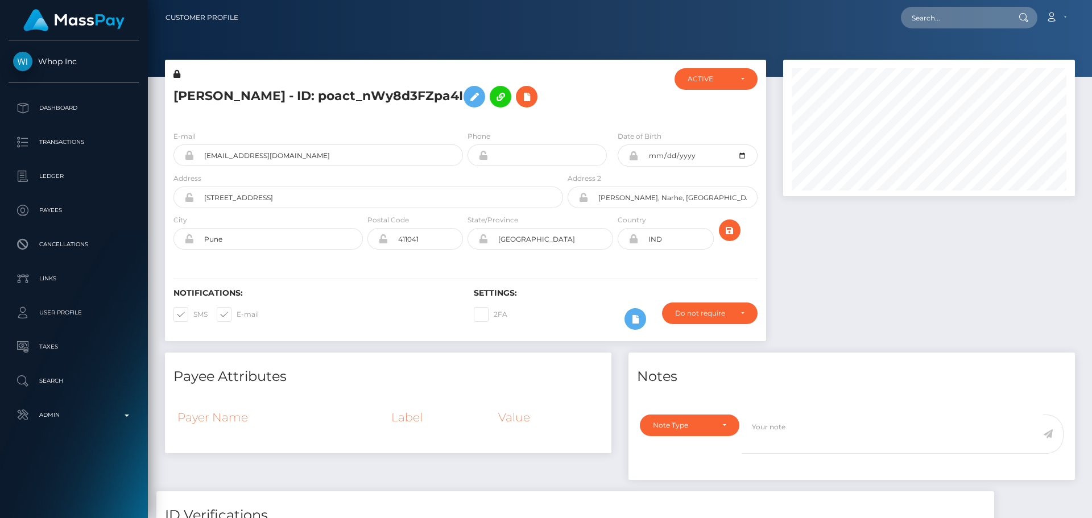
click at [462, 122] on div "[PERSON_NAME] - ID: poact_nWy8d3FZpa4I" at bounding box center [365, 94] width 400 height 53
click at [465, 172] on div "E-mail [EMAIL_ADDRESS][DOMAIN_NAME]" at bounding box center [315, 151] width 300 height 42
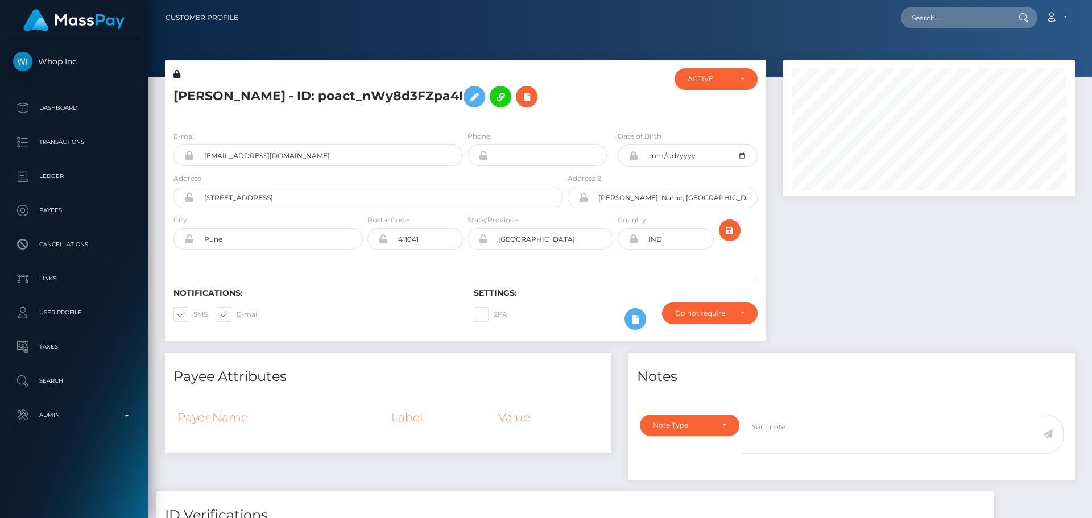
click at [465, 172] on div "E-mail [EMAIL_ADDRESS][DOMAIN_NAME]" at bounding box center [315, 151] width 300 height 42
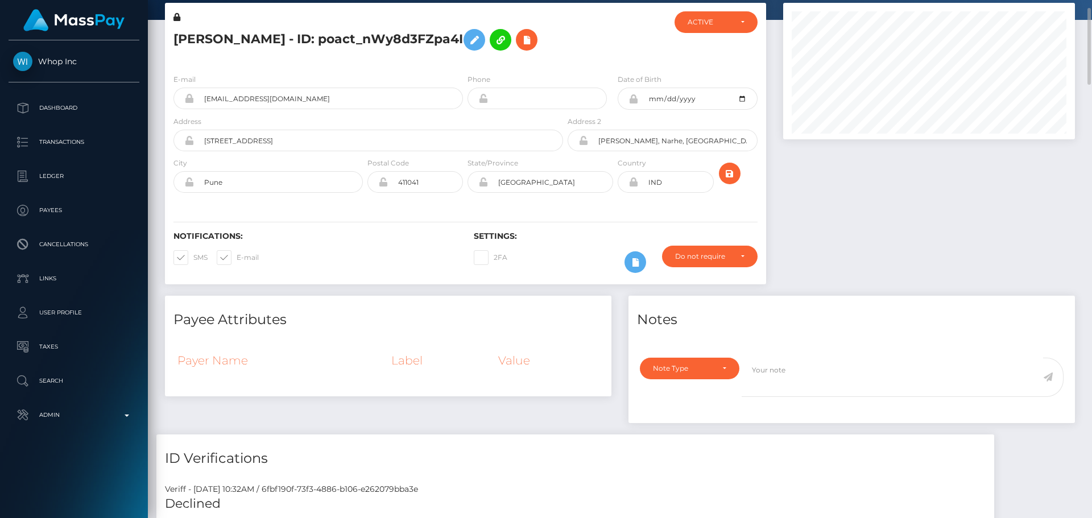
click at [578, 225] on div "Notifications: SMS E-mail Settings: 2FA" at bounding box center [465, 244] width 601 height 80
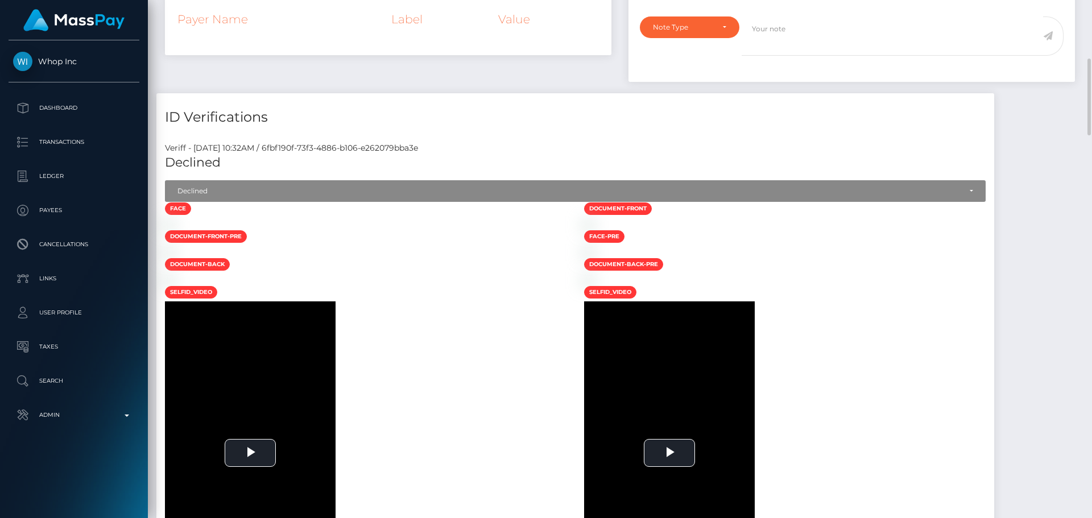
scroll to position [455, 0]
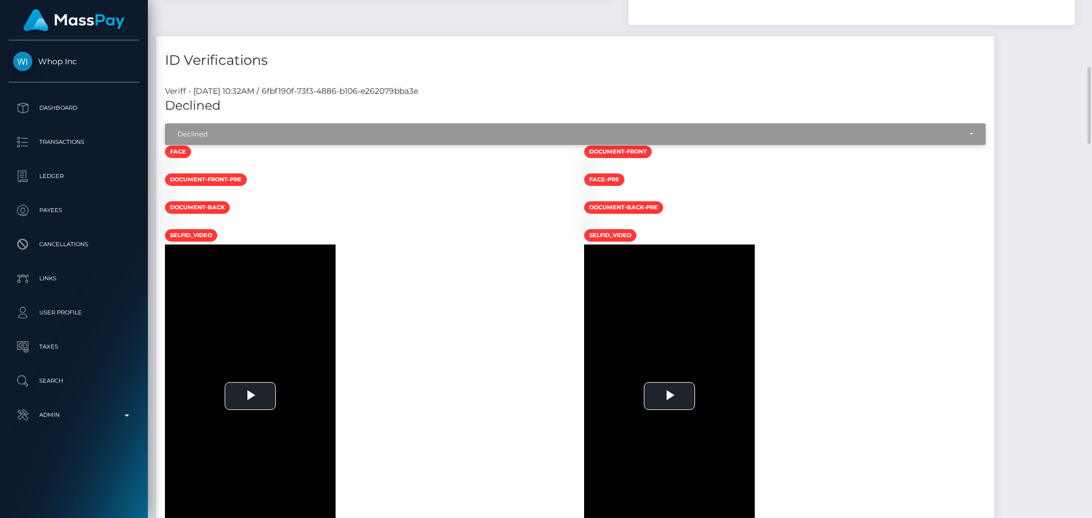
click at [252, 139] on div "Declined" at bounding box center [568, 134] width 783 height 9
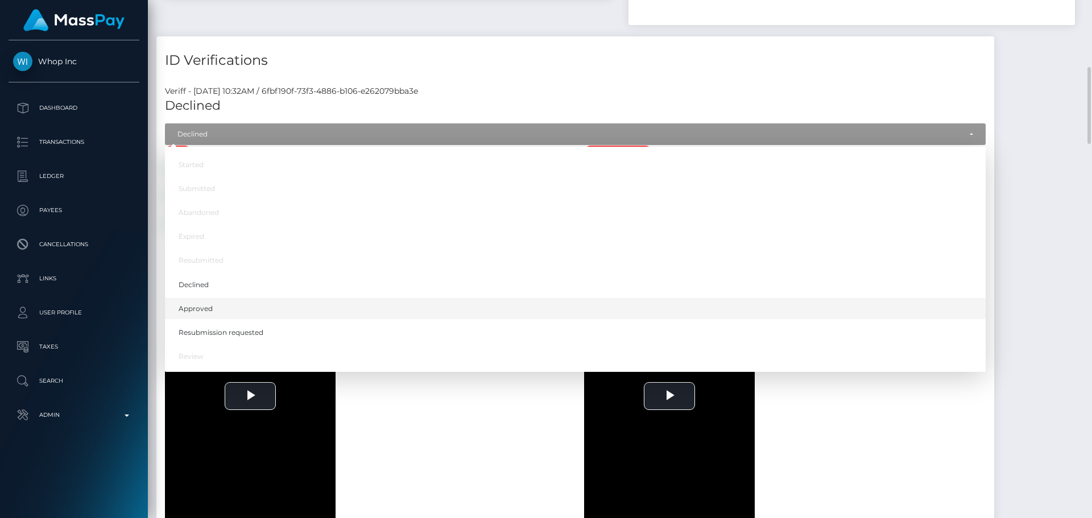
click at [222, 319] on link "Approved" at bounding box center [575, 308] width 820 height 21
select select "Approved"
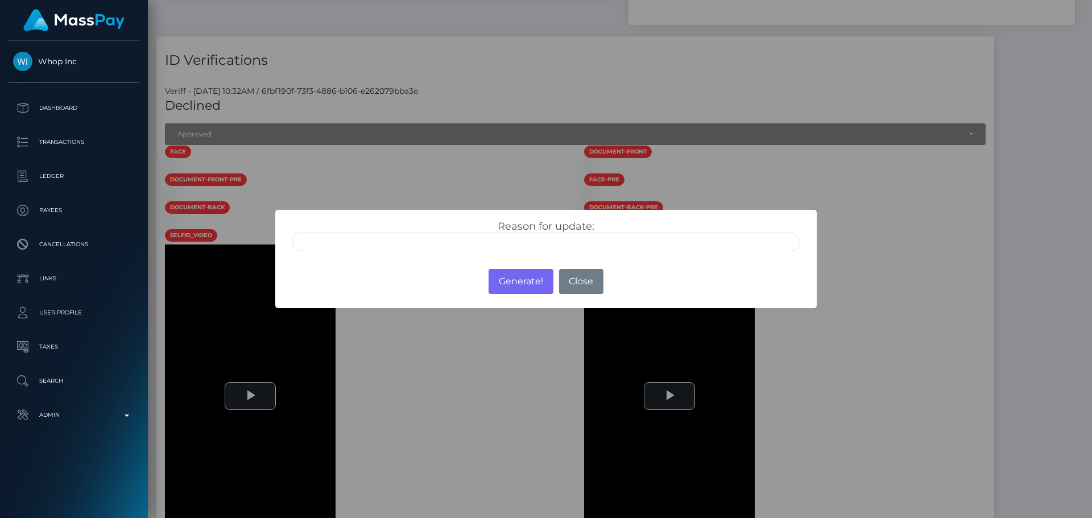
click at [381, 239] on input "text" at bounding box center [546, 242] width 508 height 19
type input "ID manually verified"
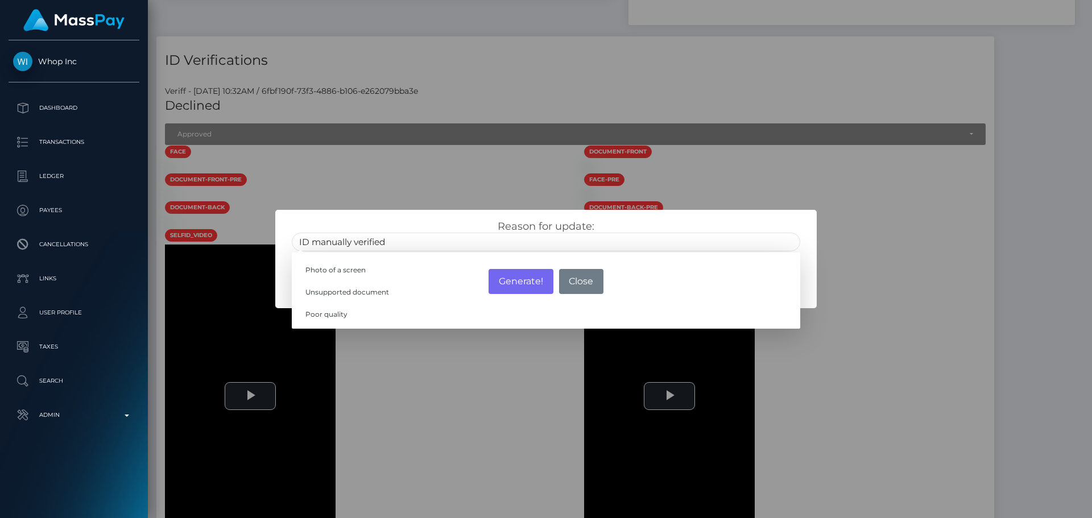
click at [447, 219] on div "Reason for update: ID manually verified Photo of a screen Unsupported document …" at bounding box center [545, 232] width 541 height 44
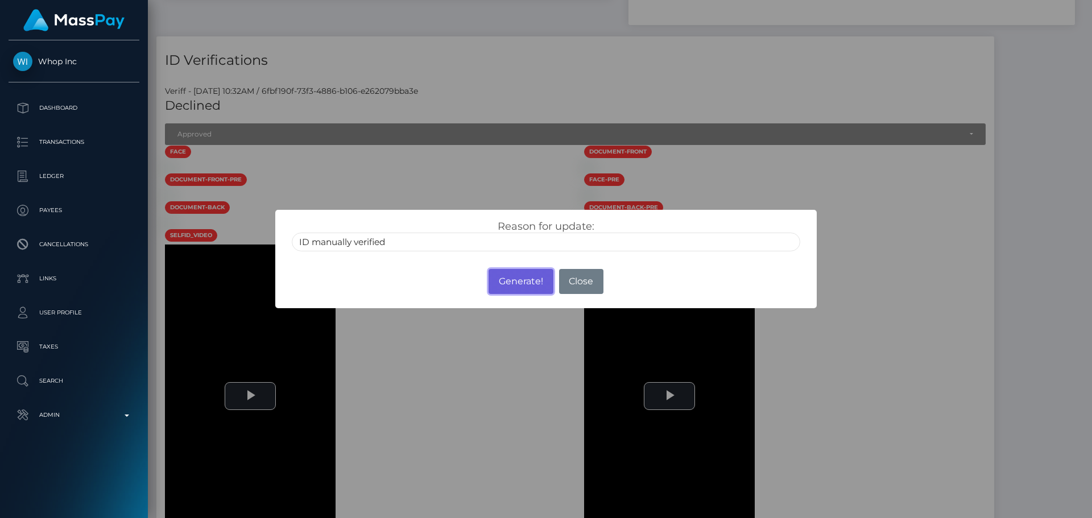
click at [523, 283] on button "Generate!" at bounding box center [520, 281] width 64 height 25
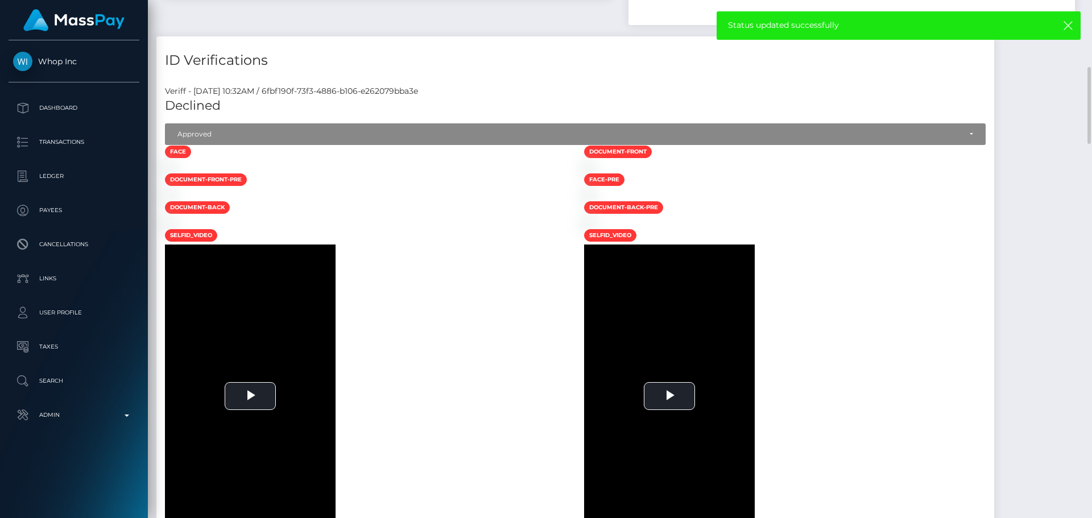
click at [511, 173] on div at bounding box center [365, 167] width 419 height 12
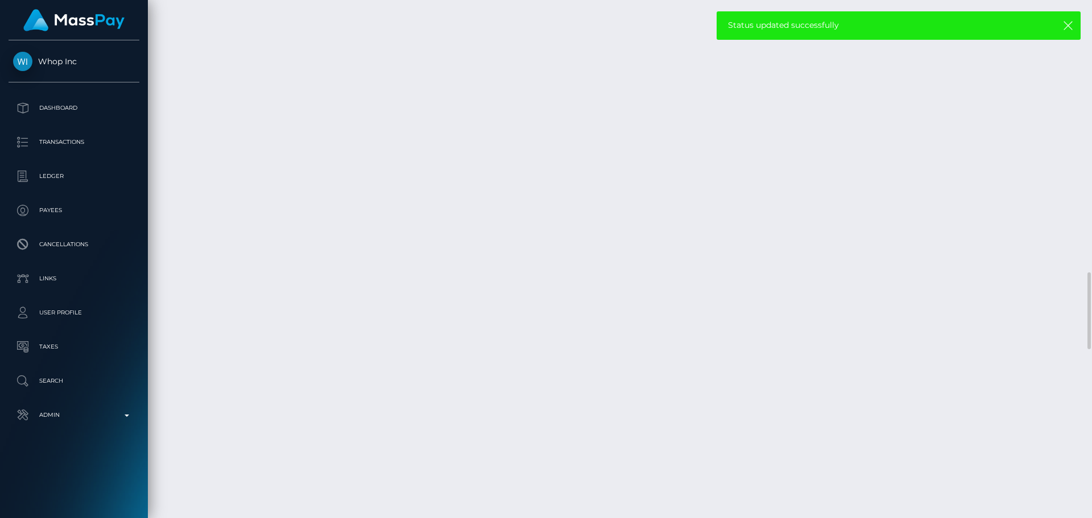
scroll to position [1780, 0]
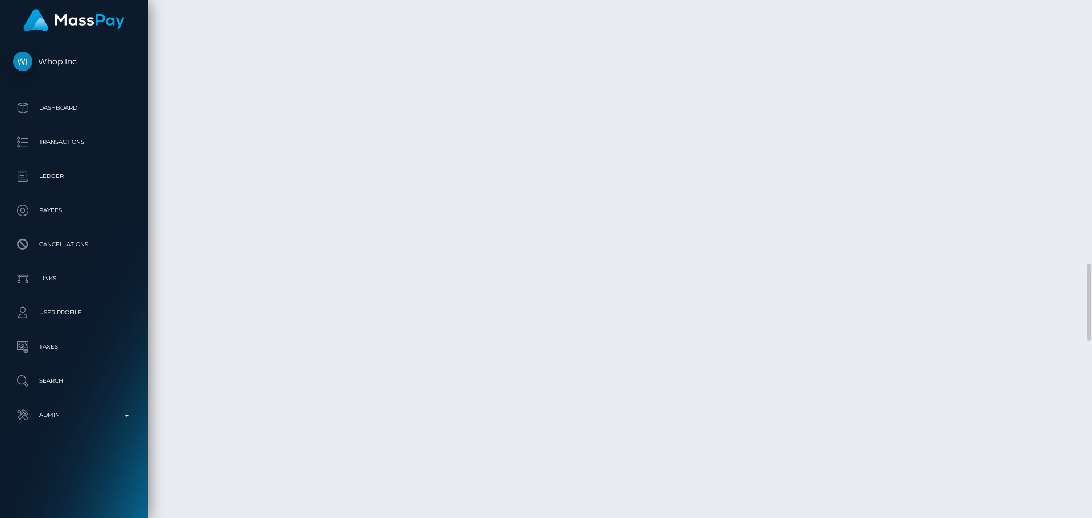
select select "Approved"
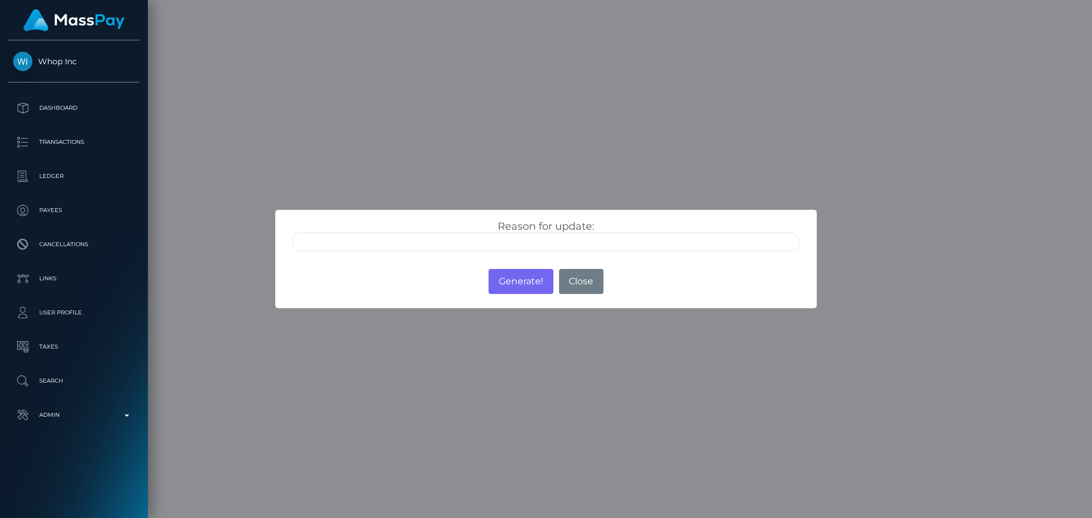
click at [395, 242] on input "text" at bounding box center [546, 242] width 508 height 19
type input "ID manually verified"
click at [448, 224] on div "Reason for update: ID manually verified Photo of a screen Unsupported document …" at bounding box center [545, 235] width 525 height 31
click at [517, 281] on button "Generate!" at bounding box center [520, 281] width 64 height 25
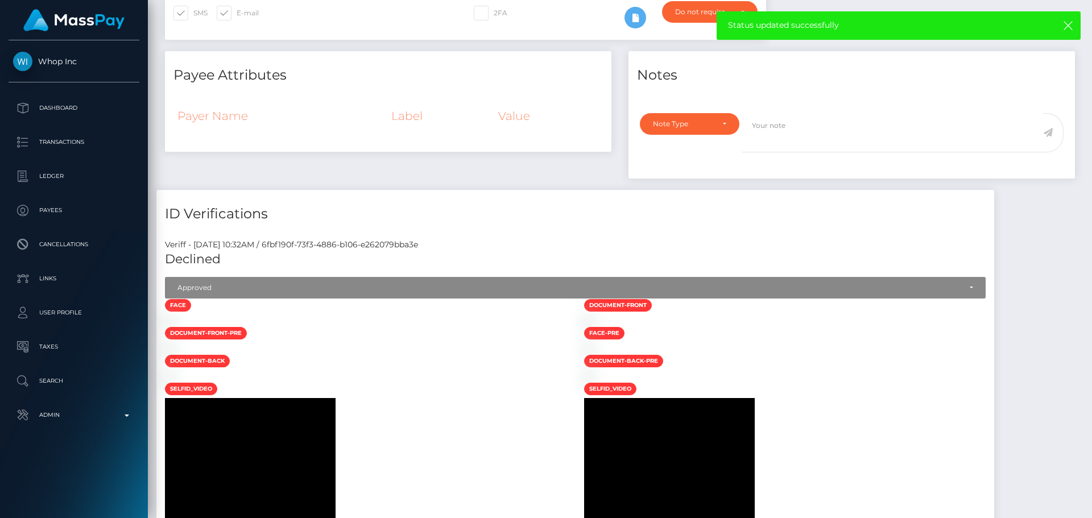
scroll to position [0, 0]
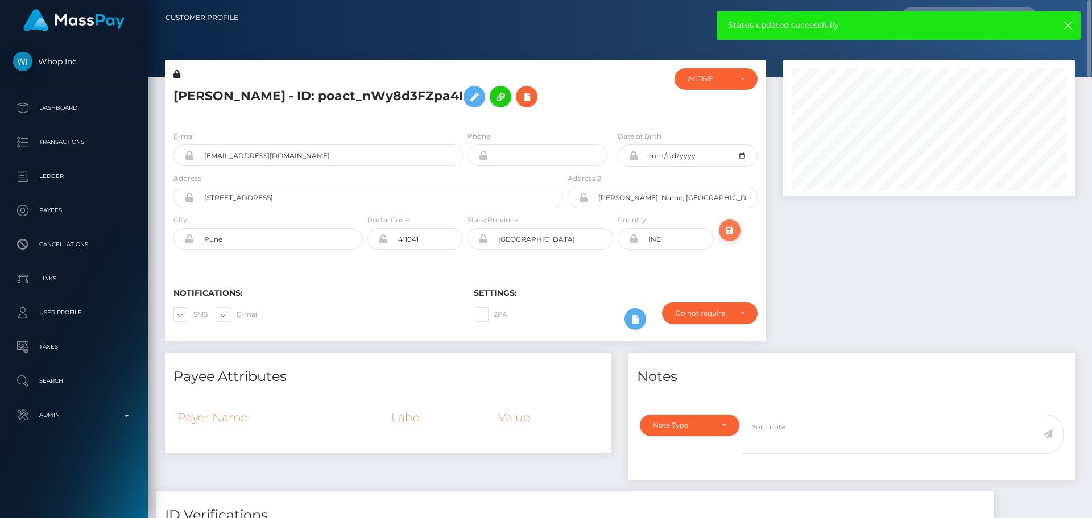
click at [731, 238] on icon "submit" at bounding box center [730, 230] width 14 height 14
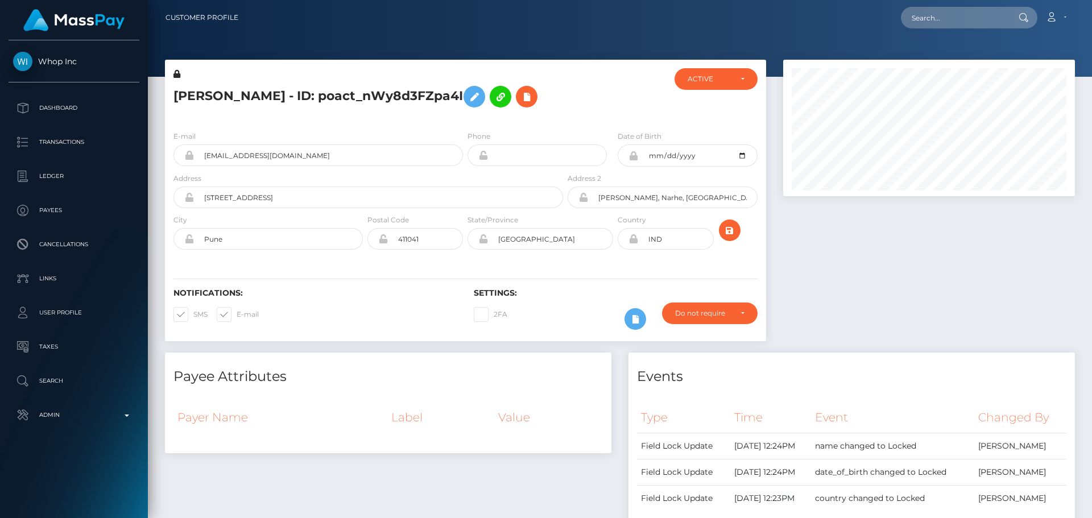
scroll to position [136, 292]
click at [490, 283] on div "Notifications: SMS E-mail Settings: 2FA" at bounding box center [465, 301] width 601 height 80
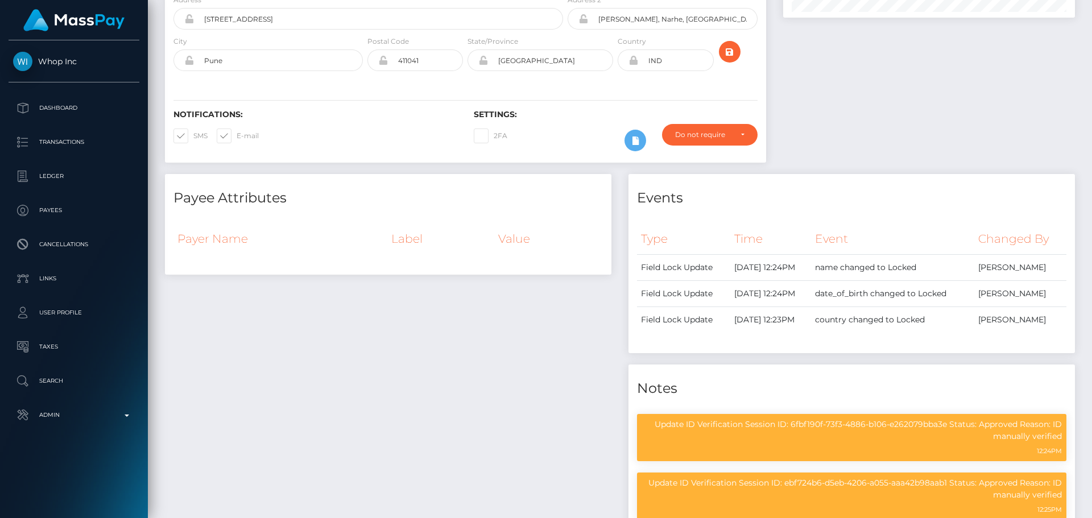
scroll to position [0, 0]
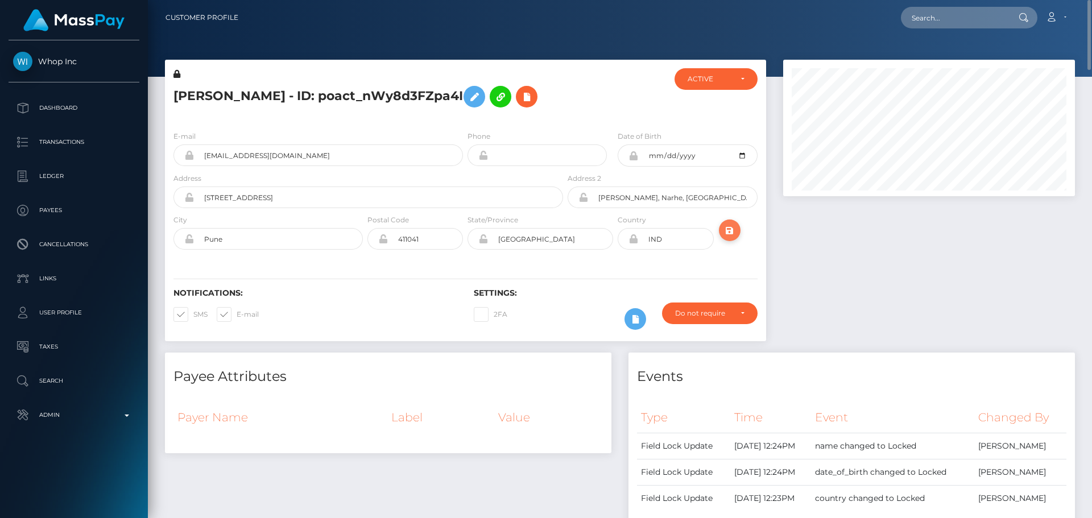
click at [723, 238] on icon "submit" at bounding box center [730, 230] width 14 height 14
click at [329, 86] on h5 "[PERSON_NAME] - ID: poact_nWy8d3FZpa4I" at bounding box center [364, 96] width 383 height 33
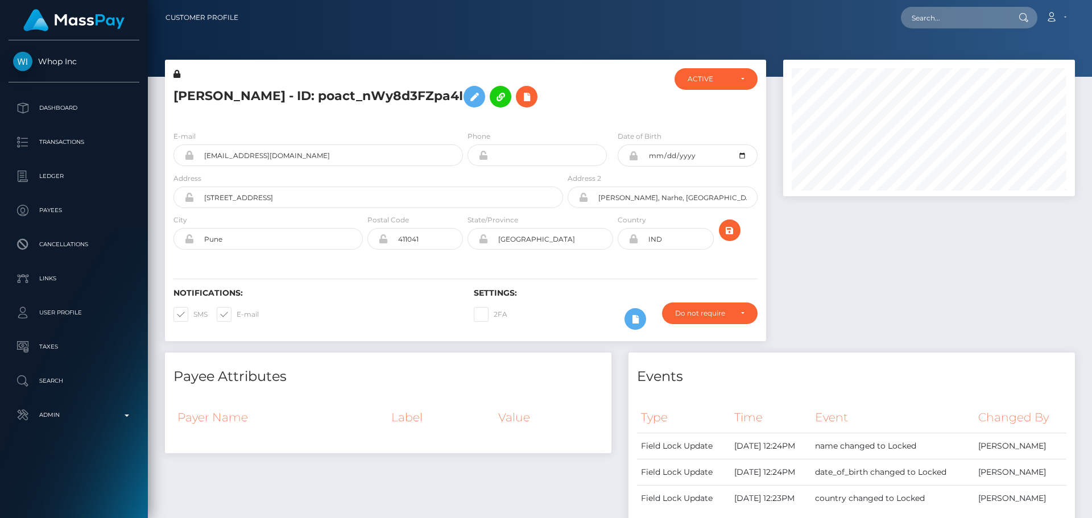
copy h5 "[PERSON_NAME] - ID: poact_nWy8d3FZpa4I"
click at [931, 19] on input "text" at bounding box center [954, 18] width 107 height 22
paste input "pout_nAlO58v615opV"
type input "pout_nAlO58v615opV"
click at [948, 24] on input "pout_nAlO58v615opV" at bounding box center [954, 18] width 107 height 22
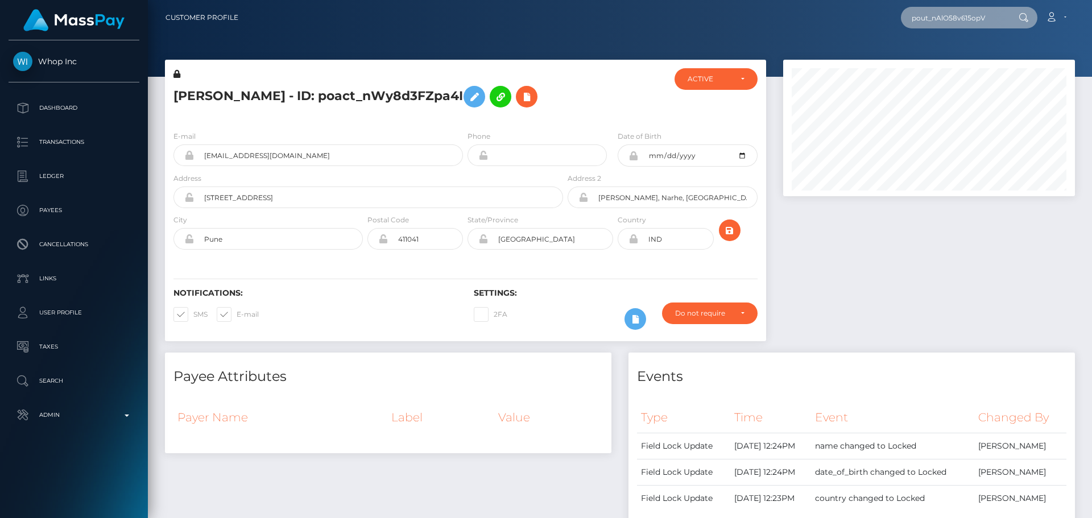
click at [948, 24] on input "pout_nAlO58v615opV" at bounding box center [954, 18] width 107 height 22
paste input "pout_nAlO58v615opV"
type input "pout_nAlO58v615opV"
click at [770, 30] on nav "Customer Profile pout_nAlO58v615opV Loading... Loading..." at bounding box center [620, 17] width 944 height 35
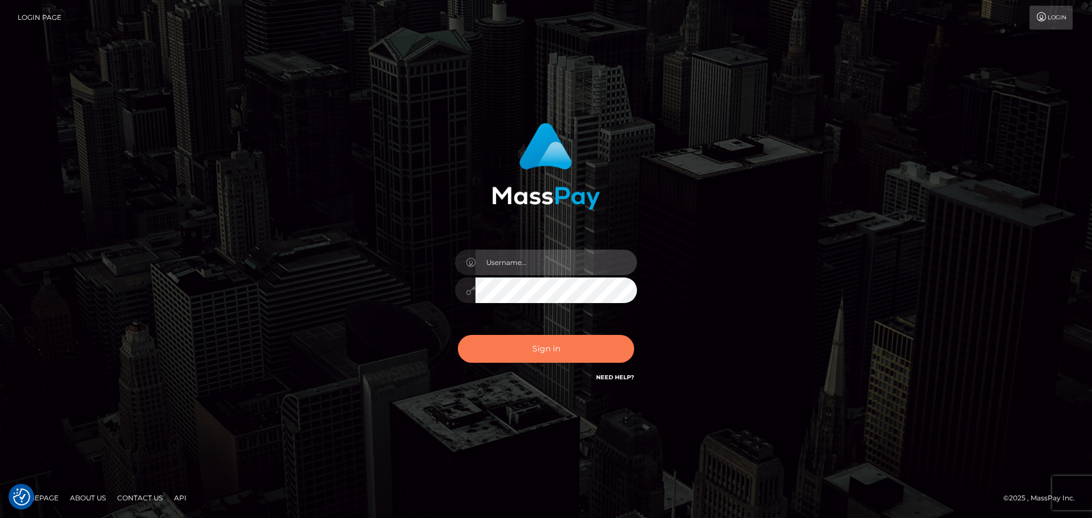
type input "constantin.mp"
click at [561, 351] on button "Sign in" at bounding box center [546, 349] width 176 height 28
type input "[DOMAIN_NAME]"
click at [578, 358] on button "Sign in" at bounding box center [546, 349] width 176 height 28
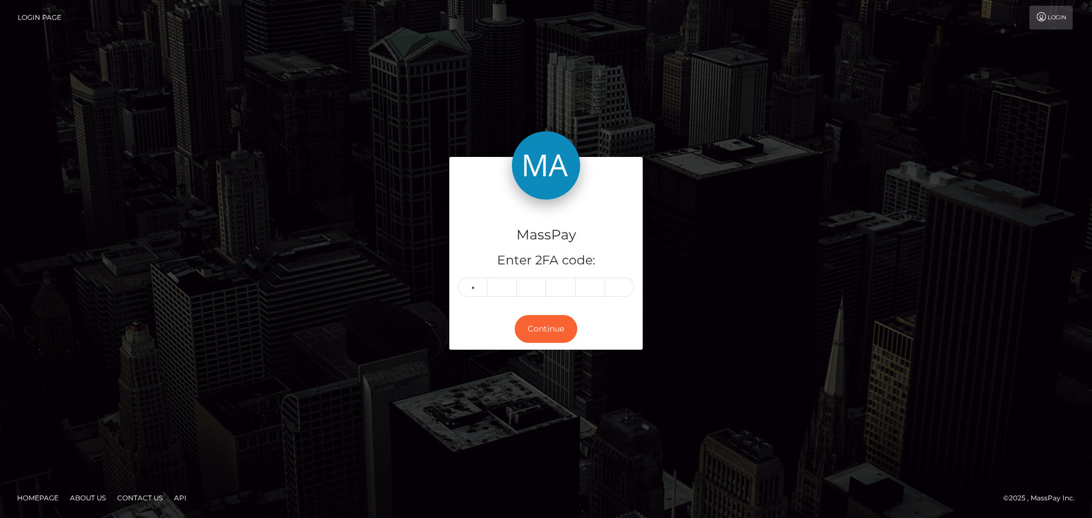
type input "1"
type input "8"
type input "2"
type input "6"
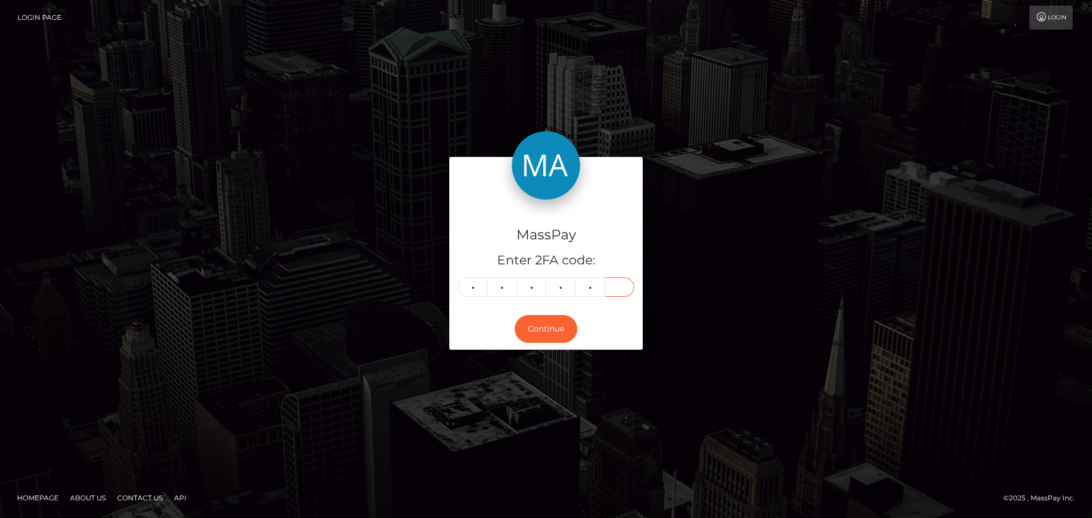
type input "8"
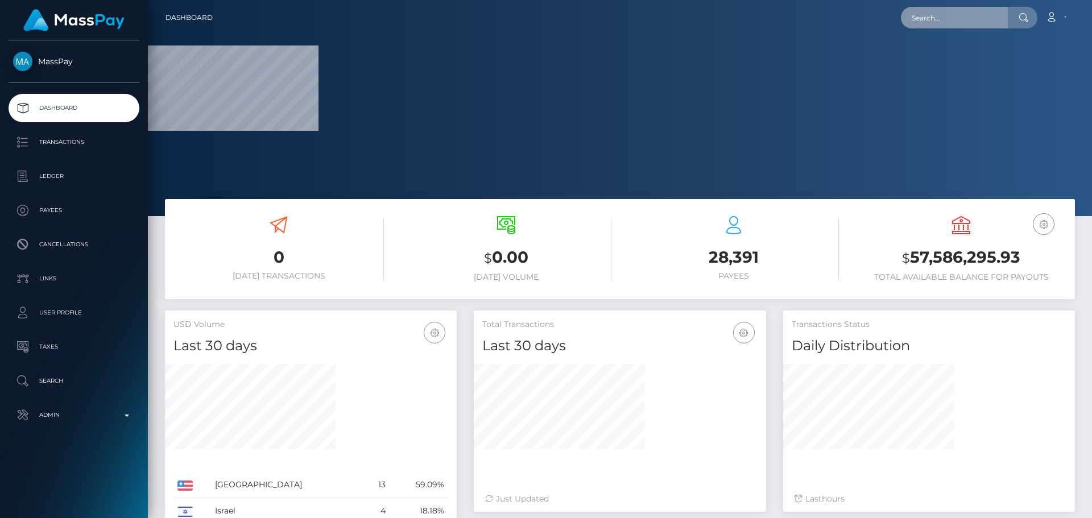
click at [955, 15] on input "text" at bounding box center [954, 18] width 107 height 22
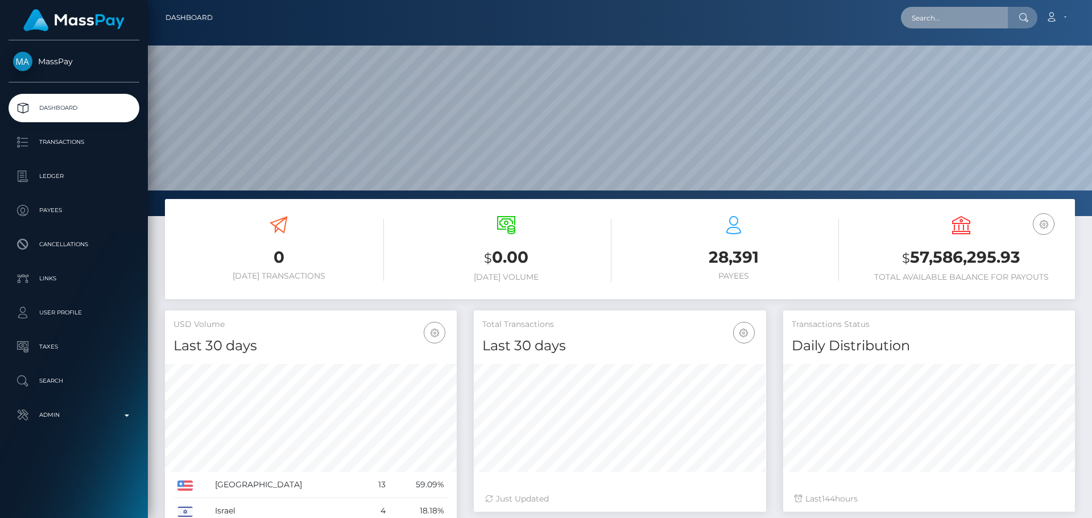
scroll to position [202, 292]
paste input "[EMAIL_ADDRESS][DOMAIN_NAME]"
type input "[EMAIL_ADDRESS][DOMAIN_NAME]"
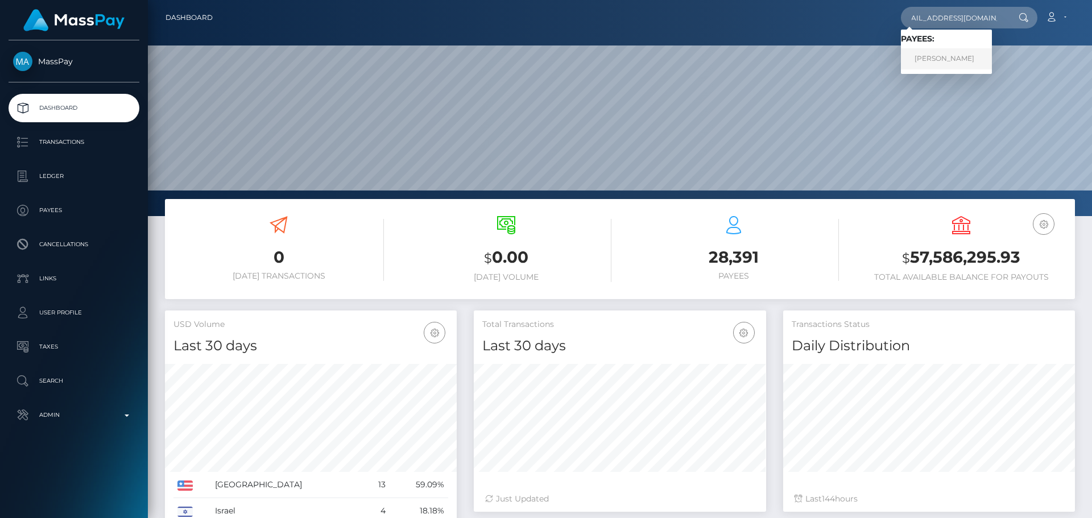
click at [953, 55] on link "Yakeba Robinson" at bounding box center [946, 58] width 91 height 21
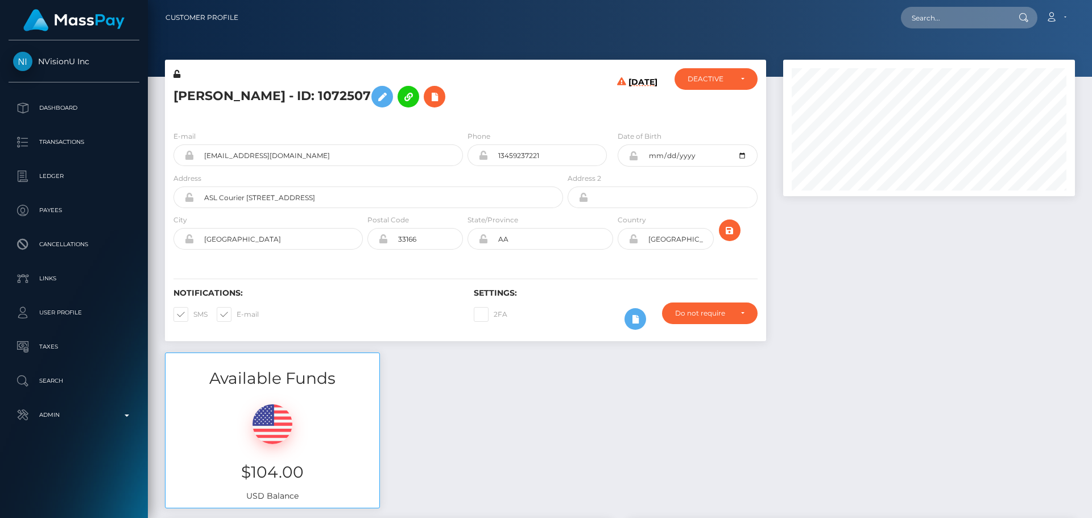
scroll to position [136, 292]
click at [547, 119] on div "Yakeba Robinson - ID: 1072507" at bounding box center [365, 94] width 400 height 53
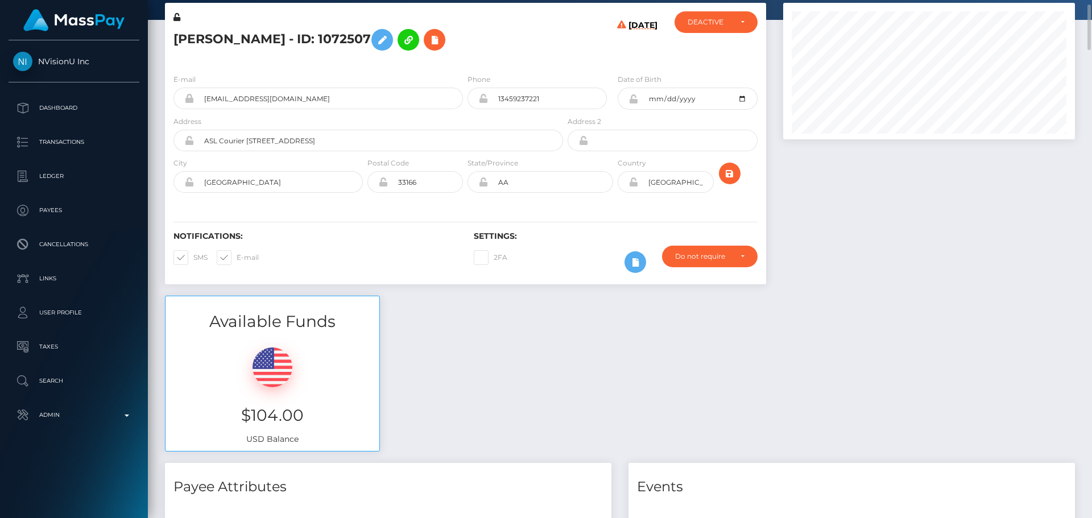
scroll to position [0, 0]
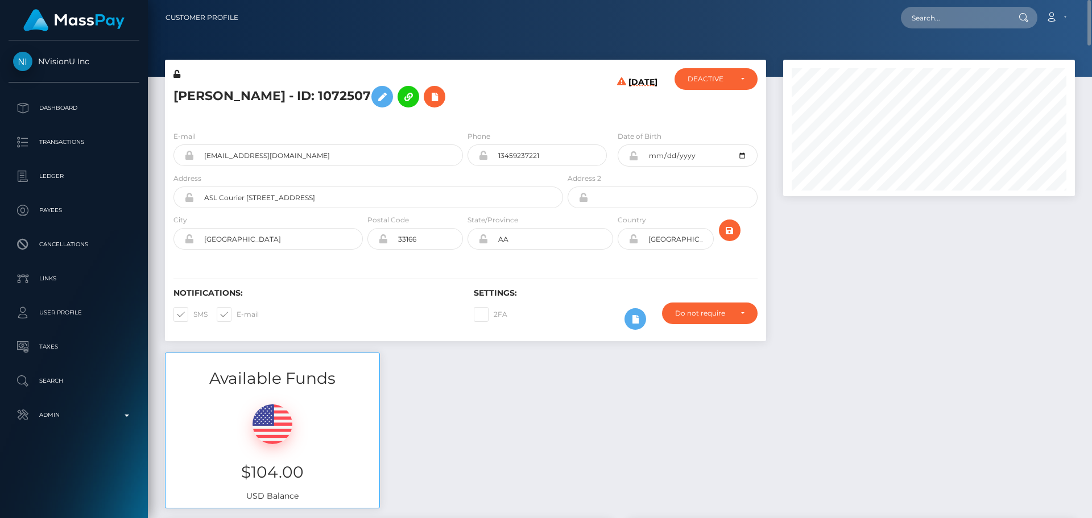
click at [192, 98] on h5 "Yakeba Robinson - ID: 1072507" at bounding box center [364, 96] width 383 height 33
copy h5 "Yakeba"
click at [253, 98] on h5 "Yakeba Robinson - ID: 1072507" at bounding box center [364, 96] width 383 height 33
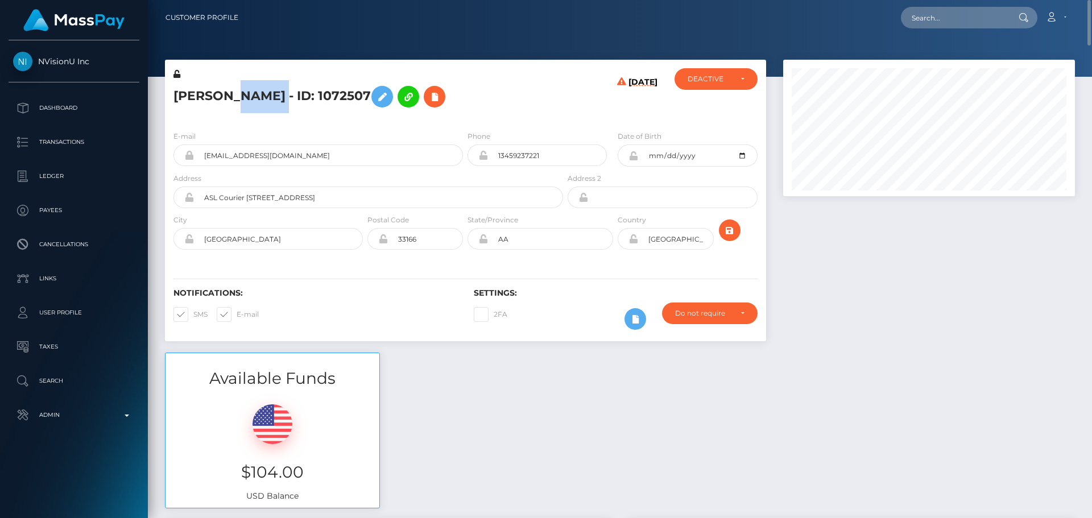
copy h5 "Robinson"
click at [562, 117] on div "Yakeba Robinson - ID: 1072507" at bounding box center [365, 94] width 400 height 53
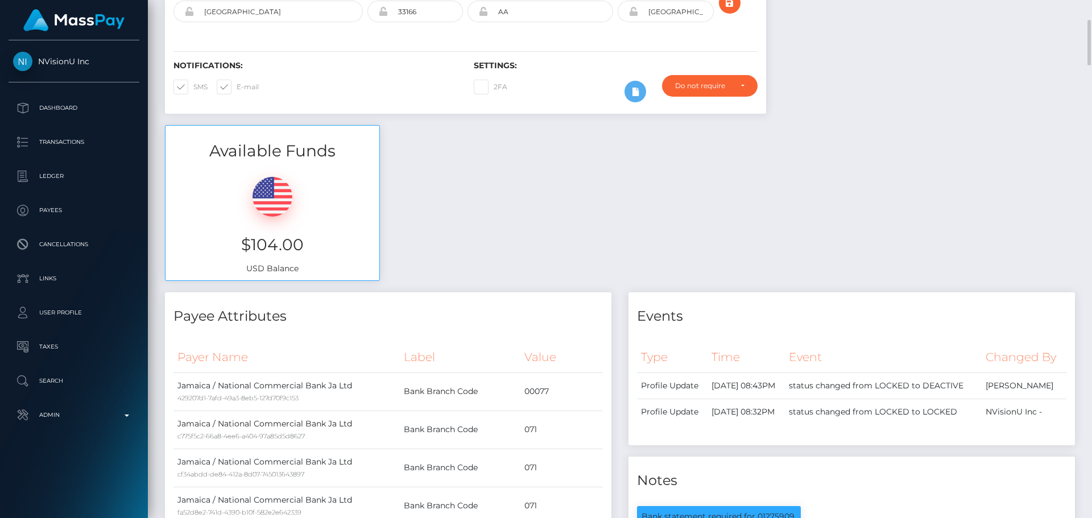
scroll to position [284, 0]
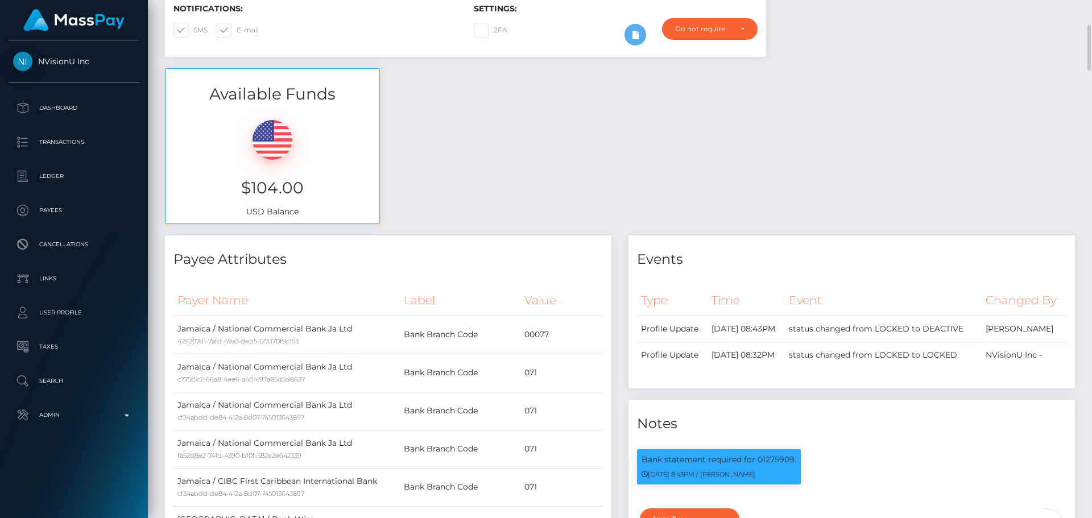
click at [617, 140] on div "Available Funds $104.00 USD Balance" at bounding box center [619, 151] width 927 height 167
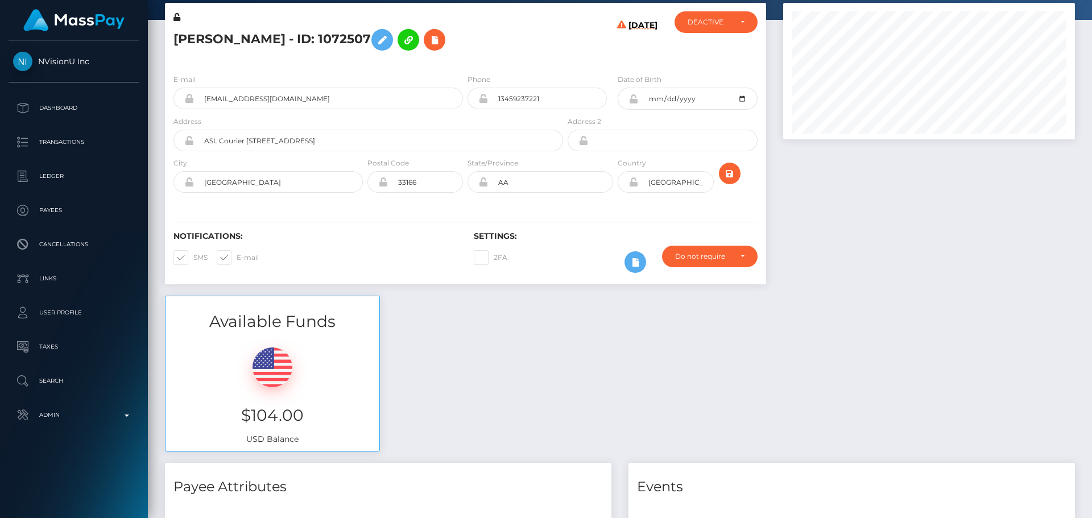
scroll to position [0, 0]
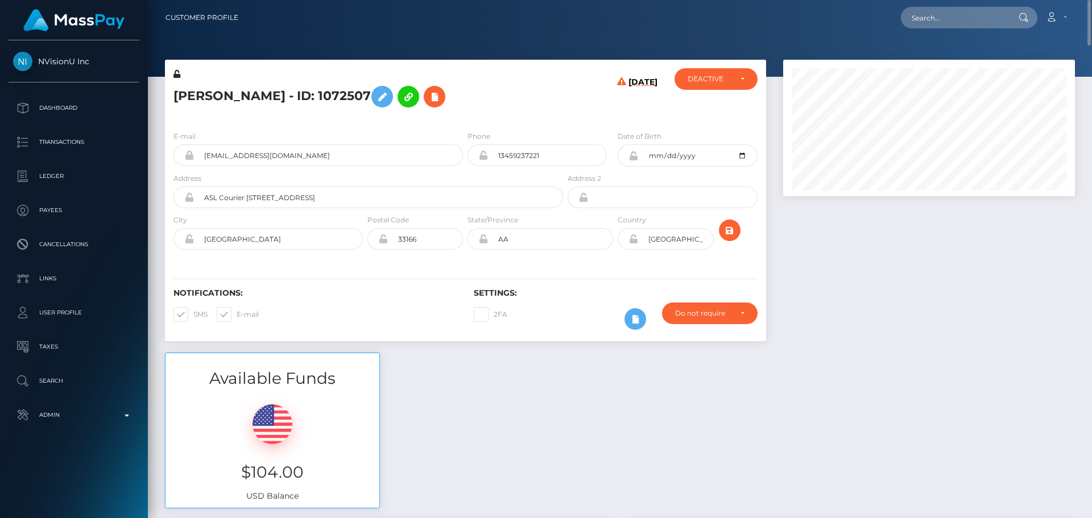
click at [549, 95] on h5 "Yakeba Robinson - ID: 1072507" at bounding box center [364, 96] width 383 height 33
click at [540, 102] on h5 "Yakeba Robinson - ID: 1072507" at bounding box center [364, 96] width 383 height 33
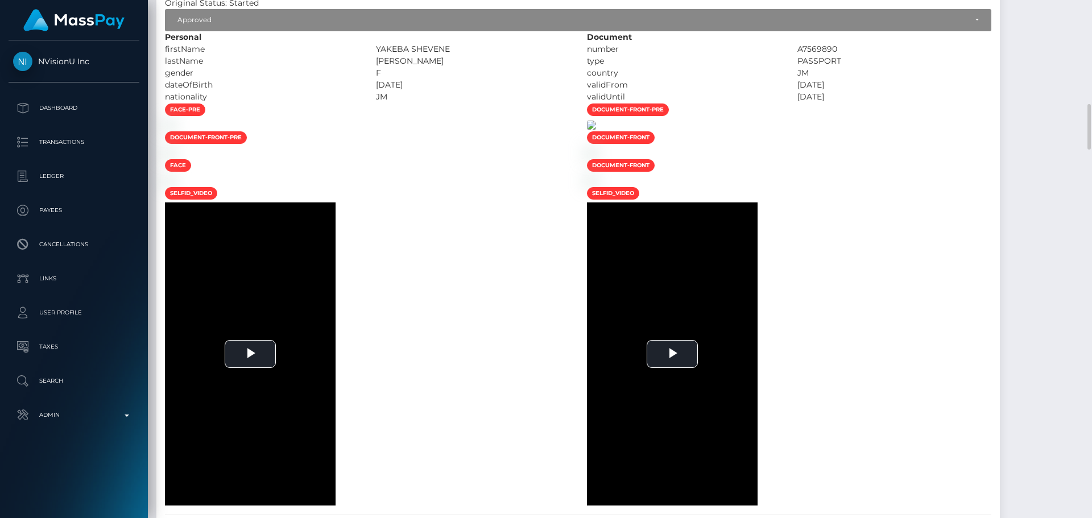
scroll to position [1933, 0]
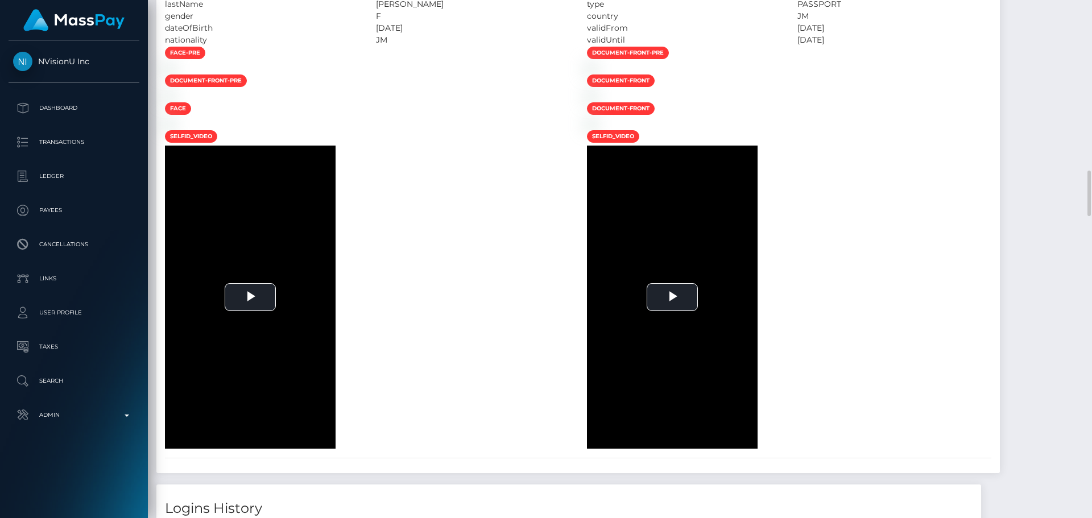
click at [487, 74] on div at bounding box center [367, 68] width 422 height 12
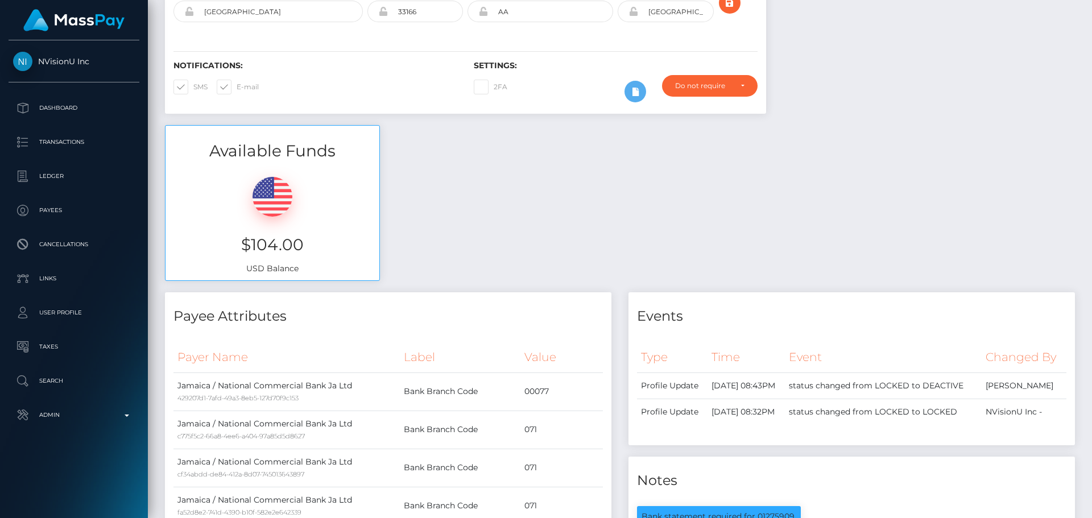
scroll to position [0, 0]
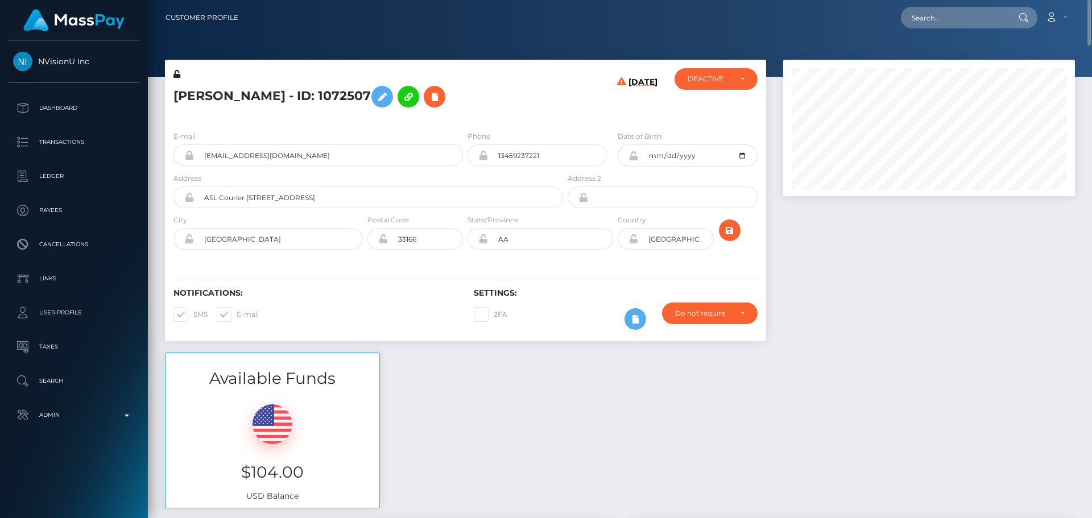
click at [497, 103] on h5 "Yakeba Robinson - ID: 1072507" at bounding box center [364, 96] width 383 height 33
click at [386, 97] on icon at bounding box center [382, 97] width 14 height 14
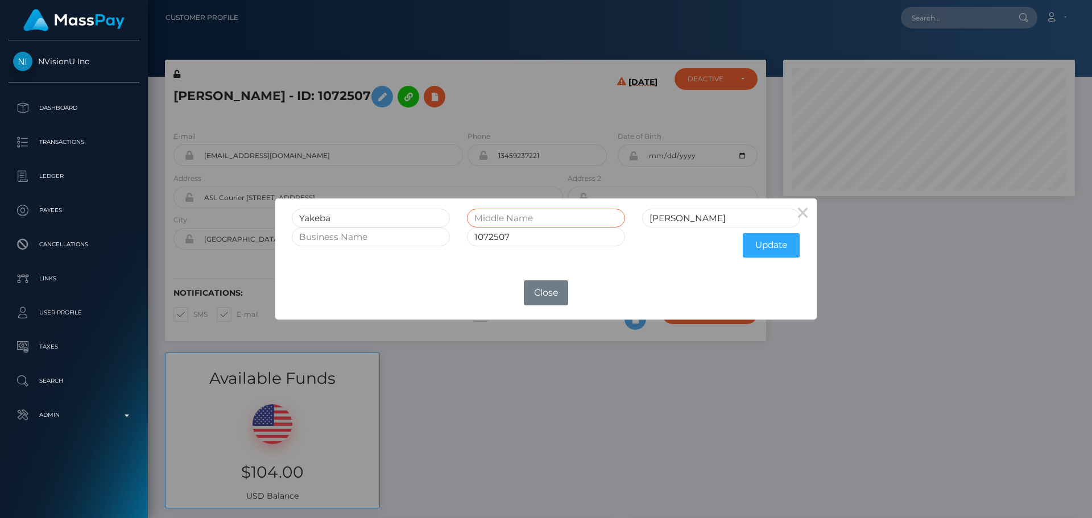
click at [512, 219] on input "text" at bounding box center [546, 218] width 158 height 19
type input "Shevene"
click at [772, 246] on button "Update" at bounding box center [771, 245] width 57 height 24
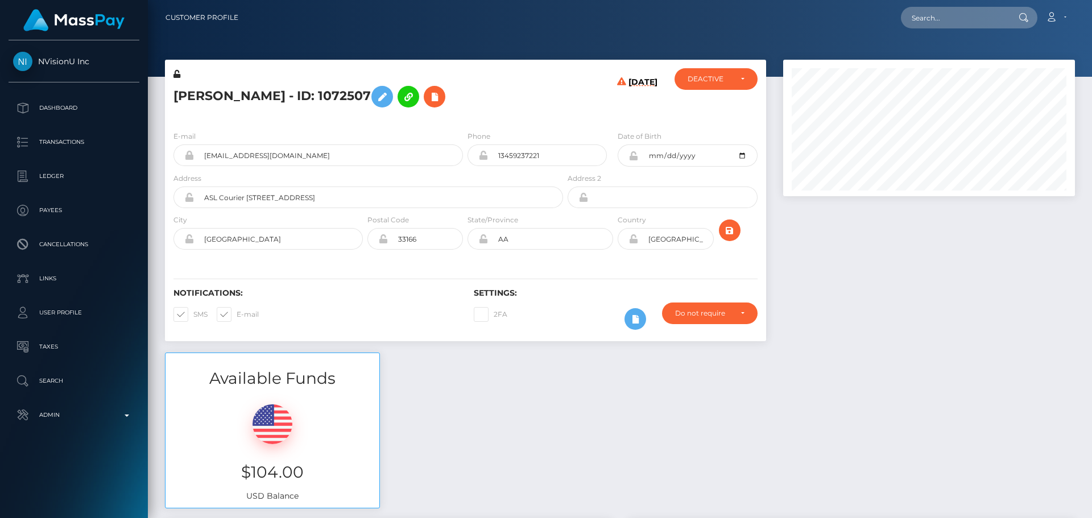
scroll to position [136, 292]
click at [771, 202] on div "Yakeba Shevene Robinson - ID: 1072507 08/30/25" at bounding box center [465, 206] width 618 height 293
click at [177, 76] on icon at bounding box center [176, 74] width 7 height 8
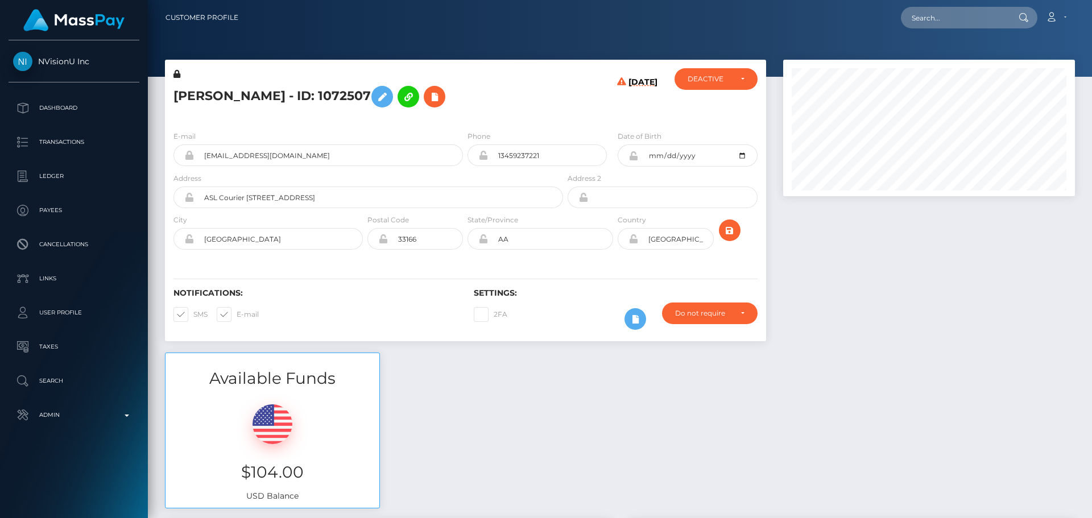
click at [632, 156] on icon at bounding box center [633, 155] width 10 height 9
click at [634, 241] on icon at bounding box center [633, 238] width 10 height 9
click at [314, 201] on input "ASL Courier 6122 NW 74 Ave Miami FL" at bounding box center [378, 197] width 369 height 22
click at [279, 237] on input "United States" at bounding box center [278, 239] width 169 height 22
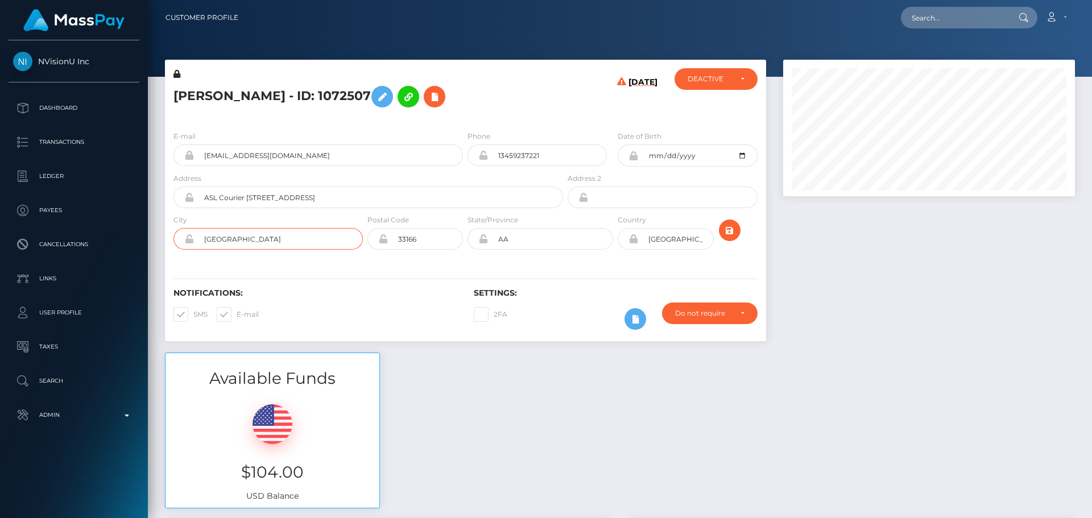
click at [279, 237] on input "United States" at bounding box center [278, 239] width 169 height 22
paste input "[GEOGRAPHIC_DATA]"
type input "[GEOGRAPHIC_DATA]"
click at [329, 197] on input "ASL Courier 6122 NW 74 Ave Miami FL" at bounding box center [378, 197] width 369 height 22
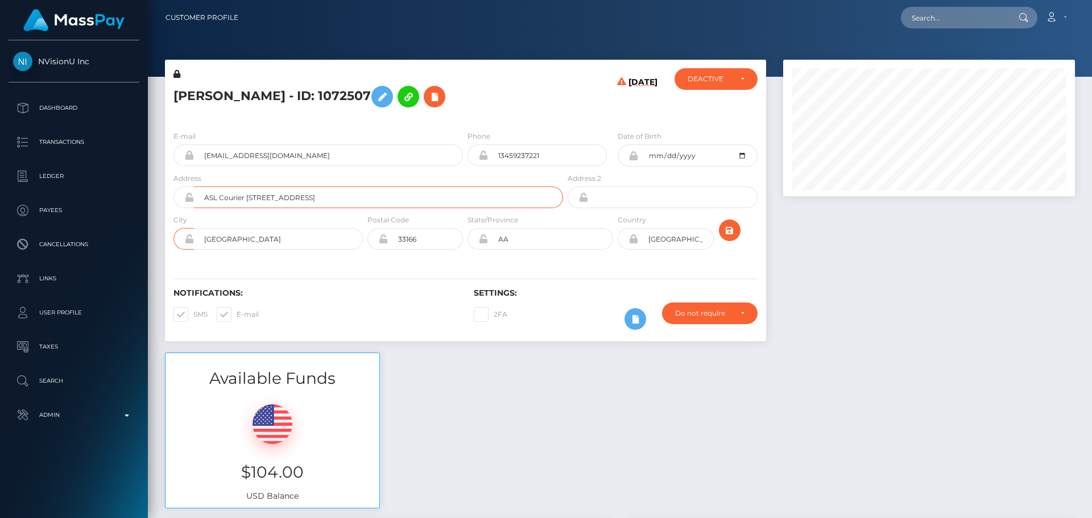
click at [329, 197] on input "ASL Courier 6122 NW 74 Ave Miami FL" at bounding box center [378, 197] width 369 height 22
click at [512, 237] on input "AA" at bounding box center [550, 239] width 125 height 22
click at [513, 237] on input "AA" at bounding box center [550, 239] width 125 height 22
paste input "FL"
type input "FL"
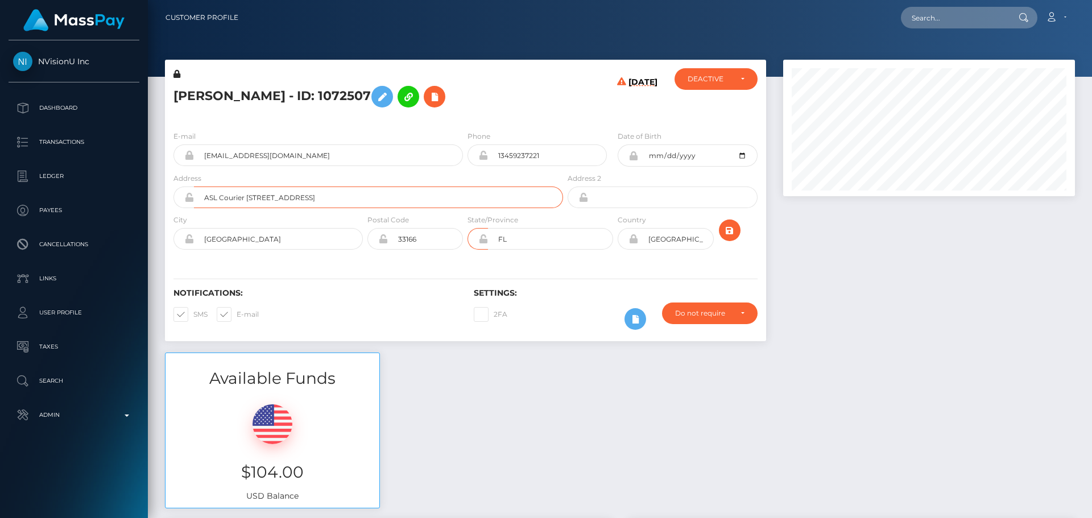
click at [308, 198] on input "ASL Courier 6122 NW 74 Ave Miami FL" at bounding box center [378, 197] width 369 height 22
drag, startPoint x: 308, startPoint y: 198, endPoint x: 334, endPoint y: 198, distance: 26.2
click at [334, 198] on input "ASL Courier 6122 NW 74 Ave Miami FL" at bounding box center [378, 197] width 369 height 22
type input "ASL Courier [STREET_ADDRESS]"
click at [329, 270] on div "Notifications: SMS E-mail Settings: 2FA" at bounding box center [465, 301] width 601 height 80
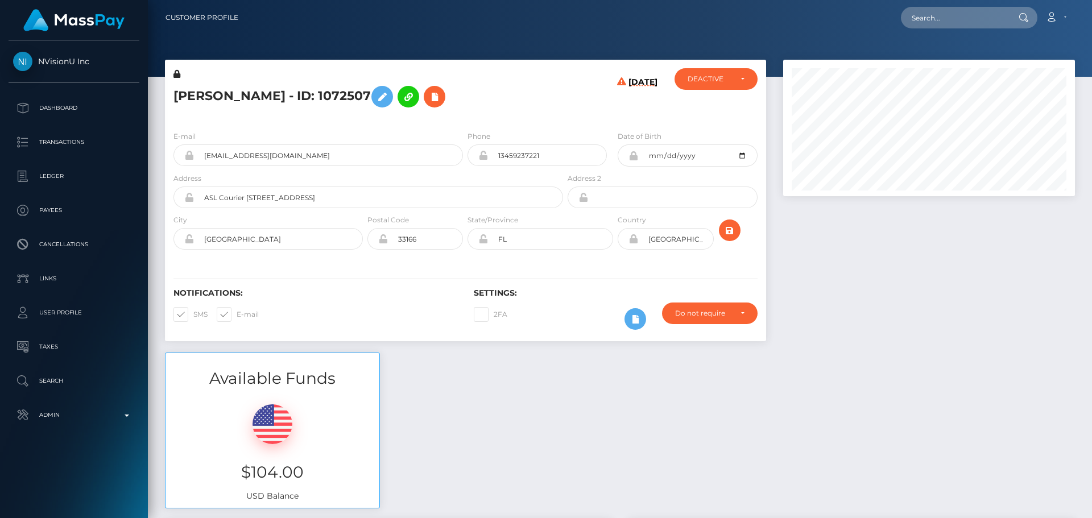
click at [323, 267] on div "Notifications: SMS E-mail Settings: 2FA" at bounding box center [465, 301] width 601 height 80
click at [729, 232] on icon "submit" at bounding box center [730, 230] width 14 height 14
click at [534, 111] on h5 "[PERSON_NAME] - ID: 1072507" at bounding box center [364, 96] width 383 height 33
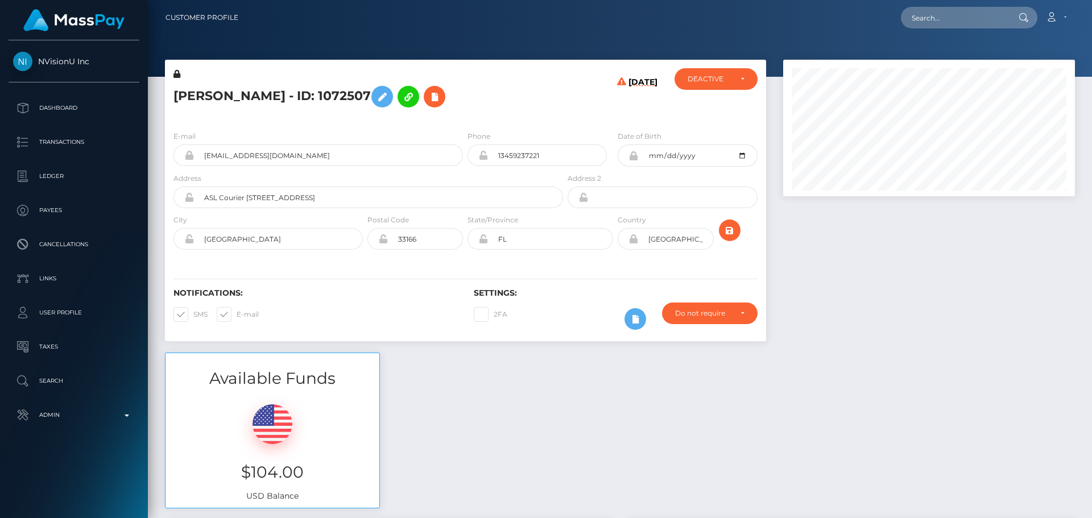
click at [554, 112] on h5 "[PERSON_NAME] - ID: 1072507" at bounding box center [364, 96] width 383 height 33
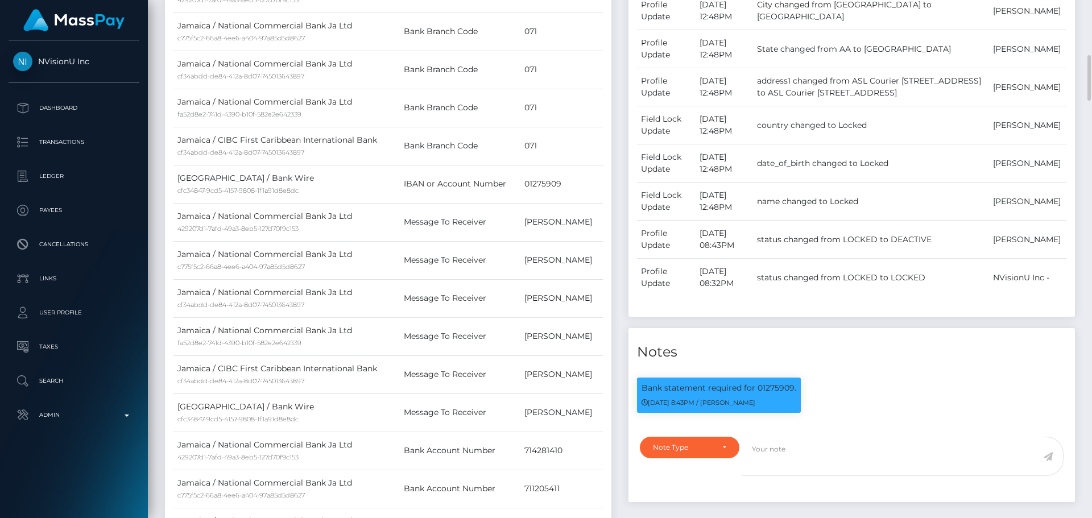
scroll to position [853, 0]
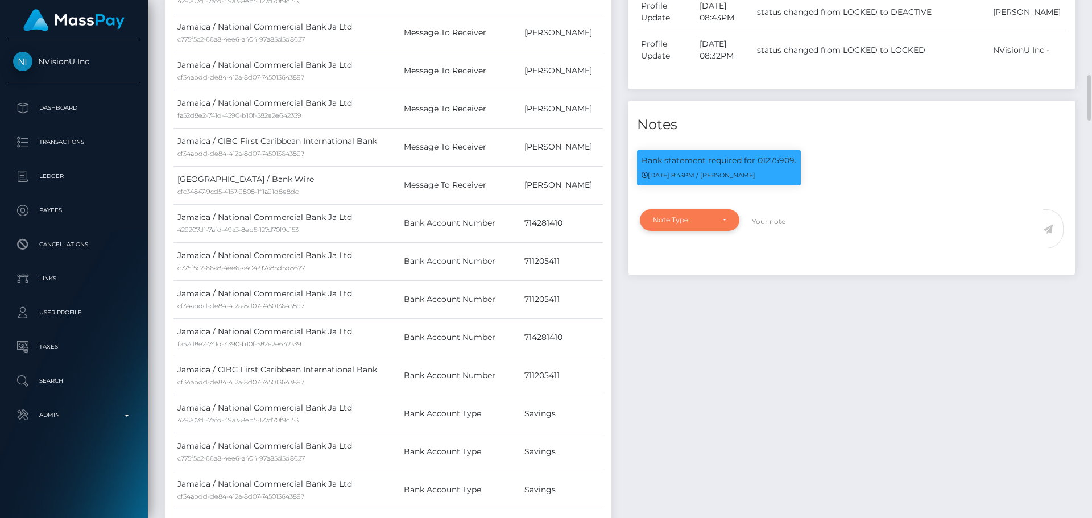
click at [717, 225] on div "Note Type" at bounding box center [689, 220] width 99 height 22
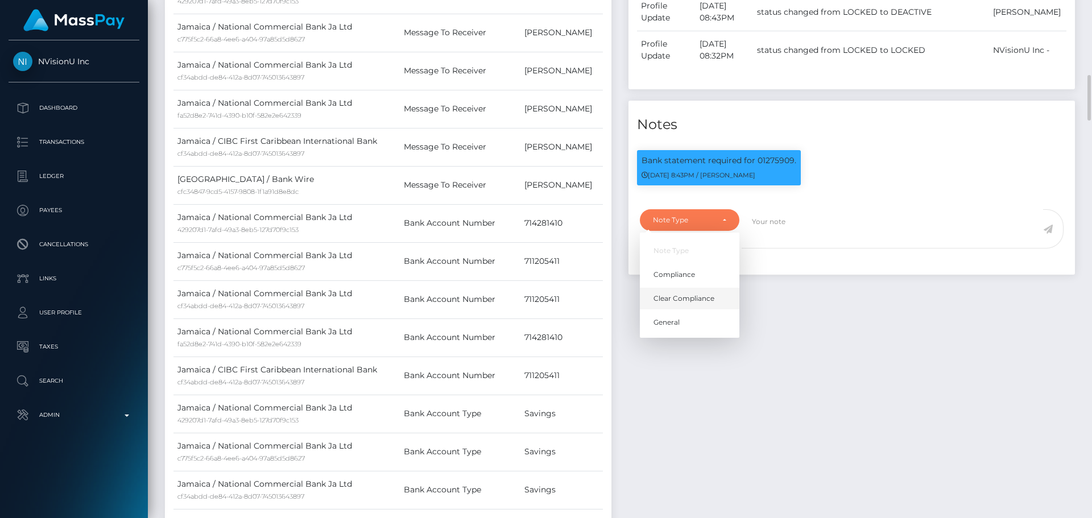
click at [700, 296] on span "Clear Compliance" at bounding box center [683, 298] width 61 height 10
select select "CLEAR_COMPLIANCE"
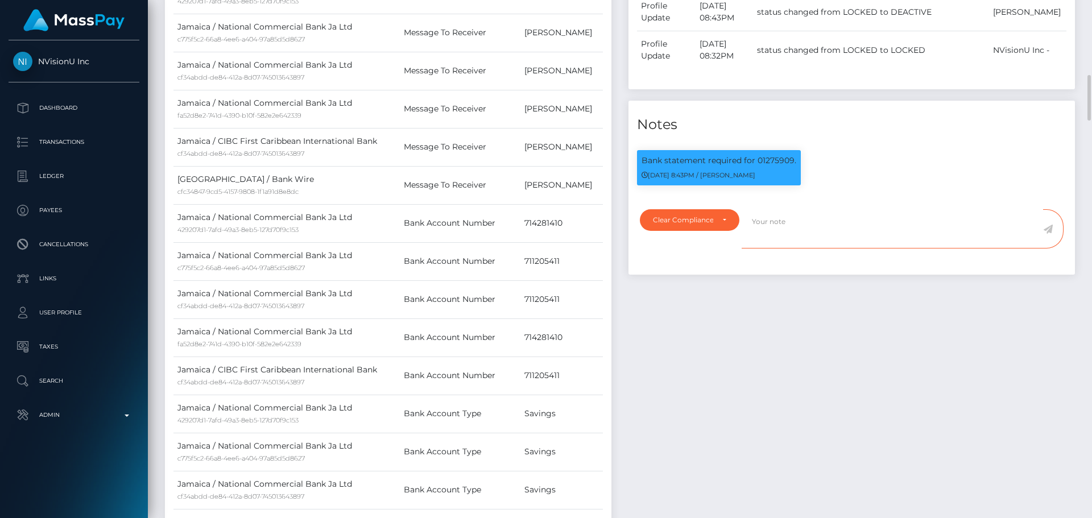
click at [808, 215] on textarea at bounding box center [891, 228] width 301 height 39
paste textarea "Bank statement provided for showing that the bank account belongs to [PERSON_NA…"
click at [772, 161] on p "Bank statement required for 01275909." at bounding box center [718, 161] width 155 height 12
copy p "01275909"
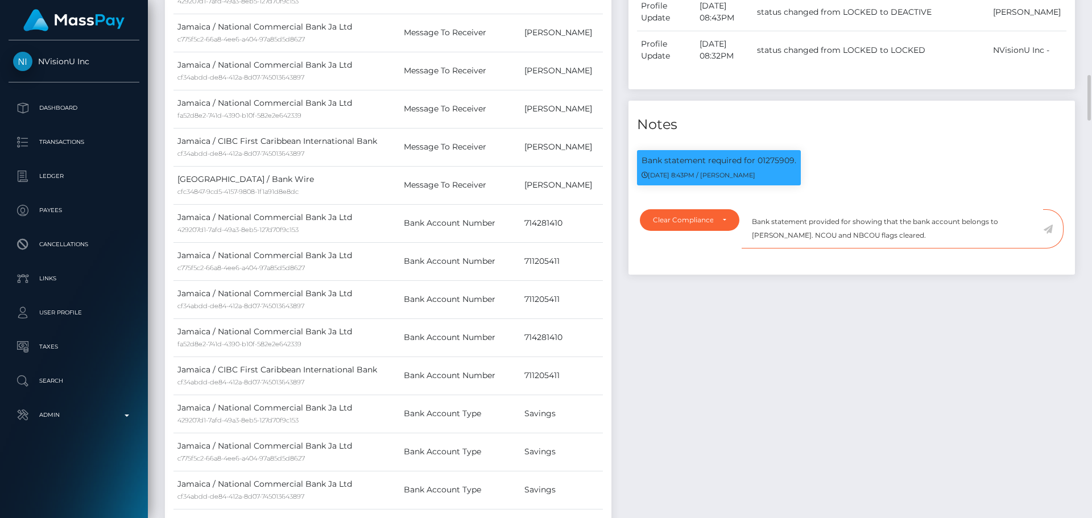
click at [850, 222] on textarea "Bank statement provided for showing that the bank account belongs to Heather Ni…" at bounding box center [891, 228] width 301 height 39
paste textarea "01275909"
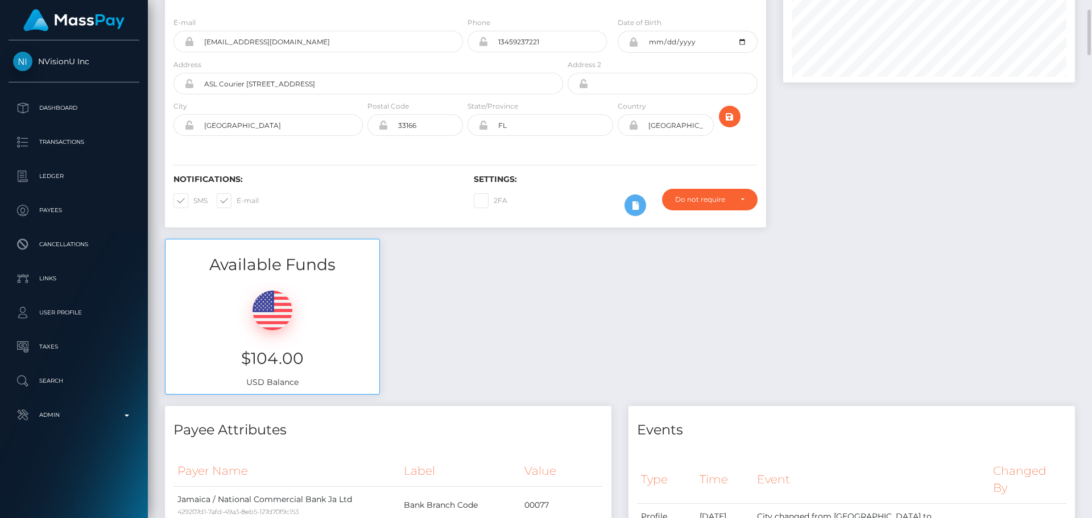
scroll to position [0, 0]
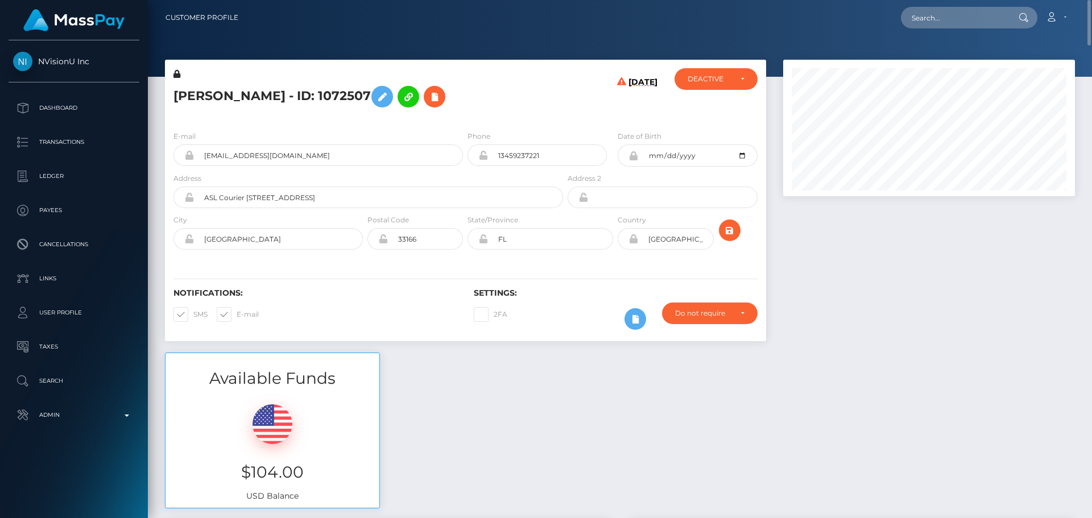
click at [196, 92] on h5 "[PERSON_NAME] - ID: 1072507" at bounding box center [364, 96] width 383 height 33
drag, startPoint x: 196, startPoint y: 92, endPoint x: 308, endPoint y: 96, distance: 112.1
click at [308, 96] on h5 "[PERSON_NAME] - ID: 1072507" at bounding box center [364, 96] width 383 height 33
copy h5 "Yakeba Shevene Robinson"
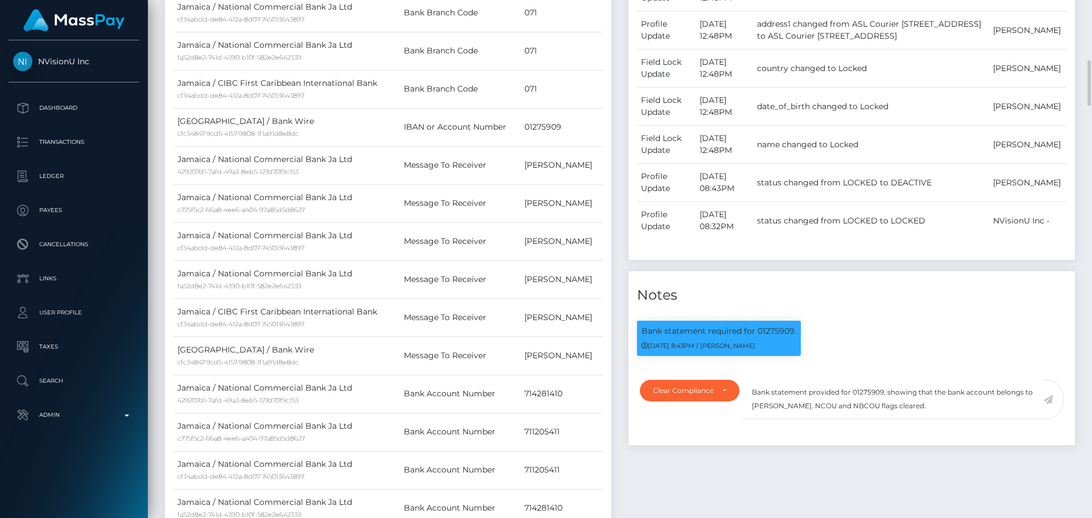
scroll to position [136, 292]
click at [767, 409] on textarea "Bank statement provided for 01275909, showing that the bank account belongs to …" at bounding box center [891, 399] width 301 height 39
drag, startPoint x: 767, startPoint y: 409, endPoint x: 803, endPoint y: 407, distance: 36.5
click at [803, 407] on textarea "Bank statement provided for 01275909, showing that the bank account belongs to …" at bounding box center [891, 399] width 301 height 39
paste textarea "Yakeba Shevene Robinson"
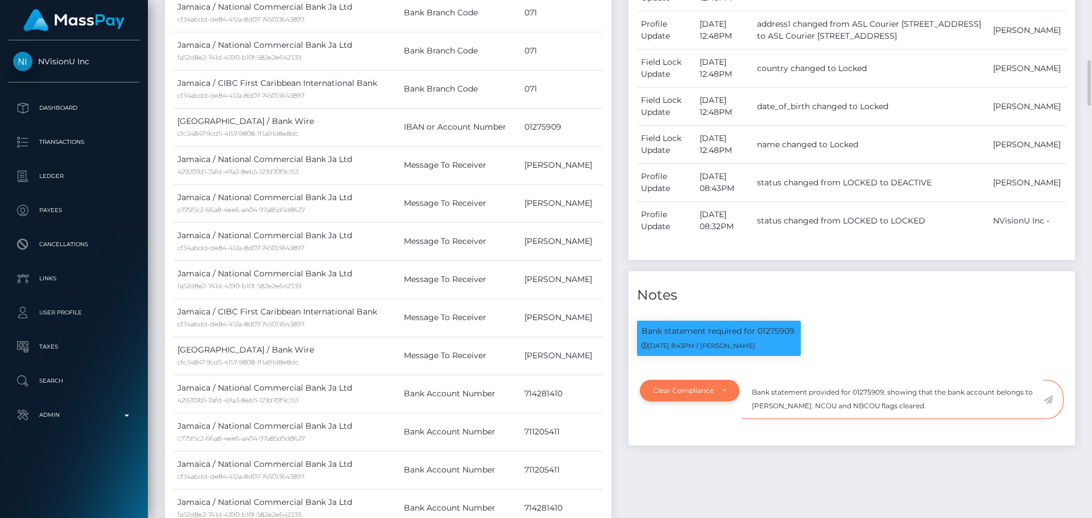
drag, startPoint x: 952, startPoint y: 408, endPoint x: 730, endPoint y: 382, distance: 223.8
click at [730, 383] on div "Note Type Compliance Clear Compliance General Clear Compliance Note Type Compli…" at bounding box center [851, 406] width 441 height 53
type textarea "Bank statement provided for 01275909, showing that the bank account belongs to …"
click at [972, 408] on textarea "Bank statement provided for 01275909, showing that the bank account belongs to …" at bounding box center [891, 399] width 301 height 39
click at [1050, 401] on icon at bounding box center [1048, 399] width 10 height 9
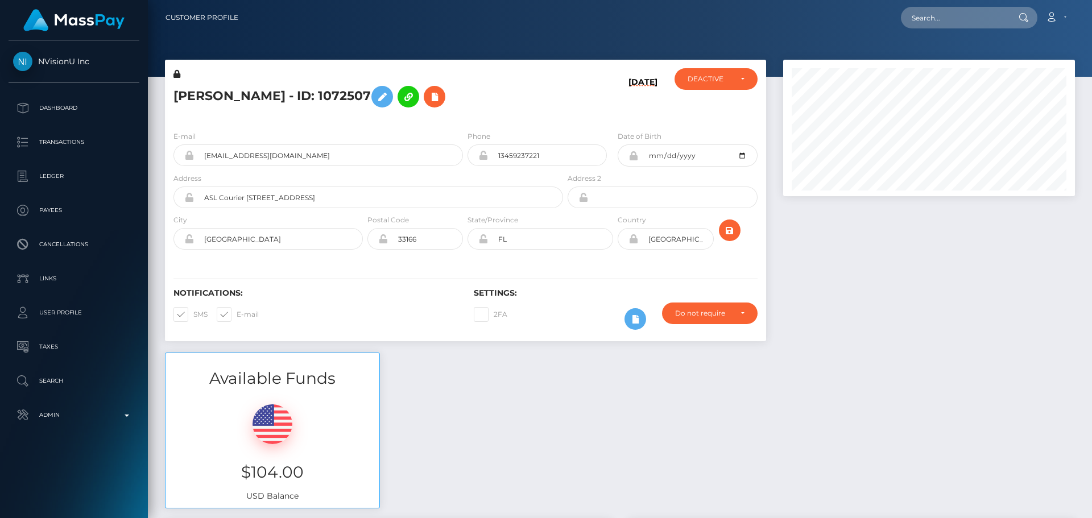
click at [548, 102] on h5 "[PERSON_NAME] - ID: 1072507" at bounding box center [364, 96] width 383 height 33
click at [441, 96] on icon at bounding box center [435, 97] width 14 height 14
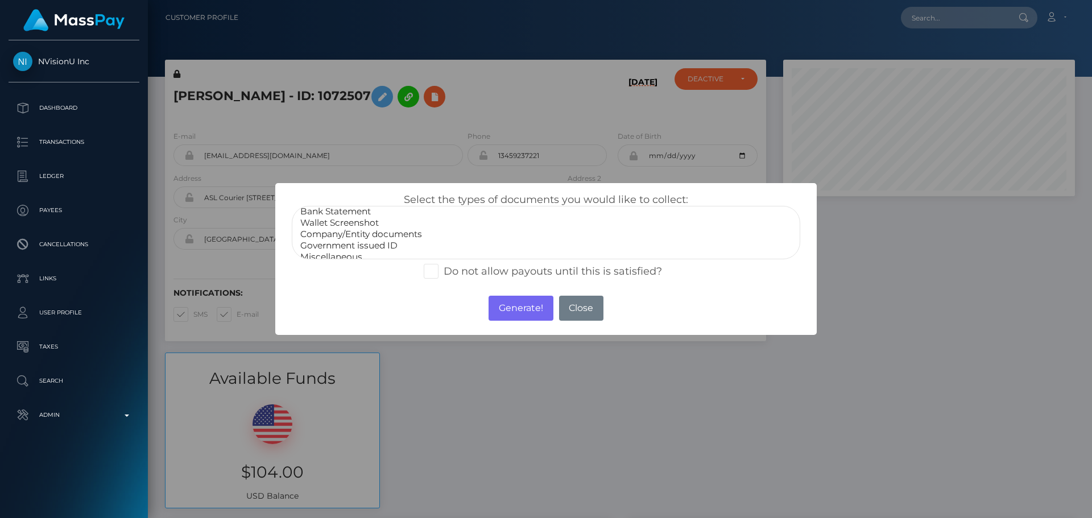
scroll to position [23, 0]
select select "Miscellaneous"
click at [348, 244] on option "Miscellaneous" at bounding box center [546, 249] width 494 height 11
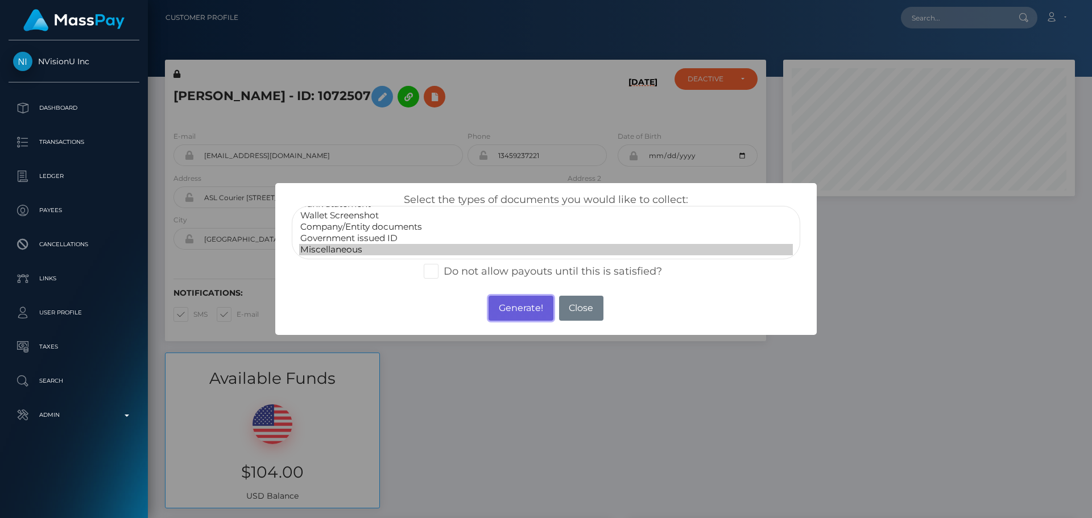
click at [511, 310] on button "Generate!" at bounding box center [520, 308] width 64 height 25
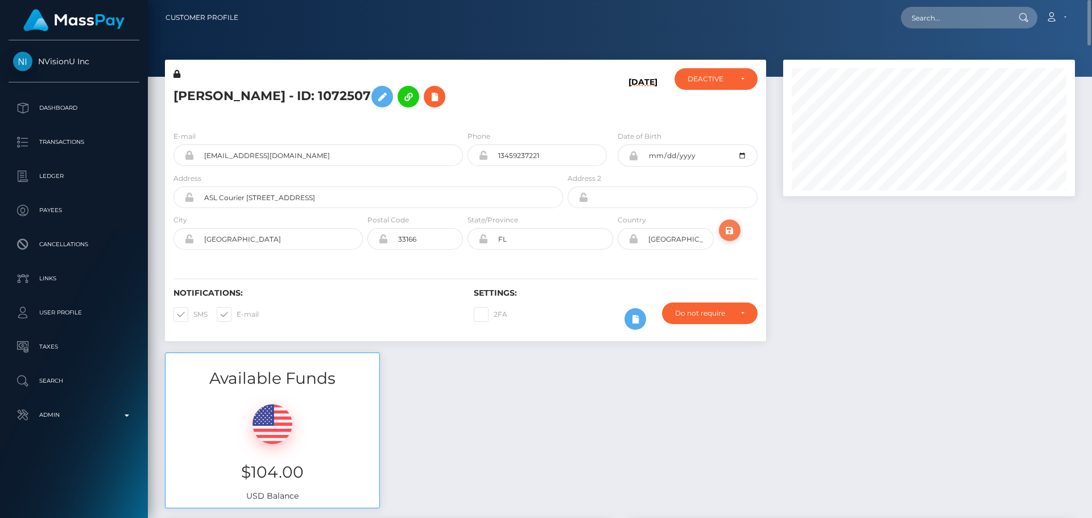
click at [728, 236] on icon "submit" at bounding box center [730, 230] width 14 height 14
click at [465, 121] on div "Yakeba Shevene Robinson - ID: 1072507" at bounding box center [365, 94] width 400 height 53
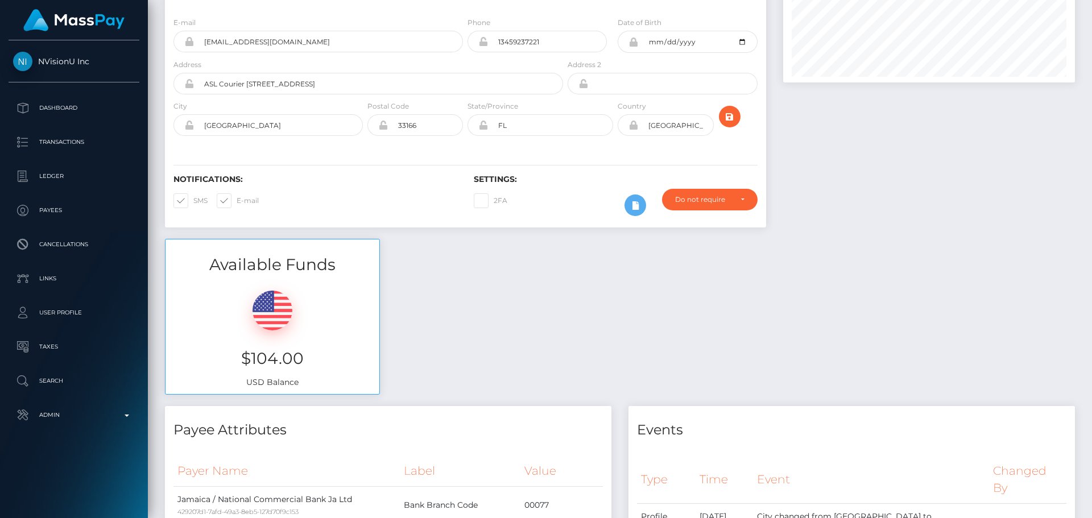
scroll to position [0, 0]
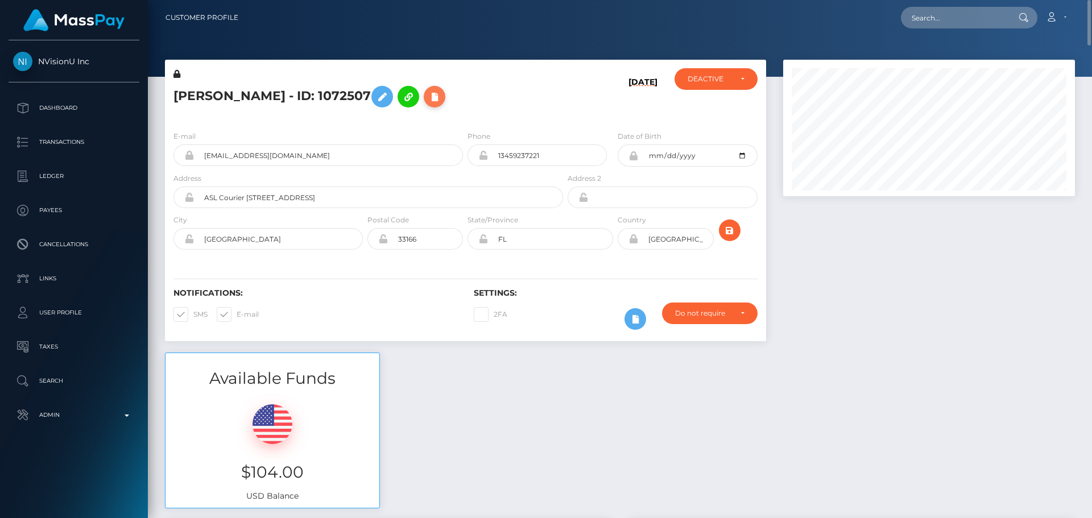
click at [445, 89] on button at bounding box center [435, 97] width 22 height 22
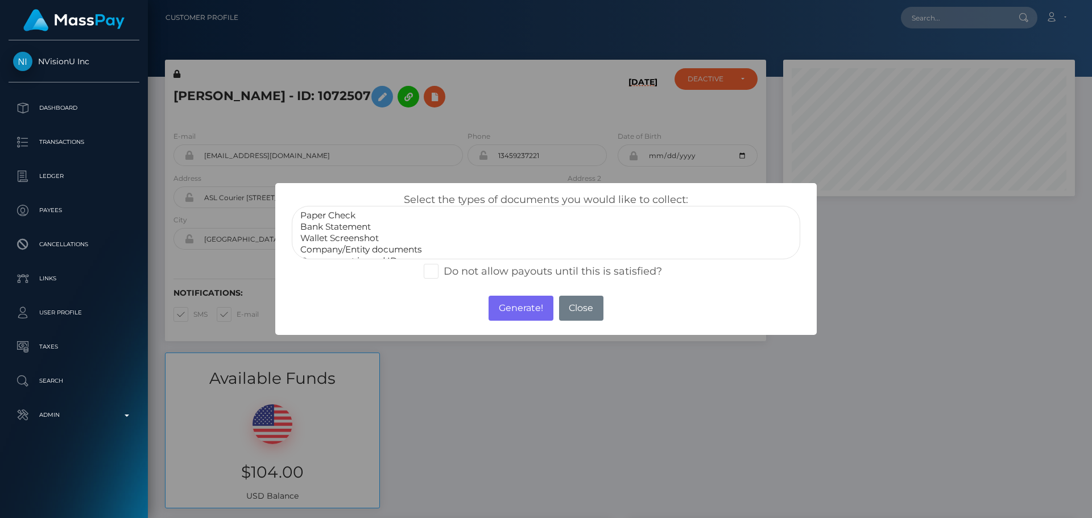
select select "Bank Statement"
click at [350, 222] on option "Bank Statement" at bounding box center [546, 226] width 494 height 11
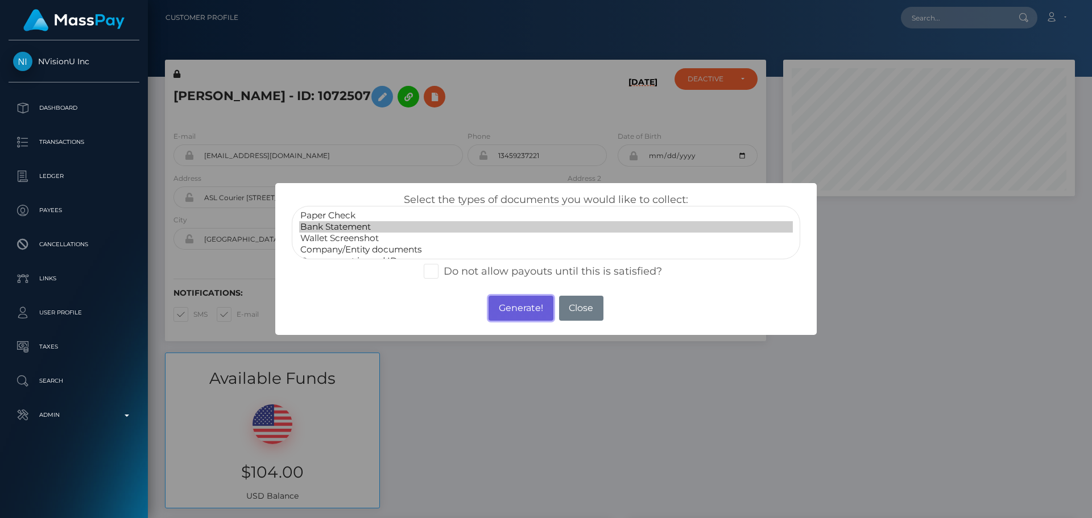
click at [507, 302] on button "Generate!" at bounding box center [520, 308] width 64 height 25
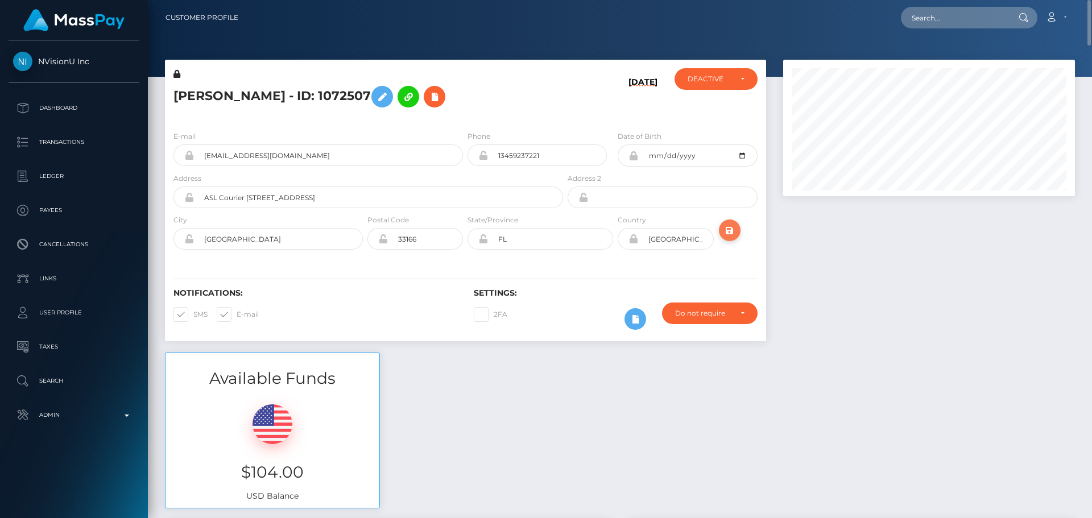
click at [729, 231] on icon "submit" at bounding box center [730, 230] width 14 height 14
click at [464, 120] on div "[PERSON_NAME] - ID: 1072507" at bounding box center [365, 94] width 400 height 53
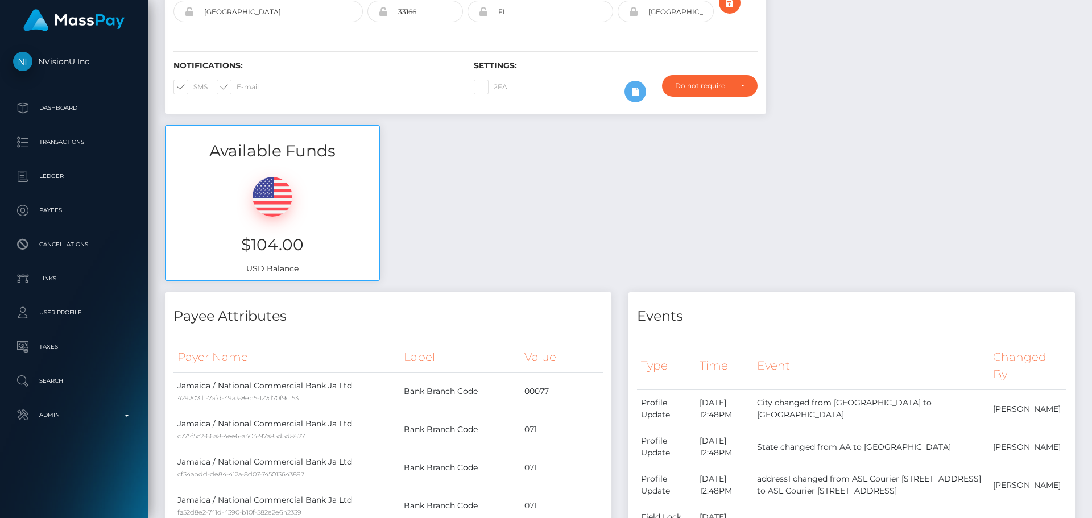
scroll to position [0, 0]
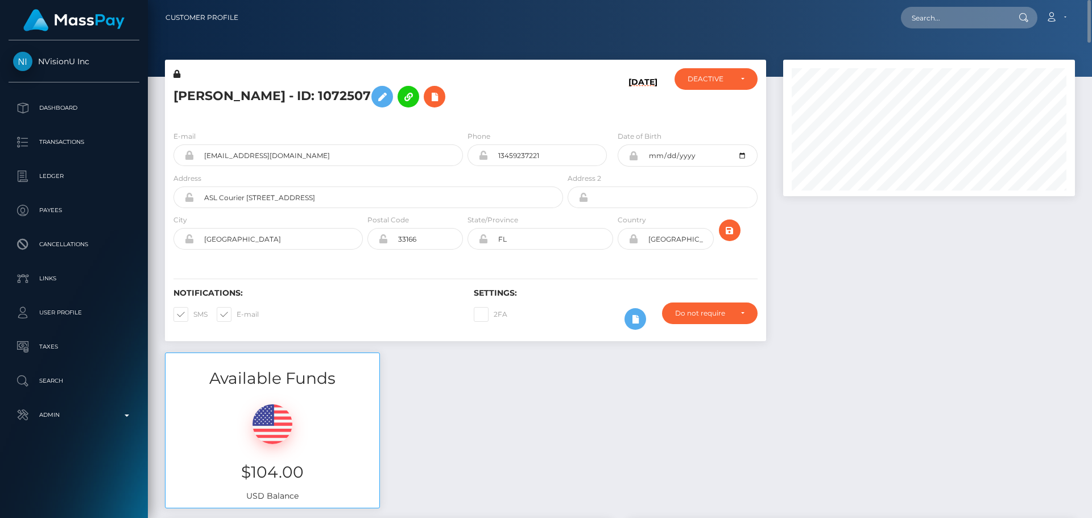
click at [638, 108] on h6 "[DATE]" at bounding box center [642, 97] width 29 height 40
click at [713, 80] on div "DEACTIVE" at bounding box center [709, 78] width 44 height 9
click at [710, 102] on link "ACTIVE" at bounding box center [715, 109] width 83 height 21
select select "ACTIVE"
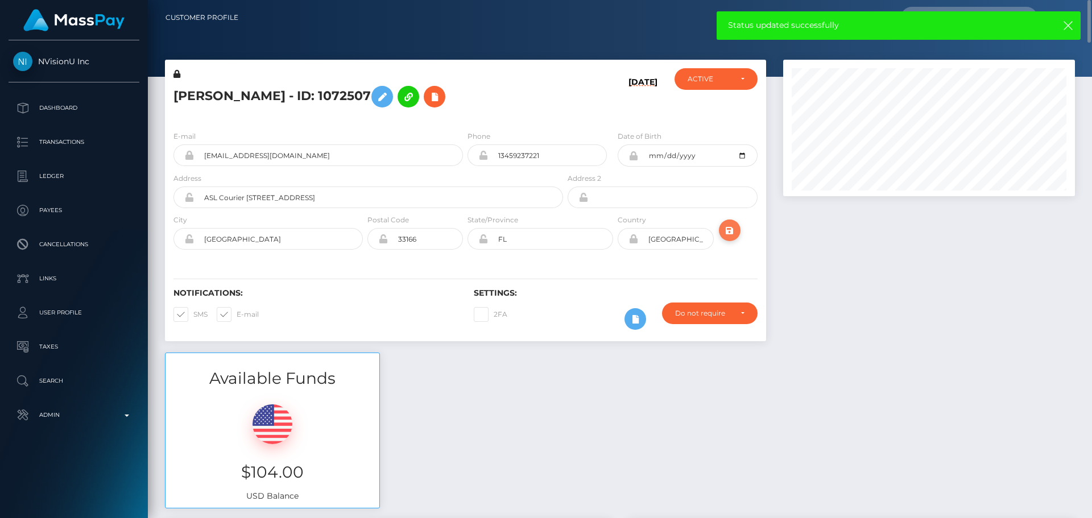
click at [730, 227] on icon "submit" at bounding box center [730, 230] width 14 height 14
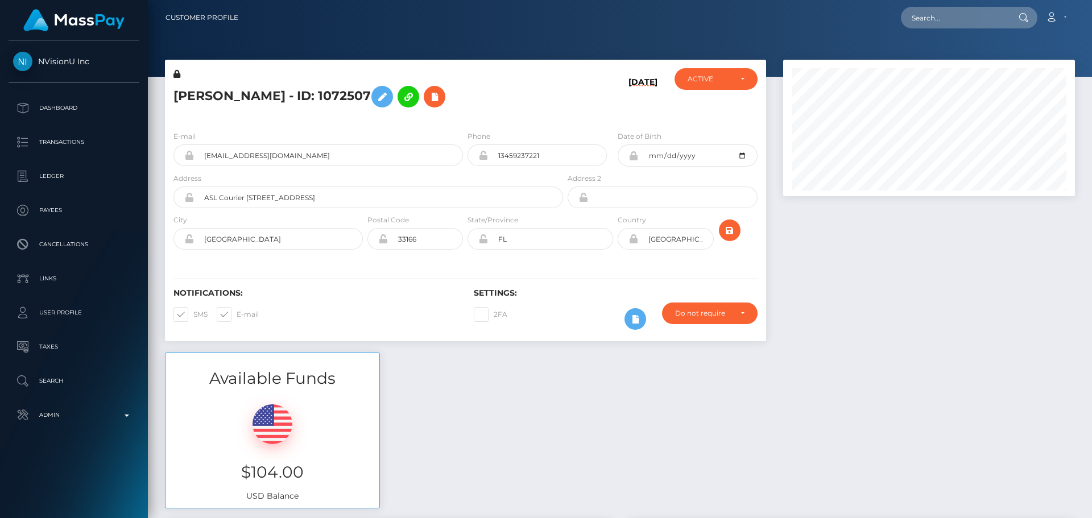
scroll to position [136, 292]
click at [315, 98] on h5 "[PERSON_NAME] - ID: 1072507" at bounding box center [364, 96] width 383 height 33
copy h5 "[PERSON_NAME] - ID: 1072507"
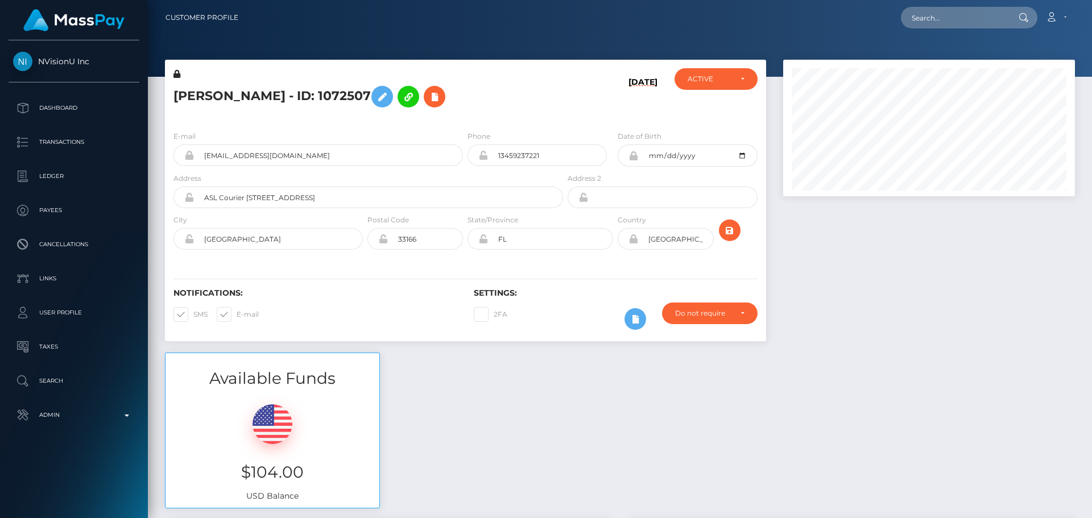
click at [558, 115] on div "[PERSON_NAME] - ID: 1072507" at bounding box center [365, 94] width 400 height 53
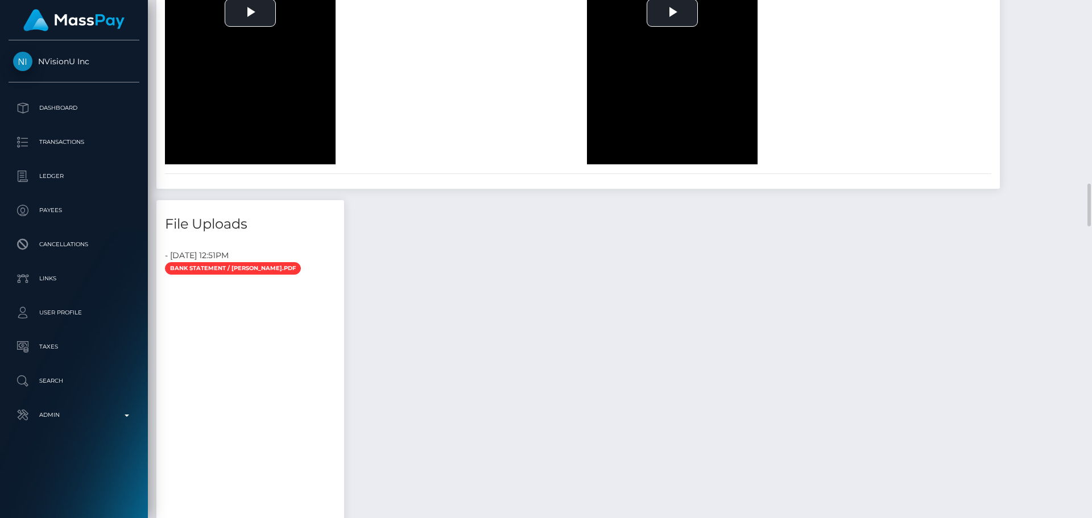
scroll to position [2274, 0]
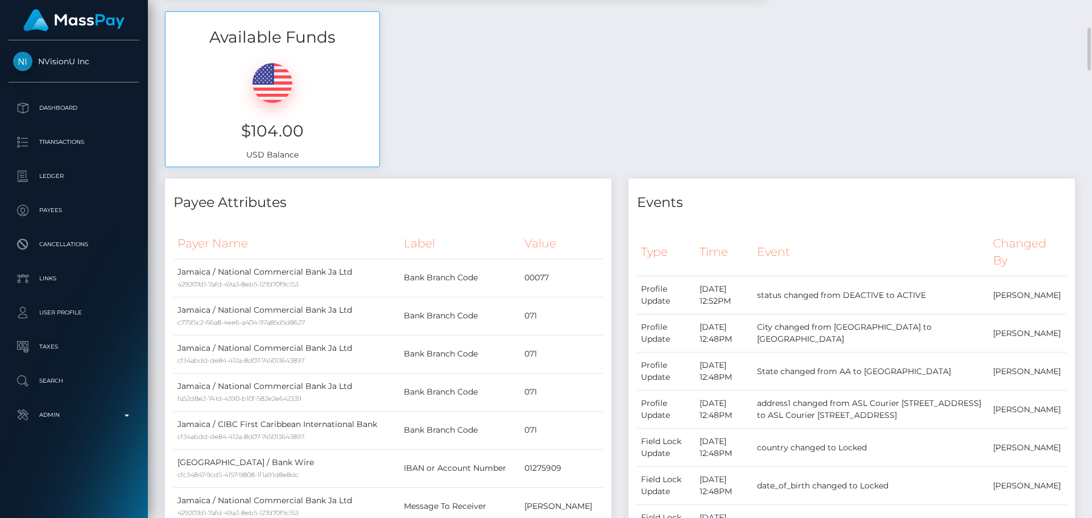
scroll to position [0, 0]
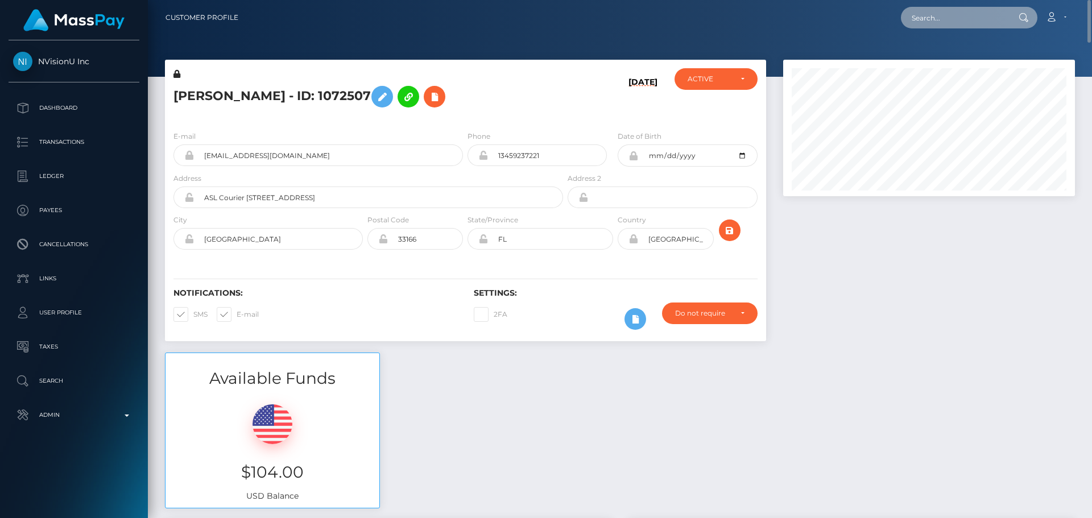
click at [951, 11] on input "text" at bounding box center [954, 18] width 107 height 22
paste input "poact_eHPt4lZ8cb86"
type input "poact_eHPt4lZ8cb86"
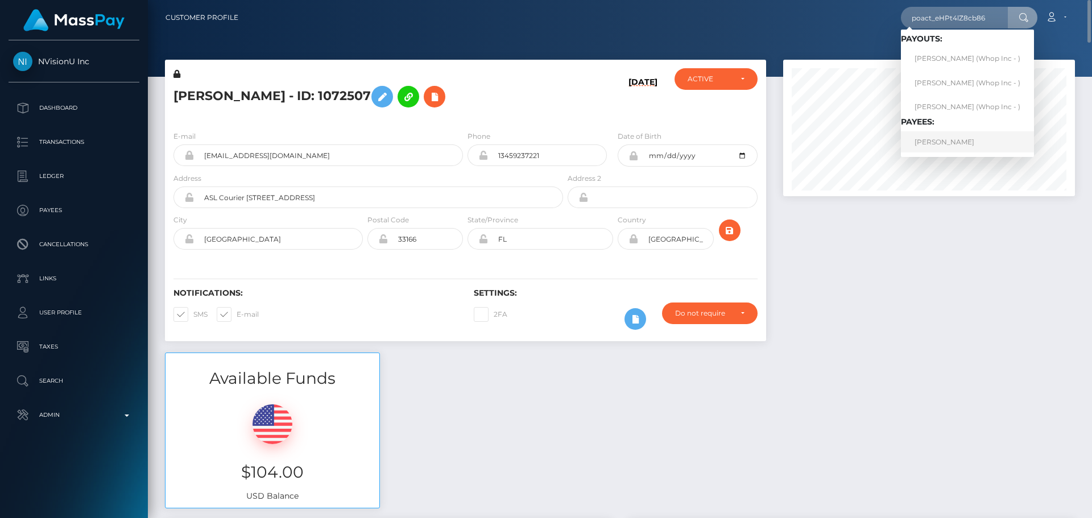
click at [939, 147] on link "TRISTIN-STORME REDPATH" at bounding box center [967, 141] width 133 height 21
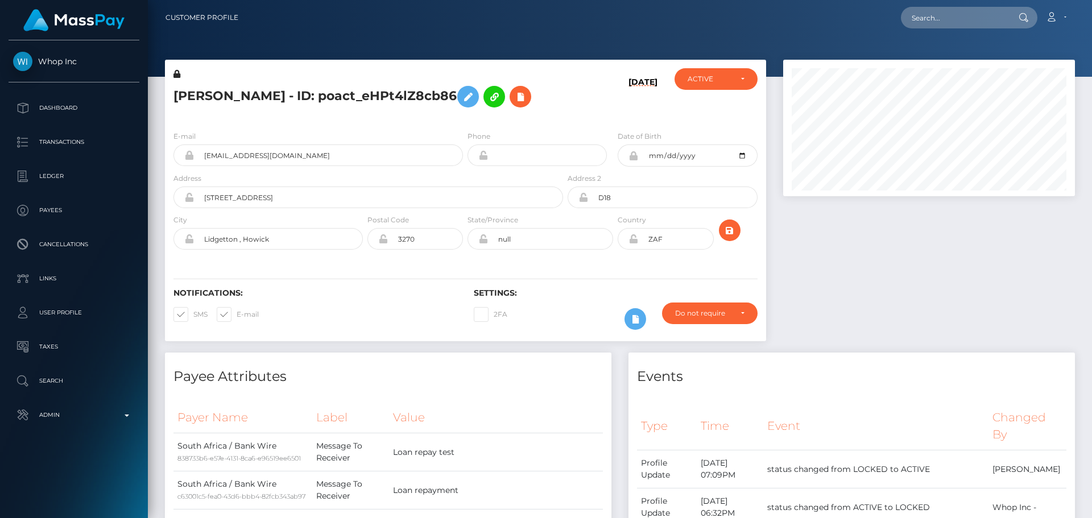
scroll to position [136, 292]
drag, startPoint x: 660, startPoint y: 125, endPoint x: 659, endPoint y: 131, distance: 6.3
click at [660, 122] on div "[DATE]" at bounding box center [615, 94] width 100 height 53
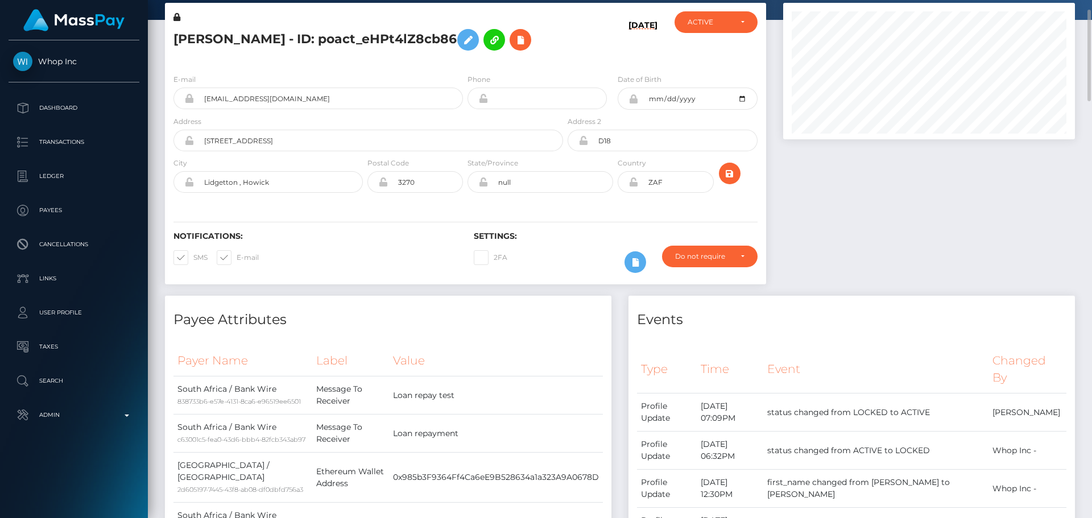
click at [632, 186] on icon at bounding box center [633, 181] width 10 height 9
click at [576, 247] on div "Notifications: SMS E-mail Settings: 2FA" at bounding box center [465, 244] width 601 height 80
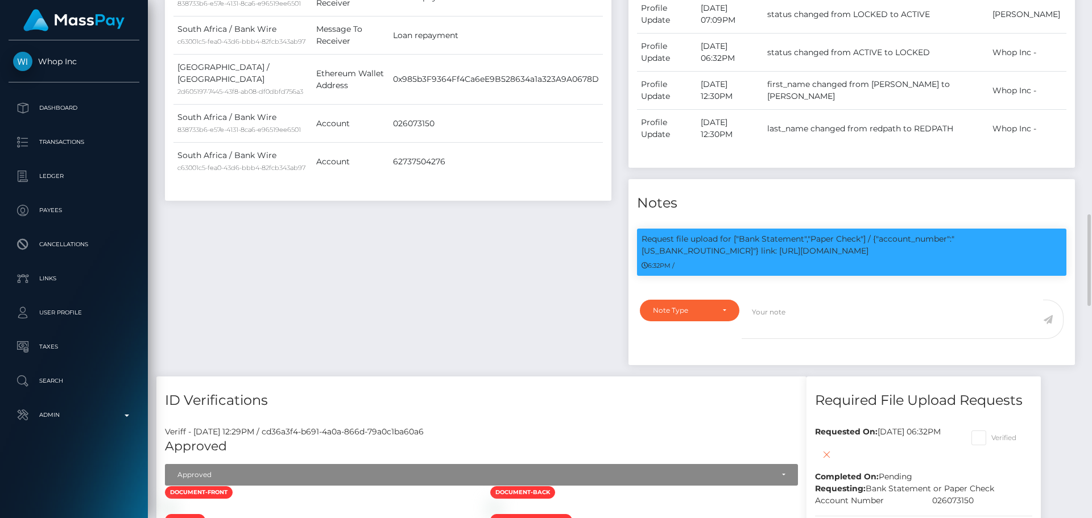
scroll to position [682, 0]
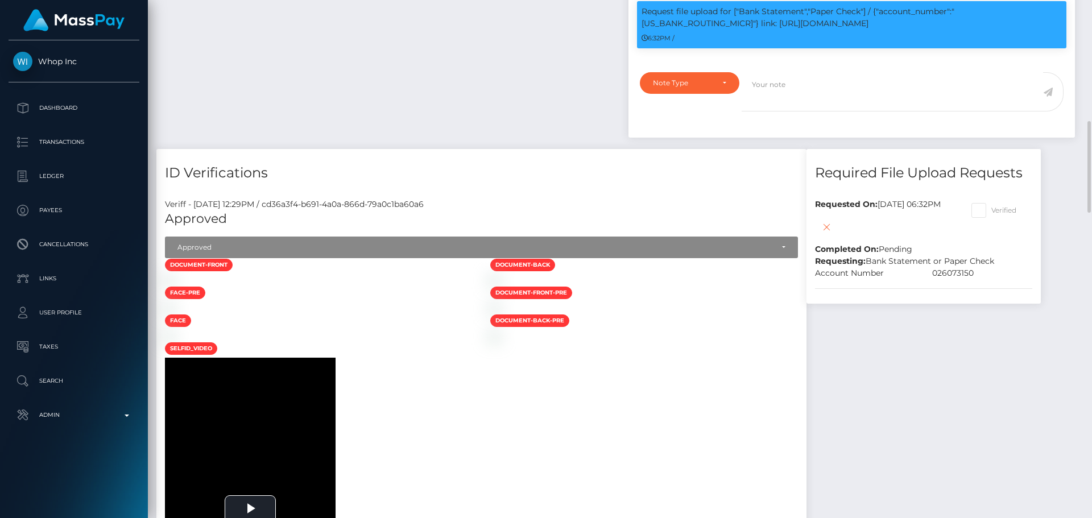
click at [509, 183] on h4 "ID Verifications" at bounding box center [481, 173] width 633 height 20
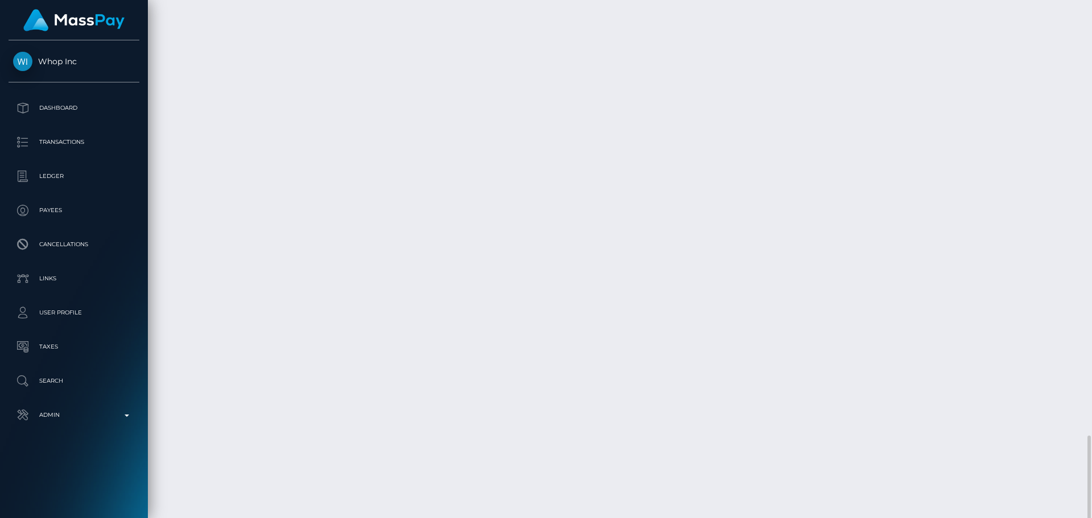
scroll to position [2397, 0]
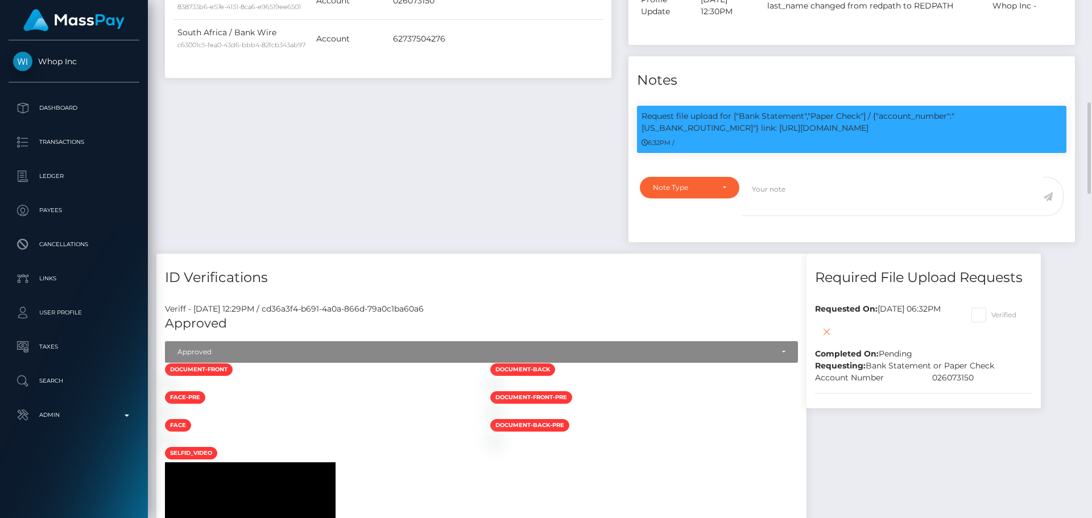
scroll to position [136, 292]
click at [964, 134] on p "Request file upload for ["Bank Statement","Paper Check"] / {"account_number":"0…" at bounding box center [851, 122] width 420 height 24
copy p "026073150"
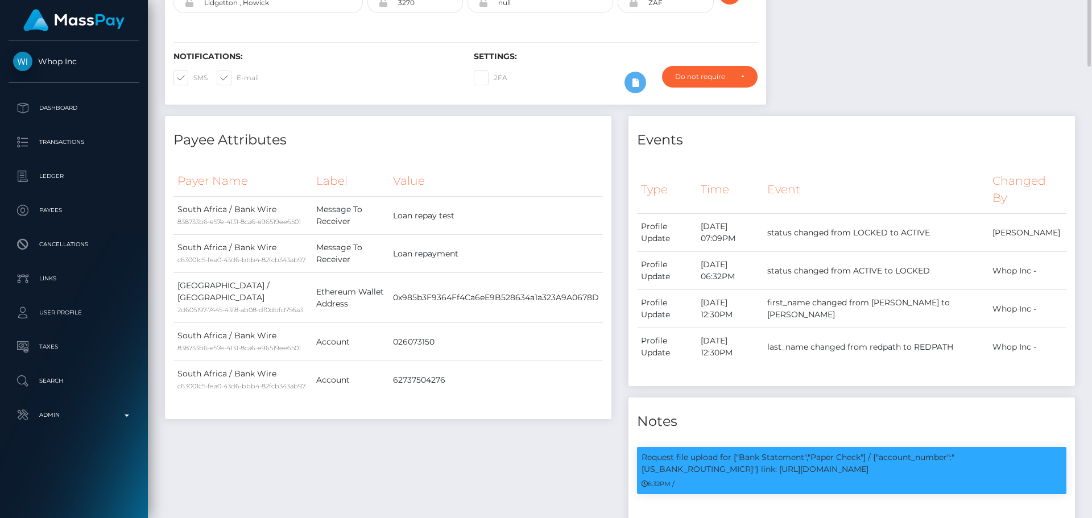
scroll to position [0, 0]
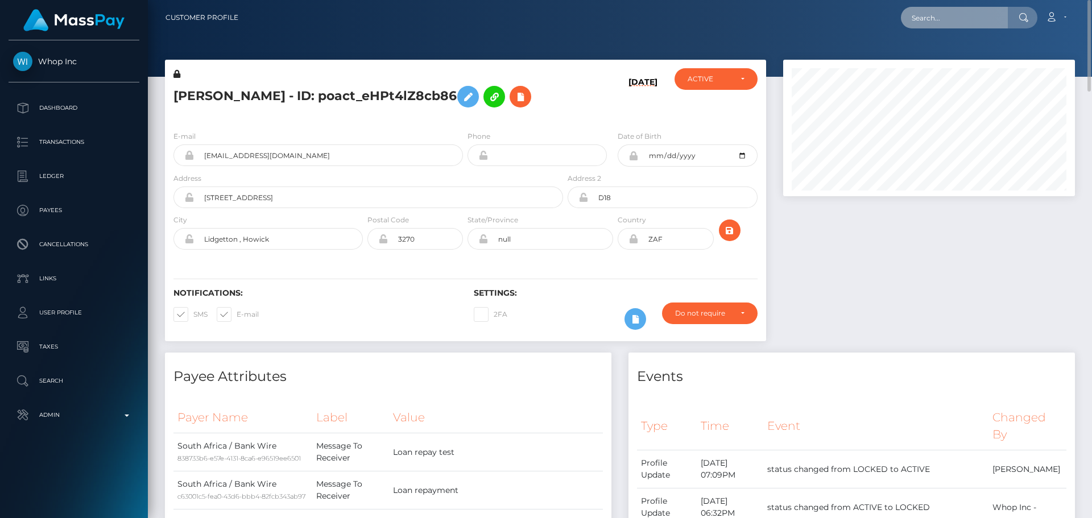
click at [965, 14] on input "text" at bounding box center [954, 18] width 107 height 22
paste input "poact_zqw7WbCkmNXT"
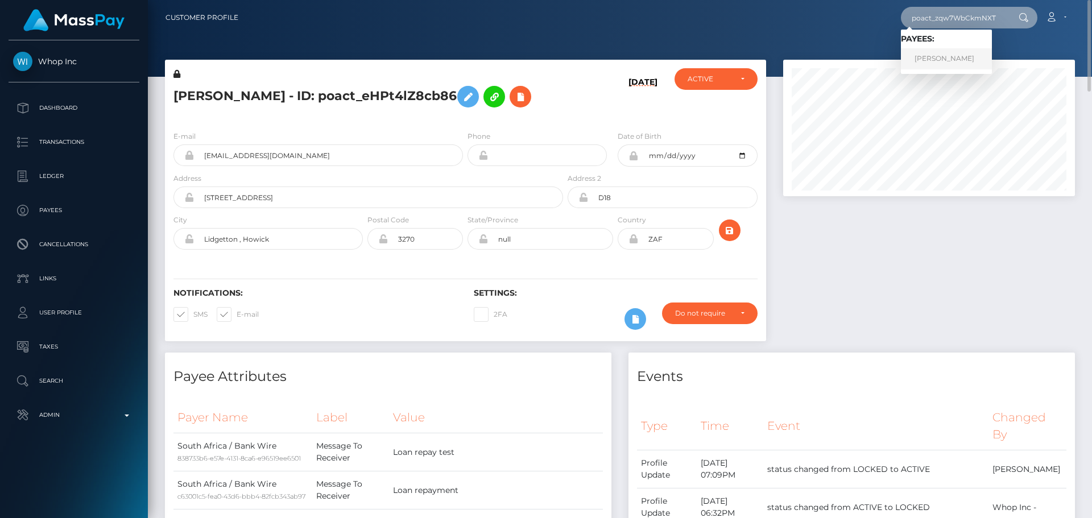
type input "poact_zqw7WbCkmNXT"
click at [937, 59] on link "[PERSON_NAME]" at bounding box center [946, 58] width 91 height 21
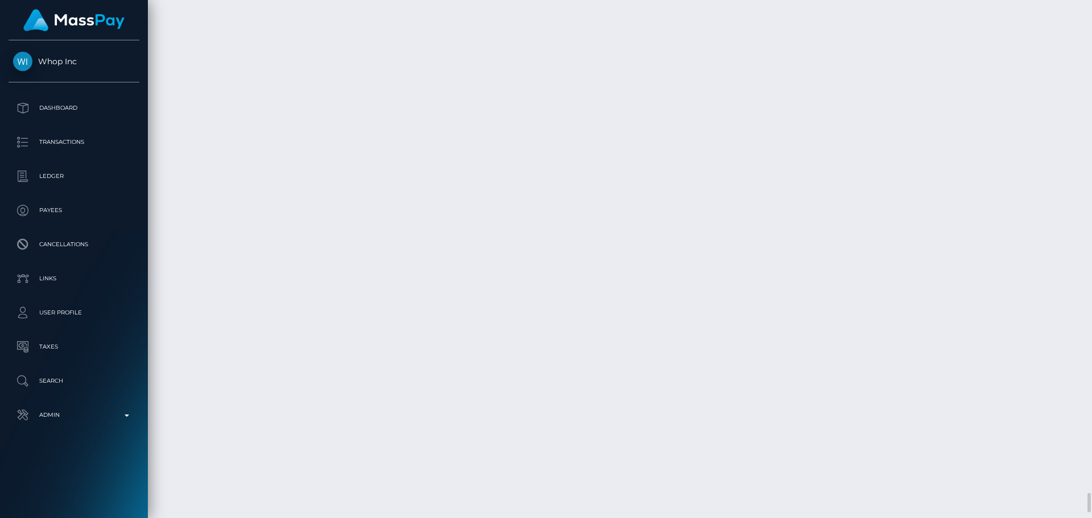
scroll to position [13332, 0]
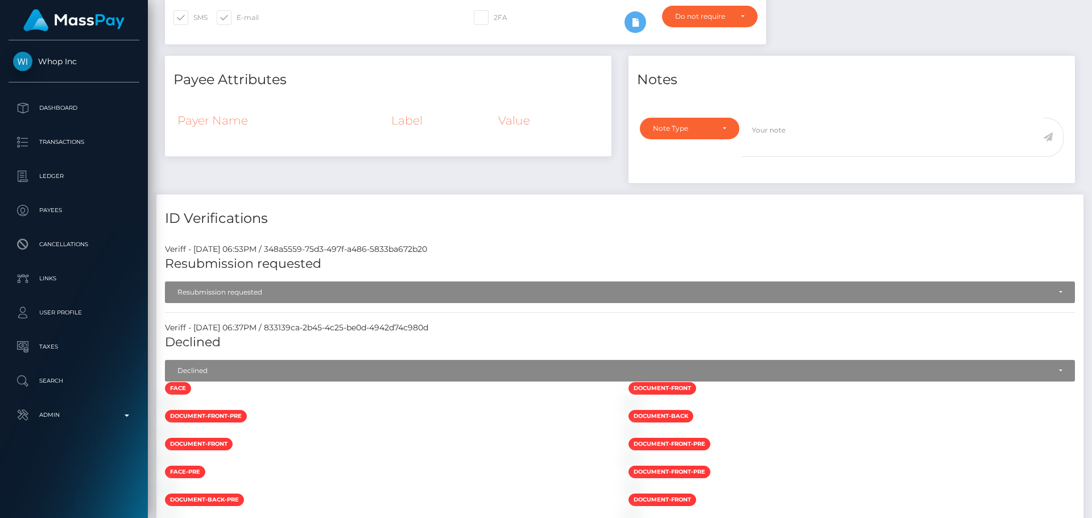
scroll to position [0, 0]
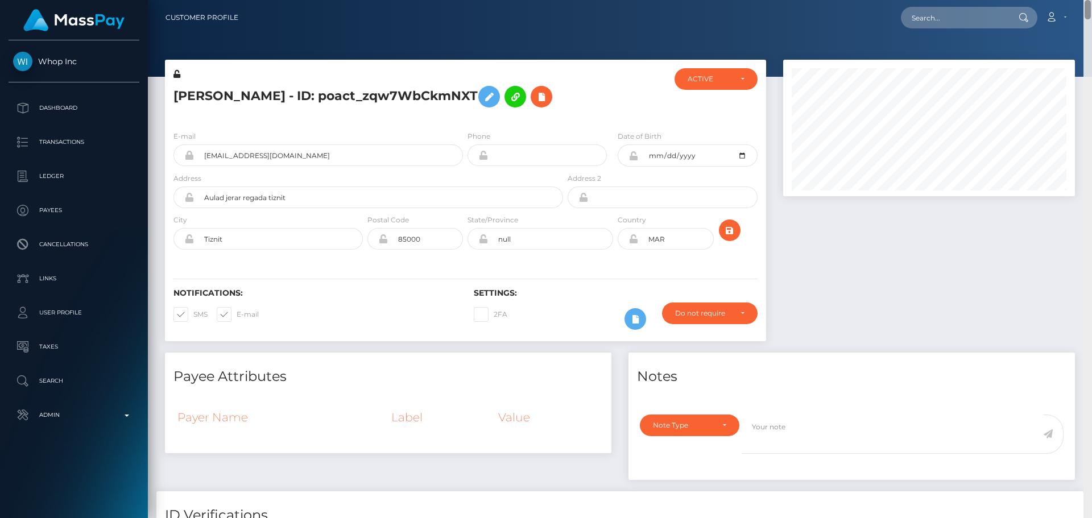
drag, startPoint x: 1088, startPoint y: 447, endPoint x: 1076, endPoint y: -4, distance: 451.0
click at [1076, 0] on html "Whop Inc Dashboard Transactions Ledger Payees Cancellations Links" at bounding box center [546, 259] width 1092 height 518
click at [194, 97] on h5 "Ahmed Bellouch - ID: poact_zqw7WbCkmNXT" at bounding box center [364, 96] width 383 height 33
drag, startPoint x: 194, startPoint y: 97, endPoint x: 243, endPoint y: 94, distance: 49.5
click at [243, 94] on h5 "Ahmed Bellouch - ID: poact_zqw7WbCkmNXT" at bounding box center [364, 96] width 383 height 33
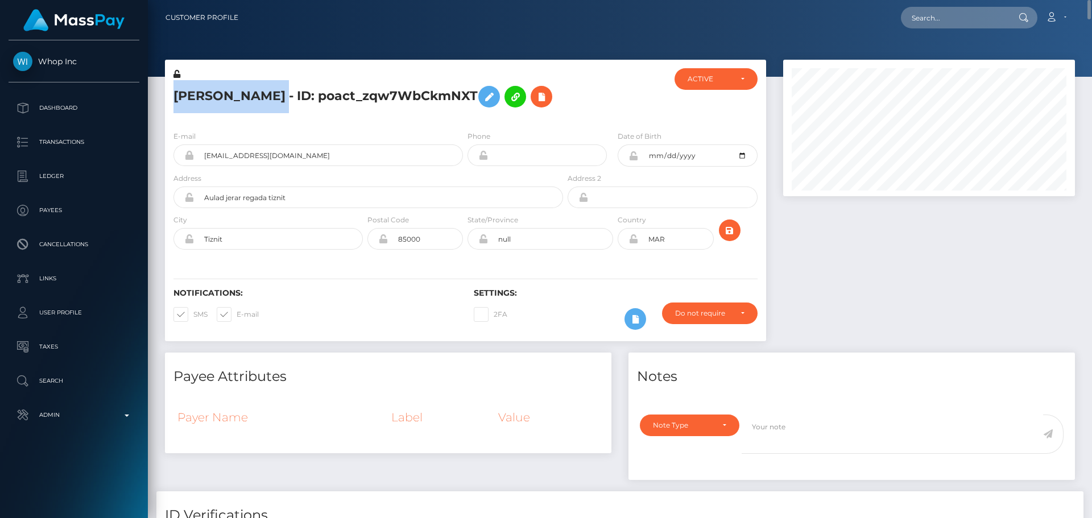
copy h5 "Ahmed Bellouch"
click at [396, 115] on div "Ahmed Bellouch - ID: poact_zqw7WbCkmNXT" at bounding box center [365, 94] width 400 height 53
click at [544, 98] on icon at bounding box center [541, 97] width 14 height 14
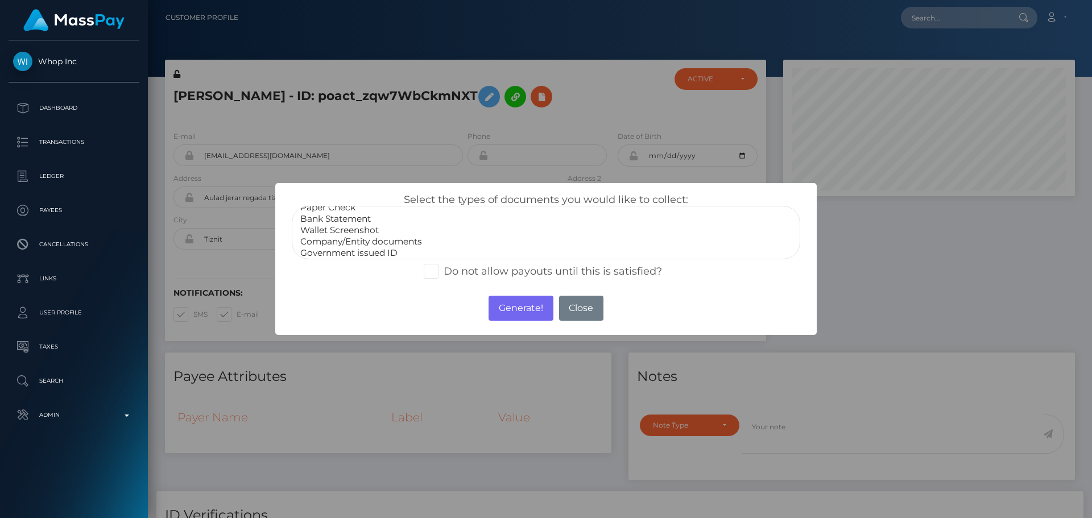
scroll to position [23, 0]
select select "Government issued ID"
click at [352, 237] on option "Government issued ID" at bounding box center [546, 238] width 494 height 11
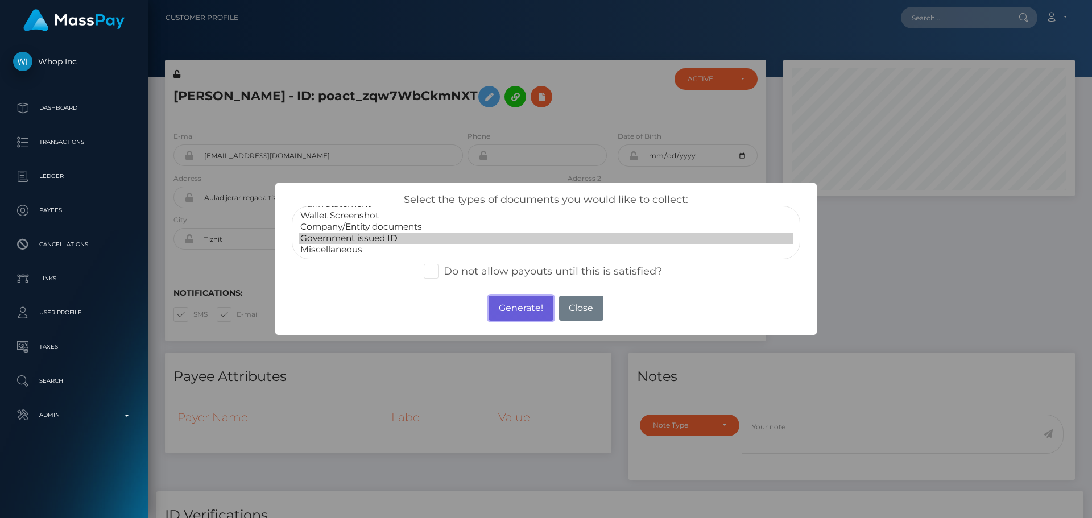
click at [504, 312] on button "Generate!" at bounding box center [520, 308] width 64 height 25
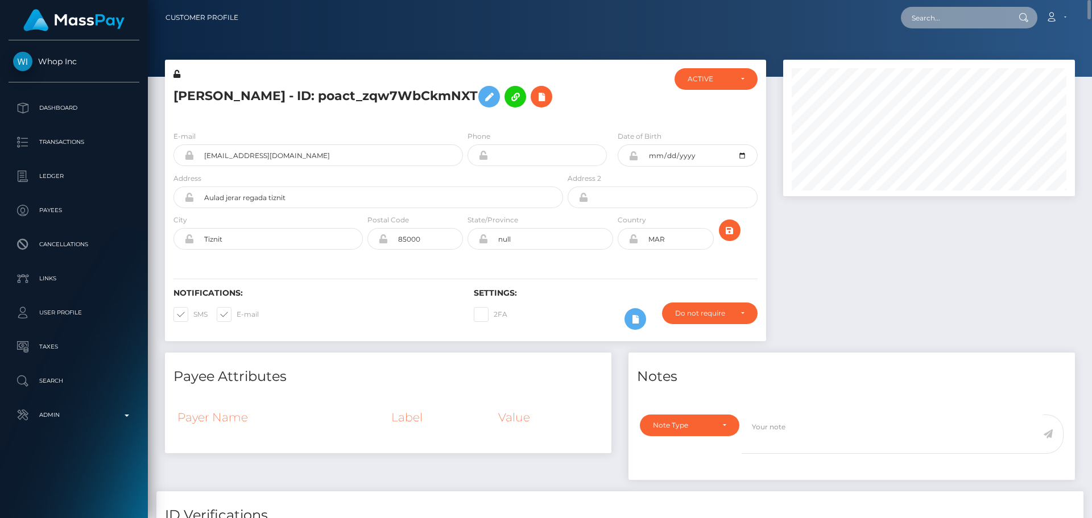
click at [975, 16] on input "text" at bounding box center [954, 18] width 107 height 22
paste input "poact_nEcJifrdAw9W"
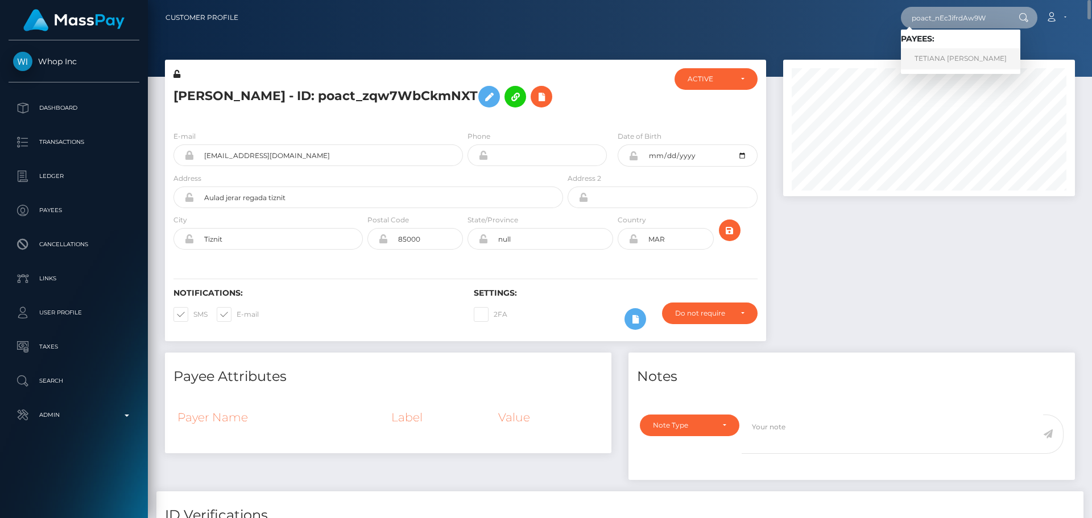
type input "poact_nEcJifrdAw9W"
click at [920, 64] on link "TETIANA MYRNA" at bounding box center [960, 58] width 119 height 21
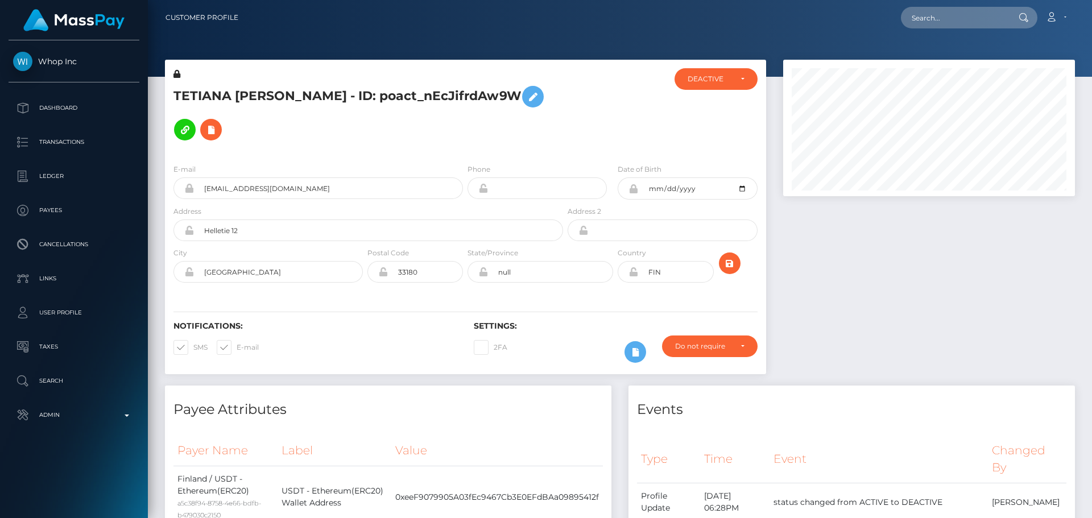
scroll to position [136, 292]
click at [621, 155] on div "E-mail [EMAIL_ADDRESS][DOMAIN_NAME] Phone Address" at bounding box center [465, 224] width 601 height 139
click at [578, 110] on div at bounding box center [615, 111] width 100 height 86
click at [600, 155] on div "E-mail [EMAIL_ADDRESS][DOMAIN_NAME] Phone Address" at bounding box center [465, 224] width 601 height 139
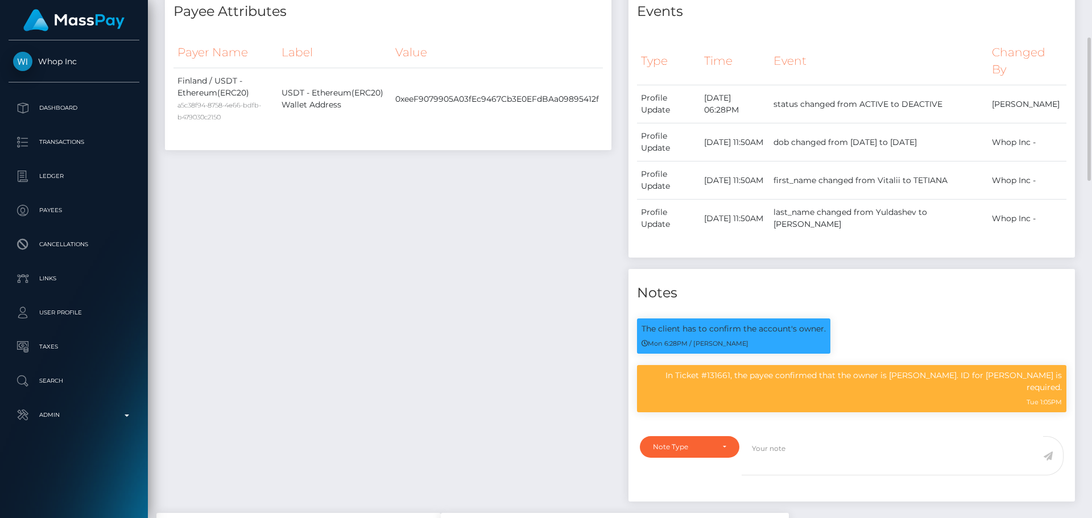
scroll to position [455, 0]
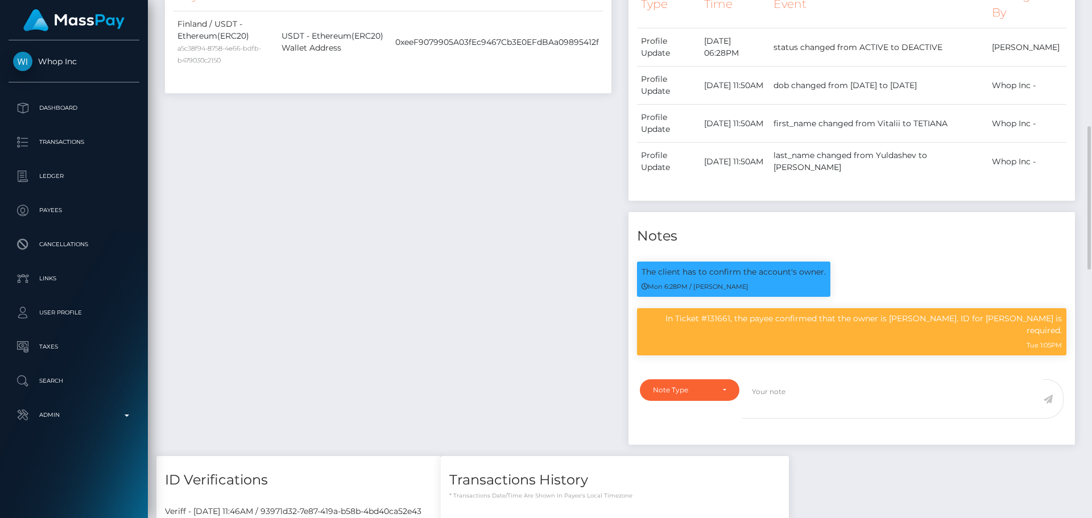
click at [501, 176] on div "Payee Attributes Payer Name Label Value Finland / USDT - Ethereum(ERC20) a5c38f…" at bounding box center [387, 193] width 463 height 525
click at [503, 175] on div "Payee Attributes Payer Name Label Value Finland / USDT - Ethereum(ERC20) a5c38f…" at bounding box center [387, 193] width 463 height 525
click at [512, 164] on div "Payee Attributes Payer Name Label Value Finland / USDT - Ethereum(ERC20) a5c38f…" at bounding box center [387, 193] width 463 height 525
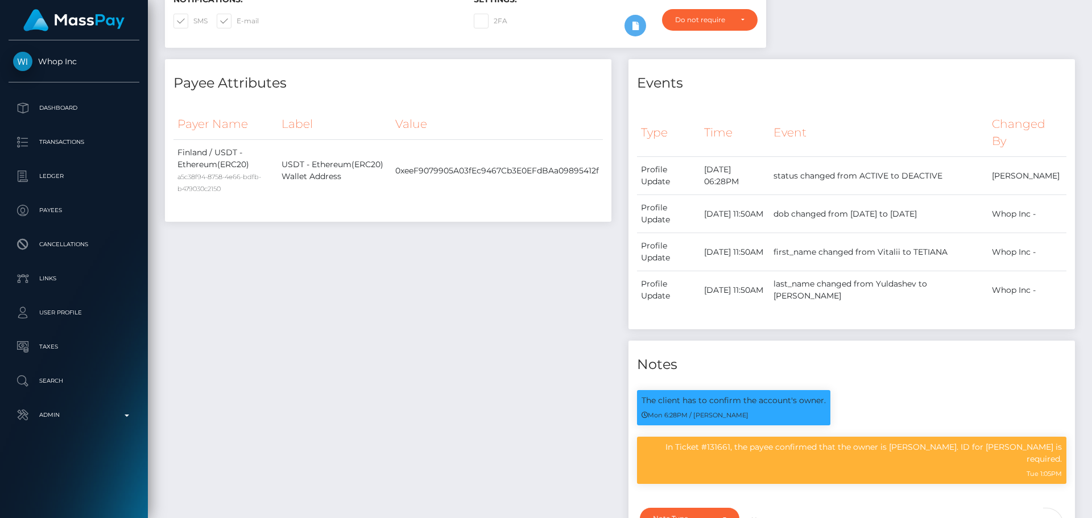
scroll to position [0, 0]
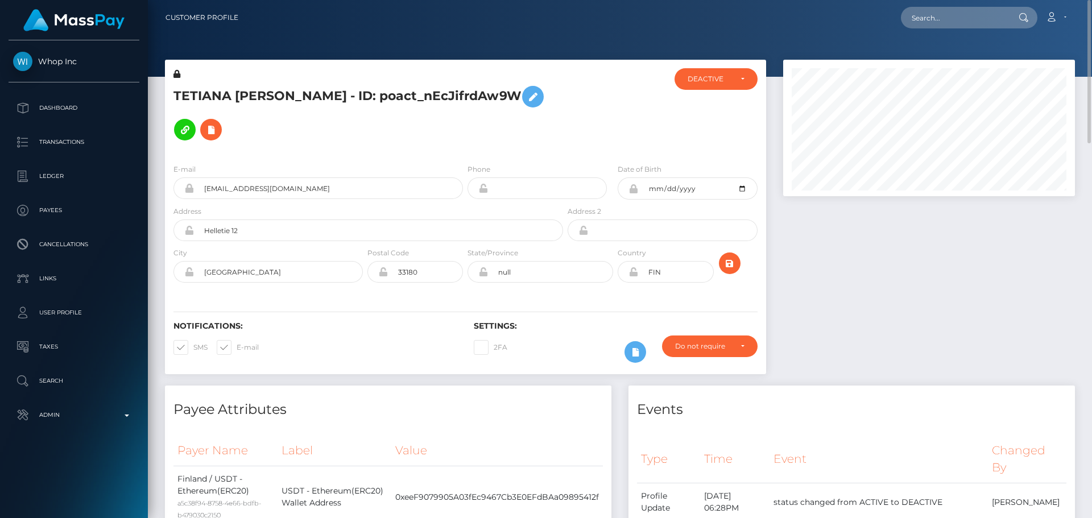
click at [388, 155] on div "E-mail [EMAIL_ADDRESS][DOMAIN_NAME] Phone Address" at bounding box center [465, 224] width 601 height 139
click at [176, 72] on icon at bounding box center [176, 74] width 7 height 8
click at [635, 184] on icon at bounding box center [633, 188] width 10 height 9
click at [611, 294] on div "Notifications: SMS E-mail Settings: 2FA" at bounding box center [465, 334] width 601 height 80
click at [638, 345] on icon at bounding box center [635, 352] width 14 height 14
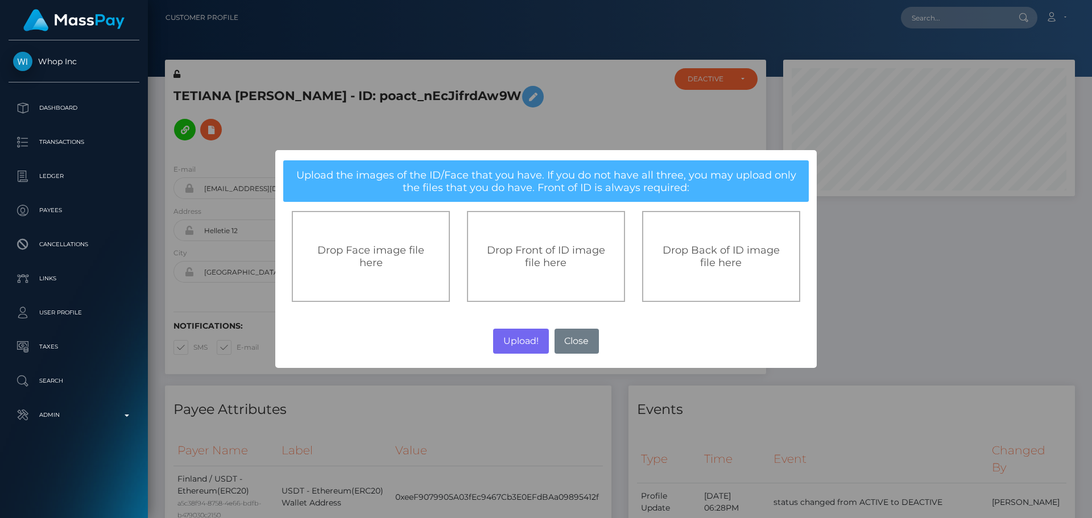
click at [538, 267] on span "Drop Front of ID image file here" at bounding box center [546, 256] width 118 height 25
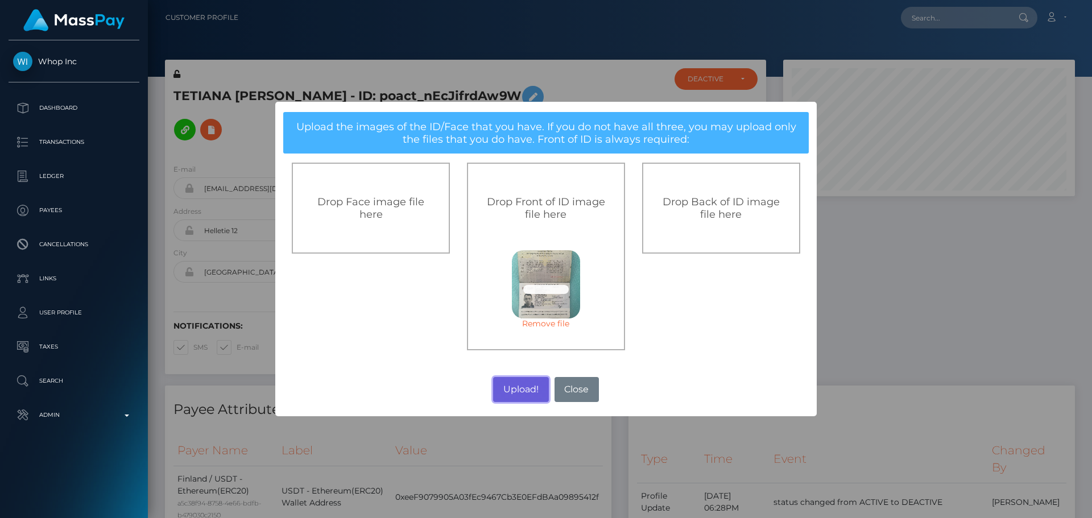
click at [520, 391] on button "Upload!" at bounding box center [520, 389] width 55 height 25
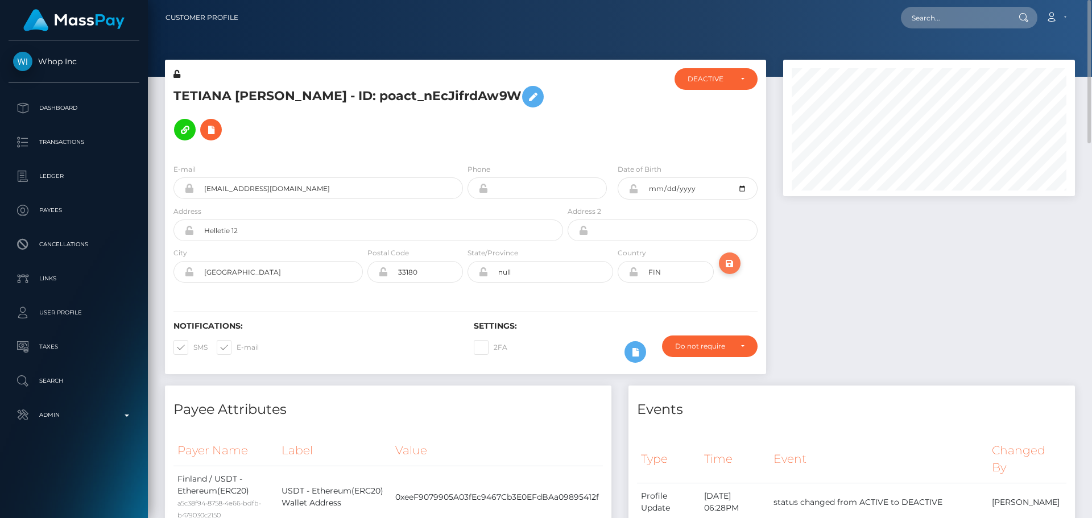
click at [729, 256] on icon "submit" at bounding box center [730, 263] width 14 height 14
click at [465, 121] on div "TETIANA MYRNA - ID: poact_nEcJifrdAw9W" at bounding box center [365, 111] width 400 height 86
click at [466, 120] on div "TETIANA MYRNA - ID: poact_nEcJifrdAw9W" at bounding box center [365, 111] width 400 height 86
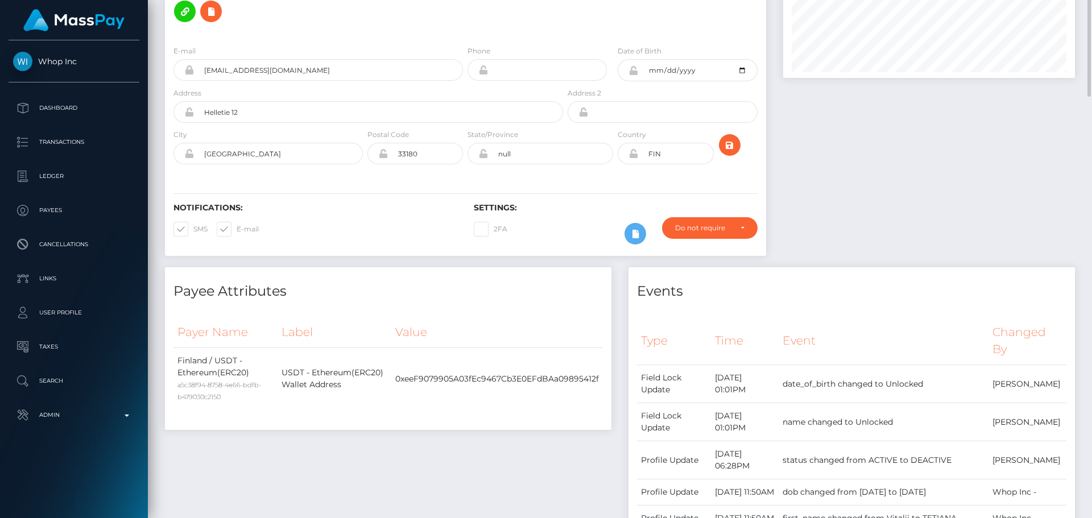
scroll to position [0, 0]
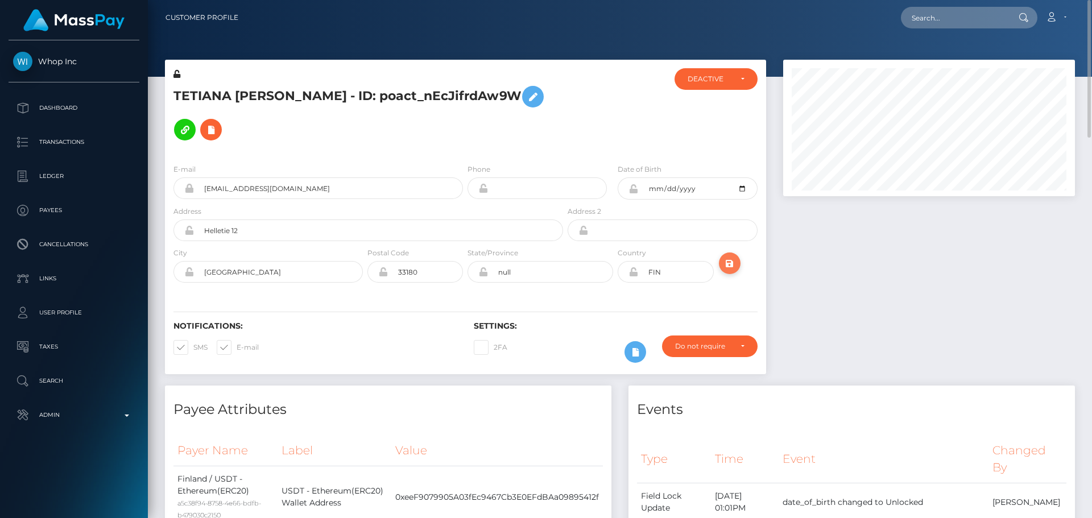
click at [729, 256] on icon "submit" at bounding box center [730, 263] width 14 height 14
click at [222, 119] on button at bounding box center [211, 130] width 22 height 22
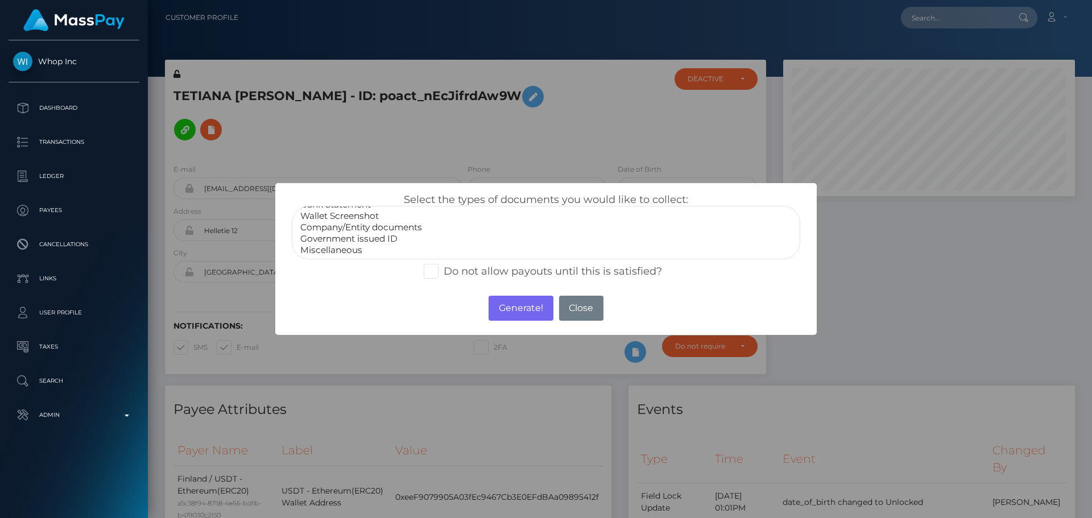
scroll to position [23, 0]
select select "Miscellaneous"
click at [344, 248] on option "Miscellaneous" at bounding box center [546, 249] width 494 height 11
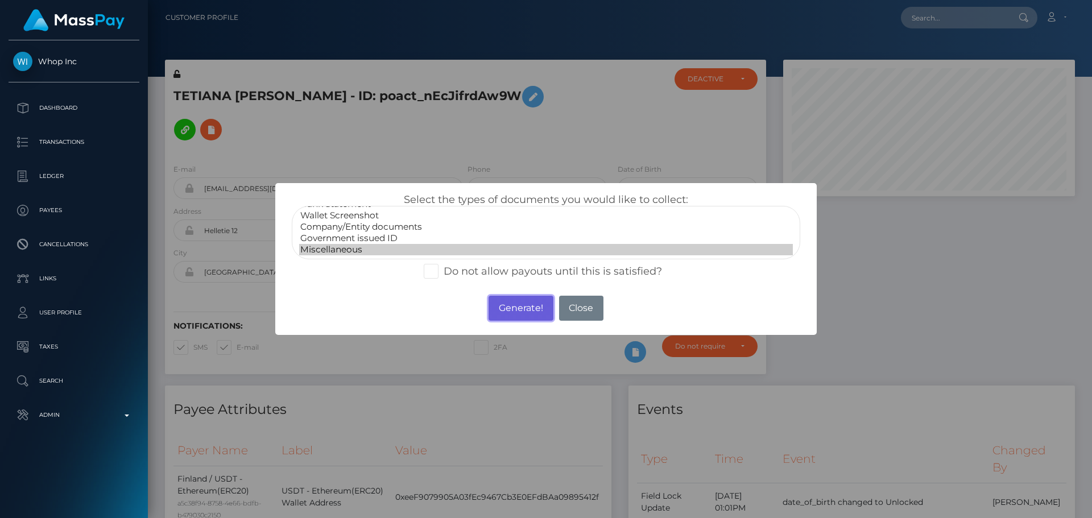
click at [510, 301] on button "Generate!" at bounding box center [520, 308] width 64 height 25
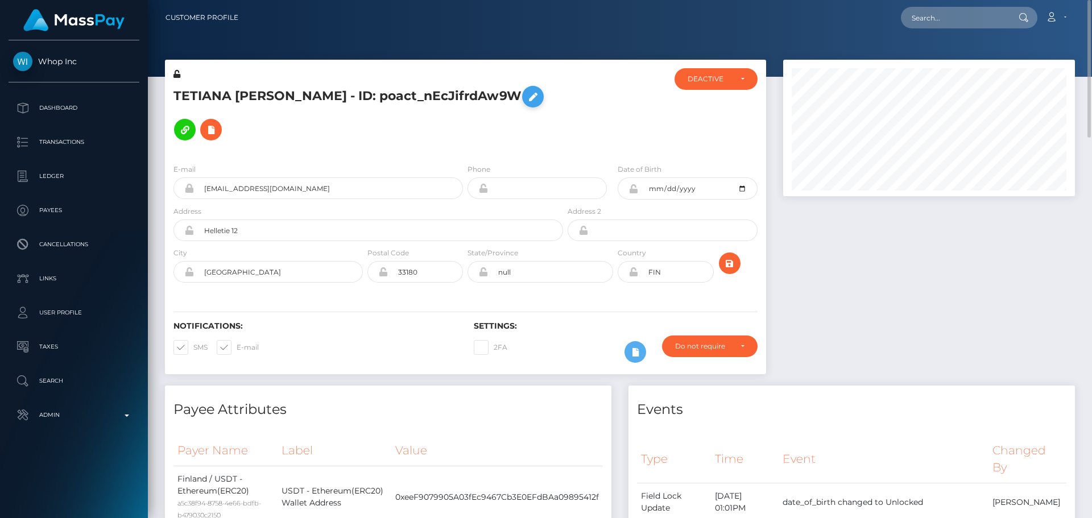
click at [526, 97] on icon at bounding box center [533, 97] width 14 height 14
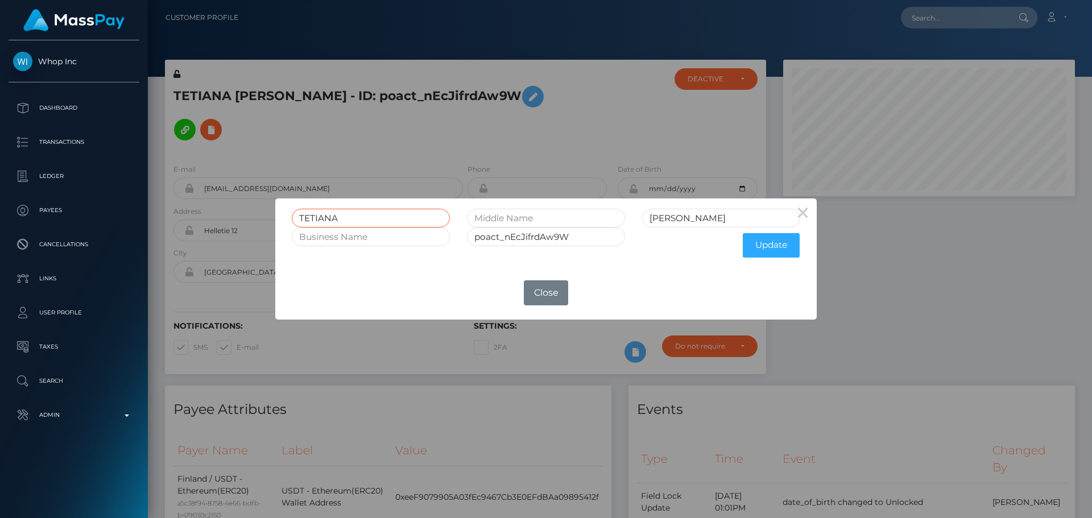
click at [386, 220] on input "TETIANA" at bounding box center [371, 218] width 158 height 19
type input "Vitalii"
click at [699, 216] on input "MYRNA" at bounding box center [721, 218] width 158 height 19
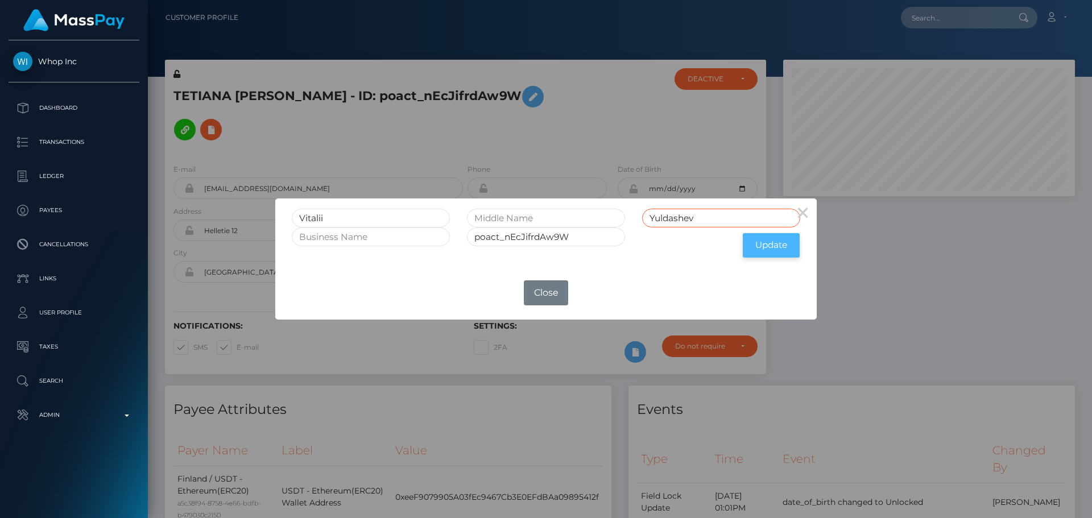
type input "Yuldashev"
click at [760, 242] on button "Update" at bounding box center [771, 245] width 57 height 24
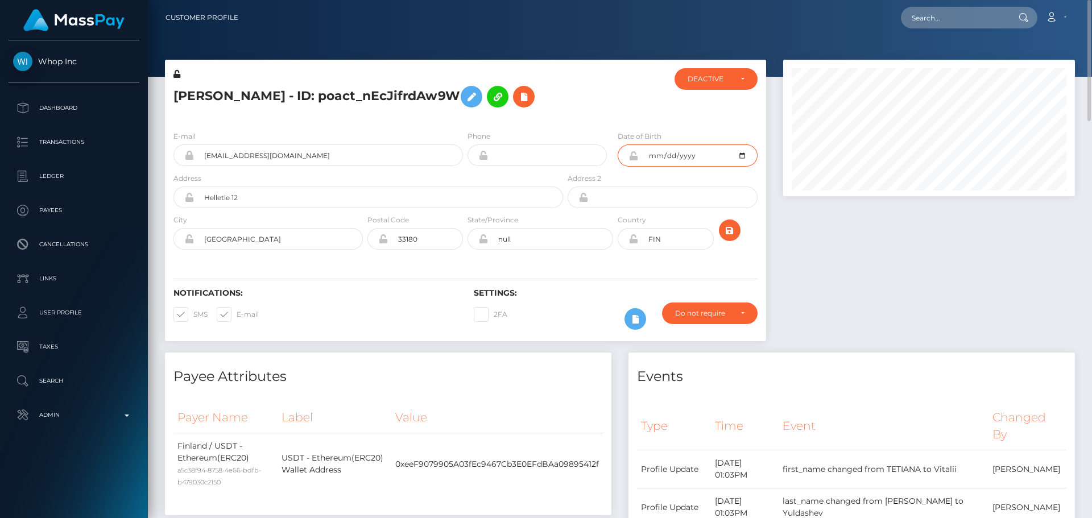
click at [741, 156] on input "[DATE]" at bounding box center [697, 155] width 119 height 22
type input "[DATE]"
click at [608, 105] on div at bounding box center [615, 94] width 100 height 53
click at [618, 268] on div "Notifications: SMS E-mail Settings: 2FA" at bounding box center [465, 301] width 601 height 80
click at [729, 231] on icon "submit" at bounding box center [730, 230] width 14 height 14
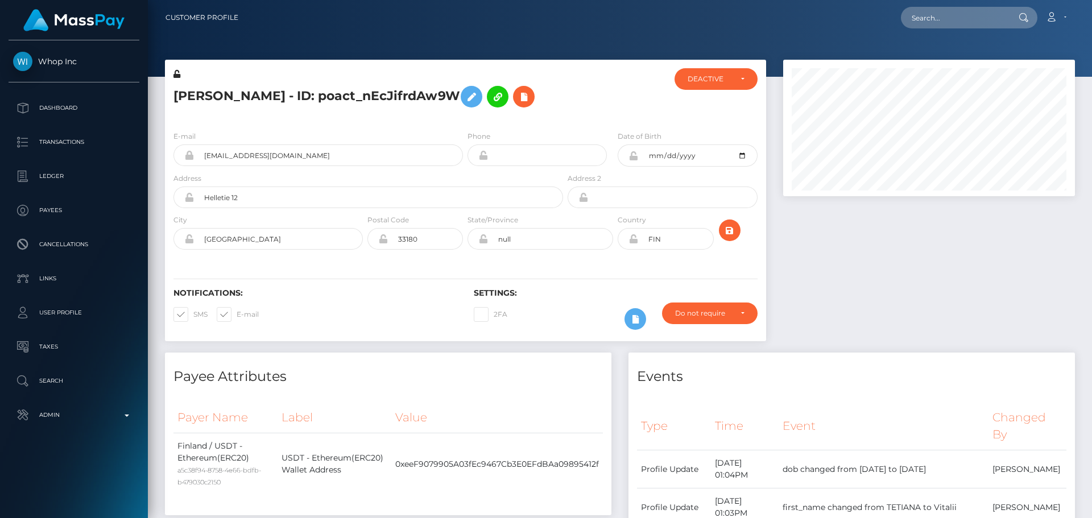
scroll to position [136, 292]
click at [632, 156] on icon at bounding box center [633, 155] width 10 height 9
click at [632, 241] on icon at bounding box center [633, 238] width 10 height 9
click at [176, 75] on icon at bounding box center [176, 74] width 7 height 8
click at [592, 100] on div at bounding box center [615, 94] width 100 height 53
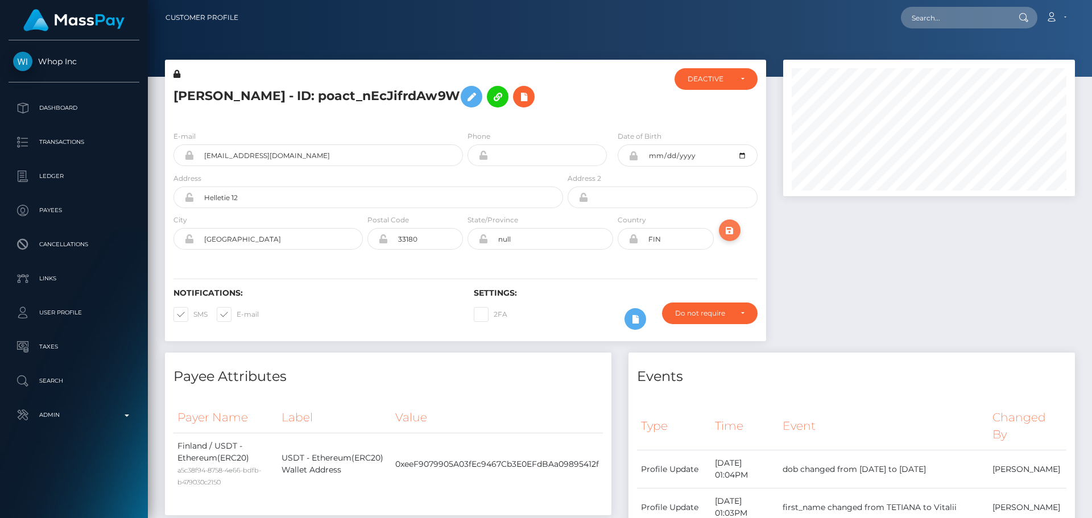
click at [727, 233] on icon "submit" at bounding box center [730, 230] width 14 height 14
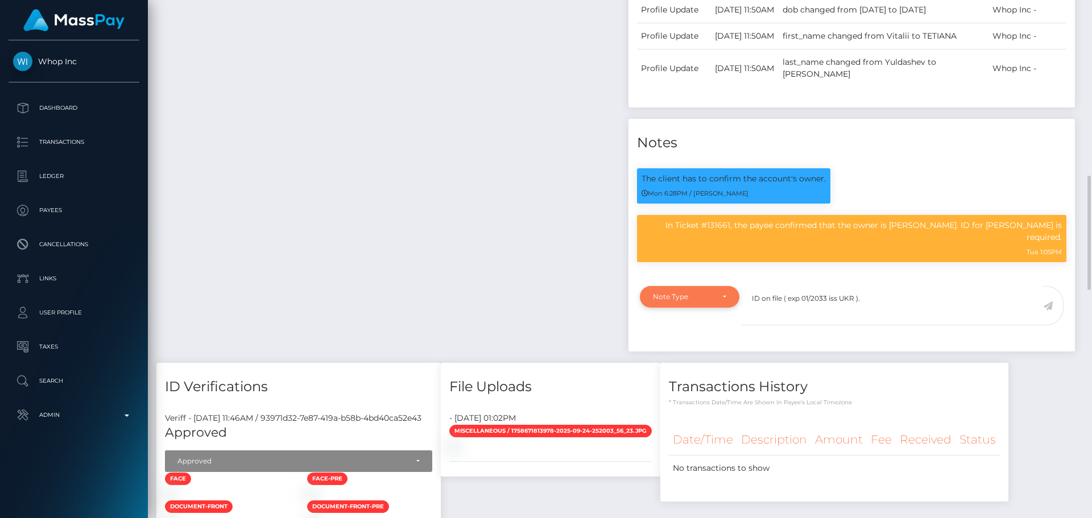
type textarea "ID on file ( exp 01/2033 iss UKR )."
click at [700, 301] on div "Note Type" at bounding box center [683, 296] width 60 height 9
click at [678, 362] on link "Compliance" at bounding box center [689, 351] width 99 height 21
select select "COMPLIANCE"
click at [877, 325] on textarea "ID on file ( exp 01/2033 iss UKR )." at bounding box center [891, 305] width 301 height 39
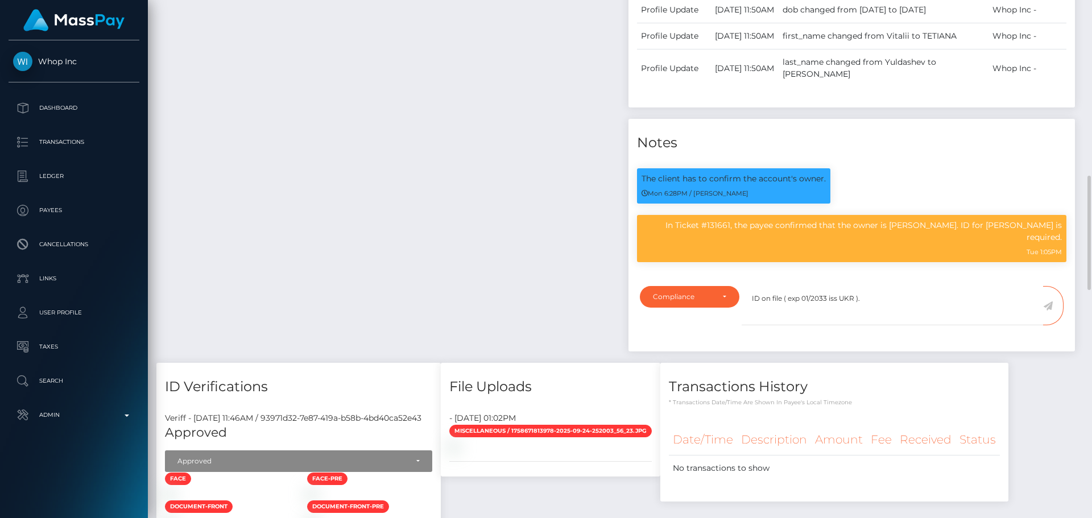
click at [1049, 310] on icon at bounding box center [1048, 305] width 10 height 9
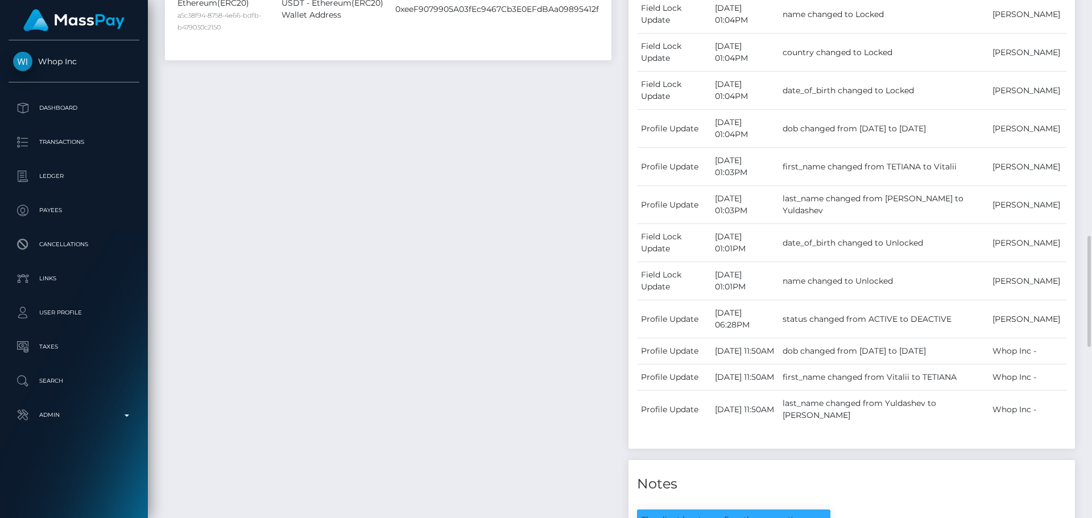
scroll to position [739, 0]
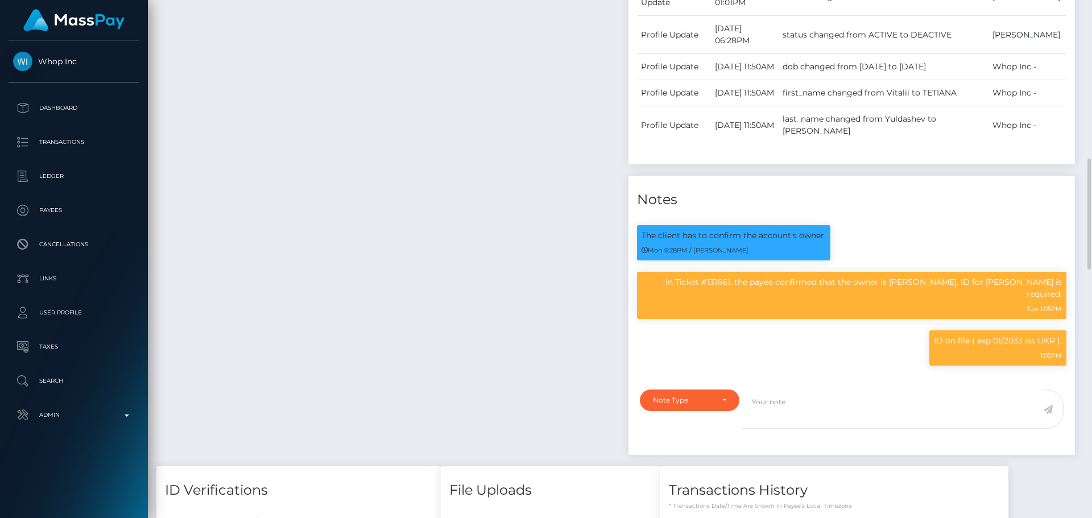
click at [561, 284] on div "Payee Attributes Payer Name Label Value Finland / USDT - Ethereum(ERC20) a5c38f…" at bounding box center [387, 39] width 463 height 853
click at [561, 283] on div "Payee Attributes Payer Name Label Value Finland / USDT - Ethereum(ERC20) a5c38f…" at bounding box center [387, 39] width 463 height 853
click at [559, 284] on div "Payee Attributes Payer Name Label Value Finland / USDT - Ethereum(ERC20) a5c38f…" at bounding box center [387, 39] width 463 height 853
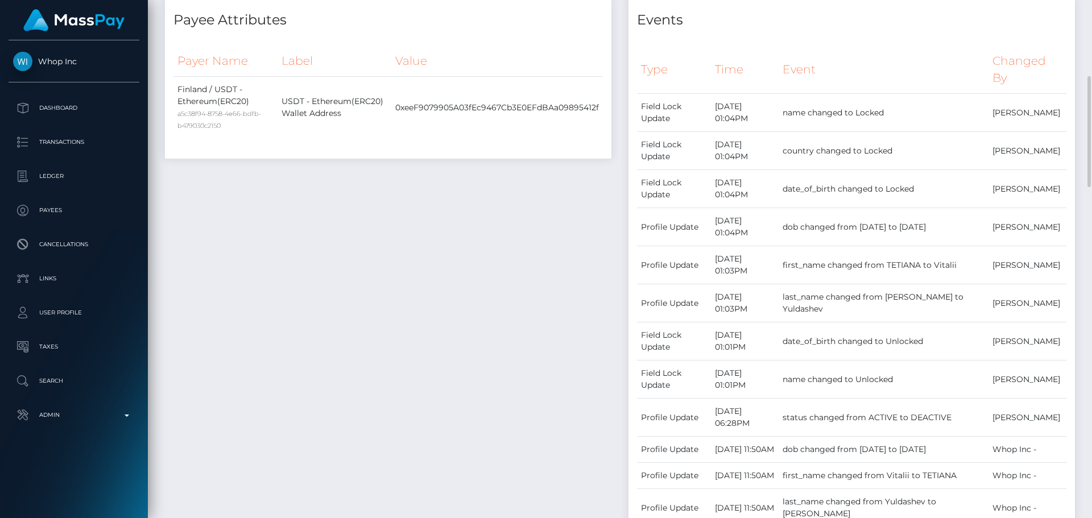
scroll to position [0, 0]
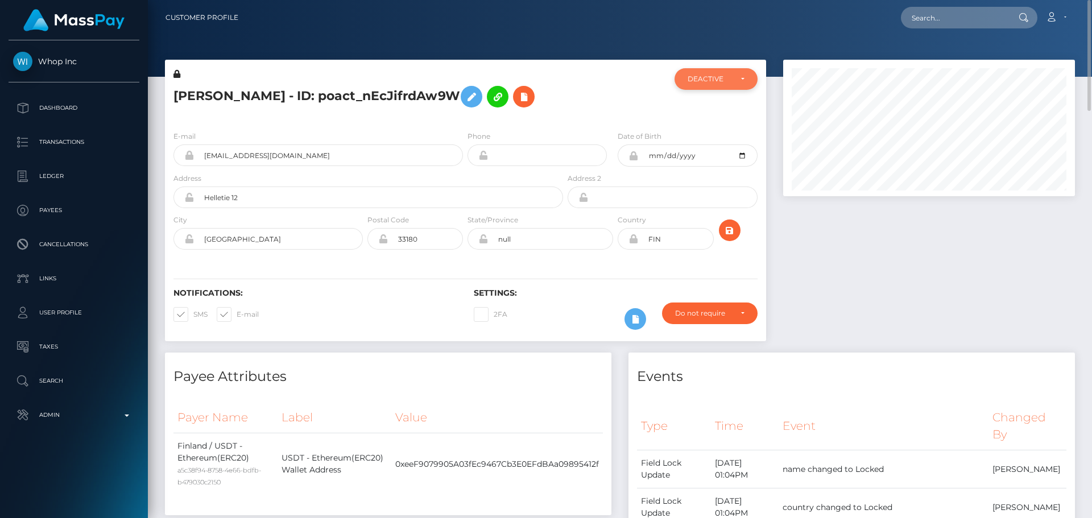
click at [718, 80] on div "DEACTIVE" at bounding box center [709, 78] width 44 height 9
click at [715, 107] on link "ACTIVE" at bounding box center [715, 109] width 83 height 21
select select "ACTIVE"
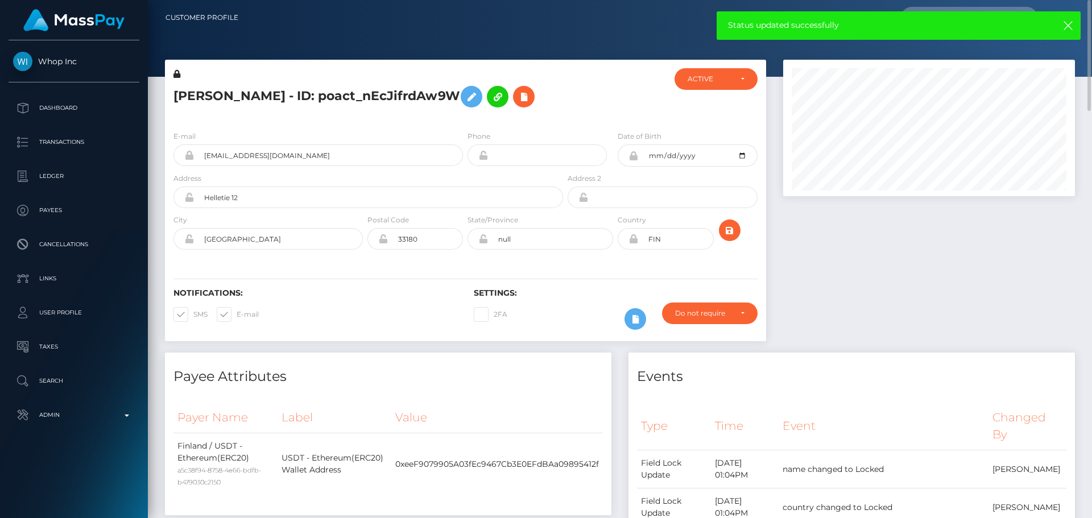
click at [716, 105] on div "ACTIVE DEACTIVE CLOSED ACTIVE ACTIVE DEACTIVE CLOSED" at bounding box center [716, 94] width 100 height 53
click div "ACTIVE DEACTIVE CLOSED ACTIVE ACTIVE DEACTIVE CLOSED"
click icon "submit"
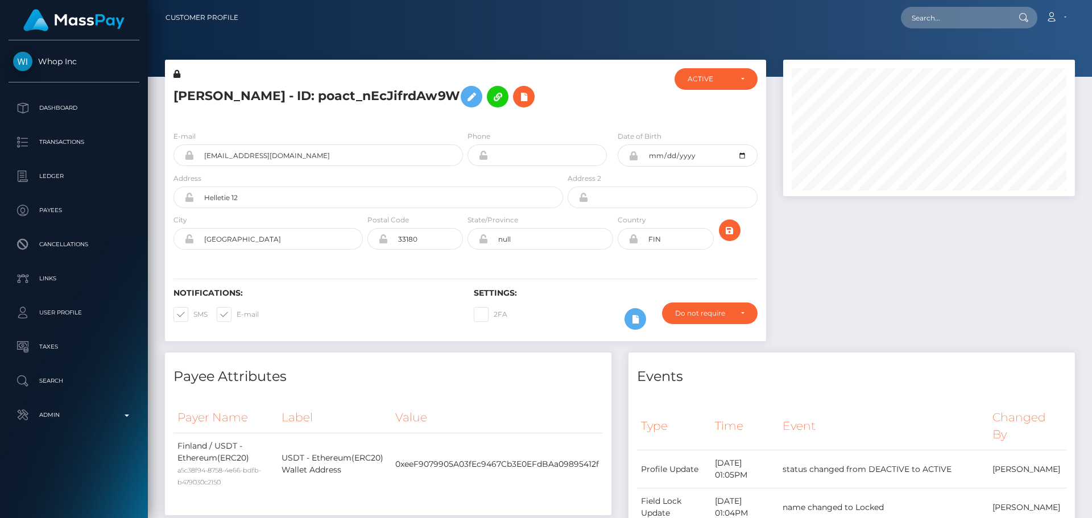
scroll to position [136, 292]
drag, startPoint x: 560, startPoint y: 101, endPoint x: 567, endPoint y: 108, distance: 10.1
click at [561, 101] on div "[PERSON_NAME] - ID: poact_nEcJifrdAw9W" at bounding box center [365, 94] width 400 height 53
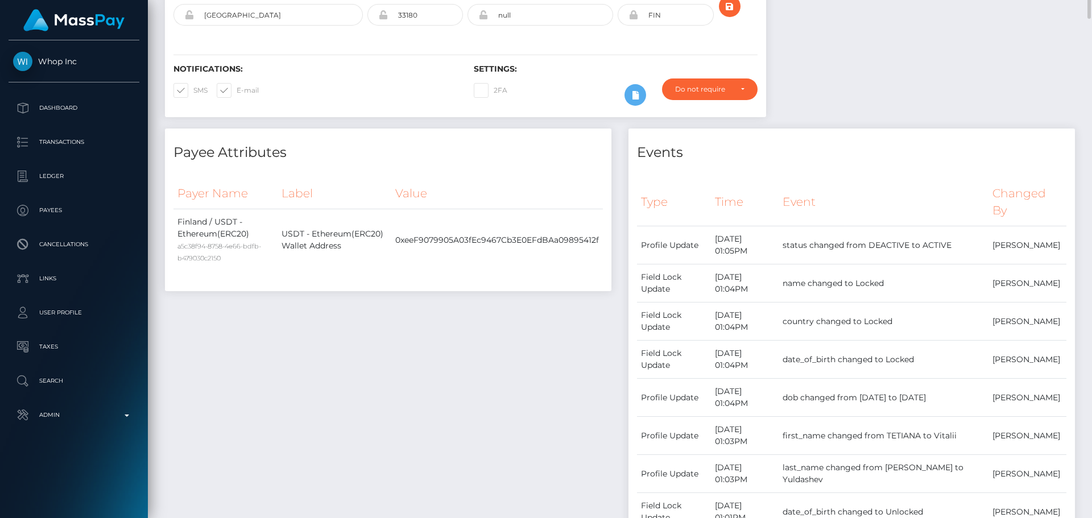
scroll to position [0, 0]
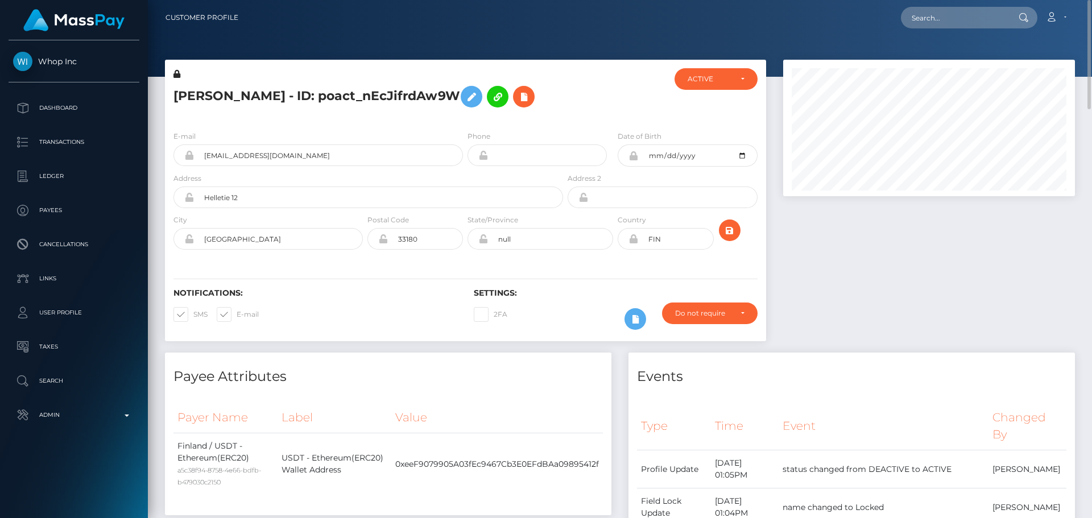
click at [256, 95] on h5 "[PERSON_NAME] - ID: poact_nEcJifrdAw9W" at bounding box center [364, 96] width 383 height 33
copy h5 "[PERSON_NAME] - ID: poact_nEcJifrdAw9W"
click at [569, 105] on div at bounding box center [615, 94] width 100 height 53
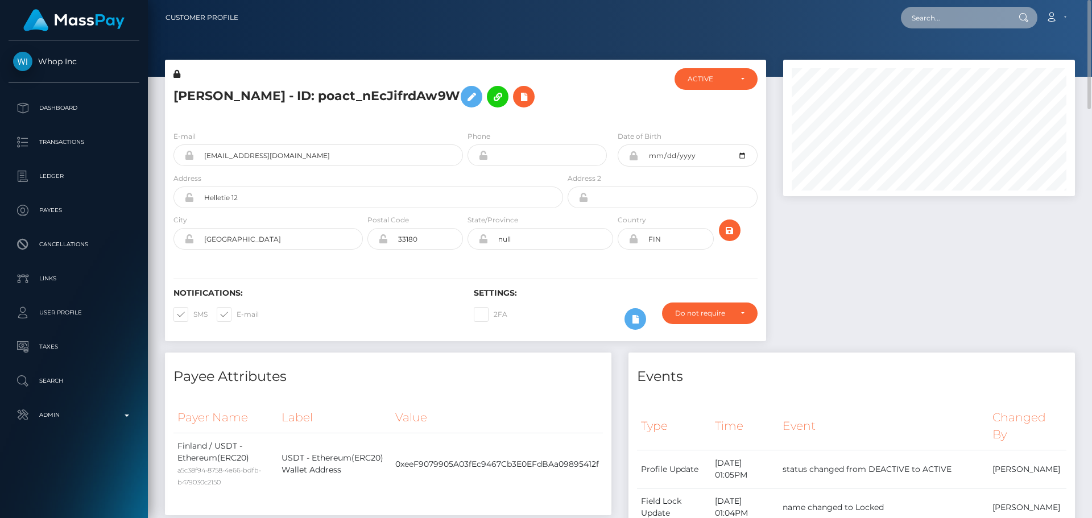
click at [953, 19] on input "text" at bounding box center [954, 18] width 107 height 22
paste input "284824621096644608"
type input "284824621096644608"
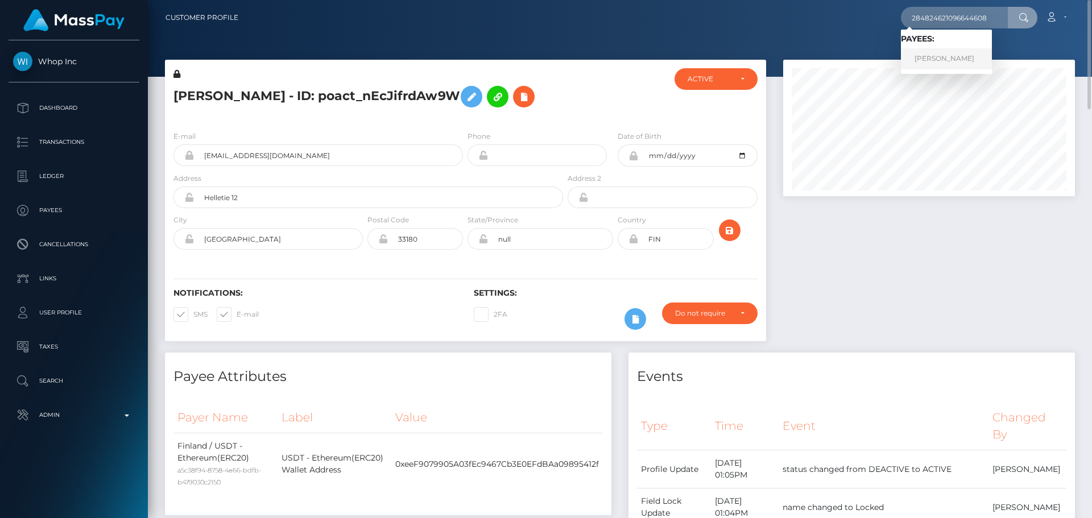
click at [951, 56] on link "[PERSON_NAME]" at bounding box center [946, 58] width 91 height 21
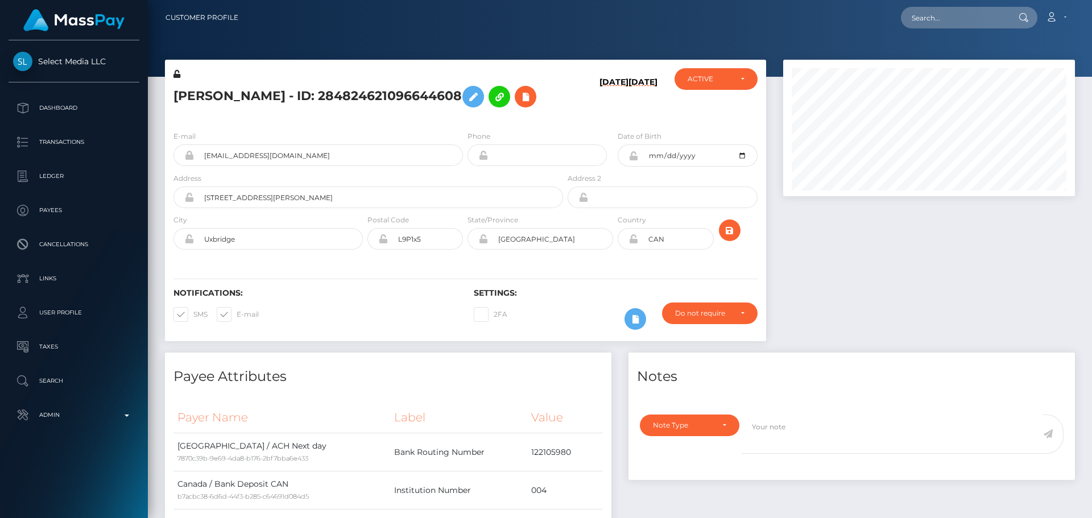
scroll to position [136, 292]
drag, startPoint x: 548, startPoint y: 128, endPoint x: 555, endPoint y: 137, distance: 11.7
click at [553, 136] on div "E-mail [EMAIL_ADDRESS][DOMAIN_NAME] Phone [DATE]" at bounding box center [465, 191] width 601 height 139
click at [553, 114] on div "[PERSON_NAME] - ID: 284824621096644608" at bounding box center [365, 94] width 400 height 53
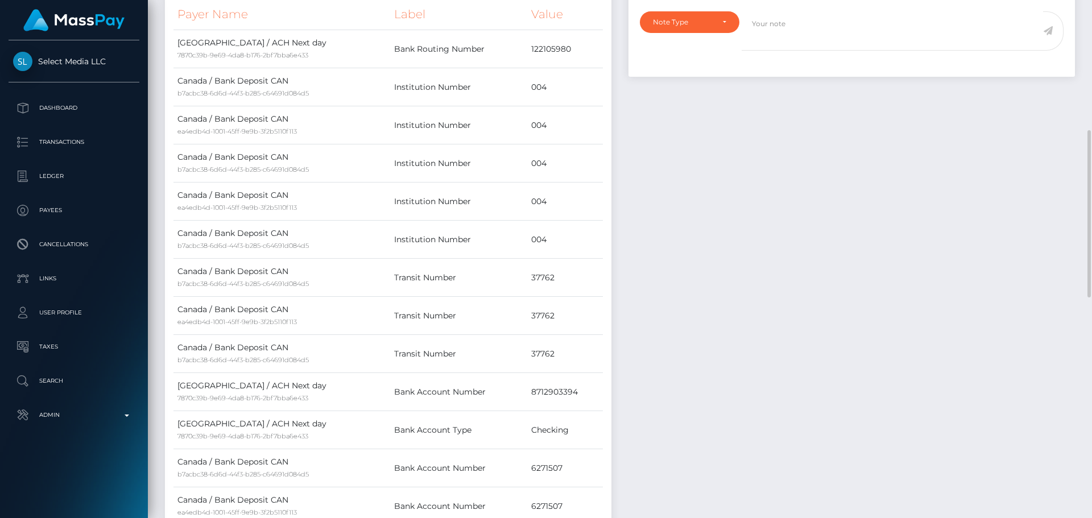
scroll to position [0, 0]
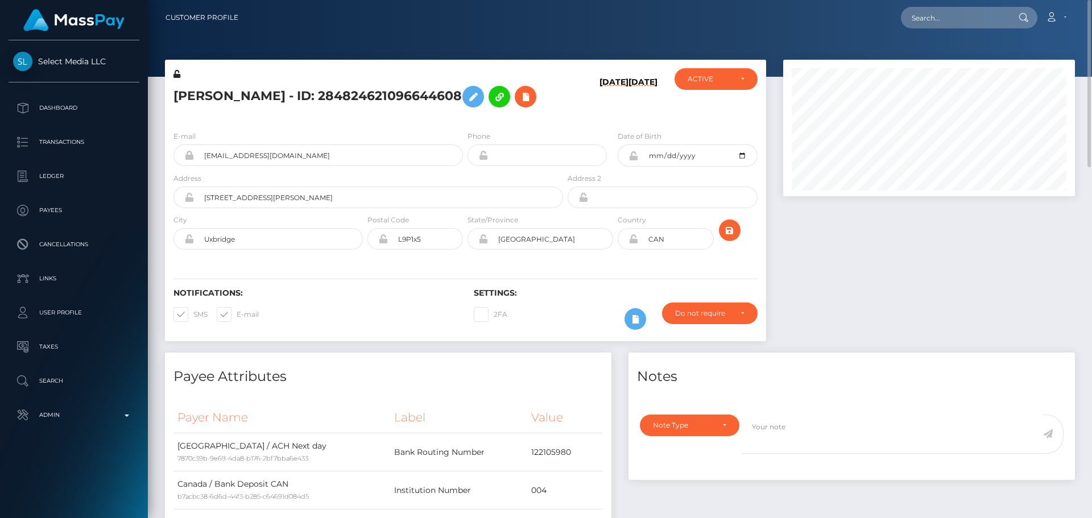
click at [525, 110] on h5 "[PERSON_NAME] - ID: 284824621096644608" at bounding box center [364, 96] width 383 height 33
click at [640, 320] on icon at bounding box center [635, 319] width 14 height 14
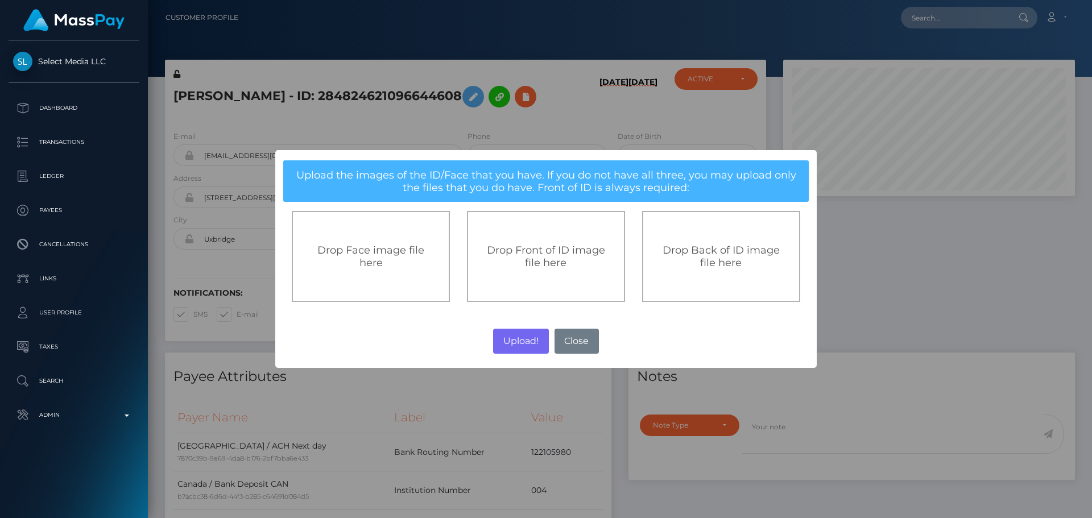
click at [557, 274] on div "Drop Front of ID image file here" at bounding box center [546, 256] width 158 height 91
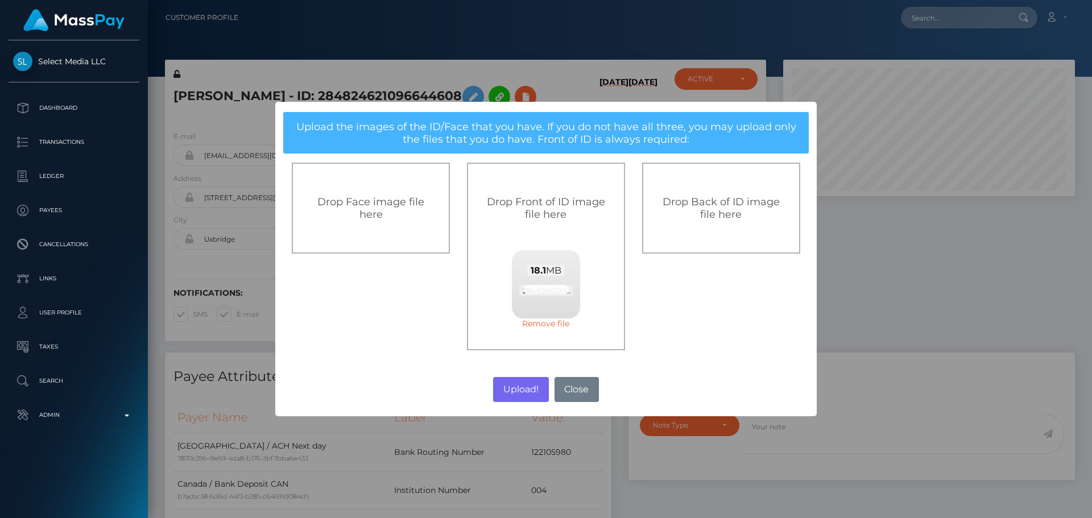
click at [564, 326] on link "Remove file" at bounding box center [546, 323] width 68 height 10
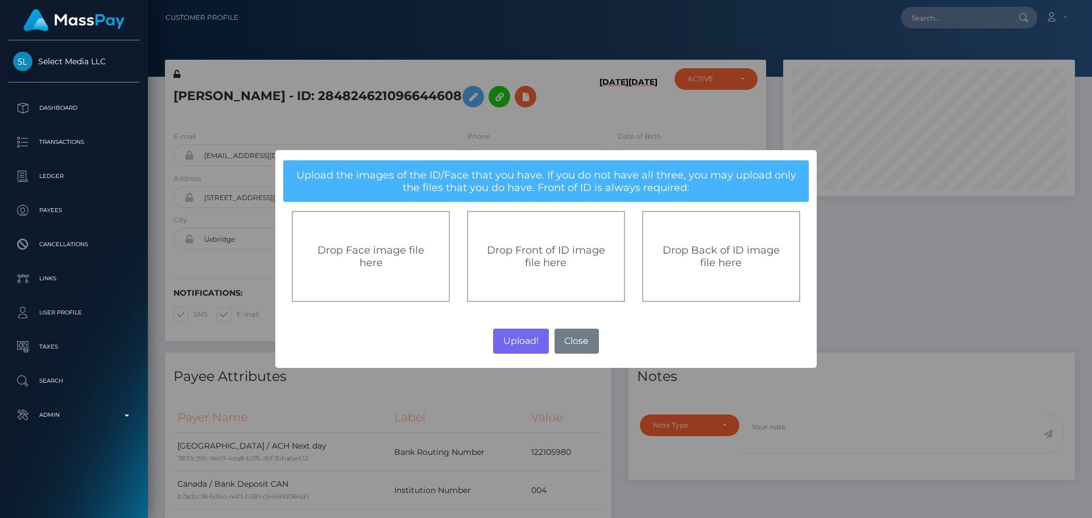
click at [523, 251] on span "Drop Front of ID image file here" at bounding box center [546, 256] width 118 height 25
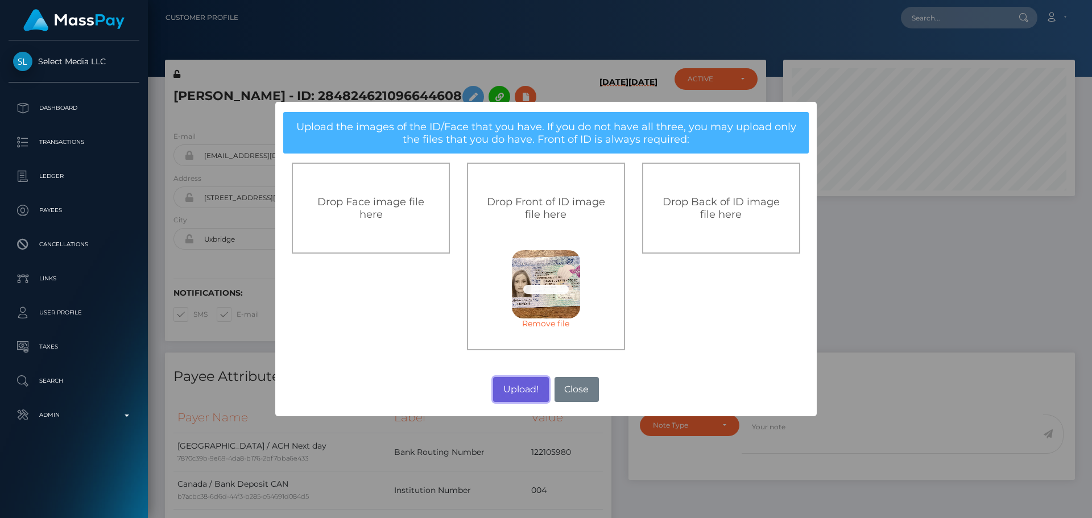
click at [521, 392] on button "Upload!" at bounding box center [520, 389] width 55 height 25
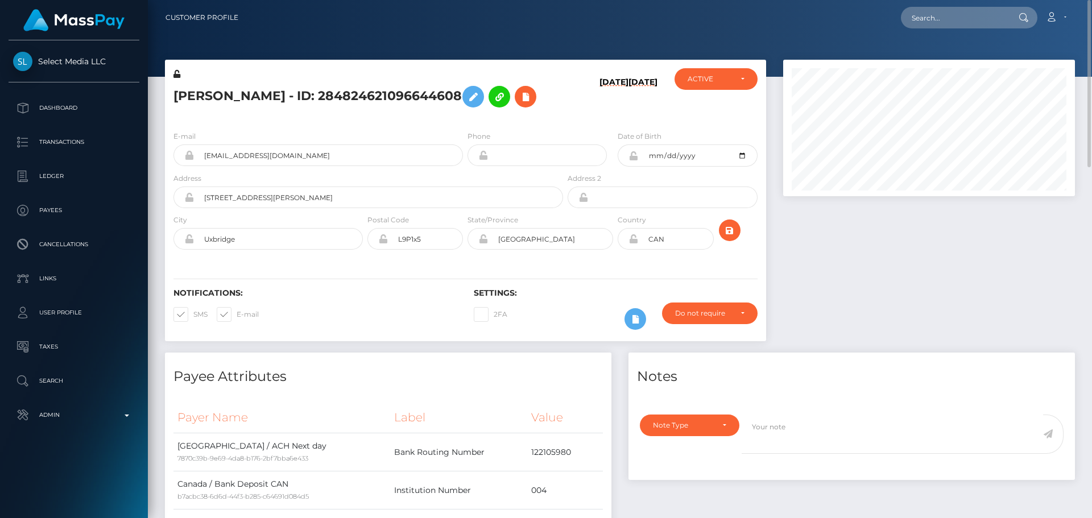
click at [464, 255] on div "E-mail [EMAIL_ADDRESS][DOMAIN_NAME] Phone [DATE]" at bounding box center [465, 191] width 601 height 139
click at [730, 231] on icon "submit" at bounding box center [730, 230] width 14 height 14
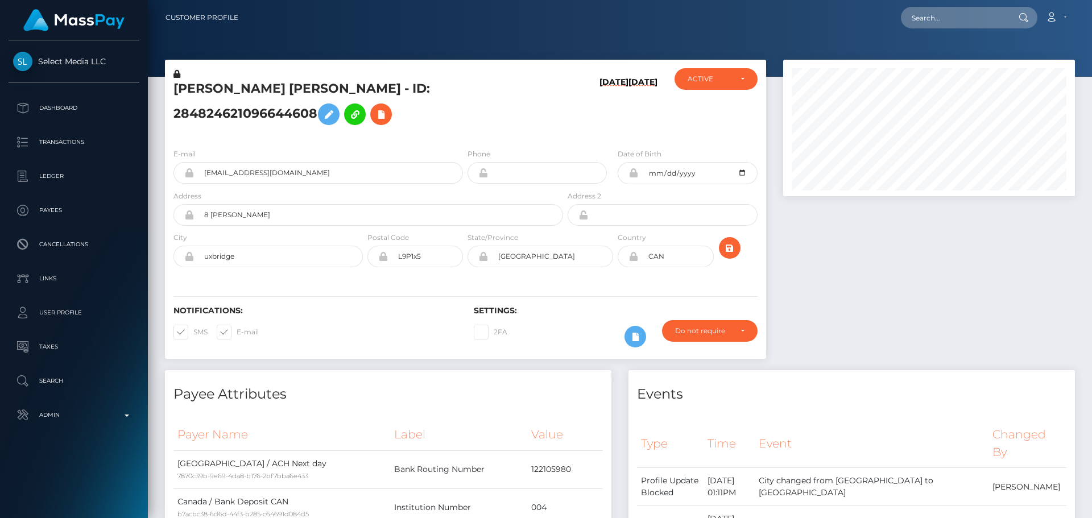
scroll to position [136, 292]
click at [272, 226] on input "8 [PERSON_NAME]" at bounding box center [378, 215] width 369 height 22
click at [272, 226] on input "8 isaac crt" at bounding box center [378, 215] width 369 height 22
paste input "905 Calville Estates Court,"
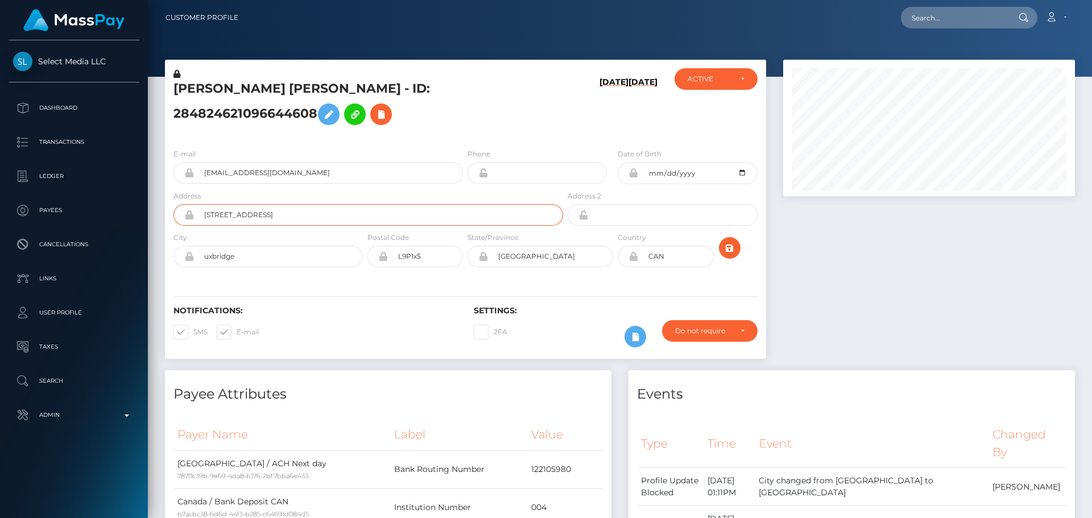
type input "[STREET_ADDRESS]"
click at [266, 267] on input "uxbridge" at bounding box center [278, 257] width 169 height 22
paste input "[PERSON_NAME]"
type input "[PERSON_NAME]"
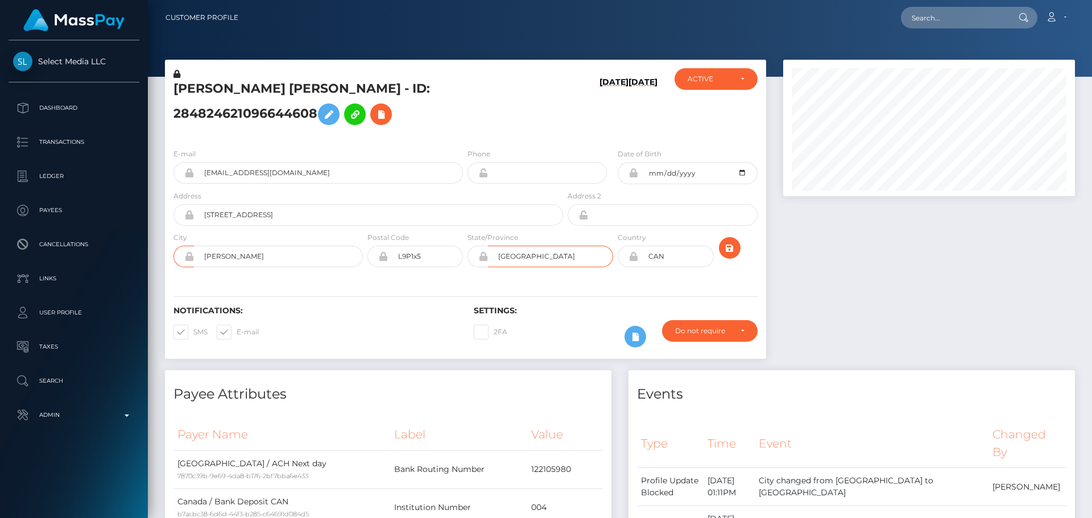
click at [548, 266] on input "Ontario" at bounding box center [550, 257] width 125 height 22
paste input "[US_STATE]"
type input "[US_STATE]"
click at [426, 267] on input "L9P1x5" at bounding box center [425, 257] width 75 height 22
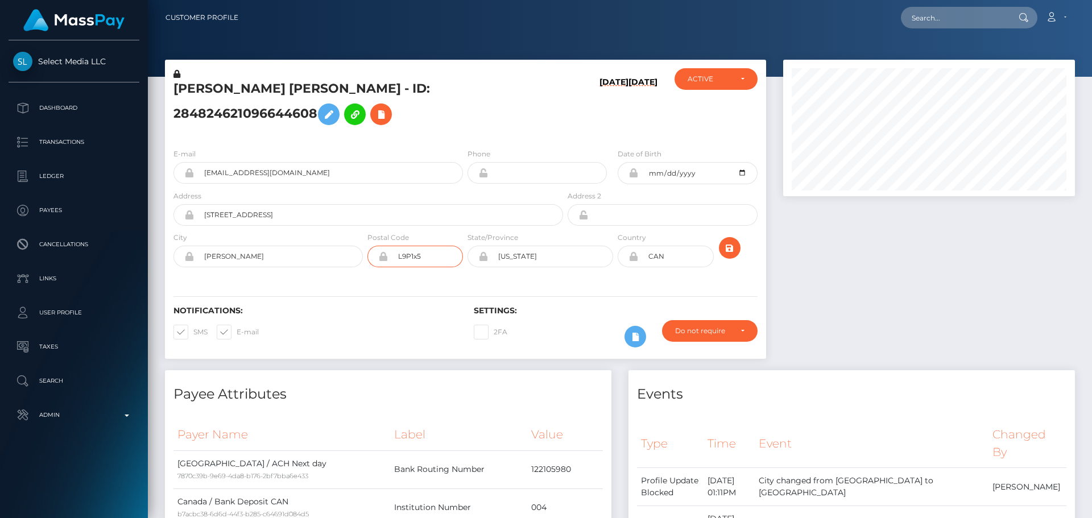
click at [426, 267] on input "L9P1x5" at bounding box center [425, 257] width 75 height 22
paste input "8901"
type input "89015"
click at [404, 297] on div "Notifications: SMS E-mail Settings: 2FA" at bounding box center [465, 319] width 601 height 80
click at [384, 261] on icon at bounding box center [383, 256] width 10 height 9
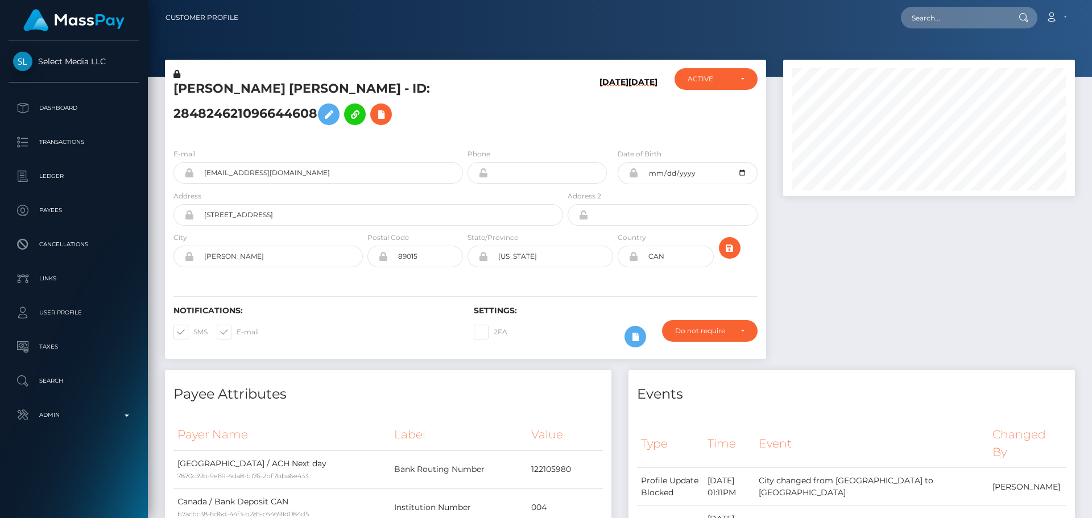
click at [483, 261] on icon at bounding box center [483, 256] width 10 height 9
click at [190, 261] on icon at bounding box center [189, 256] width 10 height 9
click at [190, 219] on icon at bounding box center [189, 214] width 10 height 9
click at [633, 261] on icon at bounding box center [633, 256] width 10 height 9
click at [604, 305] on div "Notifications: SMS E-mail Settings: 2FA" at bounding box center [465, 319] width 601 height 80
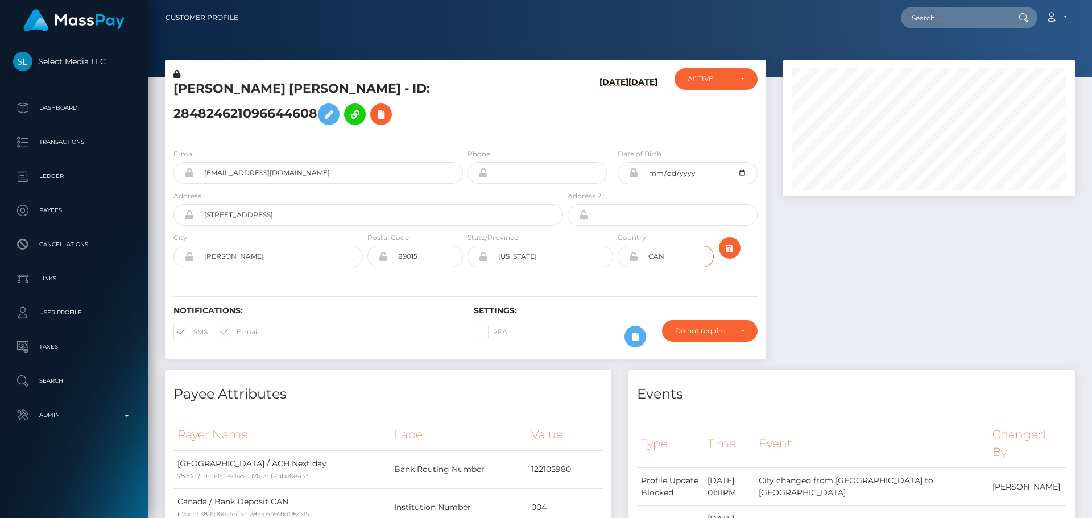
click at [670, 267] on input "CAN" at bounding box center [675, 257] width 75 height 22
paste input "[GEOGRAPHIC_DATA]"
type input "[GEOGRAPHIC_DATA]"
click at [623, 297] on div "Notifications: SMS E-mail Settings: 2FA" at bounding box center [465, 319] width 601 height 80
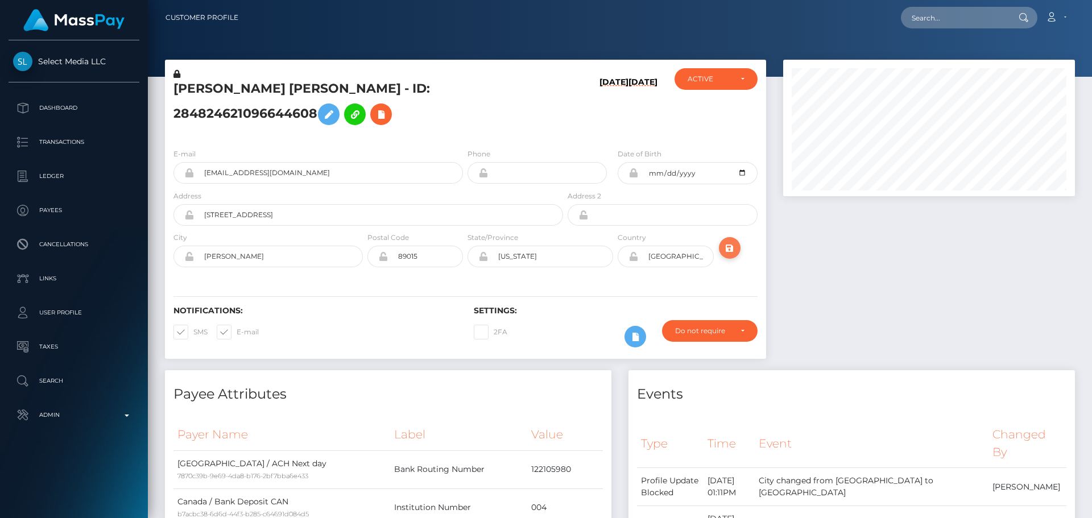
click at [730, 255] on icon "submit" at bounding box center [730, 248] width 14 height 14
click at [466, 131] on h5 "[PERSON_NAME] [PERSON_NAME] - ID: 284824621096644608" at bounding box center [364, 105] width 383 height 51
click at [465, 139] on div "[PERSON_NAME] [PERSON_NAME] - ID: 284824621096644608" at bounding box center [365, 103] width 400 height 71
click at [732, 255] on icon "submit" at bounding box center [730, 248] width 14 height 14
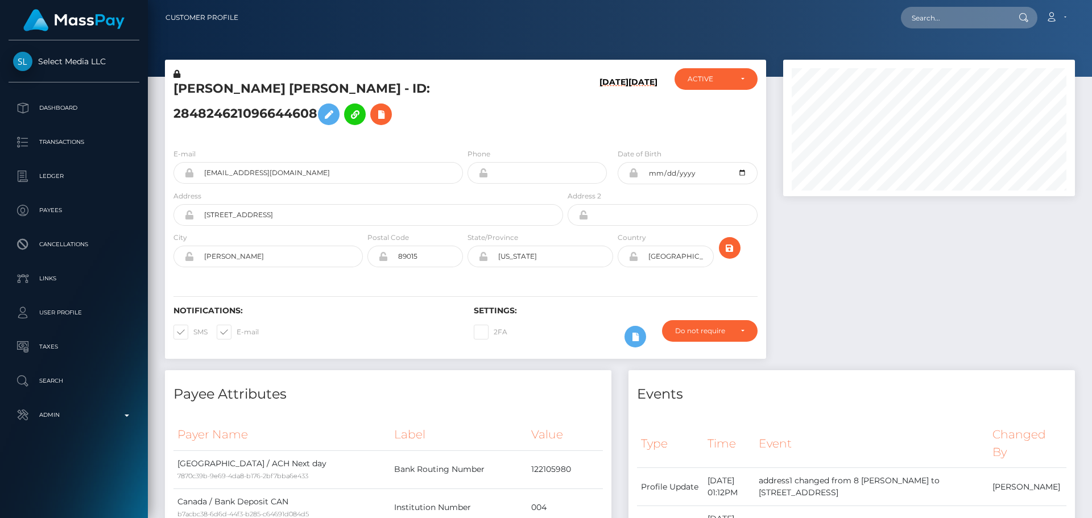
scroll to position [136, 292]
click at [635, 261] on icon at bounding box center [633, 256] width 10 height 9
click at [550, 131] on h5 "[PERSON_NAME] [PERSON_NAME] - ID: 284824621096644608" at bounding box center [364, 105] width 383 height 51
click at [579, 115] on div "[DATE] [DATE]" at bounding box center [615, 103] width 100 height 71
click at [575, 118] on div "[DATE] [DATE]" at bounding box center [615, 103] width 100 height 71
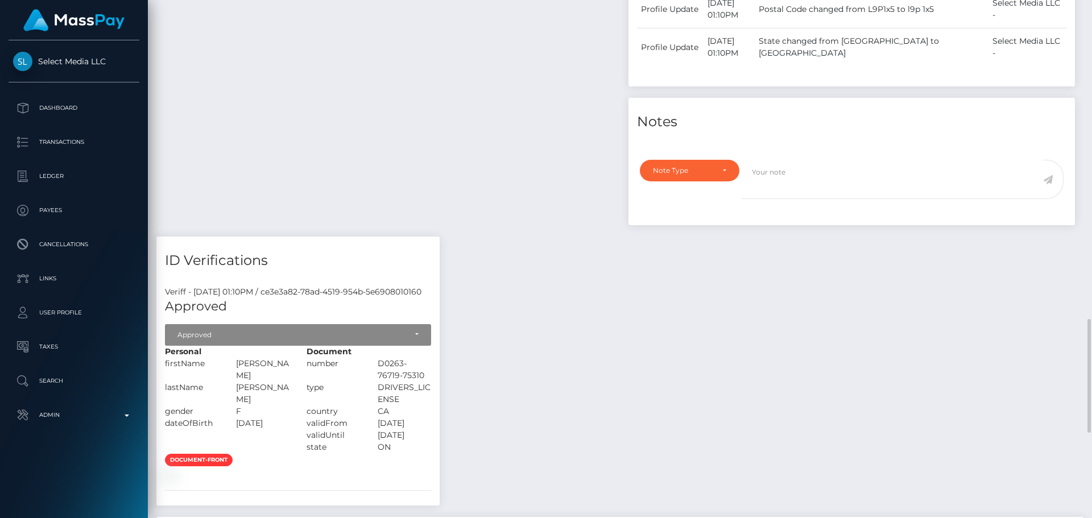
scroll to position [1194, 0]
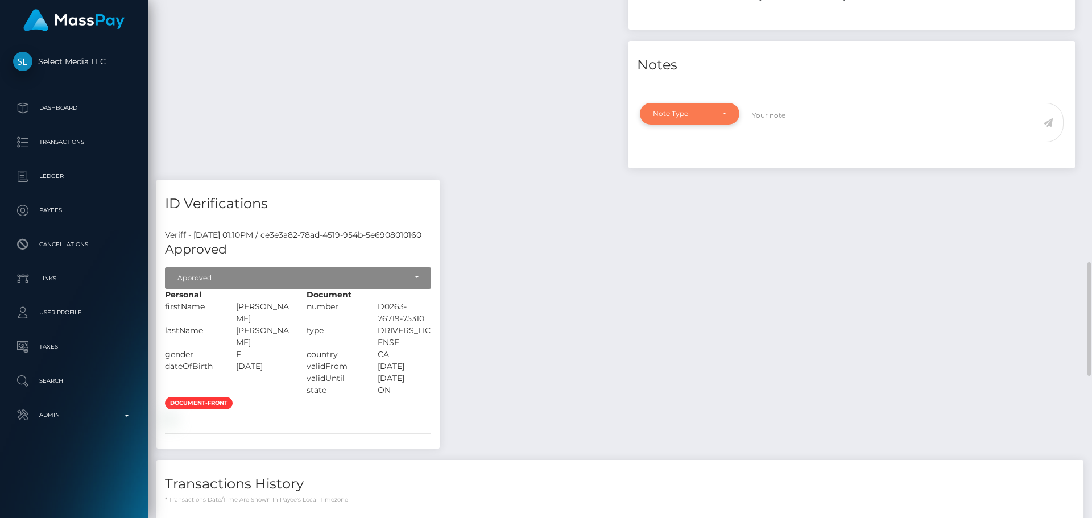
click at [721, 114] on div "Note Type" at bounding box center [689, 113] width 73 height 9
click at [698, 164] on link "Compliance" at bounding box center [689, 167] width 99 height 21
select select "COMPLIANCE"
click at [797, 128] on textarea at bounding box center [891, 122] width 301 height 39
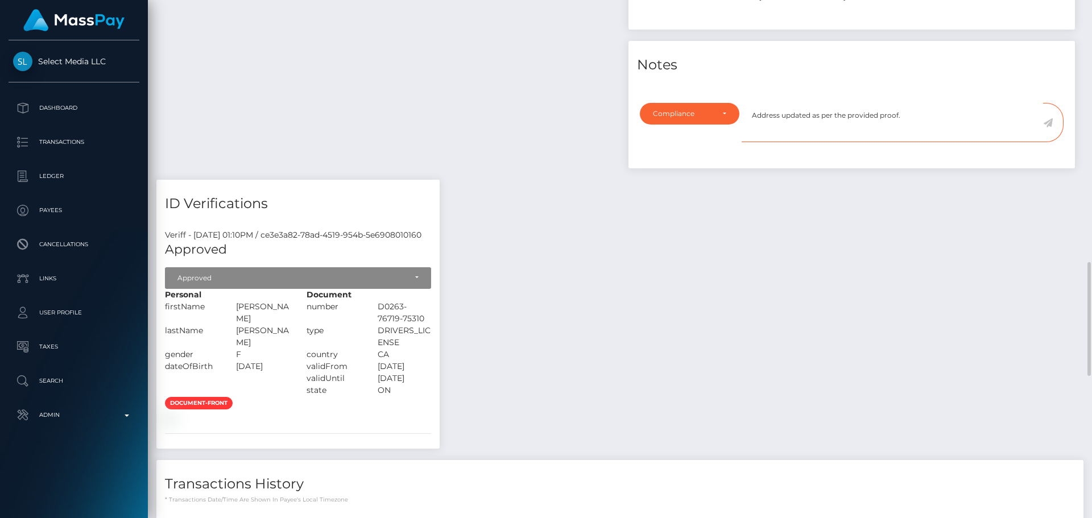
type textarea "Address updated as per the provided proof."
click at [1047, 127] on icon at bounding box center [1048, 122] width 10 height 9
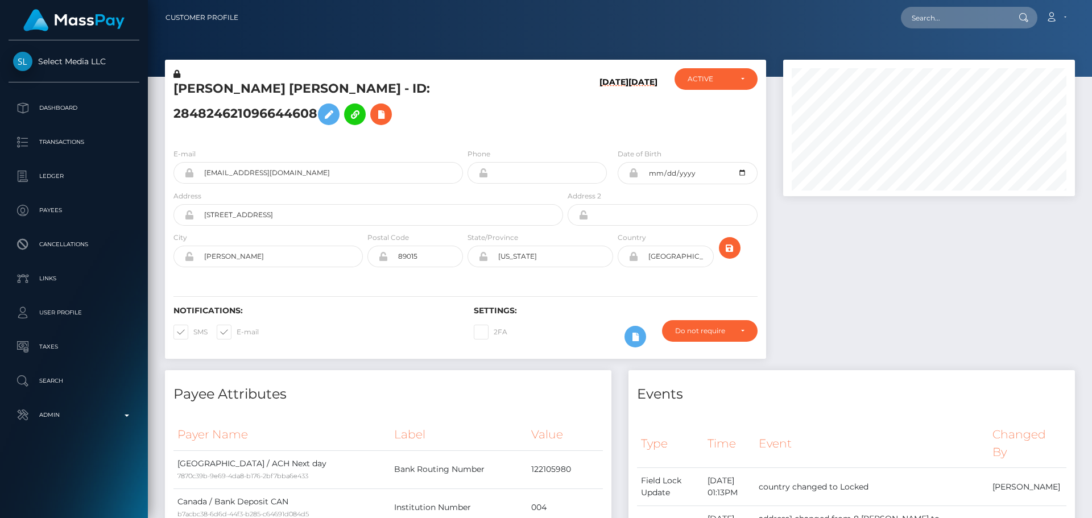
click at [466, 131] on h5 "[PERSON_NAME] [PERSON_NAME] - ID: 284824621096644608" at bounding box center [364, 105] width 383 height 51
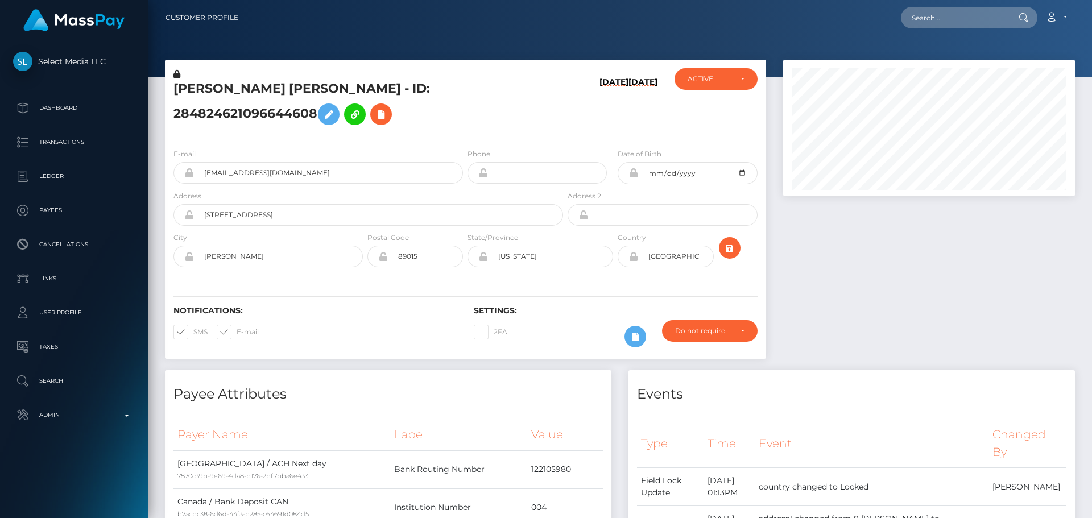
click at [466, 131] on h5 "[PERSON_NAME] [PERSON_NAME] - ID: 284824621096644608" at bounding box center [364, 105] width 383 height 51
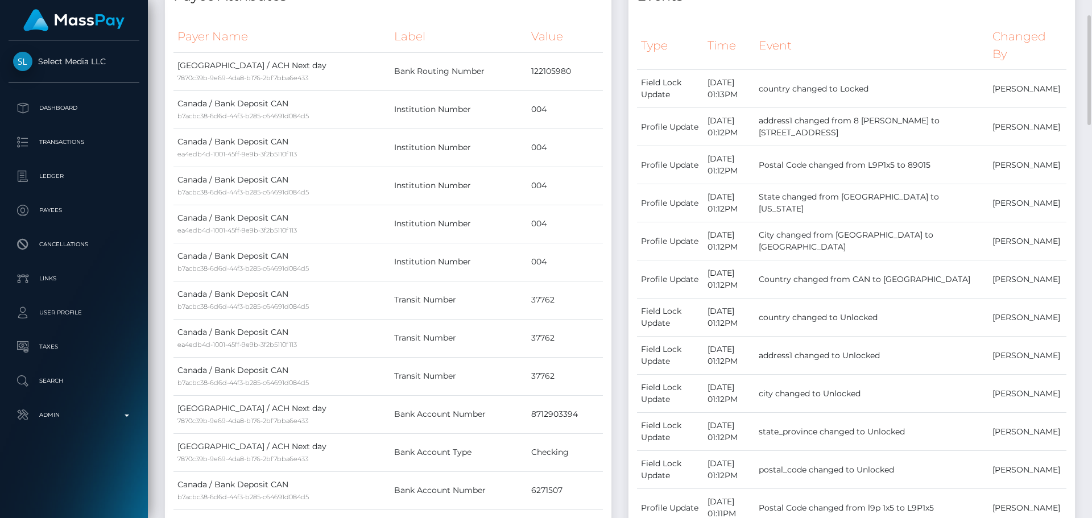
scroll to position [0, 0]
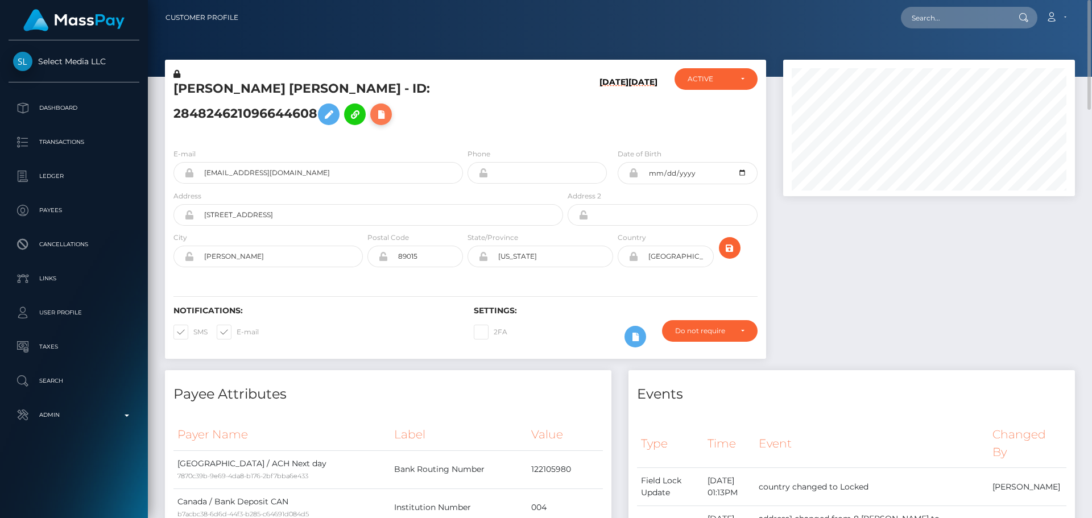
click at [374, 122] on icon at bounding box center [381, 114] width 14 height 14
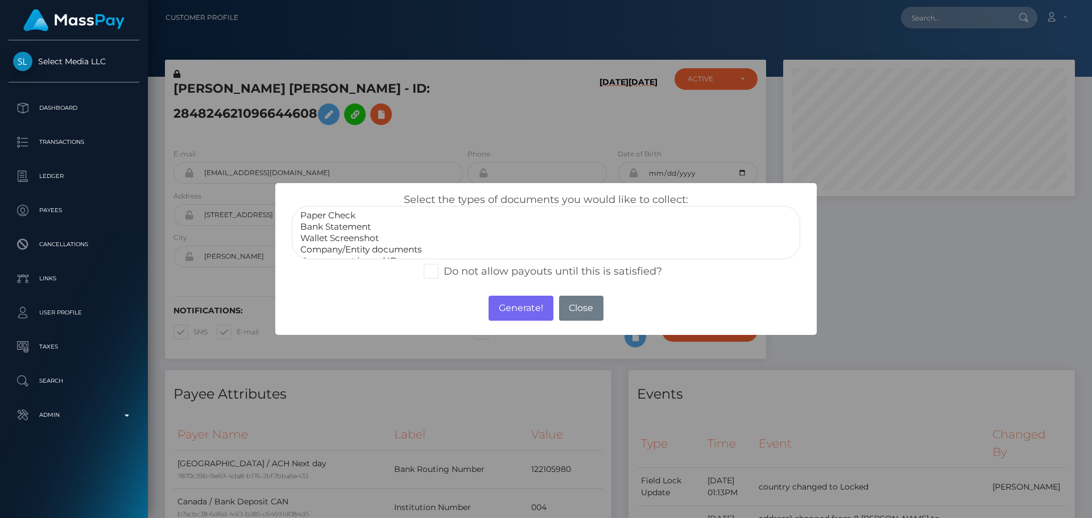
scroll to position [23, 0]
select select "Miscellaneous"
click at [351, 247] on option "Miscellaneous" at bounding box center [546, 249] width 494 height 11
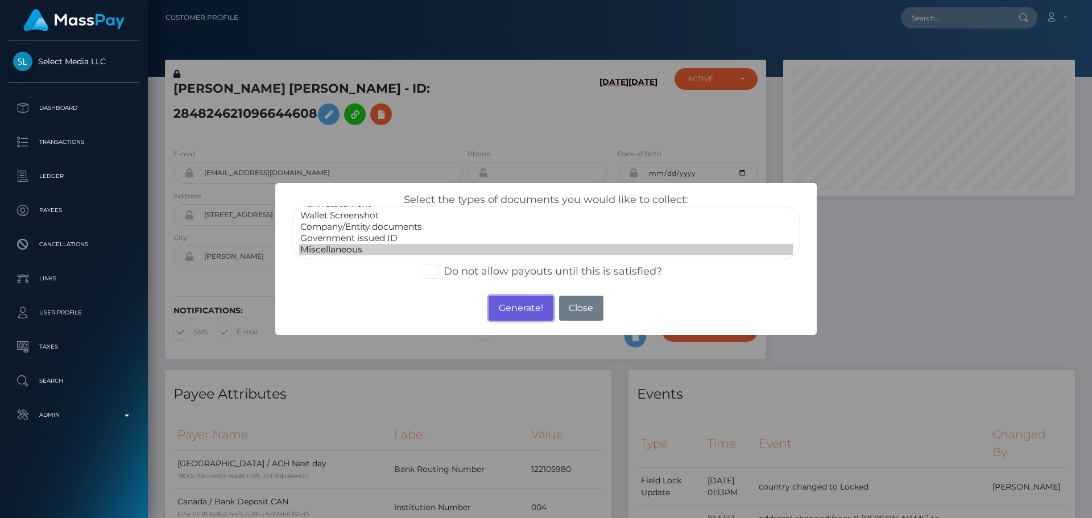
click at [519, 307] on button "Generate!" at bounding box center [520, 308] width 64 height 25
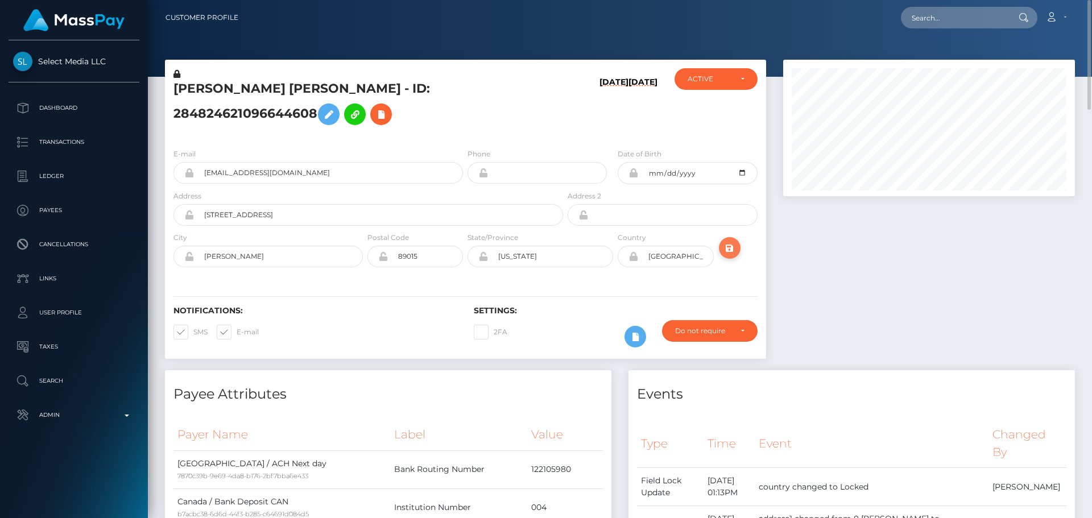
click at [728, 255] on icon "submit" at bounding box center [730, 248] width 14 height 14
click at [454, 126] on h5 "[PERSON_NAME] [PERSON_NAME] - ID: 284824621096644608" at bounding box center [364, 105] width 383 height 51
click at [458, 131] on h5 "[PERSON_NAME] [PERSON_NAME] - ID: 284824621096644608" at bounding box center [364, 105] width 383 height 51
click at [462, 131] on h5 "[PERSON_NAME] [PERSON_NAME] - ID: 284824621096644608" at bounding box center [364, 105] width 383 height 51
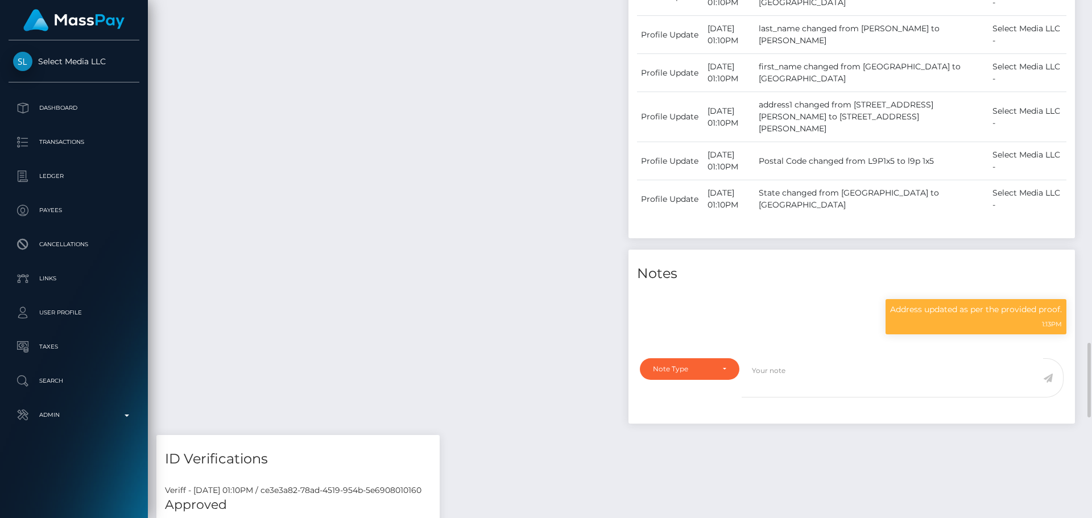
scroll to position [1194, 0]
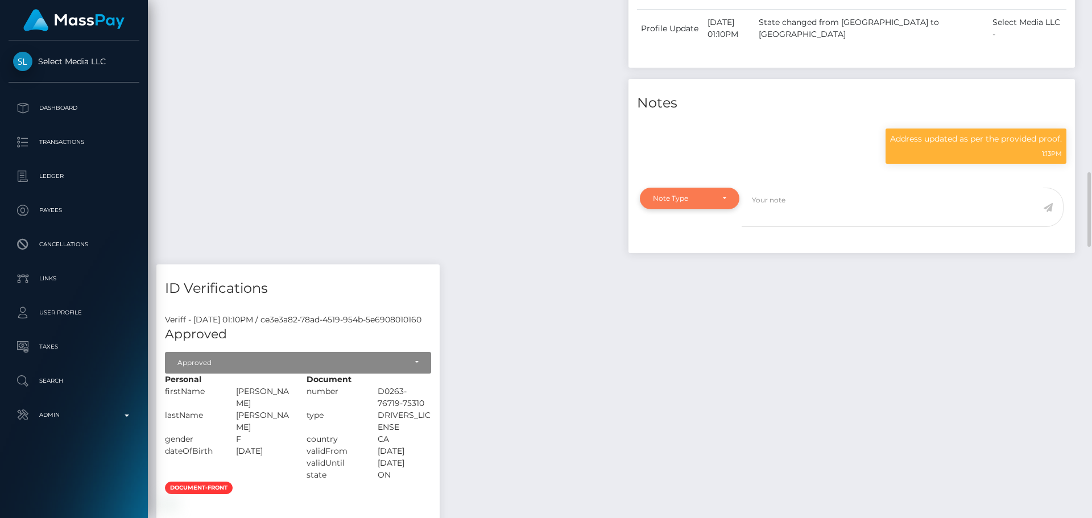
click at [727, 195] on div "Note Type" at bounding box center [689, 199] width 99 height 22
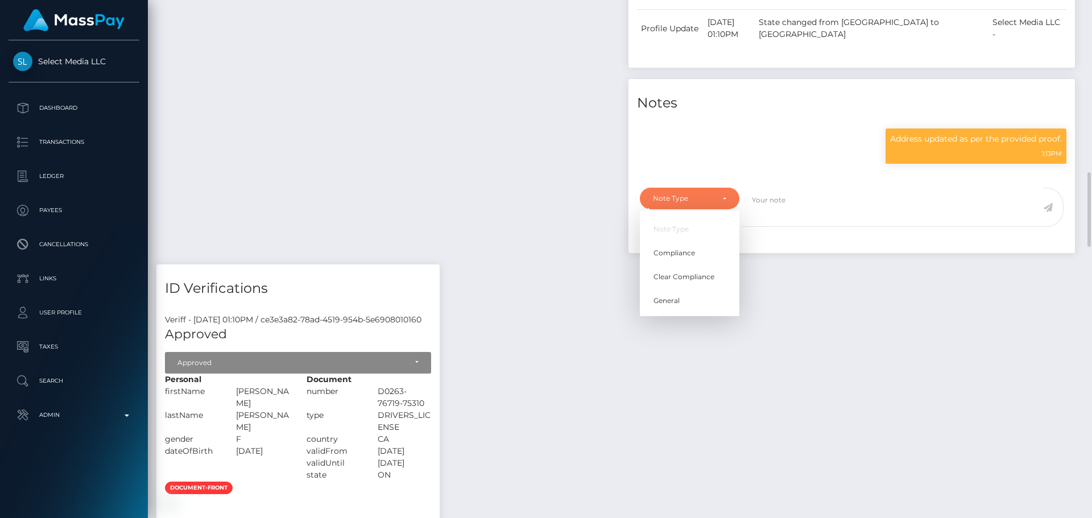
scroll to position [136, 292]
click at [683, 251] on span "Compliance" at bounding box center [674, 253] width 42 height 10
select select "COMPLIANCE"
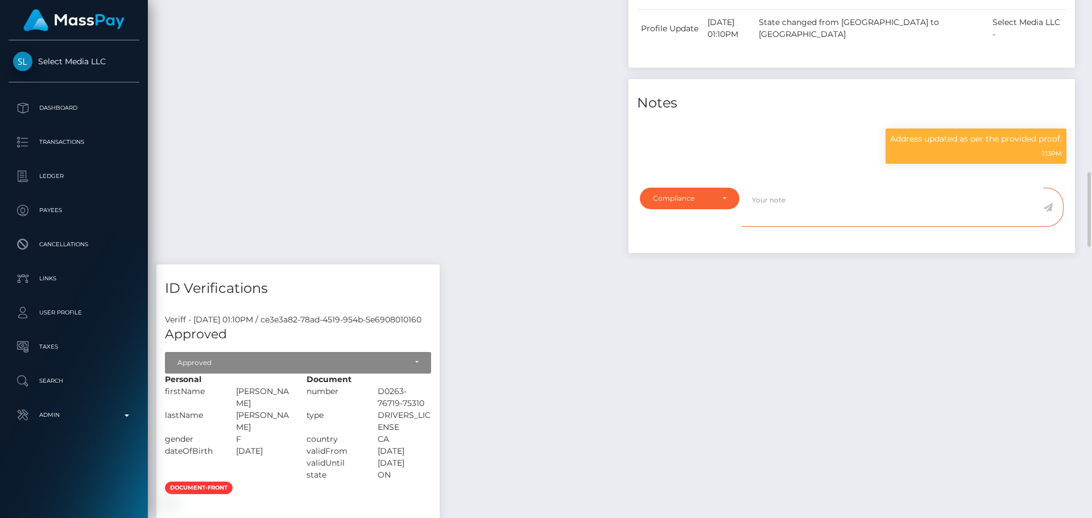
click at [820, 220] on textarea at bounding box center [891, 207] width 301 height 39
paste textarea "Documents on file for Mount Equinox Inc confirm that [PERSON_NAME] [PERSON_NAME…"
click at [831, 204] on textarea "Documents on file for Mount Equinox Inc confirm that [PERSON_NAME] [PERSON_NAME…" at bounding box center [891, 207] width 301 height 39
drag, startPoint x: 831, startPoint y: 204, endPoint x: 882, endPoint y: 204, distance: 50.6
click at [882, 204] on textarea "Documents on file for Mount Equinox Inc confirm that [PERSON_NAME] [PERSON_NAME…" at bounding box center [891, 207] width 301 height 39
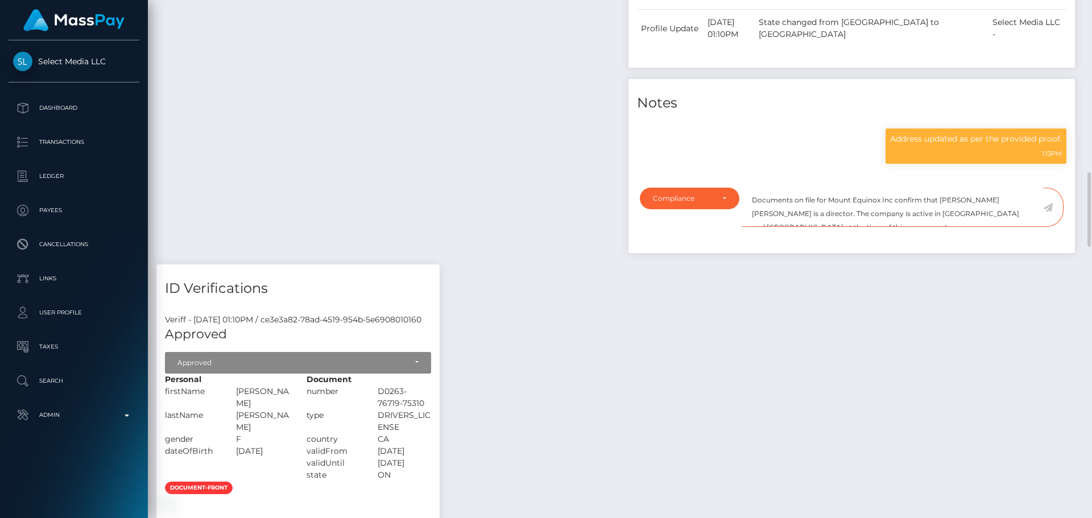
paste textarea "LEMMY INC"
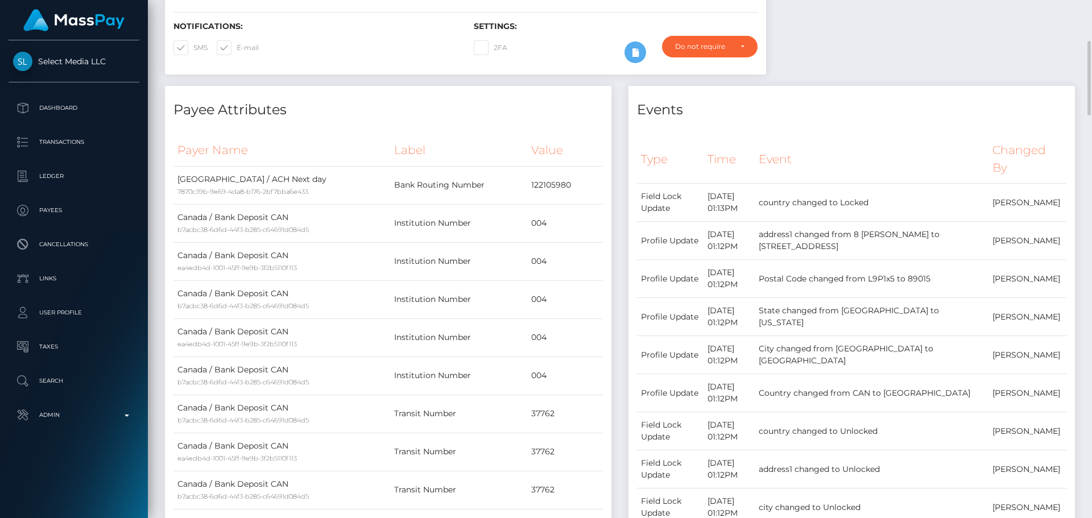
scroll to position [0, 0]
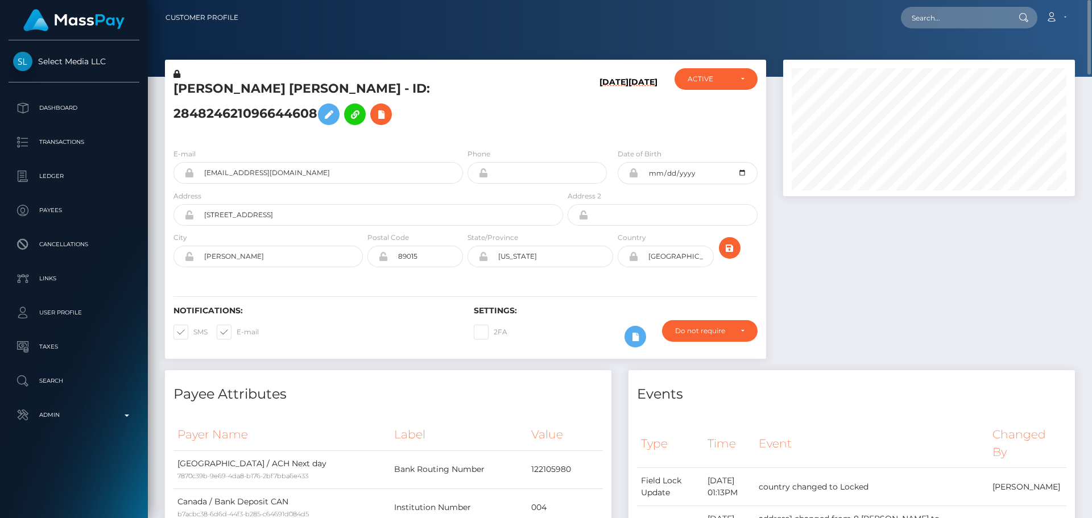
click at [193, 96] on h5 "[PERSON_NAME] [PERSON_NAME] - ID: 284824621096644608" at bounding box center [364, 105] width 383 height 51
drag, startPoint x: 193, startPoint y: 96, endPoint x: 312, endPoint y: 92, distance: 118.9
click at [312, 92] on h5 "[PERSON_NAME] [PERSON_NAME] - ID: 284824621096644608" at bounding box center [364, 105] width 383 height 51
copy h5 "[PERSON_NAME] [PERSON_NAME]"
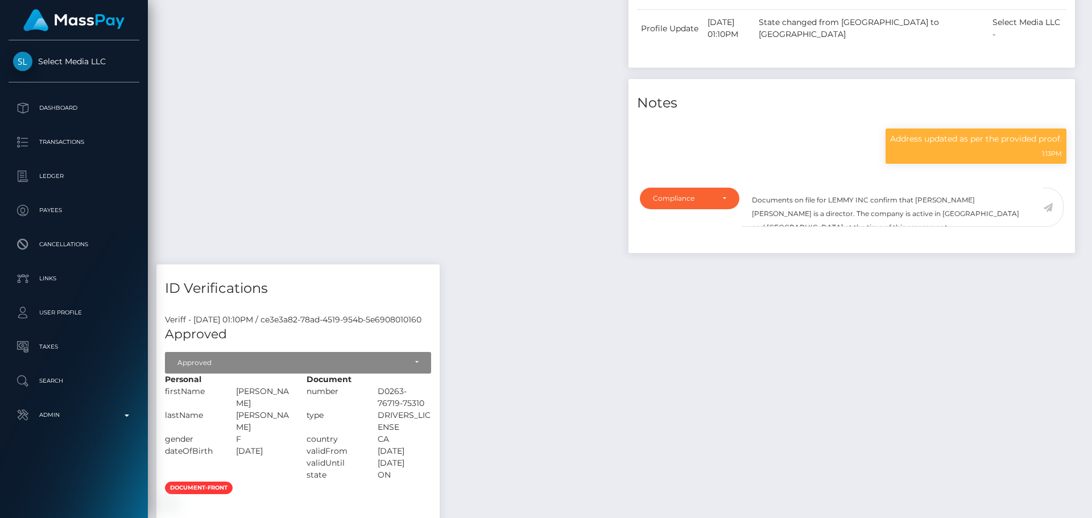
scroll to position [136, 292]
click at [917, 202] on textarea "Documents on file for LEMMY INC confirm that [PERSON_NAME] [PERSON_NAME] is a d…" at bounding box center [891, 207] width 301 height 39
drag, startPoint x: 917, startPoint y: 202, endPoint x: 966, endPoint y: 204, distance: 48.9
click at [966, 204] on textarea "Documents on file for LEMMY INC confirm that [PERSON_NAME] [PERSON_NAME] is a d…" at bounding box center [891, 207] width 301 height 39
paste textarea "[PERSON_NAME] [PERSON_NAME]"
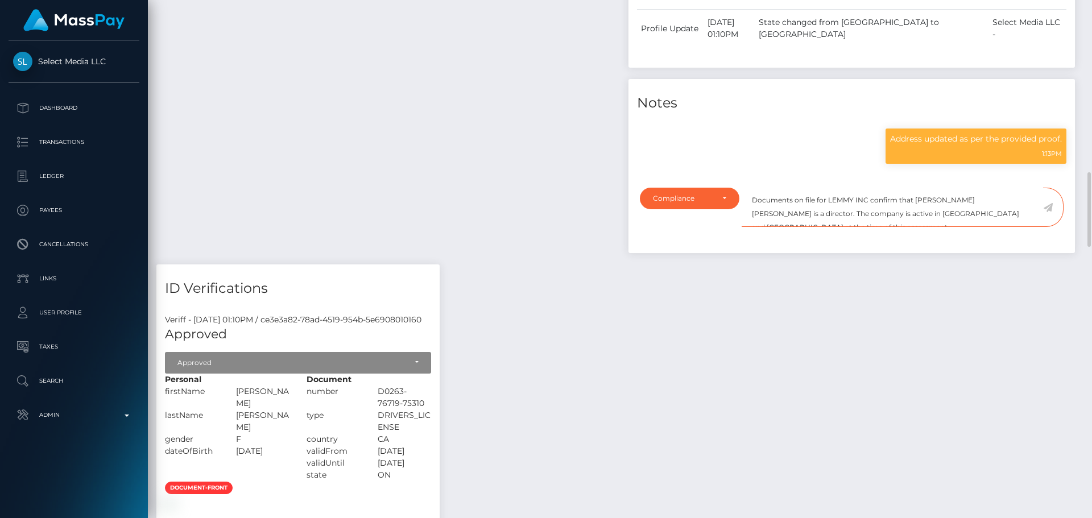
click at [762, 223] on textarea "Documents on file for LEMMY INC confirm that [PERSON_NAME] [PERSON_NAME] is a d…" at bounding box center [891, 207] width 301 height 39
drag, startPoint x: 910, startPoint y: 218, endPoint x: 942, endPoint y: 216, distance: 31.3
click at [942, 216] on textarea "Documents on file for LEMMY INC confirm that [PERSON_NAME] [PERSON_NAME] is a m…" at bounding box center [891, 207] width 301 height 39
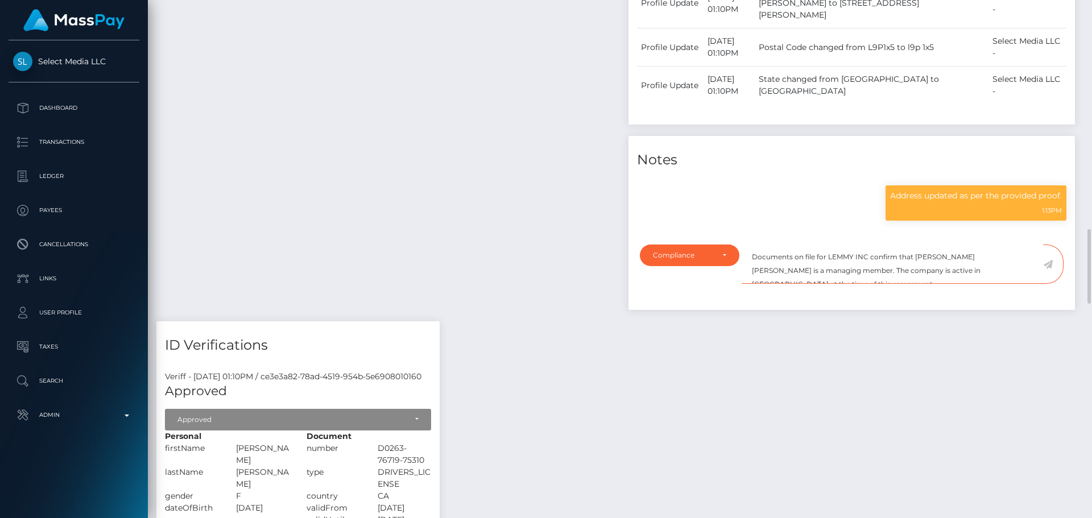
scroll to position [1194, 0]
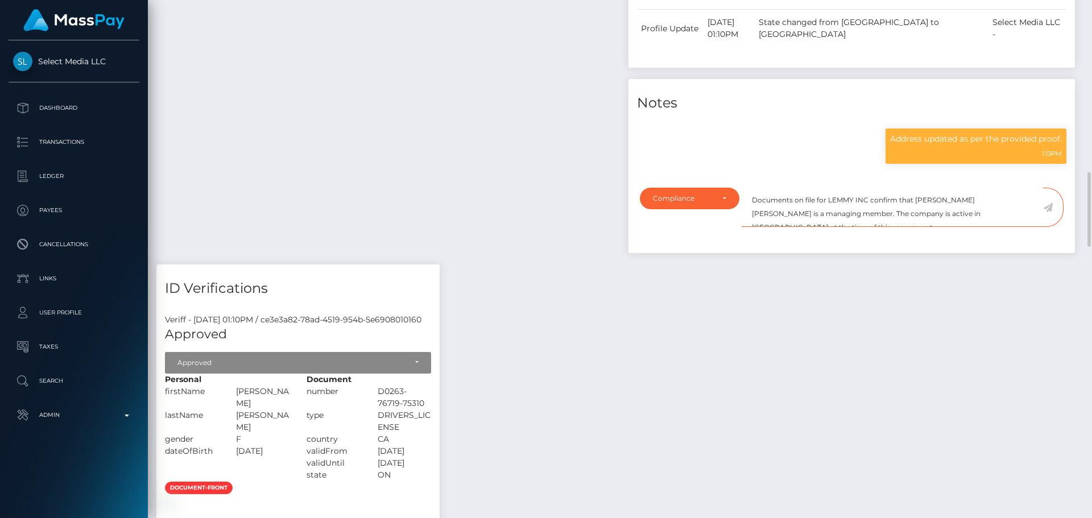
click at [933, 217] on textarea "Documents on file for LEMMY INC confirm that [PERSON_NAME] [PERSON_NAME] is a m…" at bounding box center [891, 207] width 301 height 39
type textarea "Documents on file for LEMMY INC confirm that [PERSON_NAME] [PERSON_NAME] is a m…"
click at [1046, 212] on icon at bounding box center [1048, 207] width 10 height 9
click at [834, 204] on textarea "Documents on file for LEMMY INC confirm that [PERSON_NAME] [PERSON_NAME] is a m…" at bounding box center [891, 207] width 301 height 39
drag, startPoint x: 834, startPoint y: 204, endPoint x: 856, endPoint y: 205, distance: 22.2
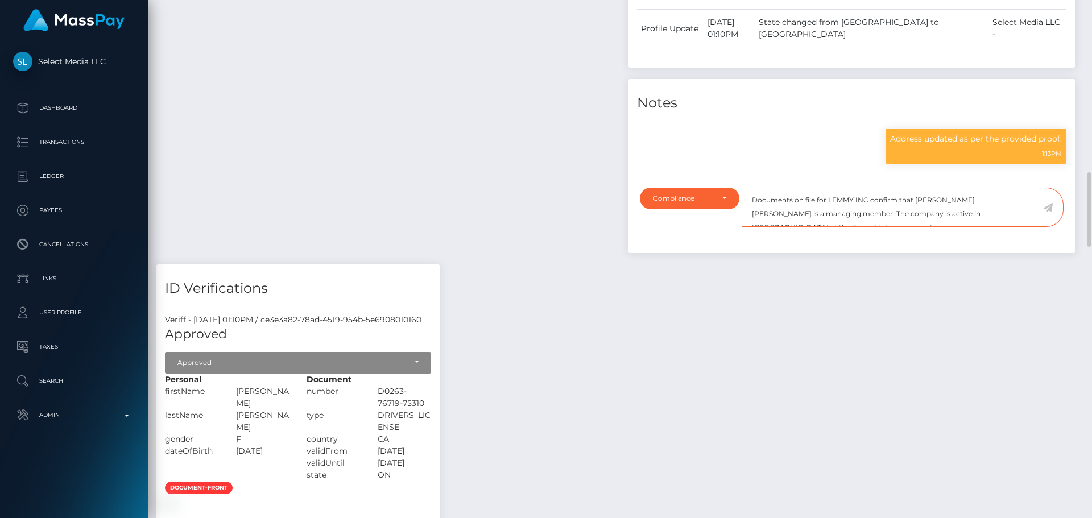
click at [856, 205] on textarea "Documents on file for LEMMY INC confirm that [PERSON_NAME] [PERSON_NAME] is a m…" at bounding box center [891, 207] width 301 height 39
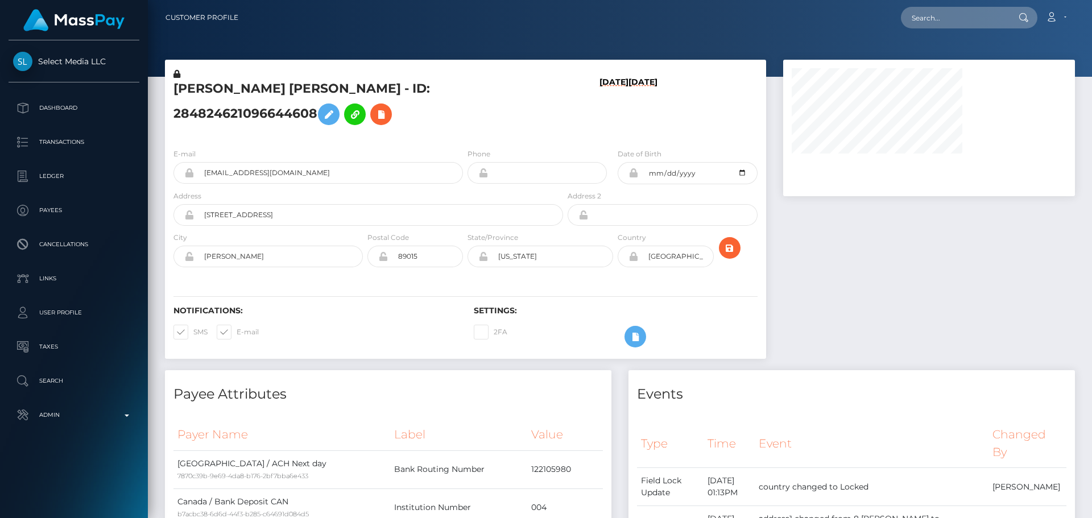
click at [561, 139] on div "VICTORIA BRONTE DALE - ID: 284824621096644608" at bounding box center [365, 103] width 400 height 71
click at [483, 131] on h5 "VICTORIA BRONTE DALE - ID: 284824621096644608" at bounding box center [364, 105] width 383 height 51
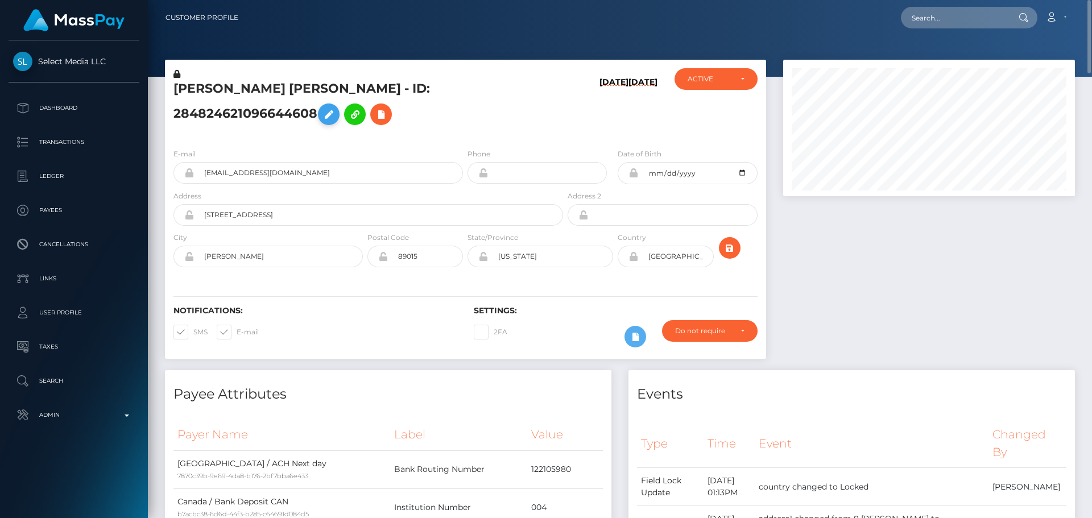
click at [177, 73] on icon at bounding box center [176, 74] width 7 height 8
click at [335, 107] on icon at bounding box center [329, 114] width 14 height 14
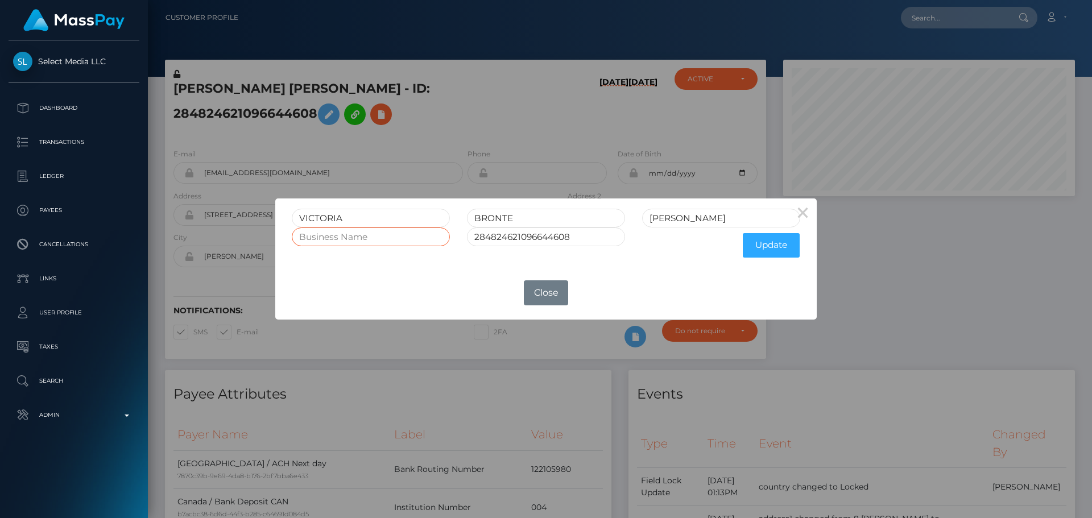
click at [402, 238] on input "text" at bounding box center [371, 236] width 158 height 19
paste input "LEMMY INC"
type input "LEMMY INC"
click at [765, 241] on button "Update" at bounding box center [771, 245] width 57 height 24
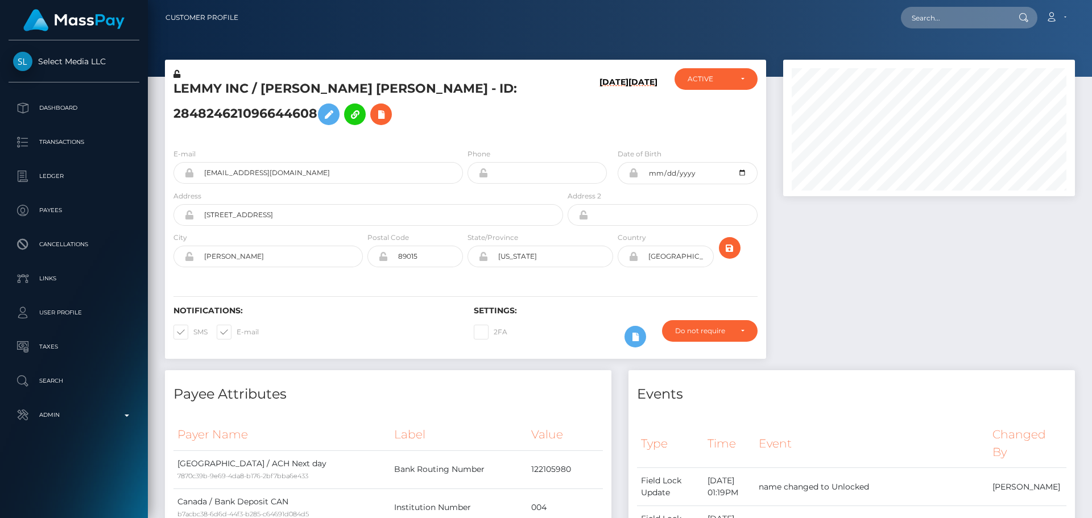
scroll to position [136, 292]
click at [177, 75] on icon at bounding box center [176, 74] width 7 height 8
click at [729, 249] on icon "submit" at bounding box center [730, 248] width 14 height 14
click at [464, 138] on div "LEMMY INC / [PERSON_NAME] [PERSON_NAME] - ID: 284824621096644608" at bounding box center [365, 103] width 400 height 71
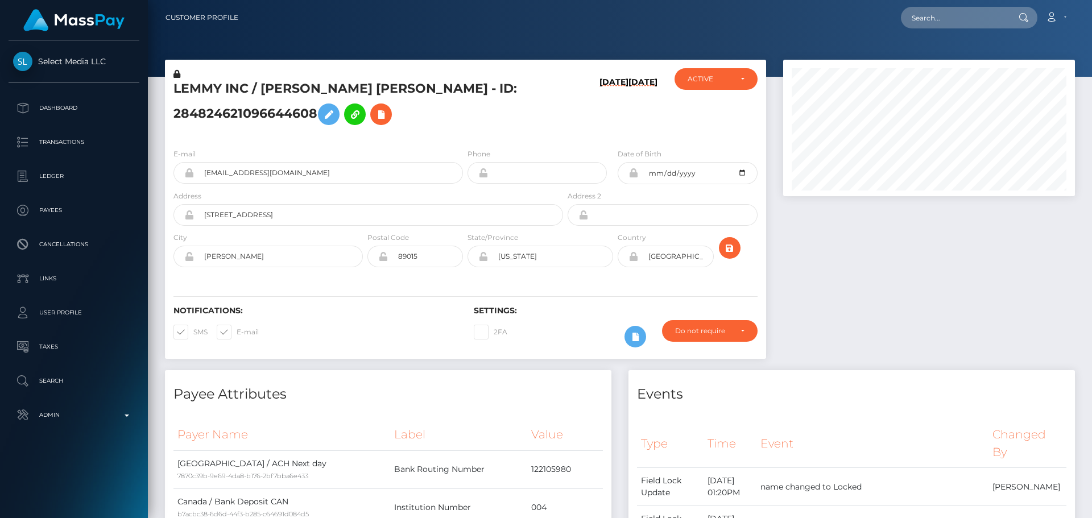
click at [464, 138] on div "LEMMY INC / [PERSON_NAME] [PERSON_NAME] - ID: 284824621096644608" at bounding box center [365, 103] width 400 height 71
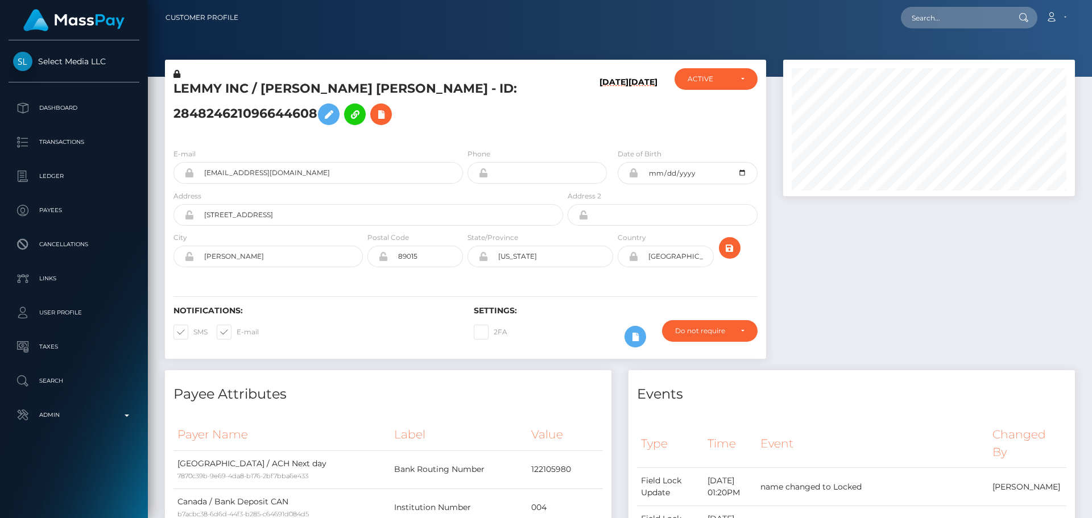
click at [467, 136] on div "LEMMY INC / [PERSON_NAME] [PERSON_NAME] - ID: 284824621096644608" at bounding box center [365, 103] width 400 height 71
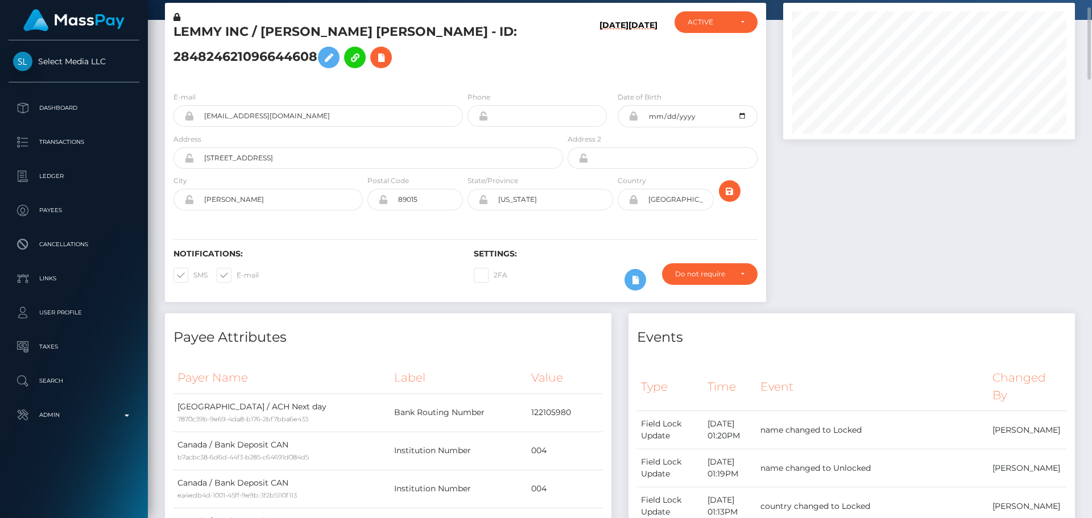
scroll to position [0, 0]
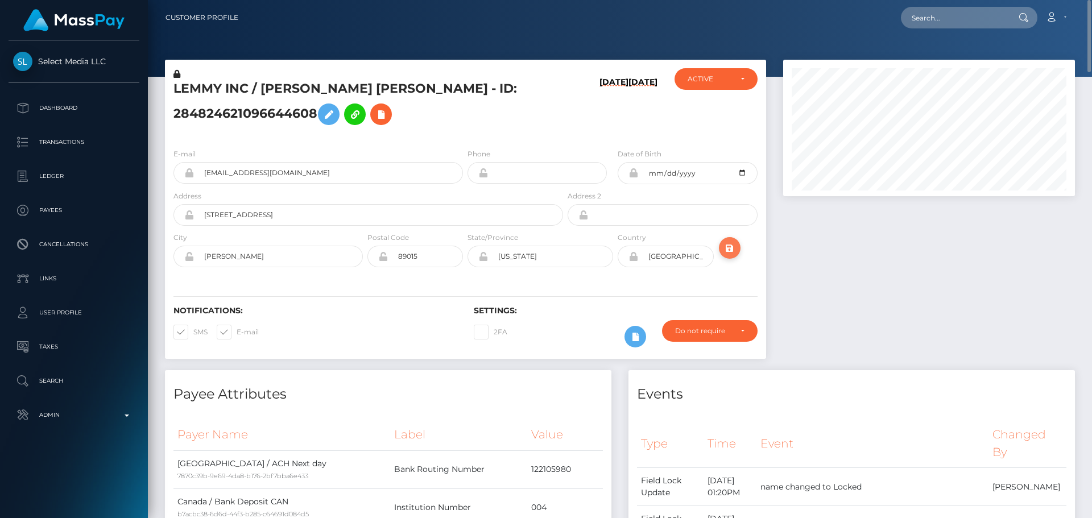
click at [727, 243] on icon "submit" at bounding box center [730, 248] width 14 height 14
click at [295, 92] on h5 "LEMMY INC / [PERSON_NAME] [PERSON_NAME] - ID: 284824621096644608" at bounding box center [364, 105] width 383 height 51
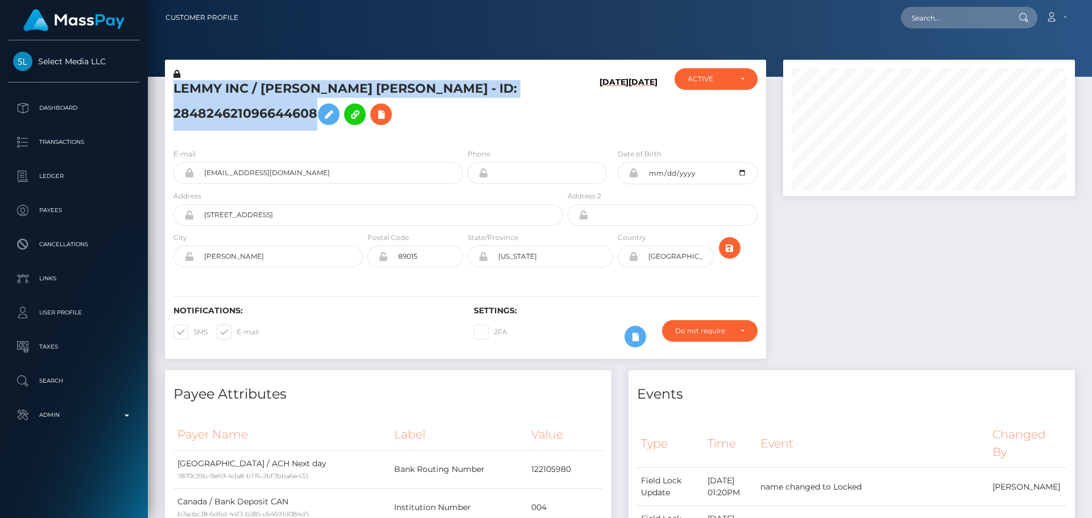
click at [296, 92] on h5 "LEMMY INC / [PERSON_NAME] [PERSON_NAME] - ID: 284824621096644608" at bounding box center [364, 105] width 383 height 51
copy h5 "LEMMY INC / [PERSON_NAME] [PERSON_NAME] - ID: 284824621096644608"
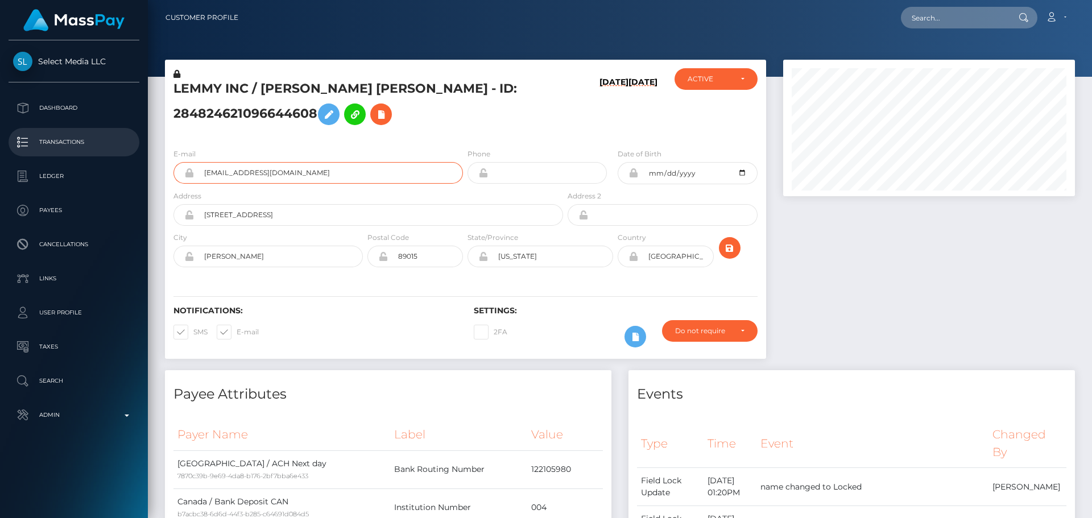
drag, startPoint x: 332, startPoint y: 178, endPoint x: 125, endPoint y: 148, distance: 209.6
click at [123, 159] on div "Select Media LLC Dashboard Transactions Ledger Payees Cancellations" at bounding box center [546, 259] width 1092 height 518
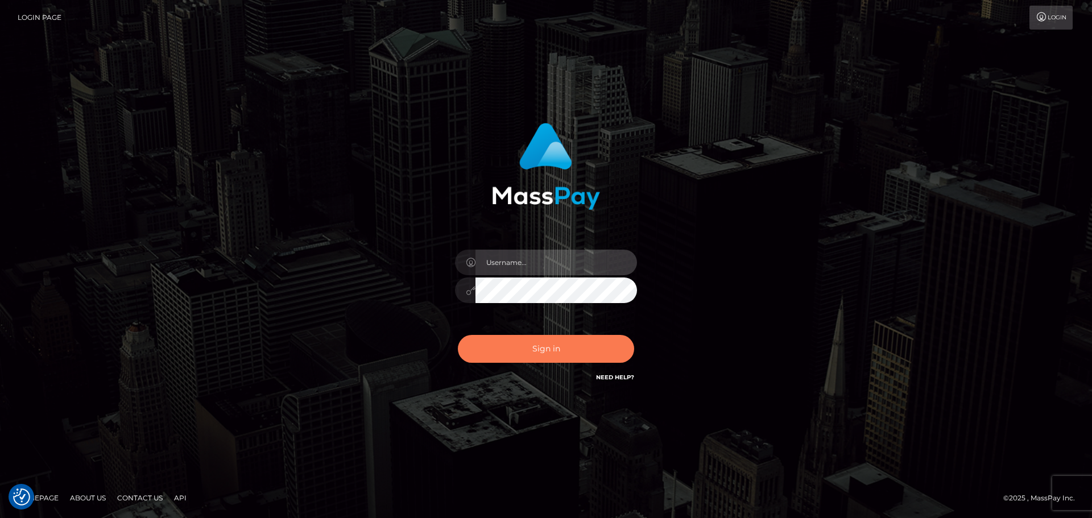
type input "[DOMAIN_NAME]"
click at [578, 355] on button "Sign in" at bounding box center [546, 349] width 176 height 28
type input "[DOMAIN_NAME]"
click at [578, 354] on button "Sign in" at bounding box center [546, 349] width 176 height 28
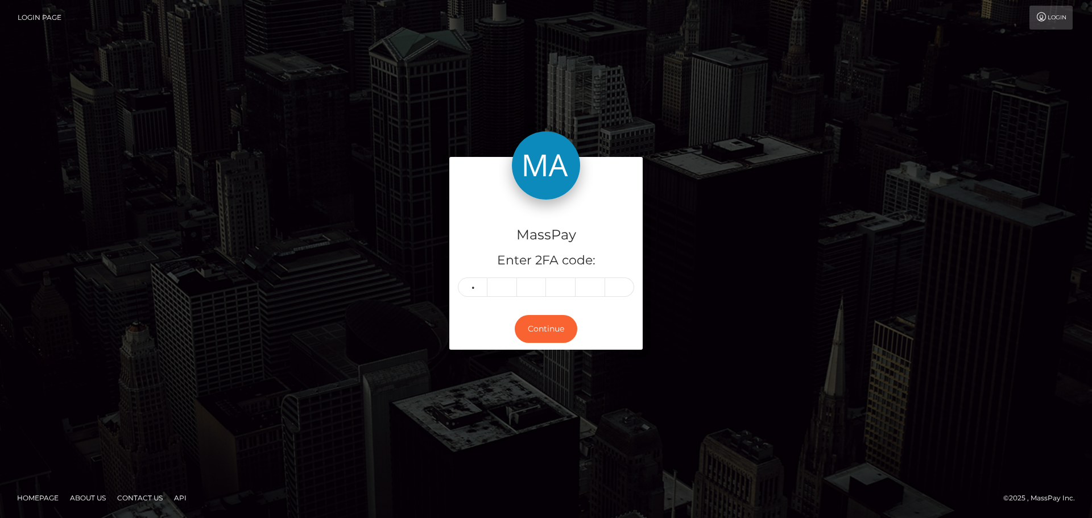
type input "6"
type input "1"
type input "7"
type input "2"
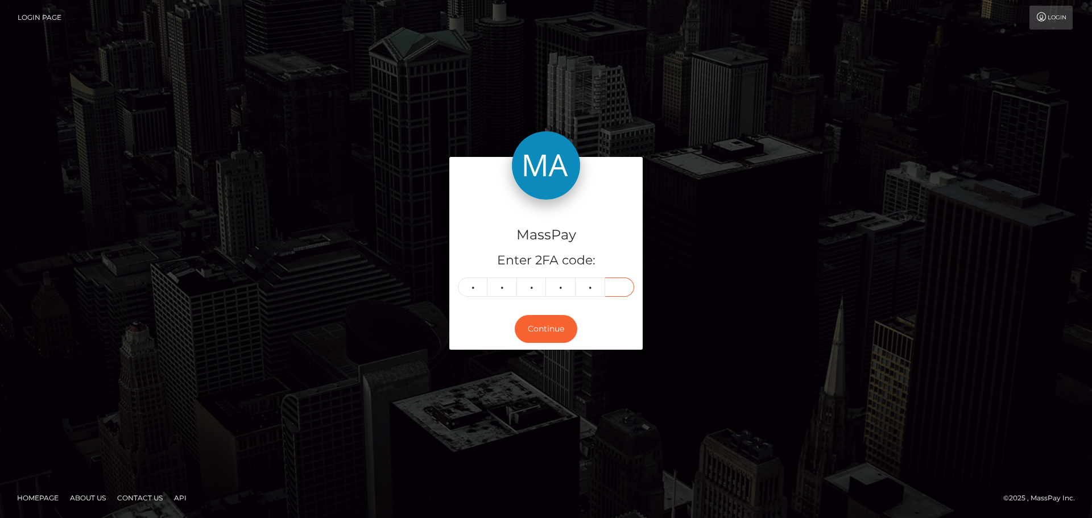
type input "2"
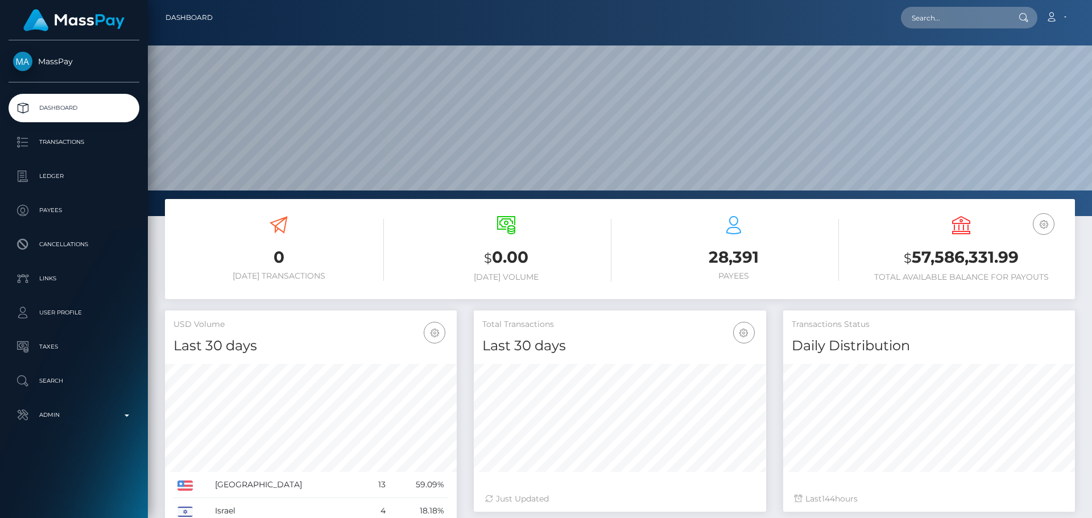
scroll to position [202, 292]
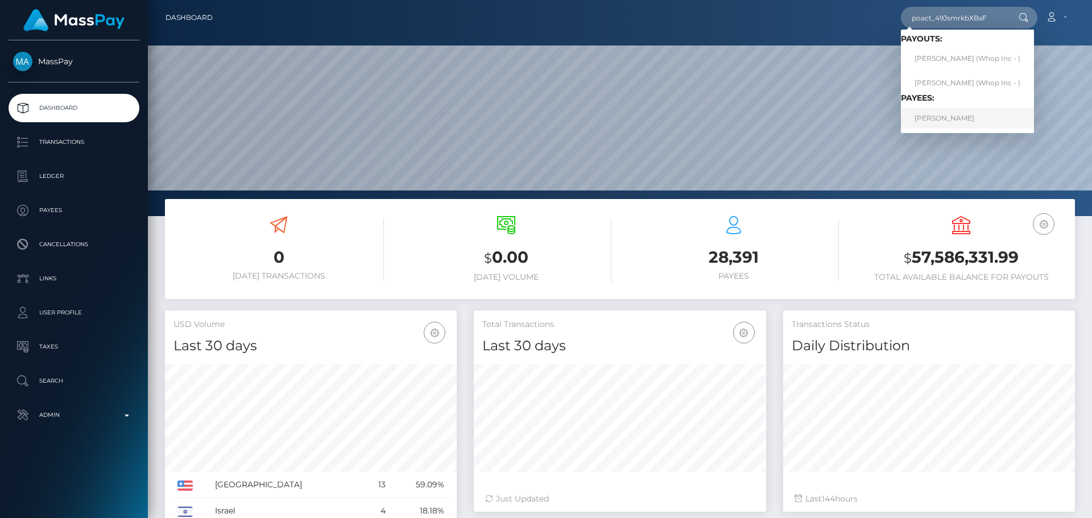
type input "poact_49JsmrkbXBxF"
click at [946, 114] on link "[PERSON_NAME]" at bounding box center [967, 117] width 133 height 21
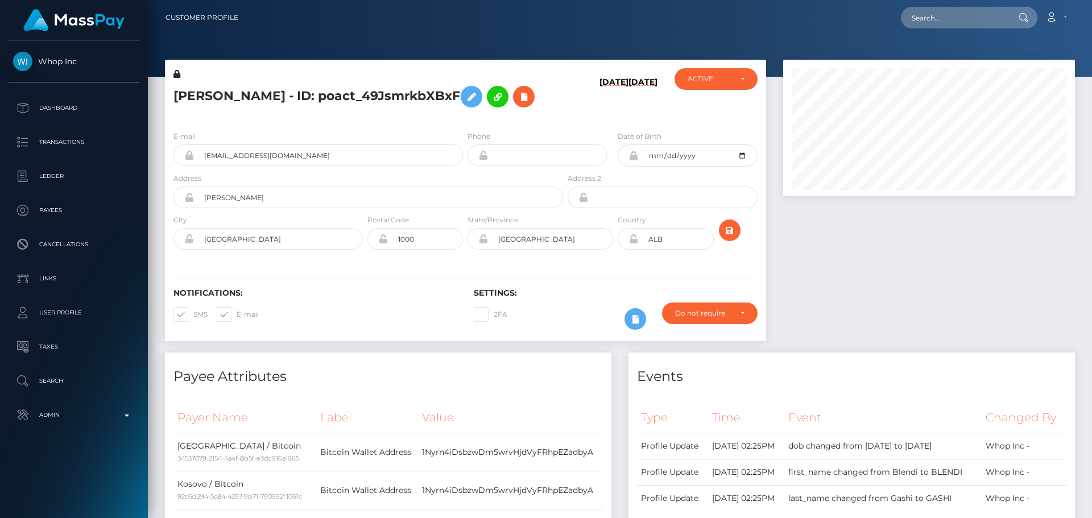
click at [558, 106] on div "[PERSON_NAME] - ID: poact_49JsmrkbXBxF" at bounding box center [365, 94] width 400 height 53
click at [573, 112] on div "[DATE] [DATE]" at bounding box center [615, 94] width 100 height 53
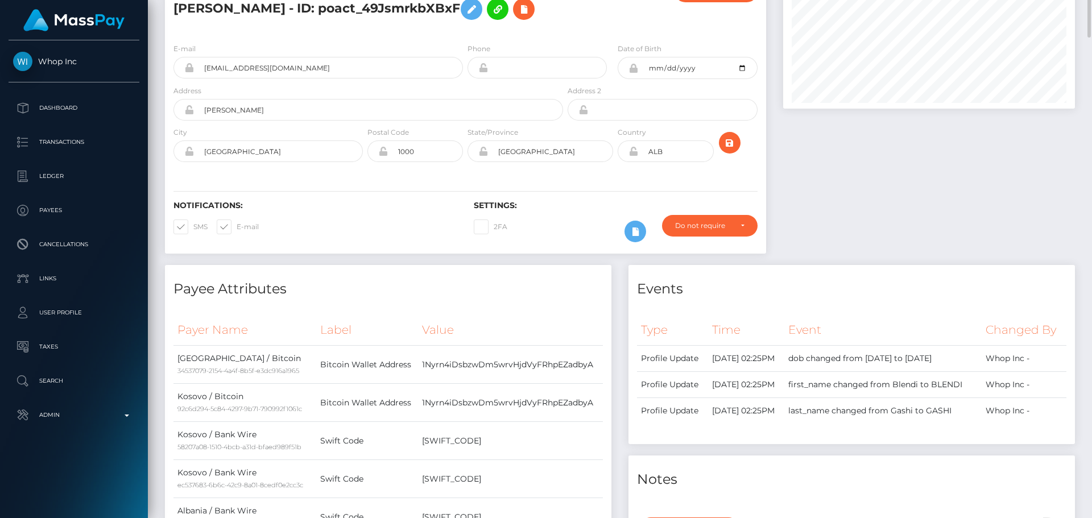
scroll to position [0, 0]
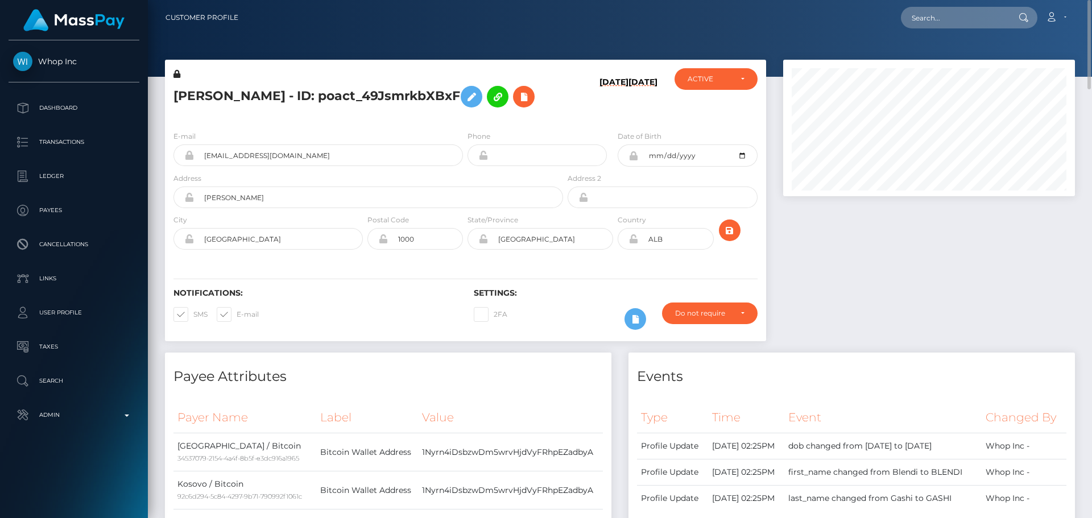
click at [321, 97] on h5 "[PERSON_NAME] - ID: poact_49JsmrkbXBxF" at bounding box center [364, 96] width 383 height 33
copy h5 "[PERSON_NAME] - ID: poact_49JsmrkbXBxF"
click at [944, 22] on input "text" at bounding box center [954, 18] width 107 height 22
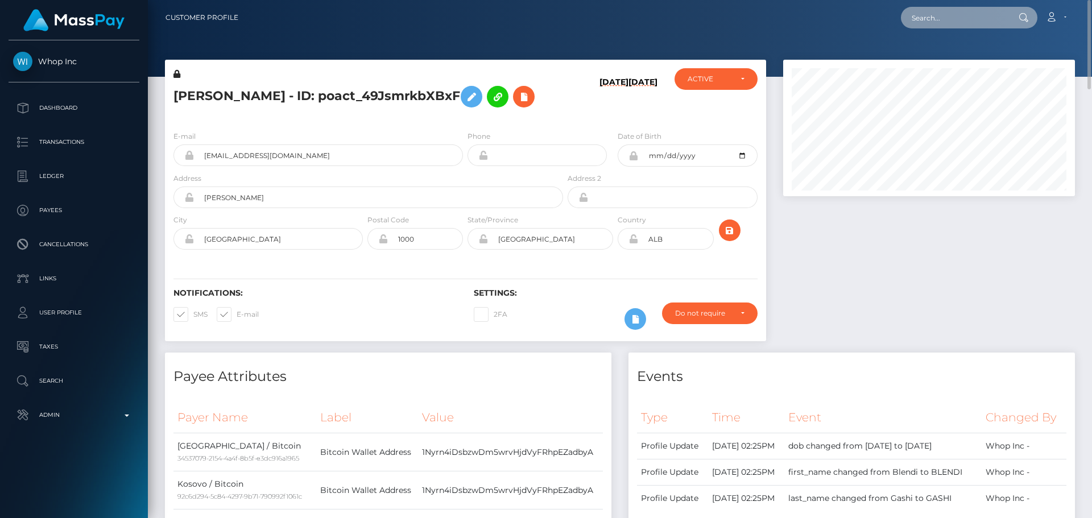
paste input "poact_KhTFY4hvir6P"
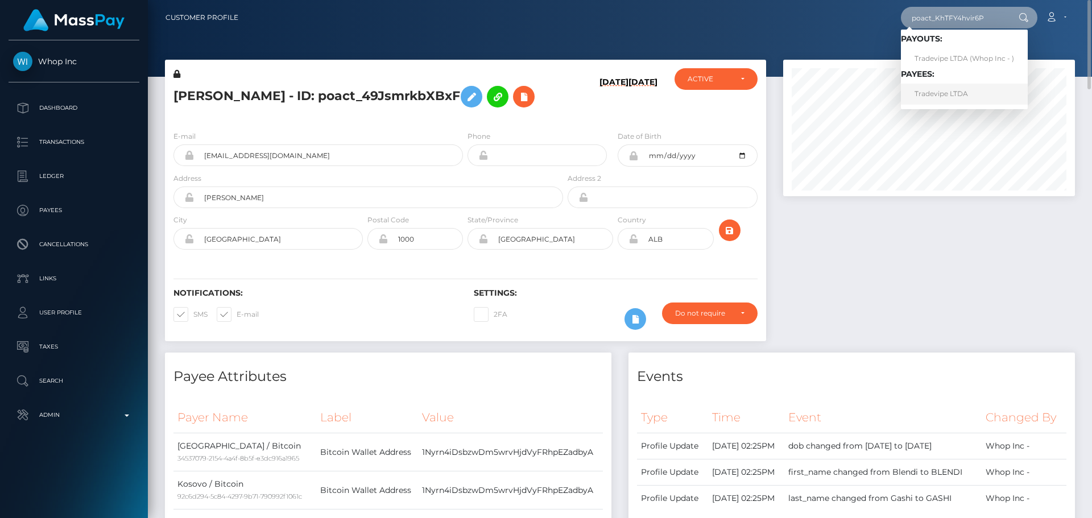
type input "poact_KhTFY4hvir6P"
click at [961, 98] on link "Tradevipe LTDA" at bounding box center [964, 94] width 127 height 21
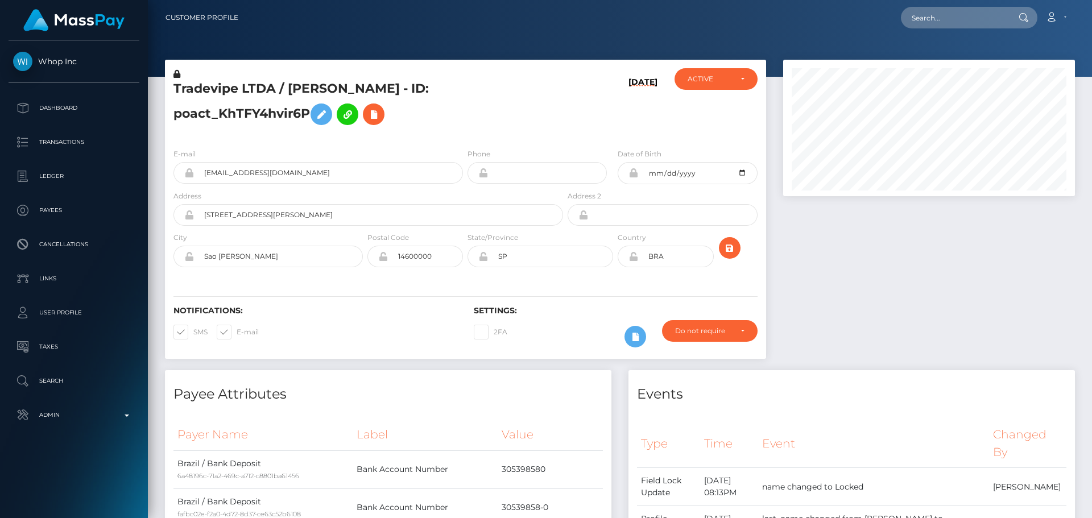
scroll to position [136, 292]
click at [528, 109] on h5 "Tradevipe LTDA / [PERSON_NAME] - ID: poact_KhTFY4hvir6P" at bounding box center [364, 105] width 383 height 51
click at [516, 104] on h5 "Tradevipe LTDA / [PERSON_NAME] - ID: poact_KhTFY4hvir6P" at bounding box center [364, 105] width 383 height 51
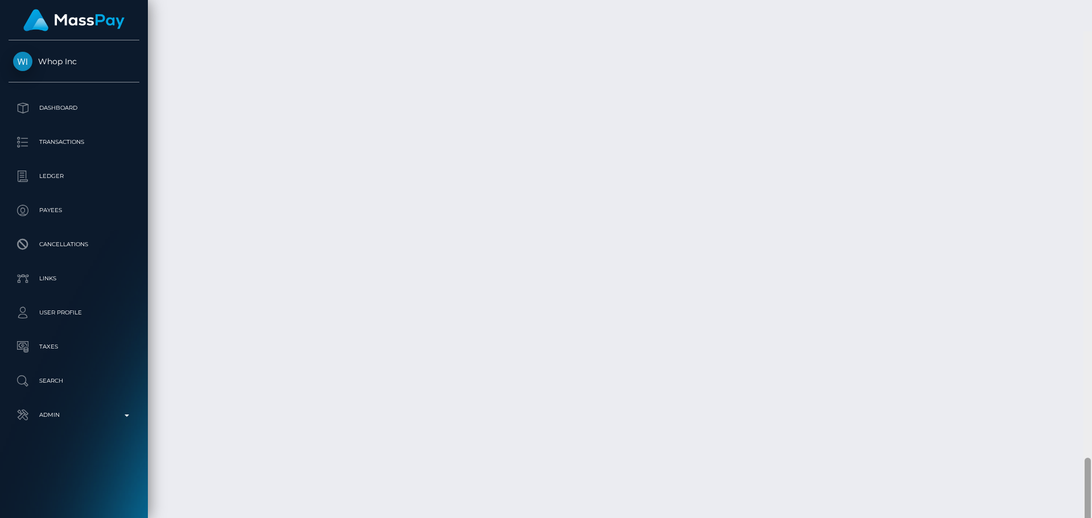
scroll to position [2665, 0]
drag, startPoint x: 1085, startPoint y: 278, endPoint x: 1018, endPoint y: 478, distance: 211.1
click at [1023, 479] on div "Customer Profile Loading... Loading..." at bounding box center [620, 259] width 944 height 518
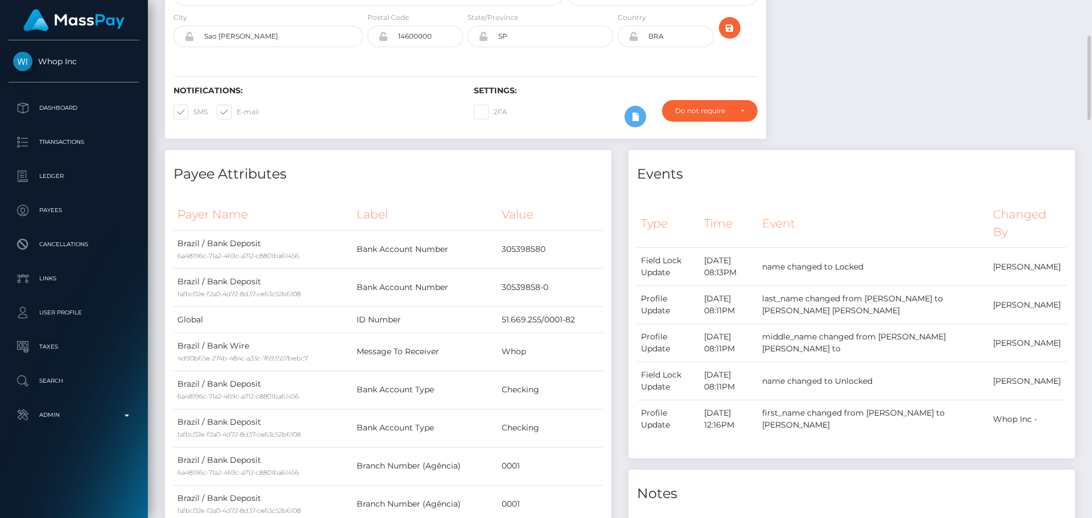
scroll to position [0, 0]
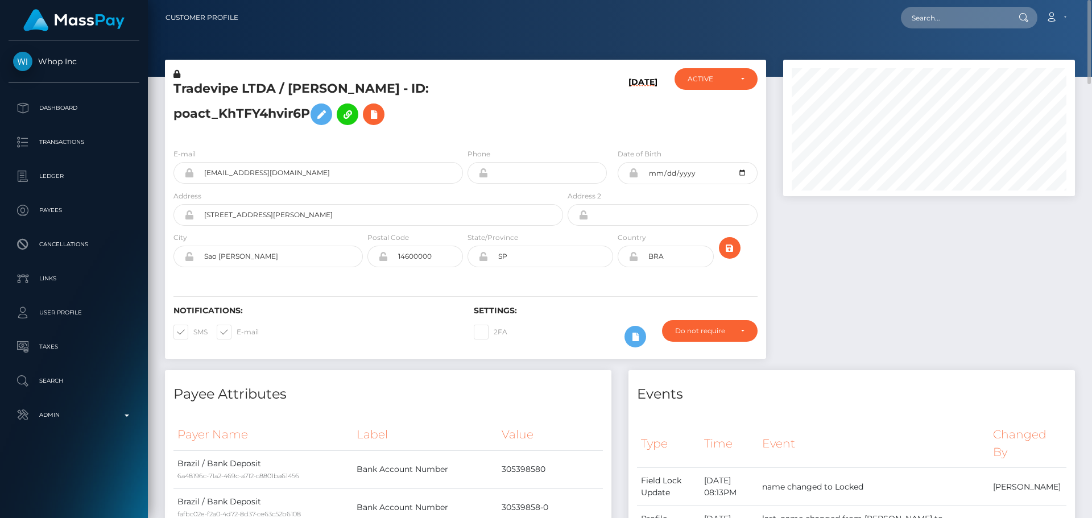
click at [264, 91] on h5 "Tradevipe LTDA / [PERSON_NAME] - ID: poact_KhTFY4hvir6P" at bounding box center [364, 105] width 383 height 51
copy h5 "Tradevipe LTDA / [PERSON_NAME] - ID: poact_KhTFY4hvir6P"
click at [515, 130] on div "Tradevipe LTDA / [PERSON_NAME] - ID: poact_KhTFY4hvir6P" at bounding box center [365, 103] width 400 height 71
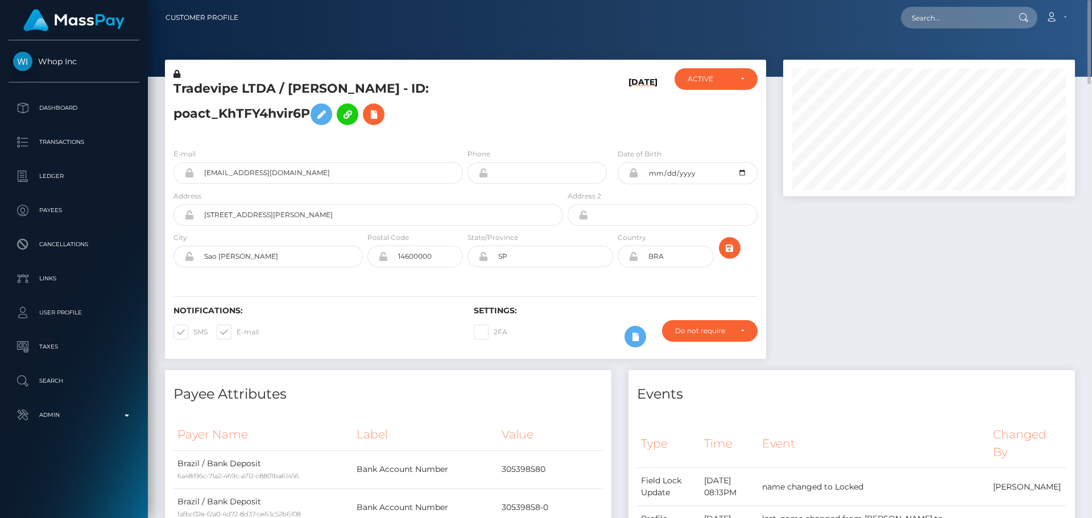
click at [513, 130] on h5 "Tradevipe LTDA / [PERSON_NAME] - ID: poact_KhTFY4hvir6P" at bounding box center [364, 105] width 383 height 51
click at [468, 130] on h5 "Tradevipe LTDA / [PERSON_NAME] - ID: poact_KhTFY4hvir6P" at bounding box center [364, 105] width 383 height 51
click at [464, 135] on div "Tradevipe LTDA / [PERSON_NAME] - ID: poact_KhTFY4hvir6P" at bounding box center [365, 103] width 400 height 71
click at [466, 139] on div "E-mail tradevipejournal@gmail.com Phone Address" at bounding box center [465, 208] width 601 height 139
click at [948, 22] on input "text" at bounding box center [954, 18] width 107 height 22
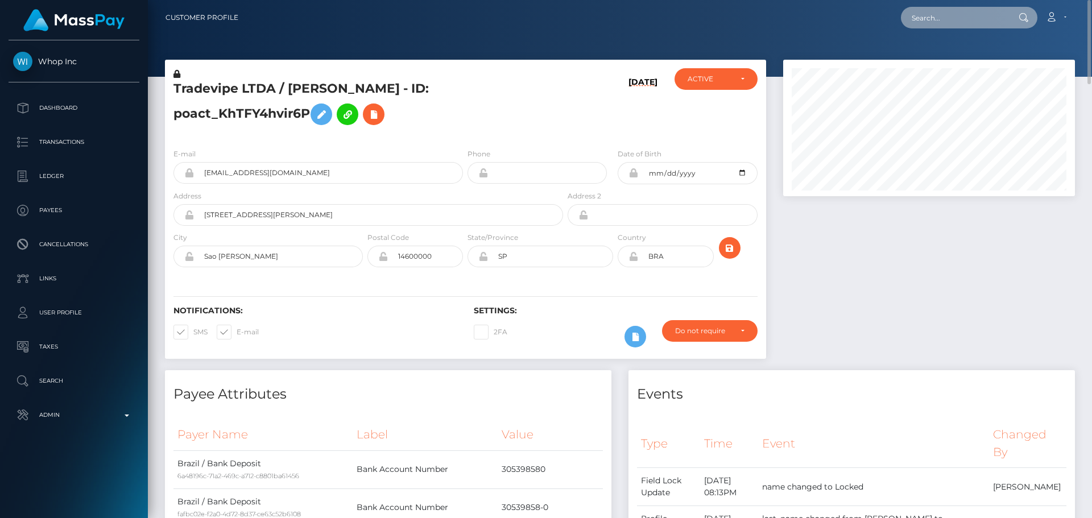
paste input "pout_PqdgY0BJRZgYL"
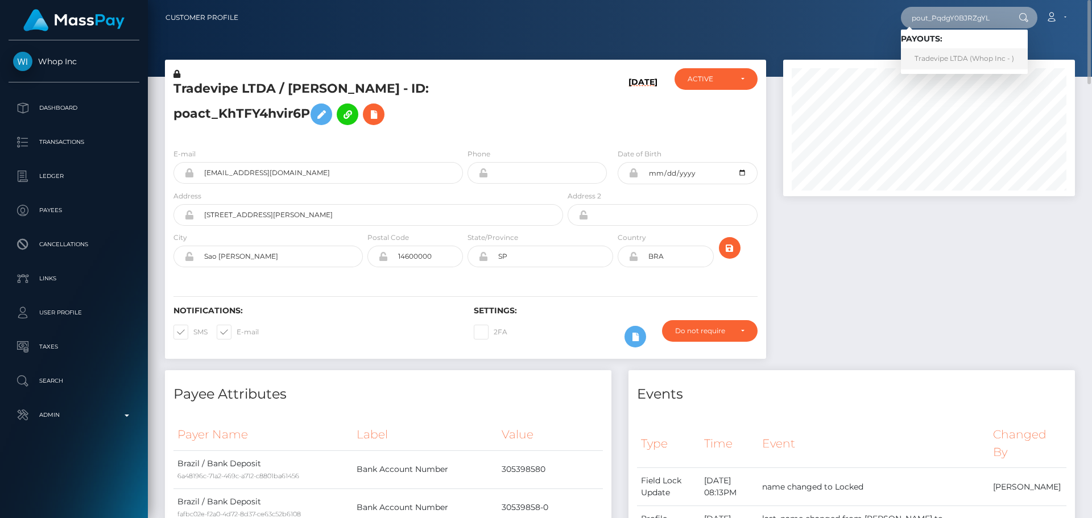
type input "pout_PqdgY0BJRZgYL"
click at [956, 53] on link "Tradevipe LTDA (Whop Inc - )" at bounding box center [964, 58] width 127 height 21
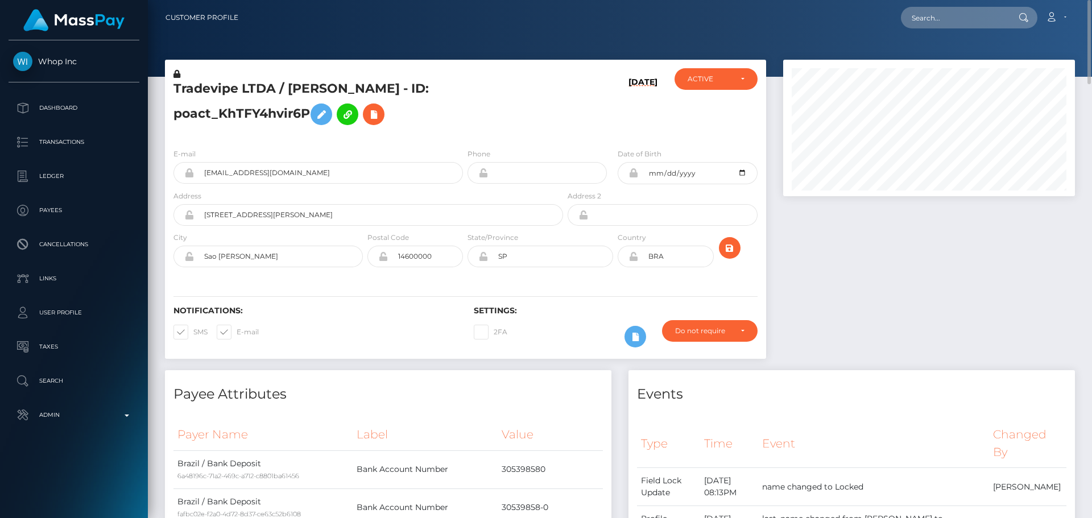
click at [504, 132] on div "Tradevipe LTDA / [PERSON_NAME] - ID: poact_KhTFY4hvir6P" at bounding box center [365, 103] width 400 height 71
click at [568, 114] on div "[DATE]" at bounding box center [615, 103] width 100 height 71
click at [516, 105] on h5 "Tradevipe LTDA / [PERSON_NAME] - ID: poact_KhTFY4hvir6P" at bounding box center [364, 105] width 383 height 51
click at [634, 259] on icon at bounding box center [633, 256] width 10 height 9
click at [585, 280] on div "Notifications: SMS E-mail Settings: 2FA" at bounding box center [465, 319] width 601 height 80
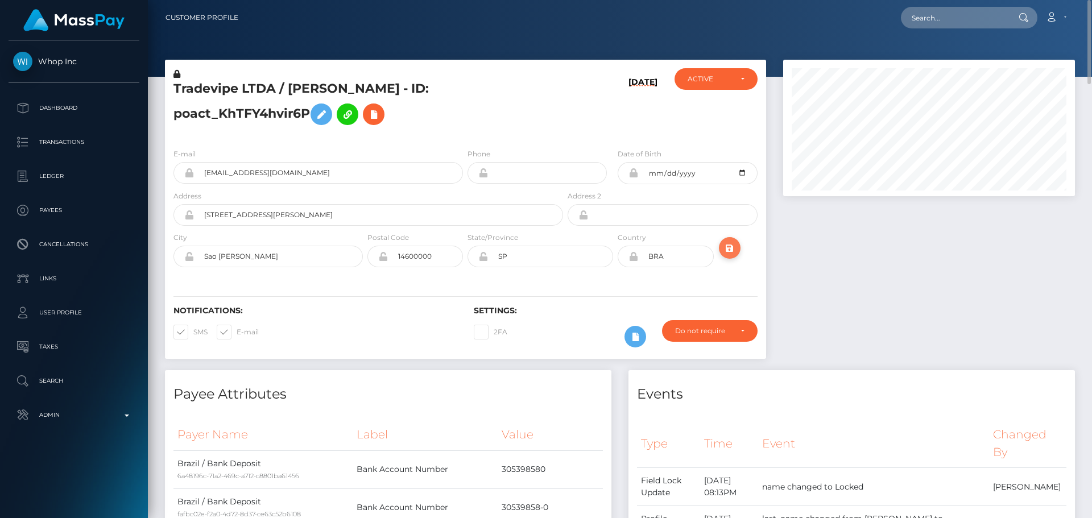
click at [733, 251] on icon "submit" at bounding box center [730, 248] width 14 height 14
click at [502, 102] on h5 "Tradevipe LTDA / JULIO VILELA PETRIN - ID: poact_KhTFY4hvir6P" at bounding box center [364, 105] width 383 height 51
click at [500, 106] on h5 "Tradevipe LTDA / JULIO VILELA PETRIN - ID: poact_KhTFY4hvir6P" at bounding box center [364, 105] width 383 height 51
drag, startPoint x: 532, startPoint y: 133, endPoint x: 538, endPoint y: 136, distance: 6.9
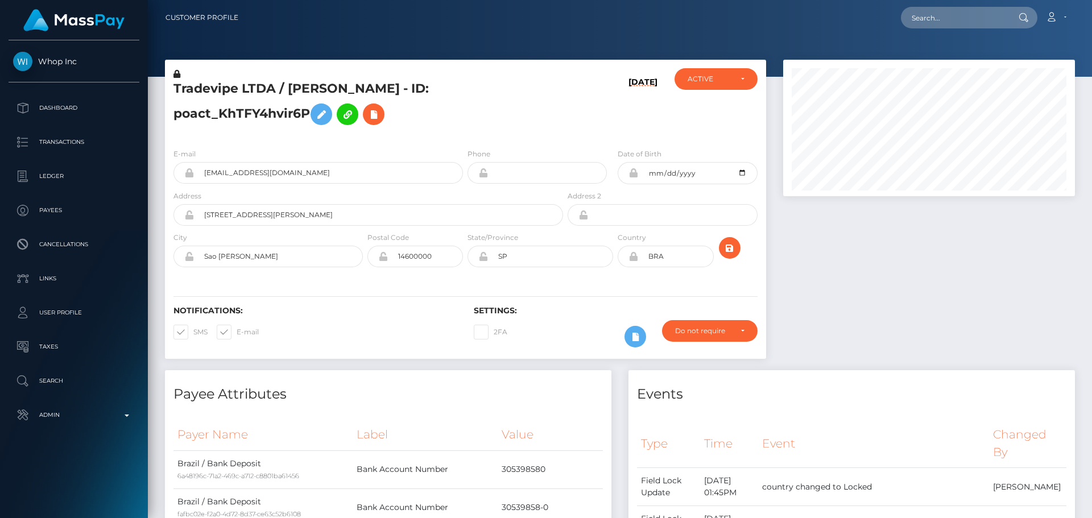
click at [532, 132] on div "Tradevipe LTDA / JULIO VILELA PETRIN - ID: poact_KhTFY4hvir6P" at bounding box center [365, 103] width 400 height 71
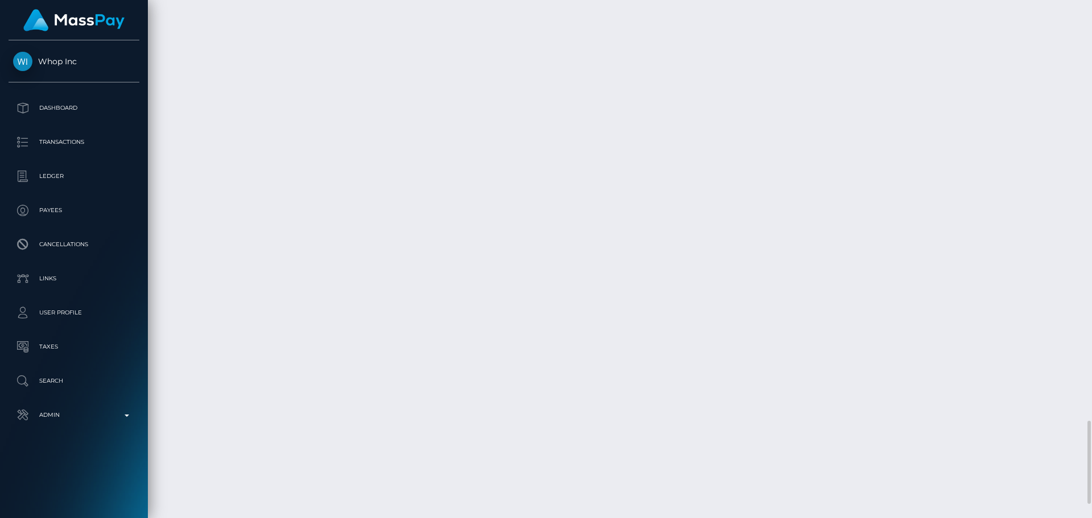
scroll to position [2703, 0]
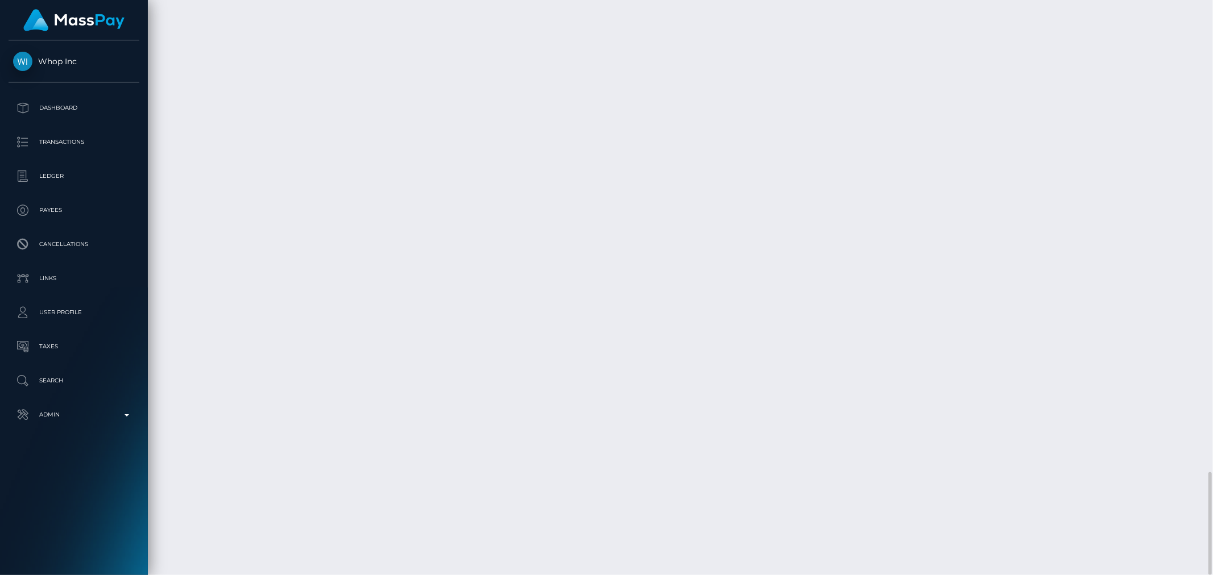
scroll to position [136, 332]
drag, startPoint x: 1006, startPoint y: 0, endPoint x: 880, endPoint y: 316, distance: 339.6
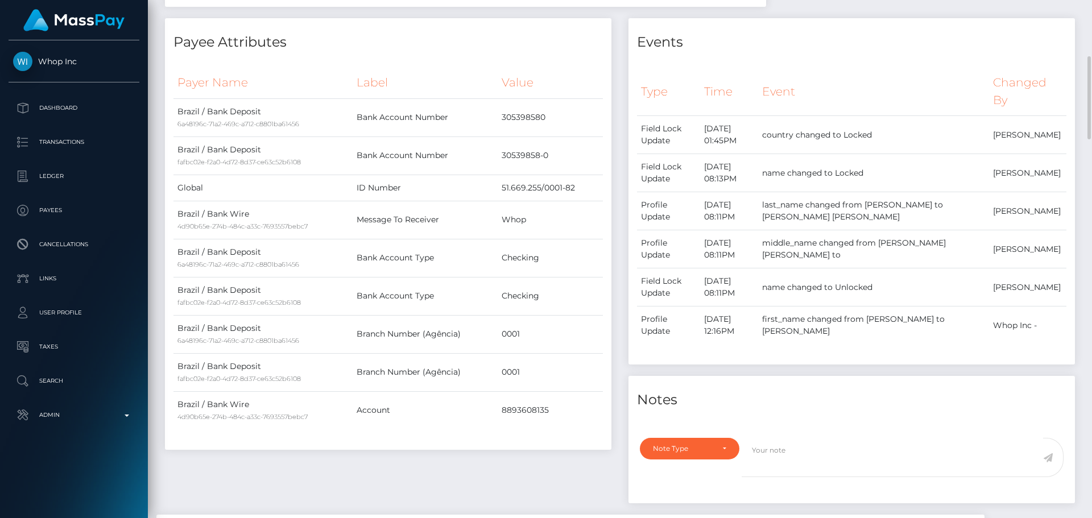
scroll to position [0, 0]
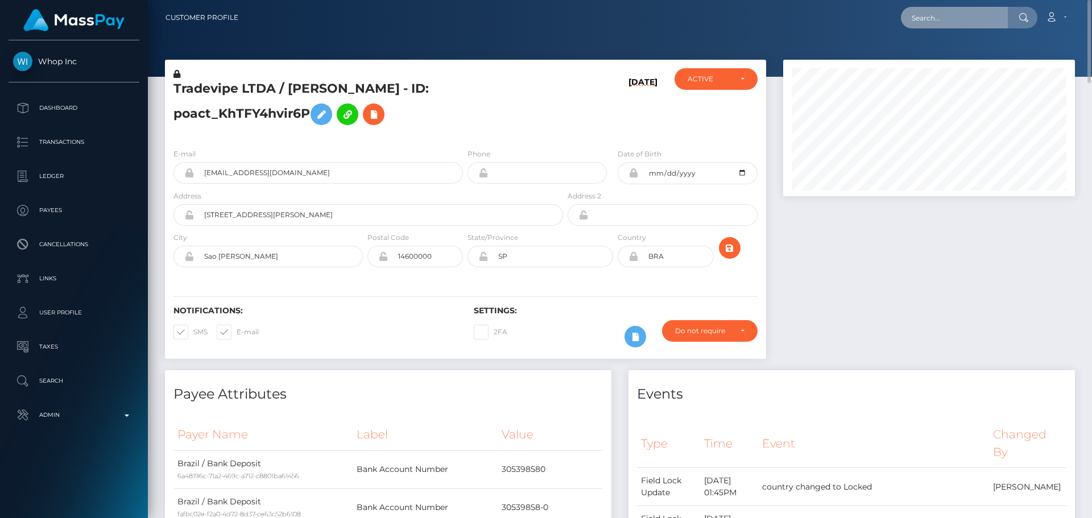
click at [965, 26] on input "text" at bounding box center [954, 18] width 107 height 22
paste input "allison.clarke777@gmail.com"
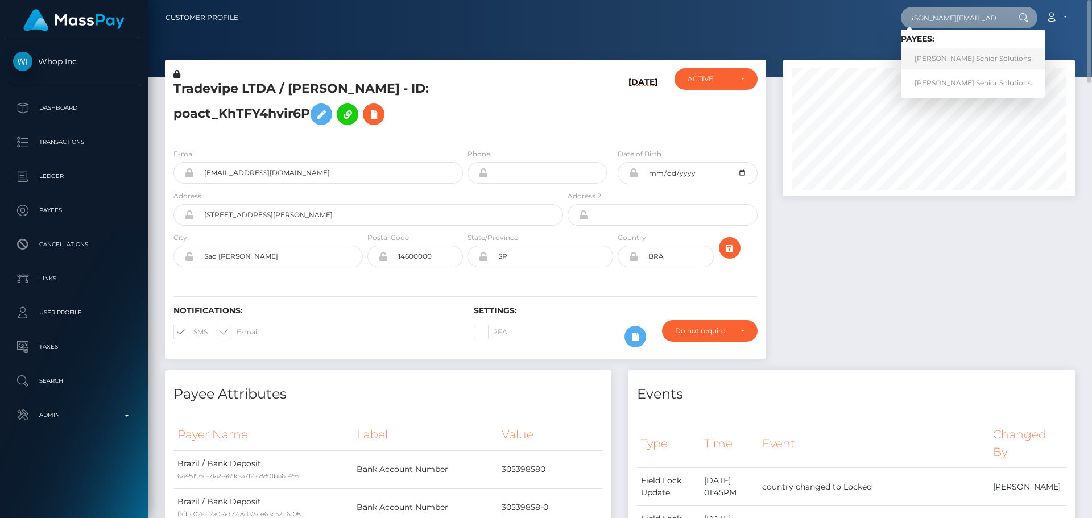
type input "allison.clarke777@gmail.com"
click at [946, 64] on link "Clarke Senior Solutions" at bounding box center [973, 58] width 144 height 21
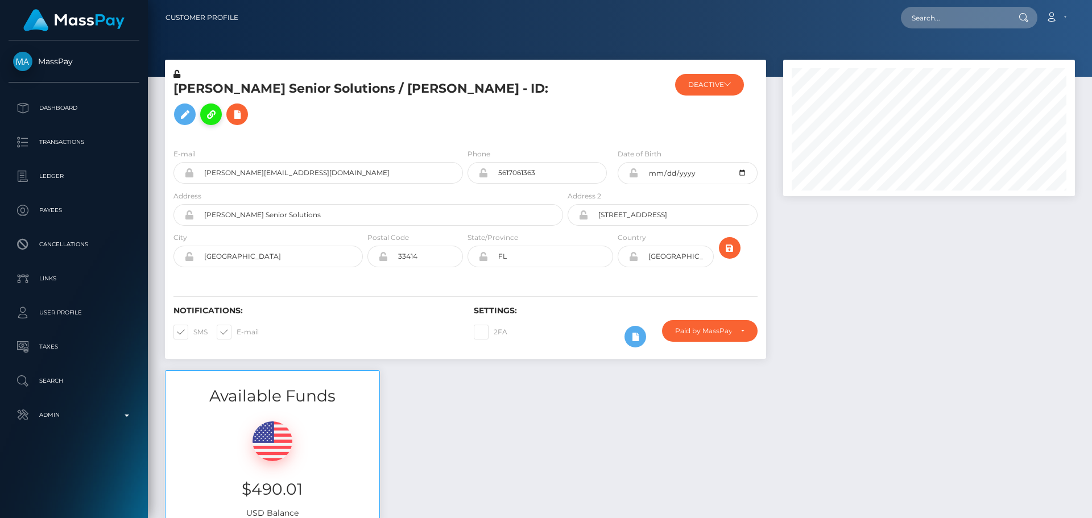
scroll to position [136, 292]
click at [577, 98] on div at bounding box center [615, 103] width 100 height 71
click at [578, 96] on div at bounding box center [615, 103] width 100 height 71
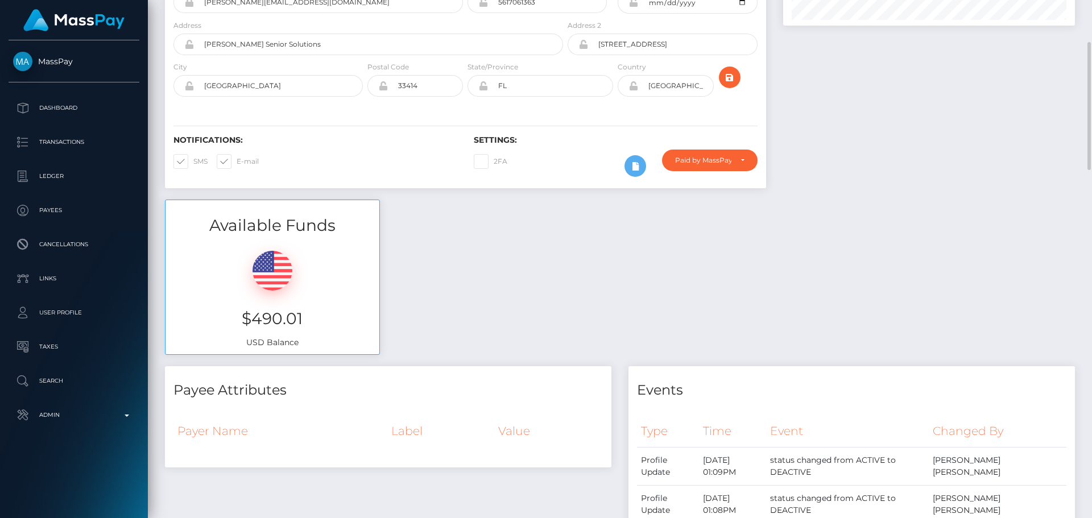
scroll to position [0, 0]
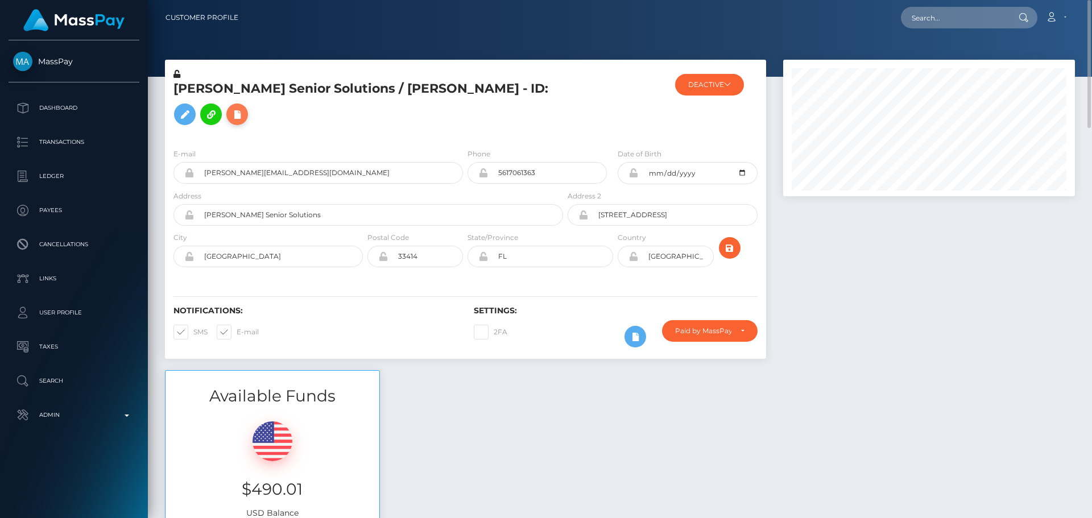
click at [244, 107] on icon at bounding box center [237, 114] width 14 height 14
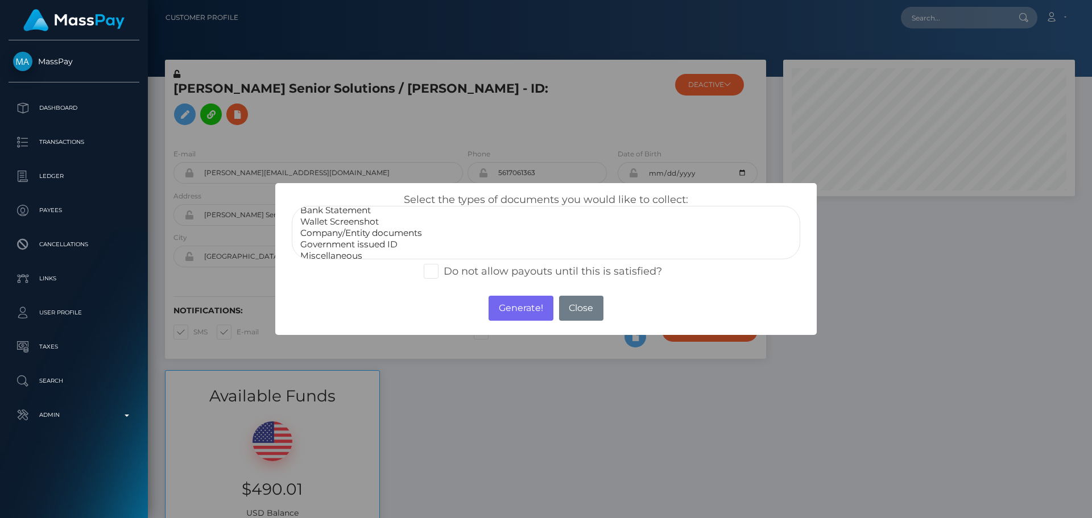
scroll to position [23, 0]
select select "Miscellaneous"
click at [354, 250] on option "Miscellaneous" at bounding box center [546, 249] width 494 height 11
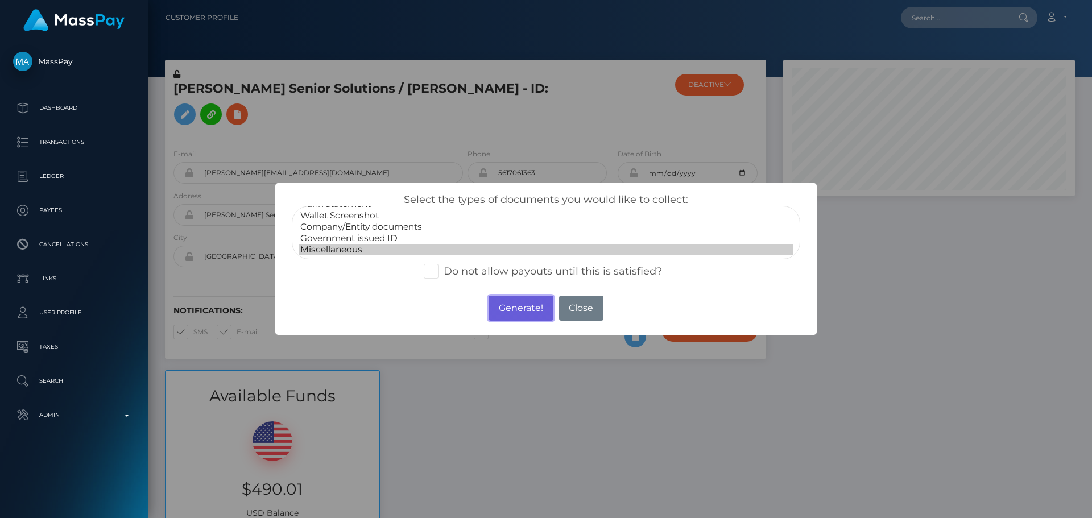
click at [507, 298] on button "Generate!" at bounding box center [520, 308] width 64 height 25
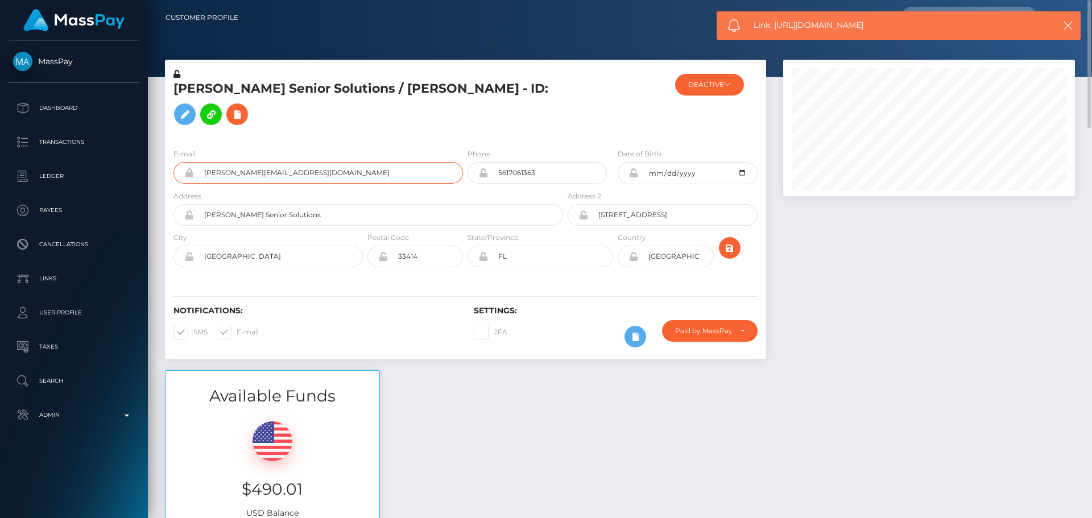
drag, startPoint x: 346, startPoint y: 155, endPoint x: 176, endPoint y: 154, distance: 170.6
click at [176, 162] on div "allison.clarke777@gmail.com" at bounding box center [317, 173] width 289 height 22
click at [1065, 27] on icon "button" at bounding box center [1067, 25] width 11 height 11
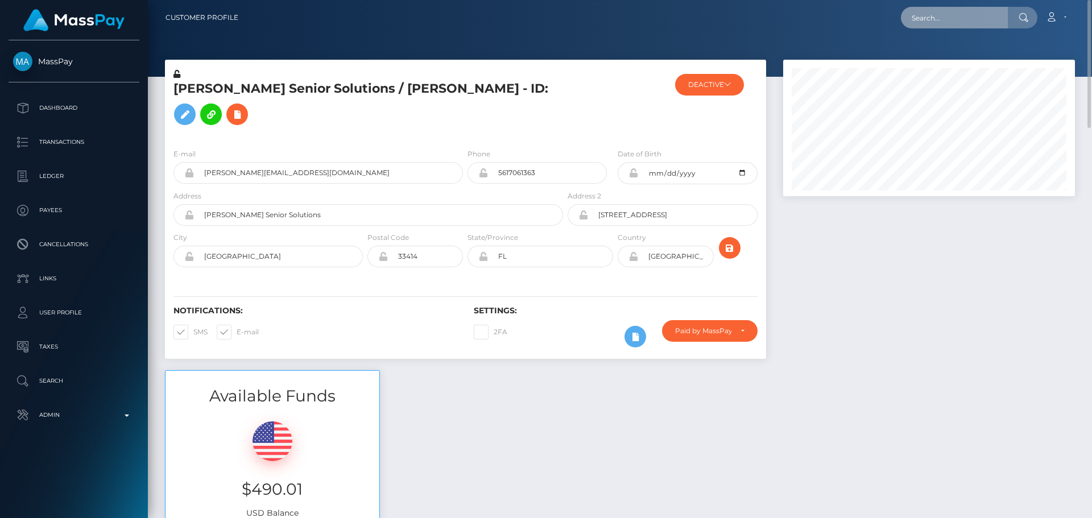
click at [943, 24] on input "text" at bounding box center [954, 18] width 107 height 22
paste input "allison.clarke777@gmail.com"
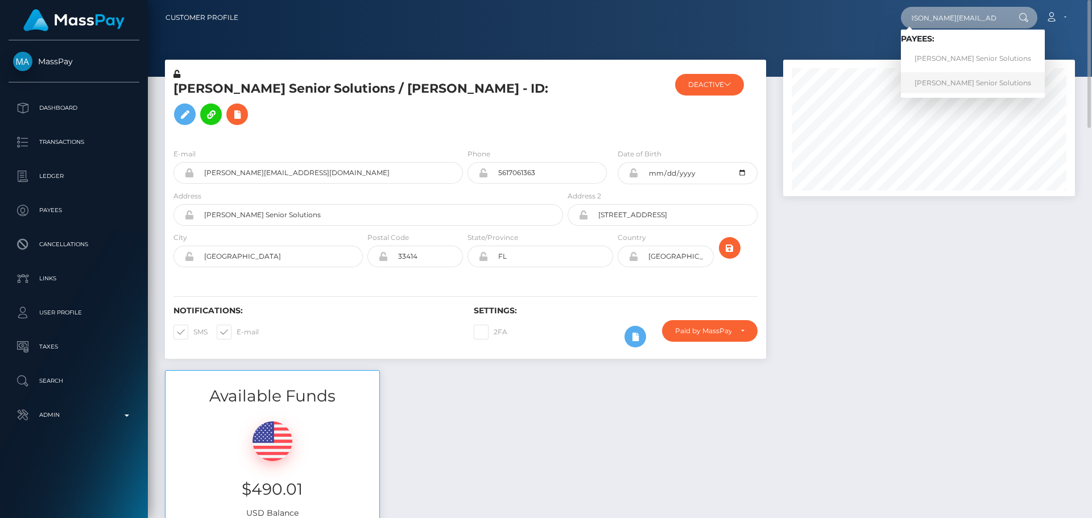
type input "allison.clarke777@gmail.com"
click at [946, 86] on link "Clarke Senior Solutions" at bounding box center [973, 82] width 144 height 21
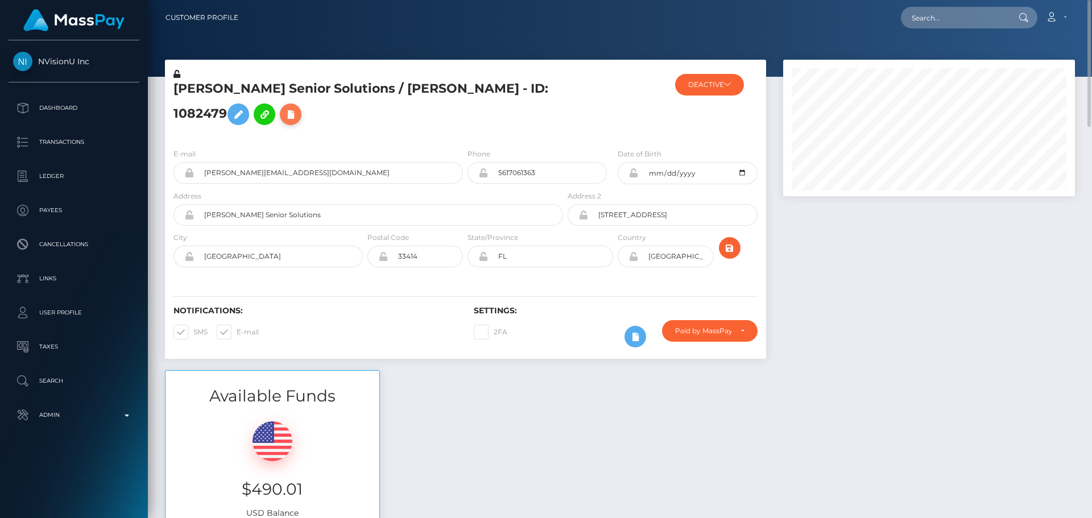
scroll to position [136, 292]
click at [284, 122] on icon at bounding box center [291, 114] width 14 height 14
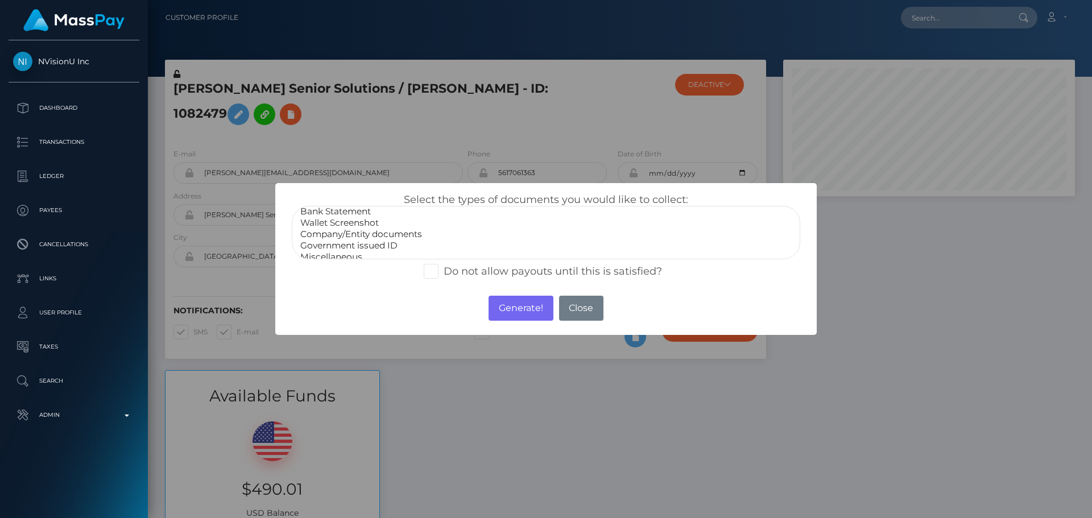
scroll to position [23, 0]
drag, startPoint x: 349, startPoint y: 247, endPoint x: 355, endPoint y: 247, distance: 6.3
select select "Miscellaneous"
click at [349, 246] on option "Miscellaneous" at bounding box center [546, 249] width 494 height 11
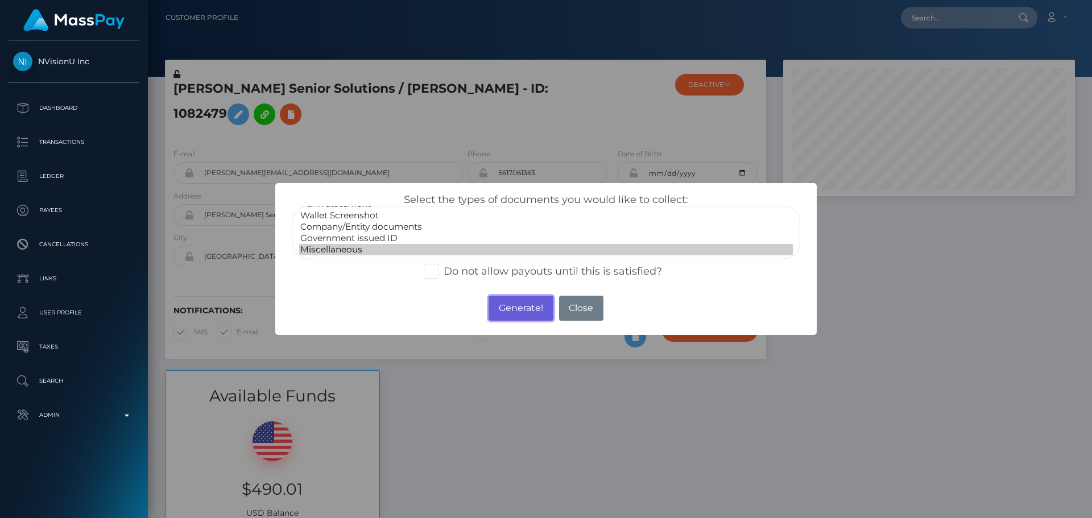
click at [524, 312] on button "Generate!" at bounding box center [520, 308] width 64 height 25
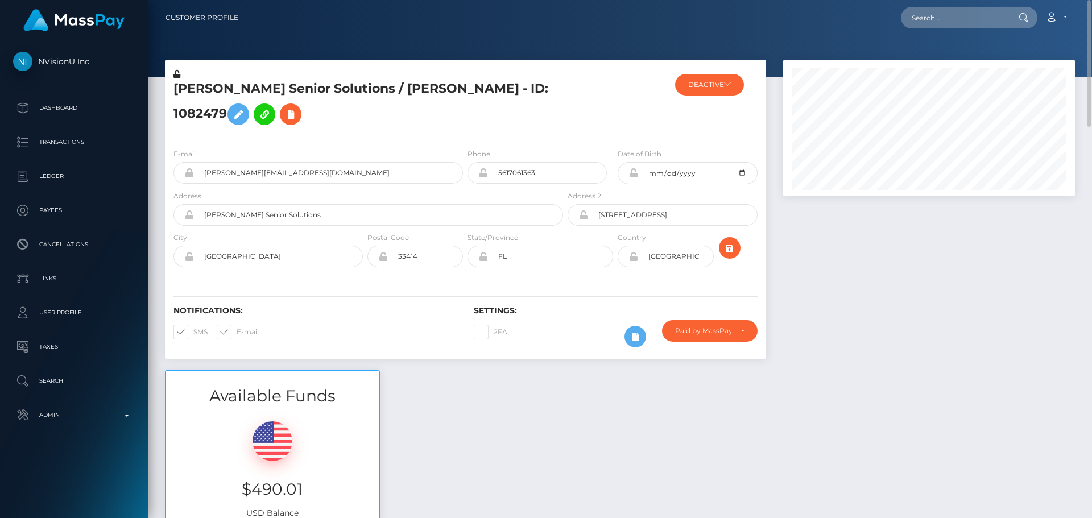
click at [949, 5] on nav "Customer Profile Loading... Loading... Account" at bounding box center [620, 17] width 944 height 35
click at [963, 22] on input "text" at bounding box center [954, 18] width 107 height 22
paste input "poact_o3jHXqLhRYFX"
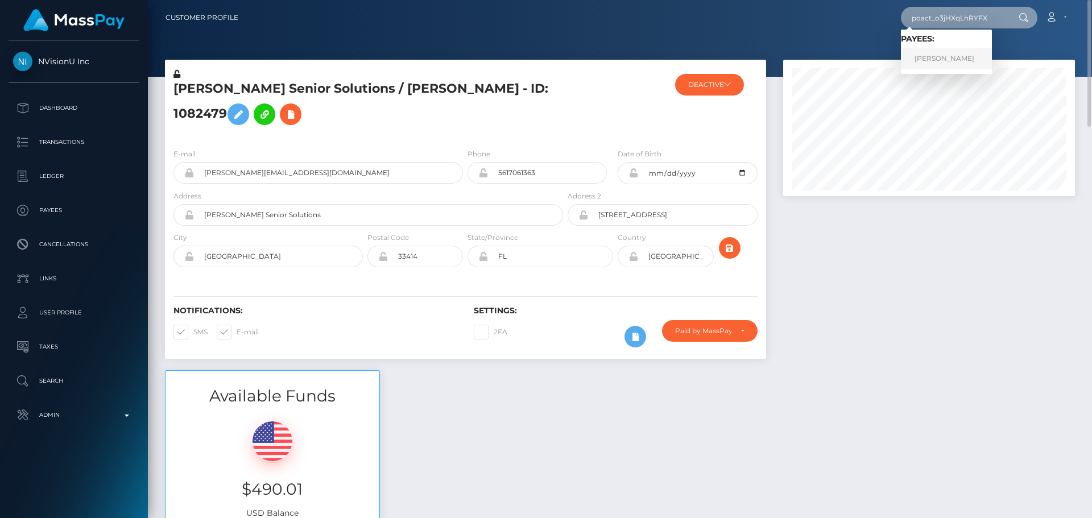
type input "poact_o3jHXqLhRYFX"
click at [940, 65] on link "[PERSON_NAME]" at bounding box center [946, 58] width 91 height 21
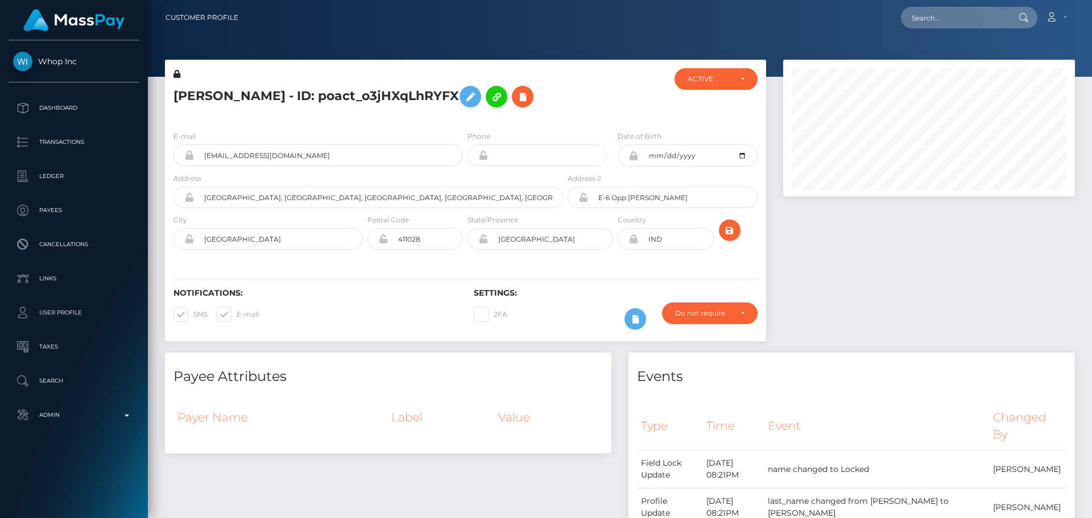
scroll to position [136, 292]
click at [495, 113] on h5 "[PERSON_NAME] - ID: poact_o3jHXqLhRYFX" at bounding box center [364, 96] width 383 height 33
click at [489, 113] on h5 "[PERSON_NAME] - ID: poact_o3jHXqLhRYFX" at bounding box center [364, 96] width 383 height 33
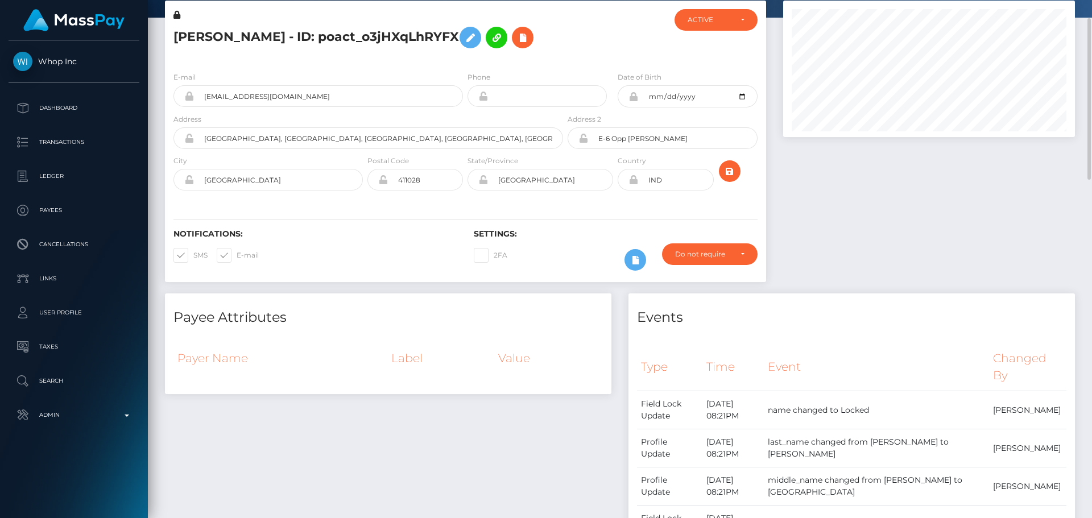
scroll to position [0, 0]
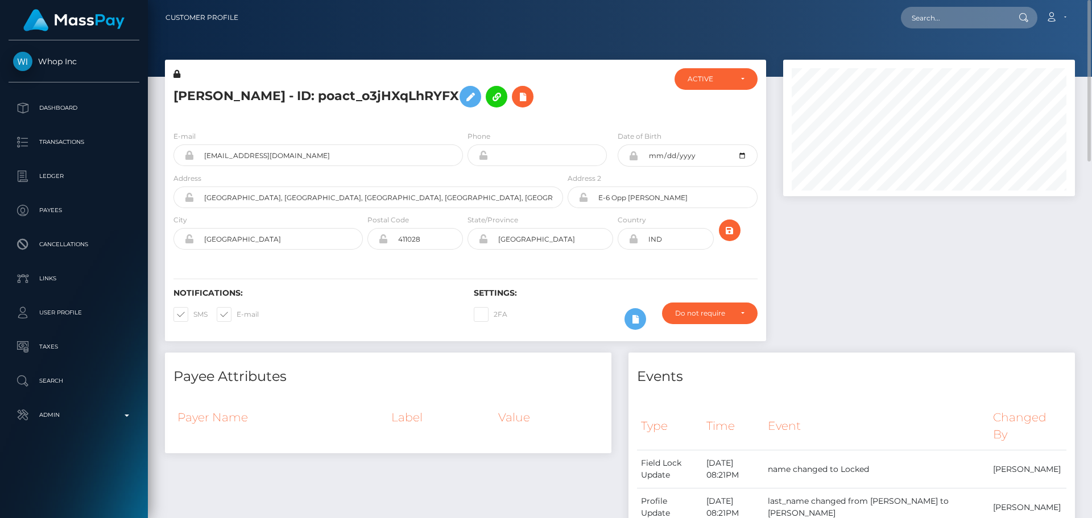
click at [209, 89] on h5 "[PERSON_NAME] - ID: poact_o3jHXqLhRYFX" at bounding box center [364, 96] width 383 height 33
drag, startPoint x: 209, startPoint y: 89, endPoint x: 251, endPoint y: 106, distance: 45.2
click at [251, 106] on h5 "[PERSON_NAME] - ID: poact_o3jHXqLhRYFX" at bounding box center [364, 96] width 383 height 33
copy h5 "[PERSON_NAME] - ID: poact_o3jHXqLhRYFX"
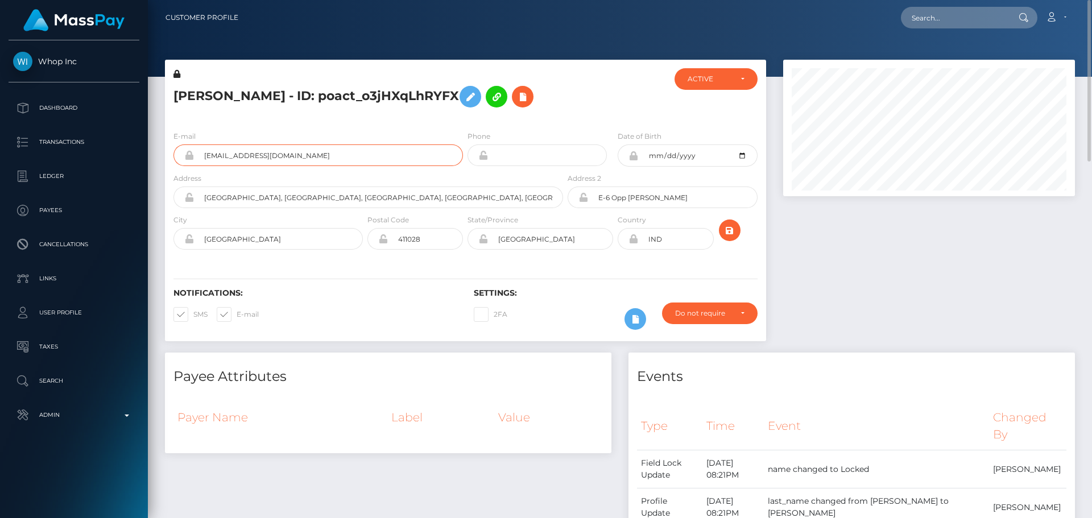
drag, startPoint x: 338, startPoint y: 175, endPoint x: 179, endPoint y: 172, distance: 159.2
click at [179, 166] on div "[EMAIL_ADDRESS][DOMAIN_NAME]" at bounding box center [317, 155] width 289 height 22
